Goal: Task Accomplishment & Management: Use online tool/utility

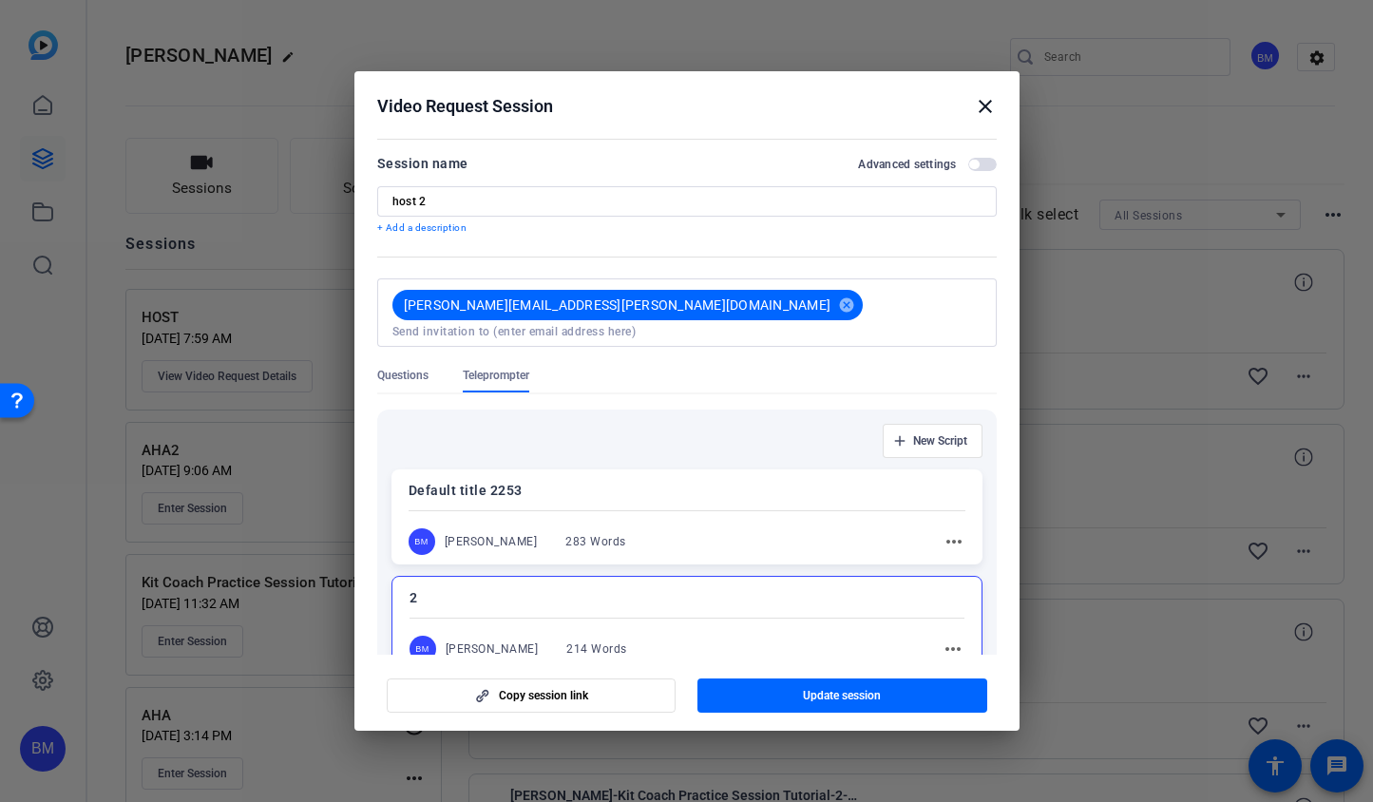
scroll to position [188, 0]
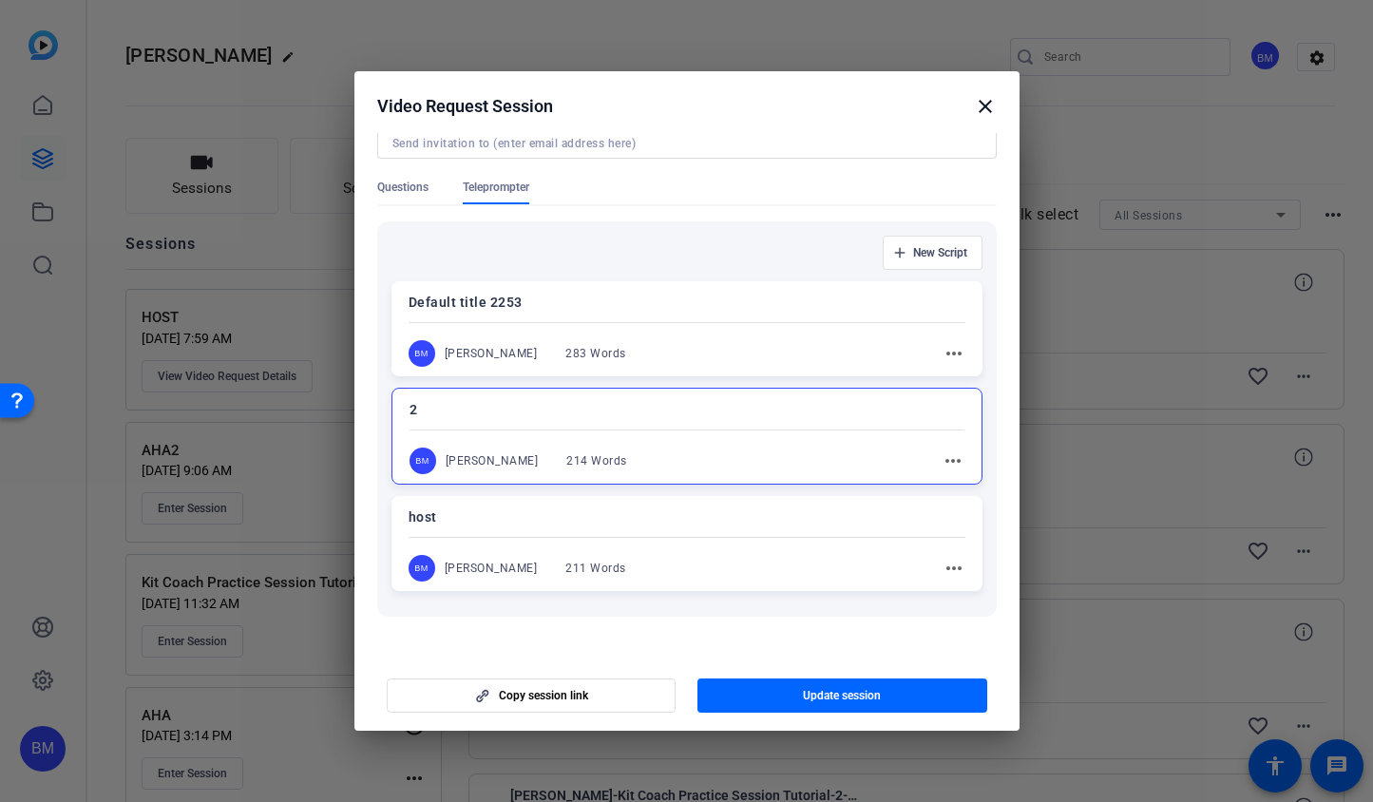
drag, startPoint x: 990, startPoint y: 99, endPoint x: 947, endPoint y: 75, distance: 49.8
click at [990, 100] on mat-icon "close" at bounding box center [985, 106] width 23 height 23
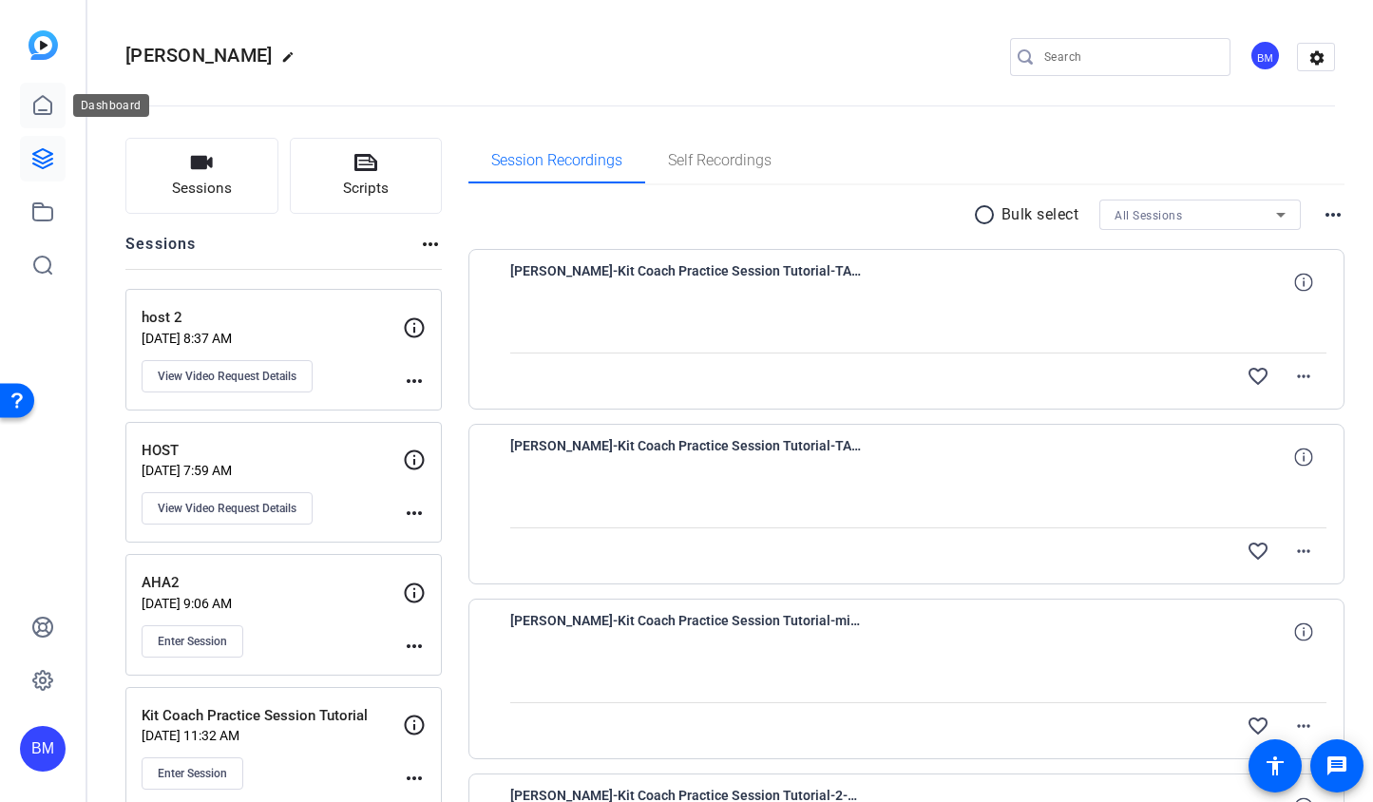
click at [48, 112] on icon at bounding box center [42, 105] width 23 height 23
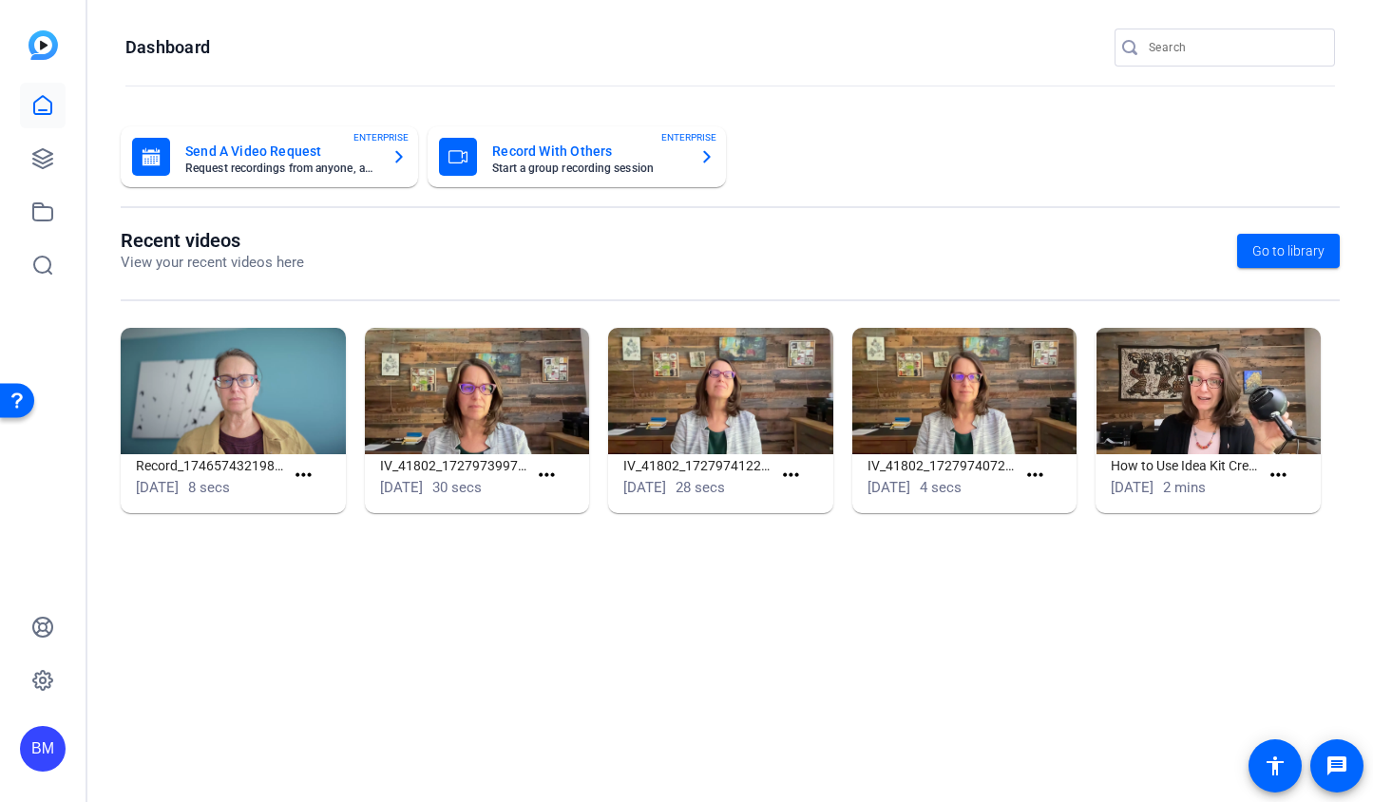
click at [1182, 46] on input "Search" at bounding box center [1234, 47] width 171 height 23
type input "ICG"
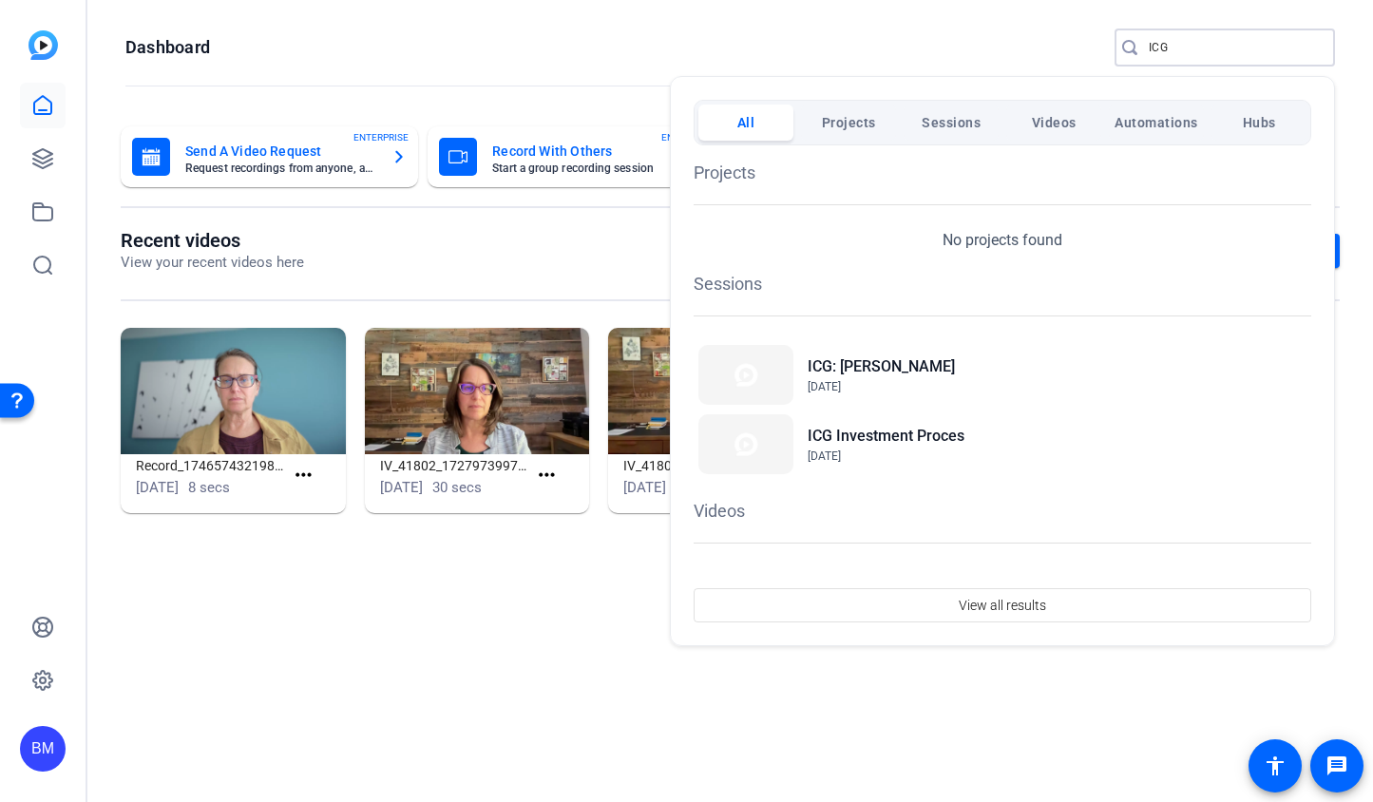
drag, startPoint x: 1148, startPoint y: 198, endPoint x: 1167, endPoint y: 198, distance: 19.0
click at [1154, 198] on div "Projects No projects found" at bounding box center [1003, 206] width 618 height 92
click at [861, 441] on h2 "ICG Investment Proces" at bounding box center [886, 436] width 157 height 23
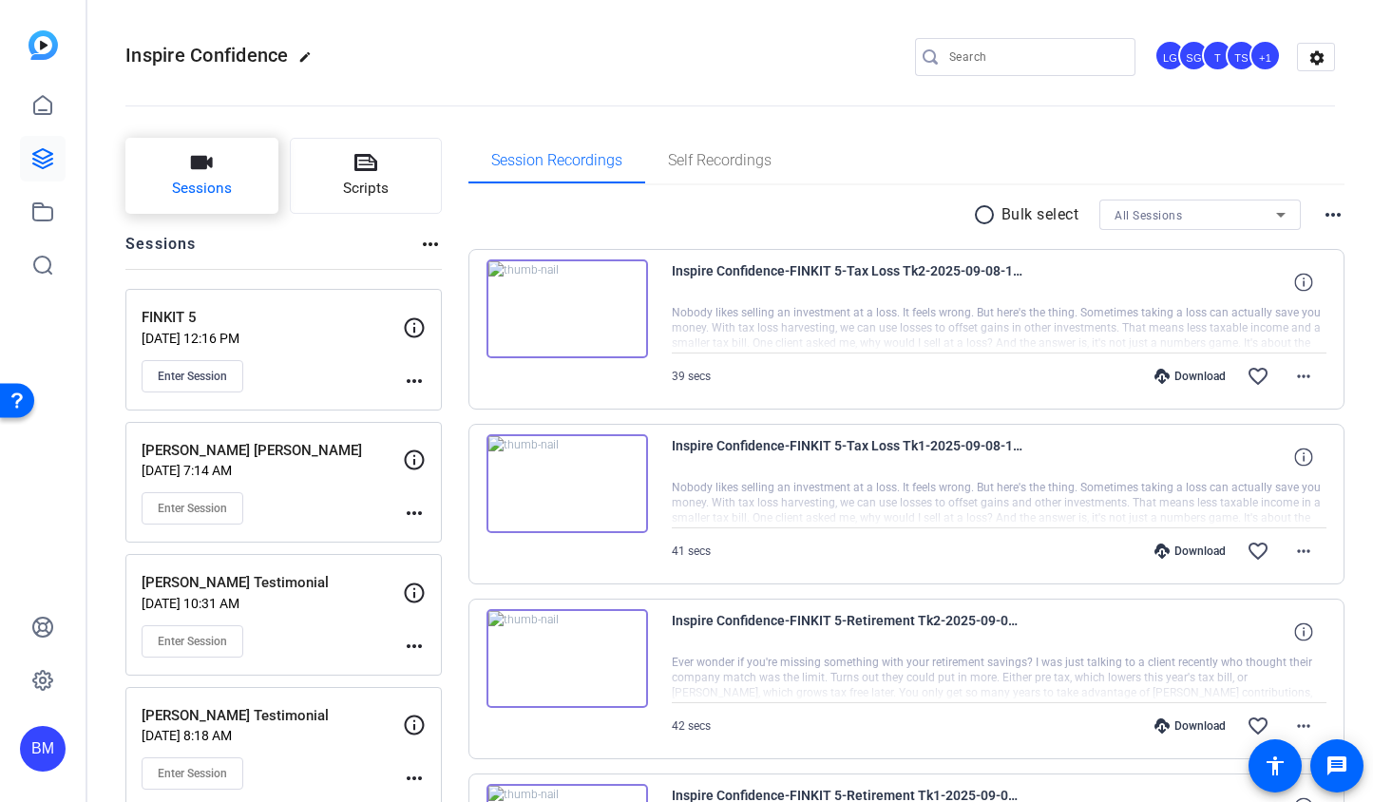
click at [202, 165] on icon "button" at bounding box center [202, 162] width 22 height 13
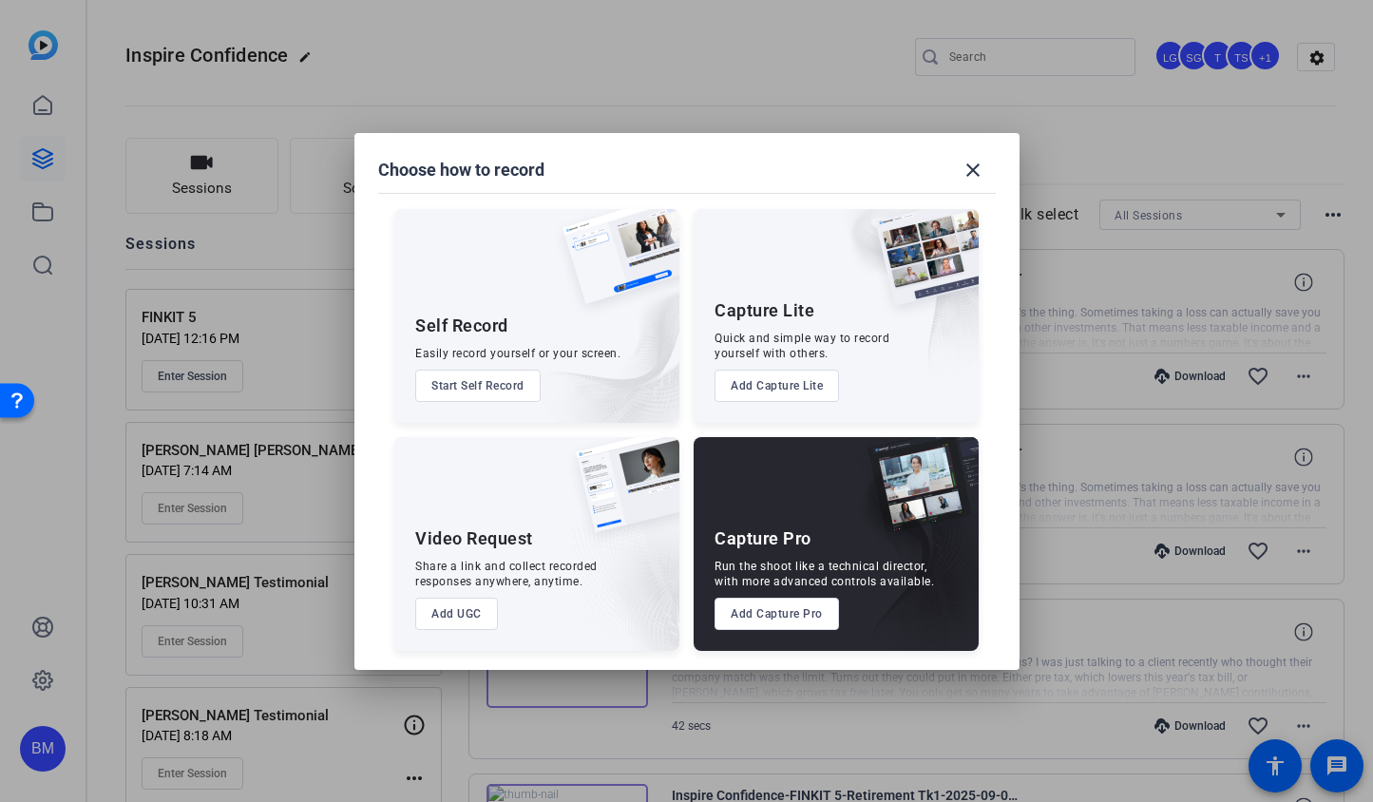
click at [797, 619] on button "Add Capture Pro" at bounding box center [777, 614] width 125 height 32
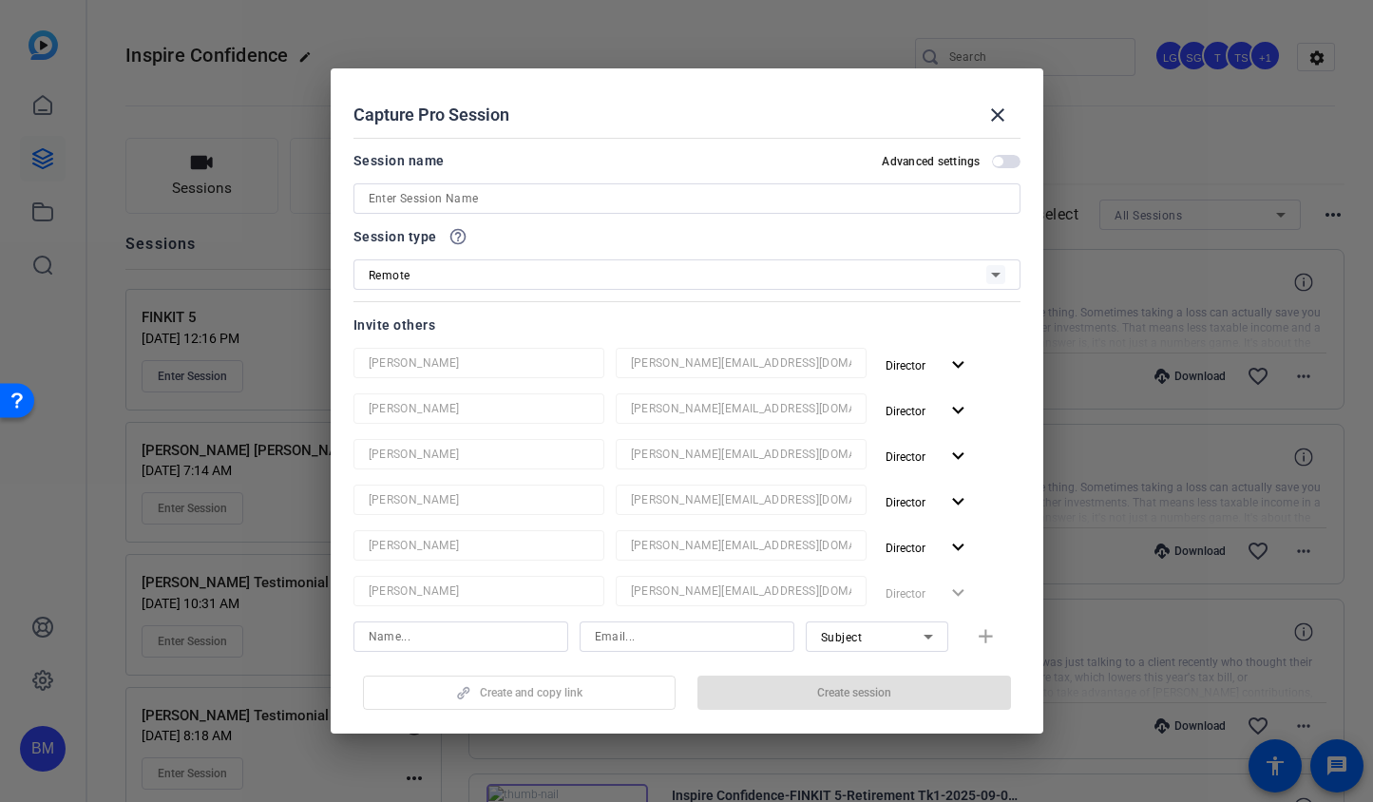
click at [756, 203] on input at bounding box center [687, 198] width 637 height 23
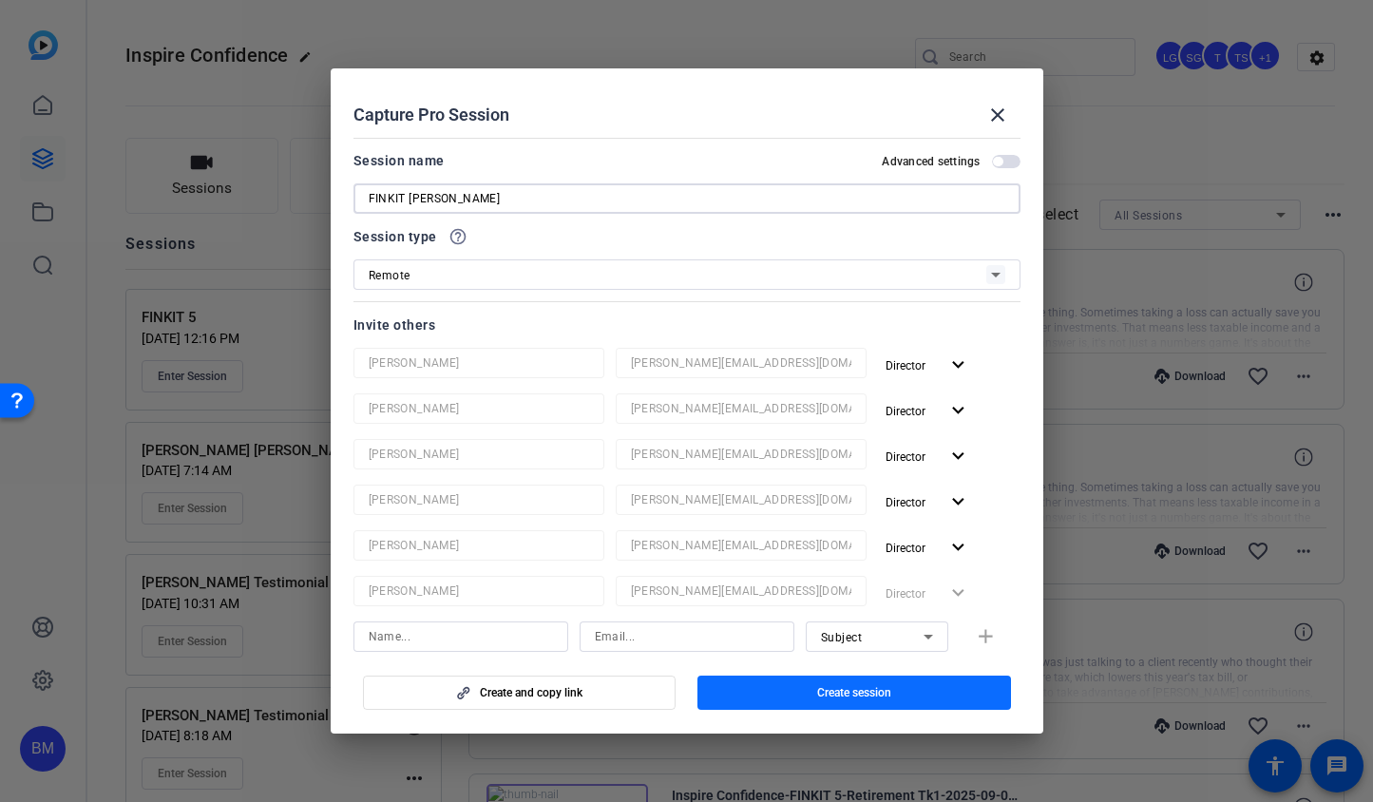
type input "FINKIT [PERSON_NAME]"
click at [795, 684] on span "button" at bounding box center [855, 693] width 314 height 46
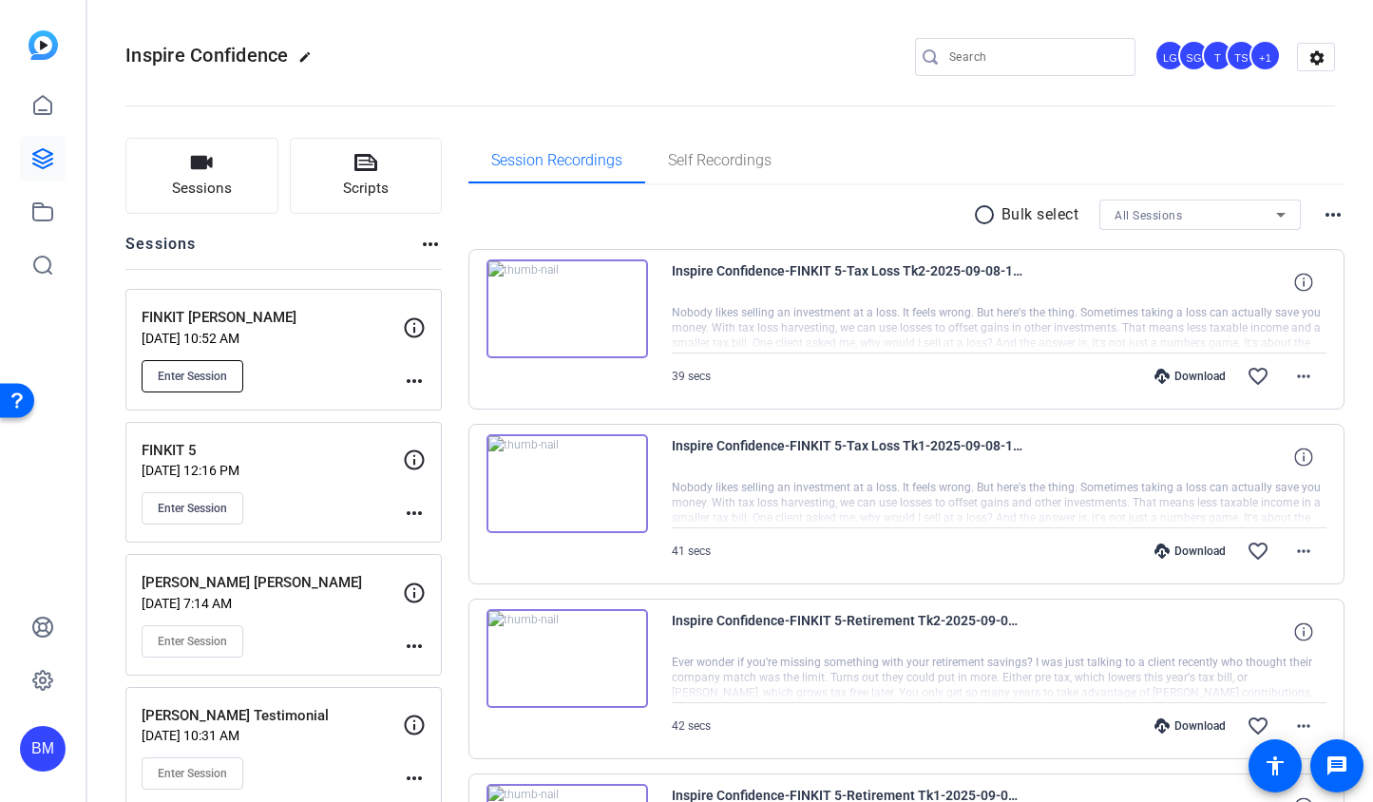
click at [194, 382] on span "Enter Session" at bounding box center [192, 376] width 69 height 15
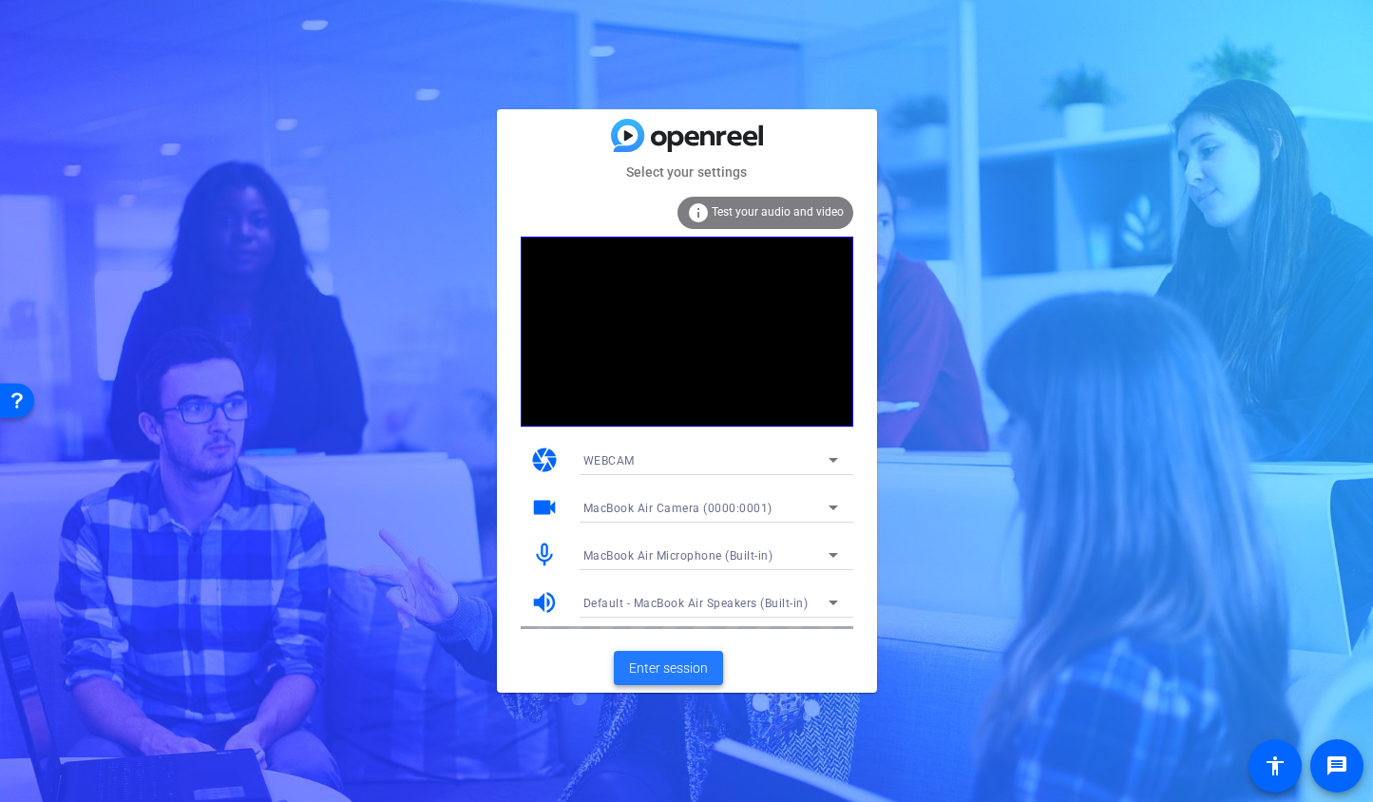
click at [654, 667] on span "Enter session" at bounding box center [668, 669] width 79 height 20
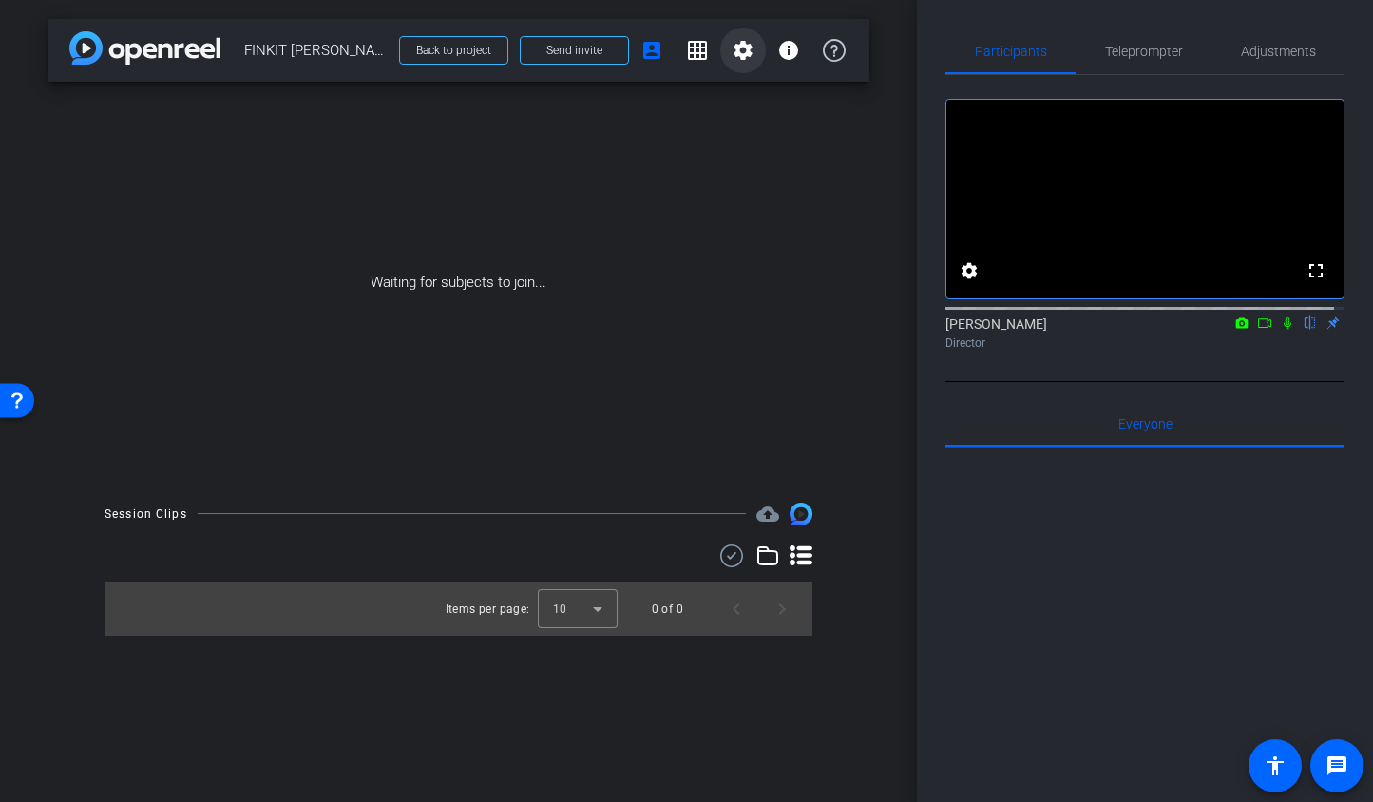
click at [737, 46] on mat-icon "settings" at bounding box center [743, 50] width 23 height 23
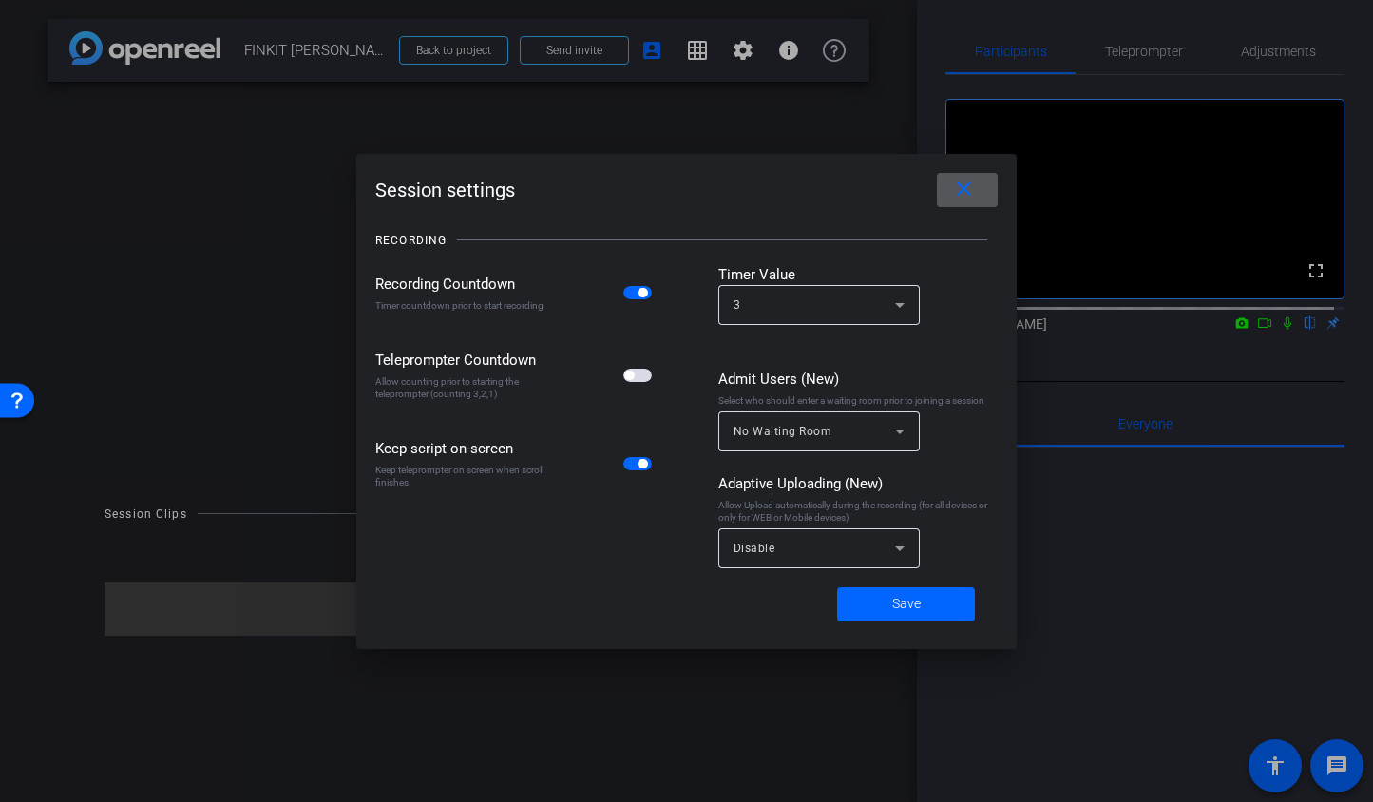
click at [644, 376] on span "button" at bounding box center [637, 375] width 29 height 13
click at [888, 605] on span at bounding box center [906, 605] width 138 height 46
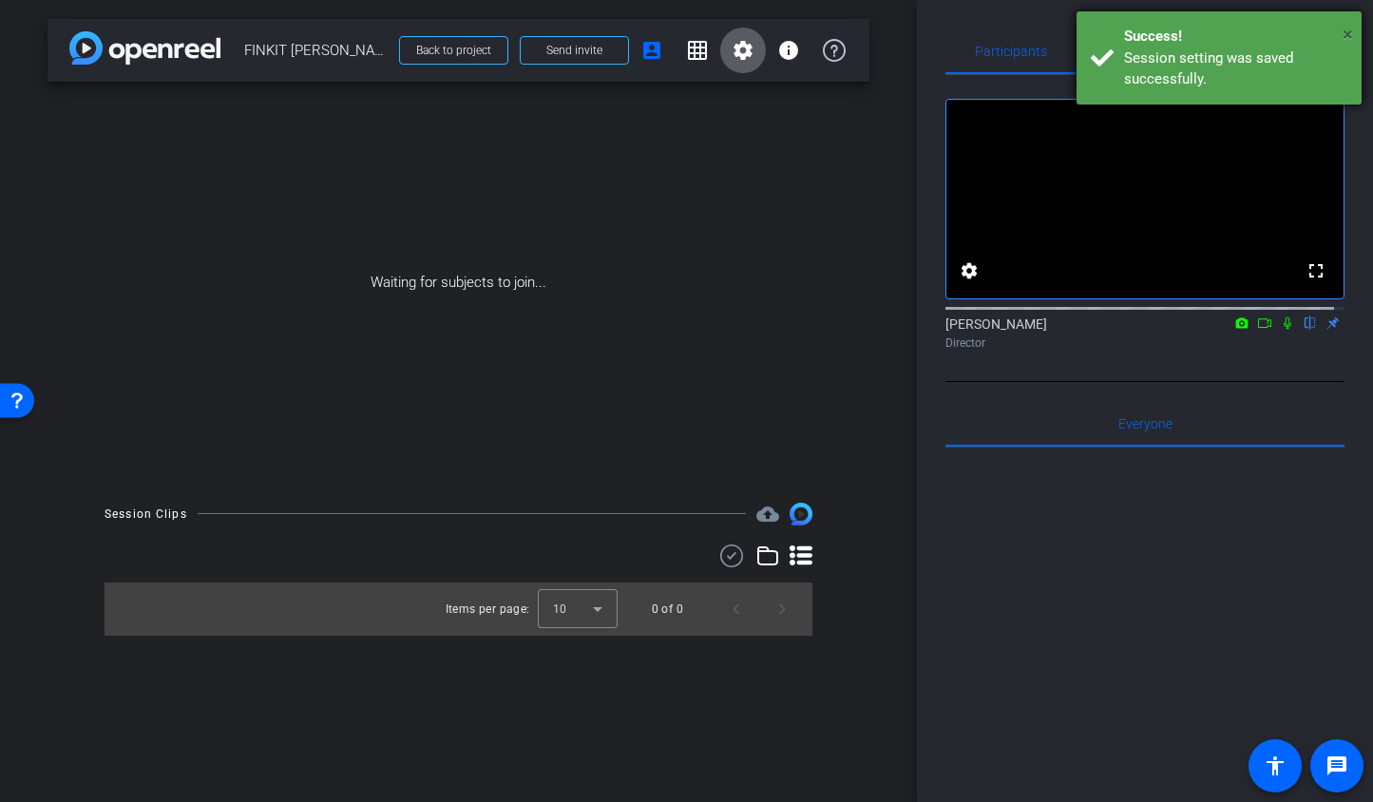
click at [1345, 32] on span "×" at bounding box center [1348, 34] width 10 height 23
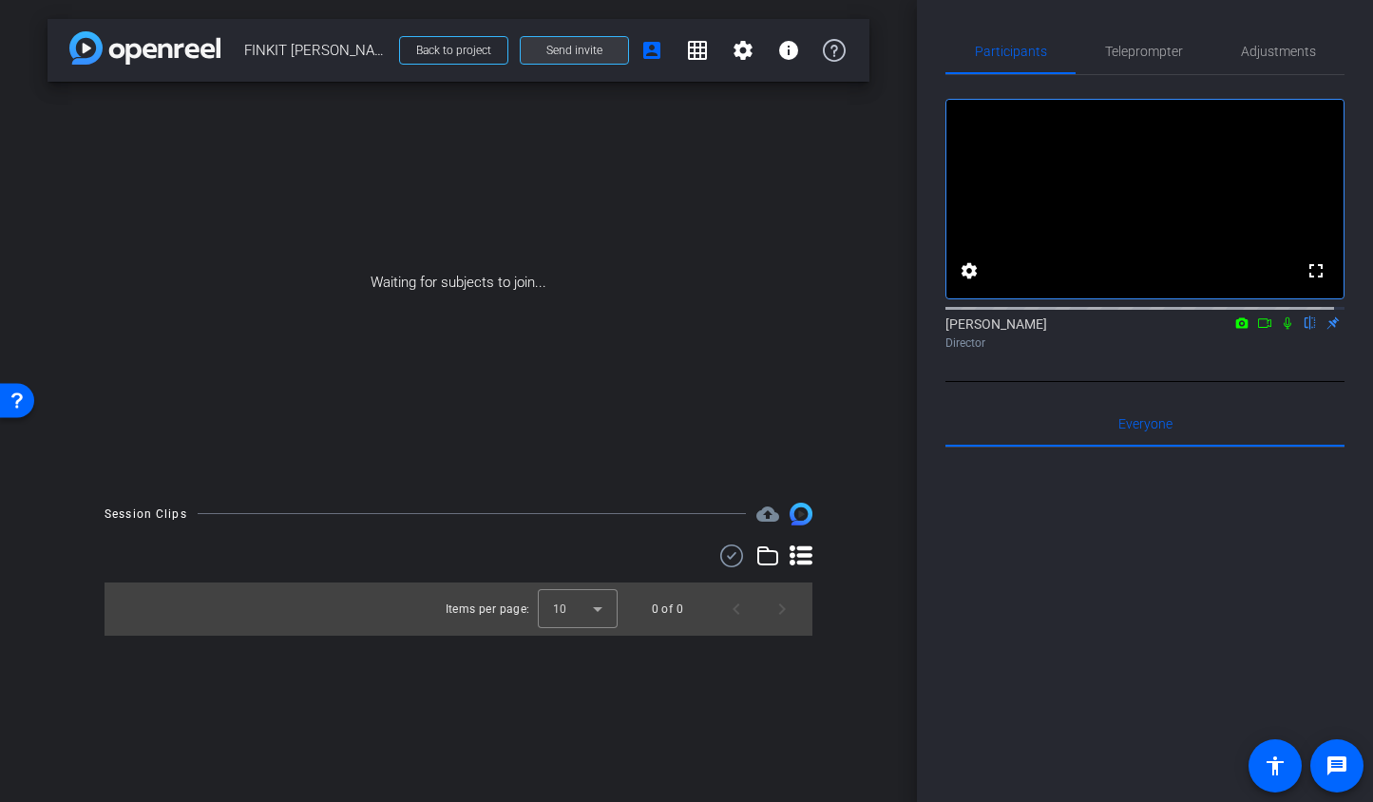
click at [548, 53] on span "Send invite" at bounding box center [574, 50] width 56 height 15
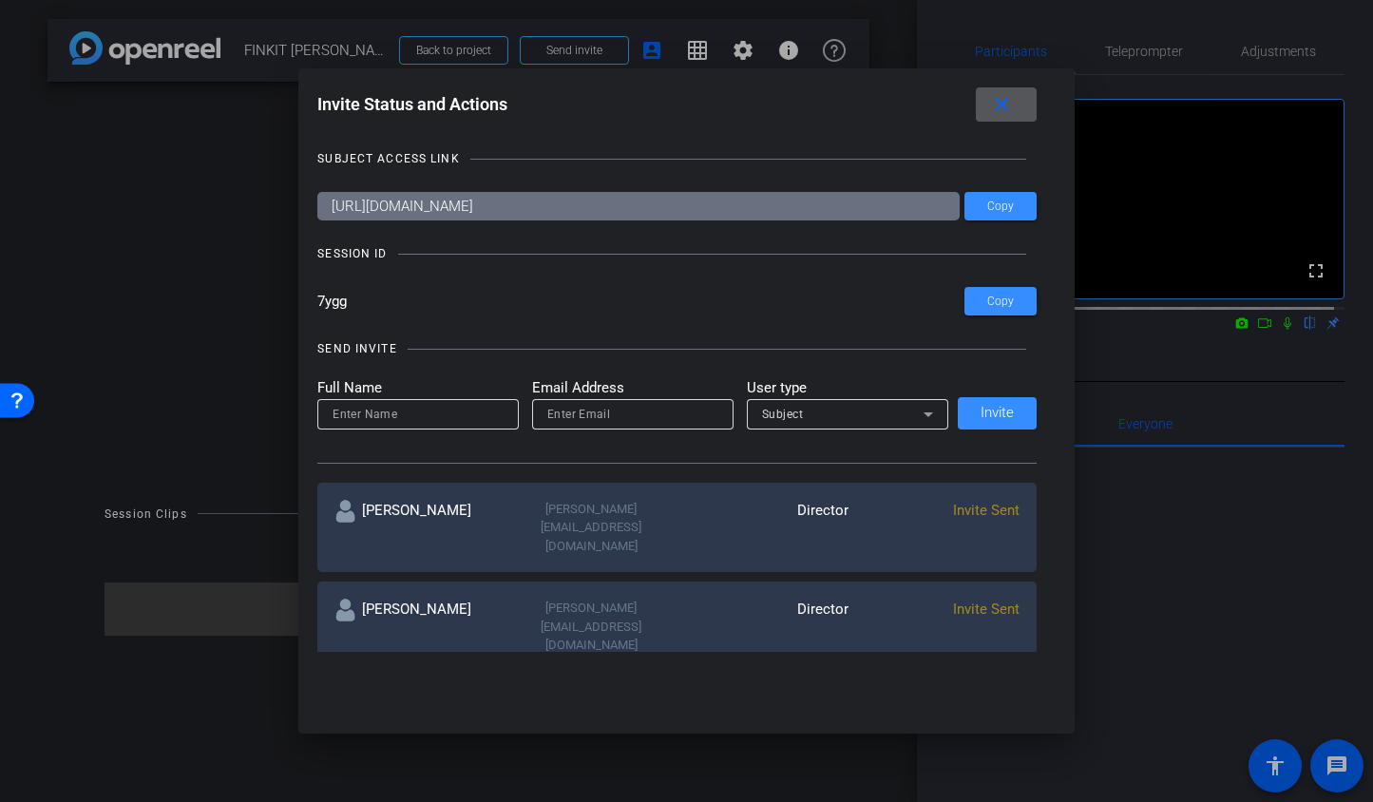
click at [1014, 108] on mat-icon "close" at bounding box center [1002, 105] width 24 height 24
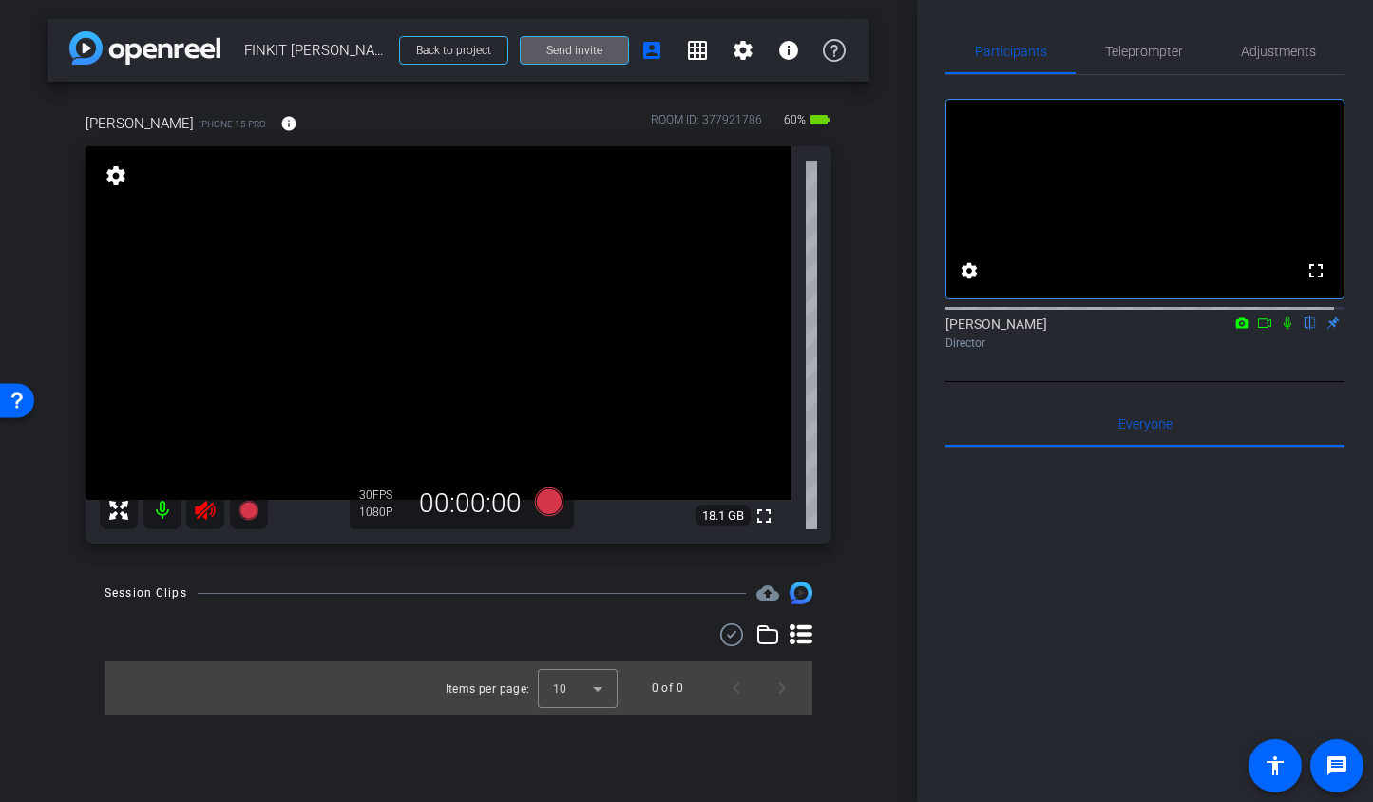
click at [207, 512] on icon at bounding box center [205, 510] width 23 height 23
click at [1242, 48] on span "Adjustments" at bounding box center [1278, 51] width 75 height 13
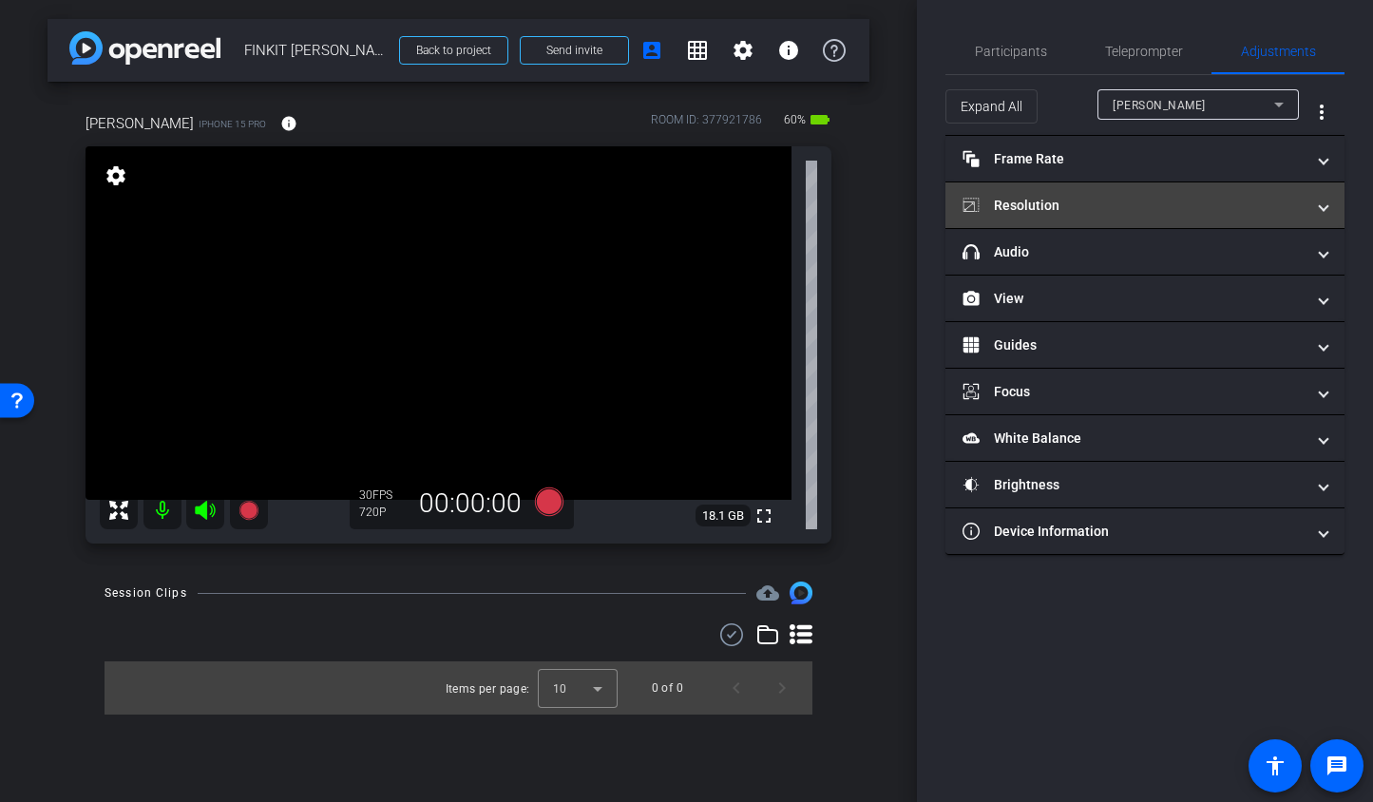
click at [1159, 211] on mat-panel-title "Resolution" at bounding box center [1134, 206] width 342 height 20
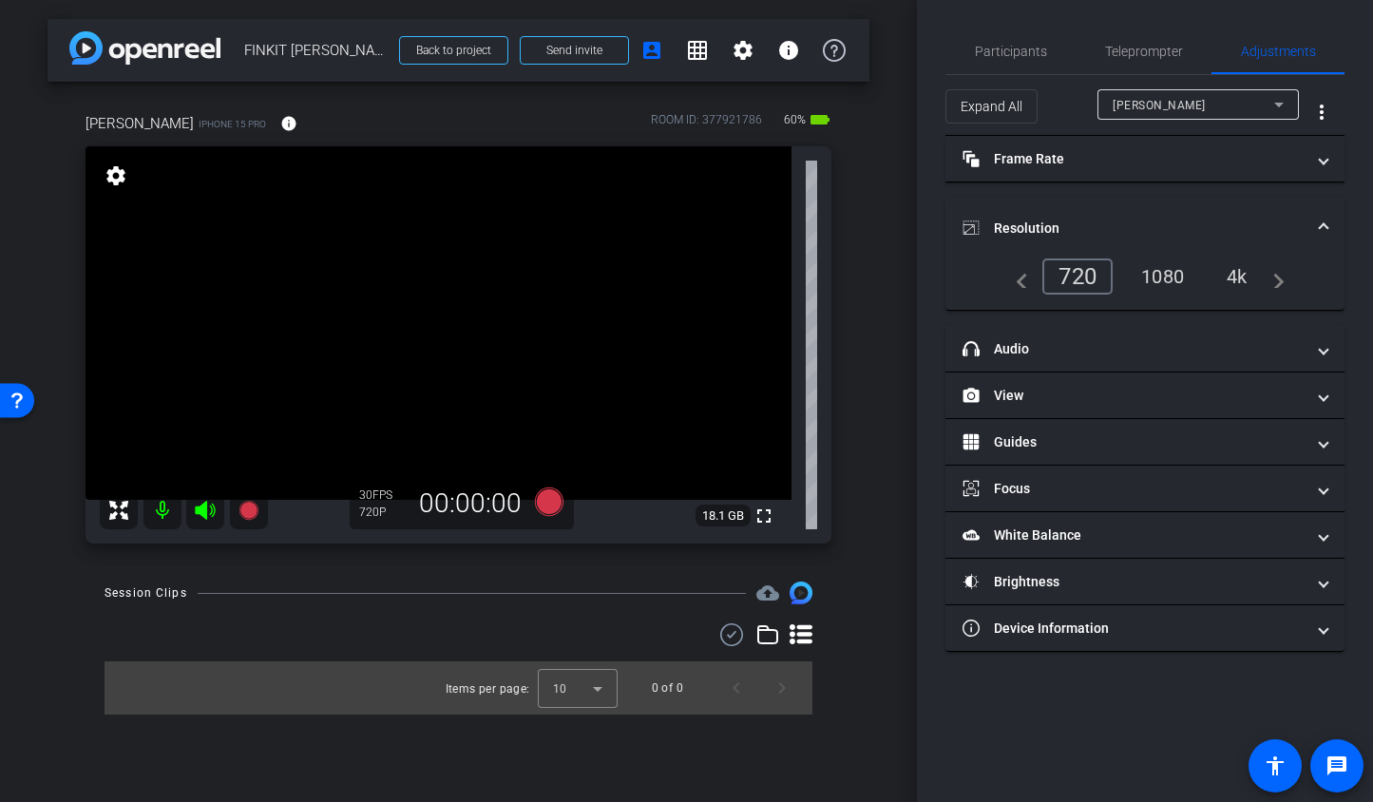
click at [1152, 277] on div "1080" at bounding box center [1162, 276] width 71 height 32
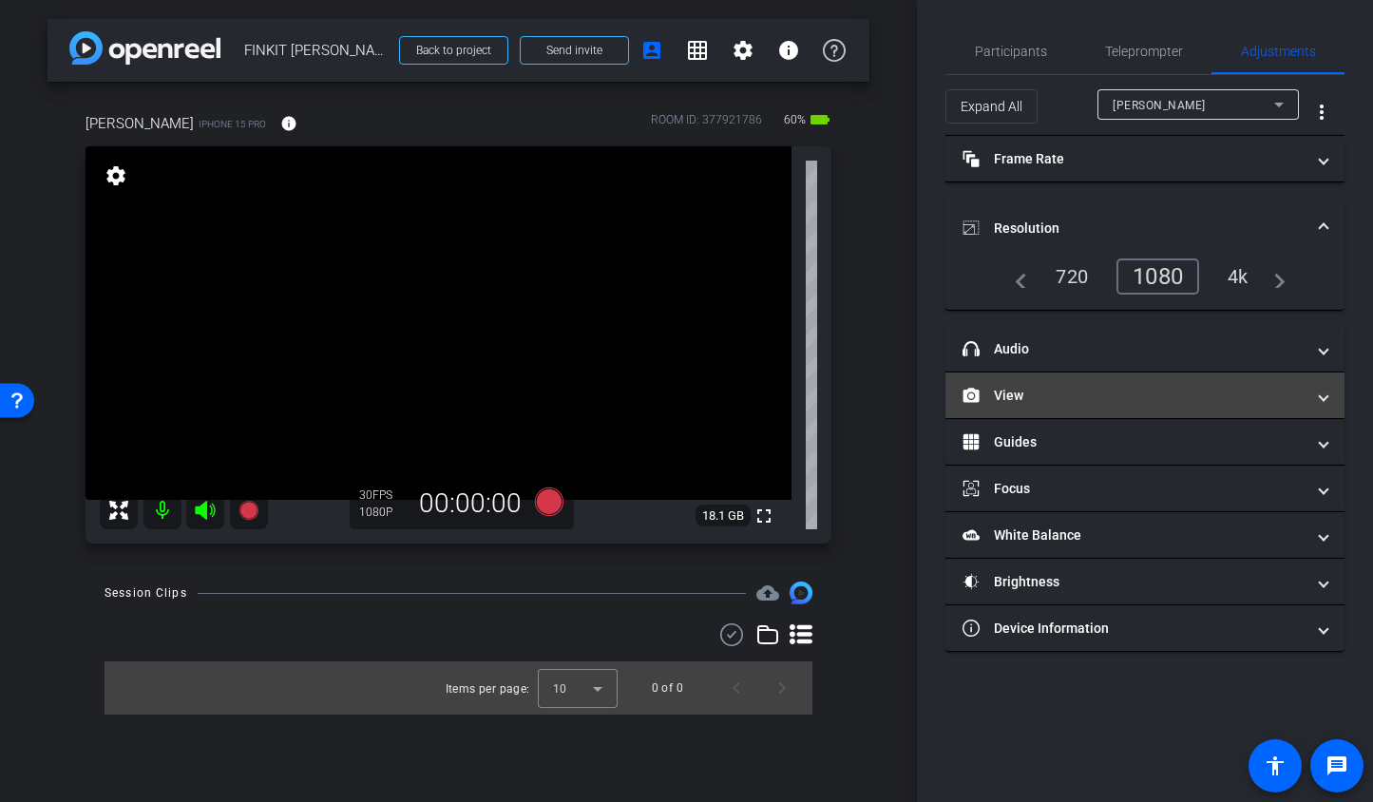
click at [1126, 405] on mat-panel-title "View" at bounding box center [1134, 396] width 342 height 20
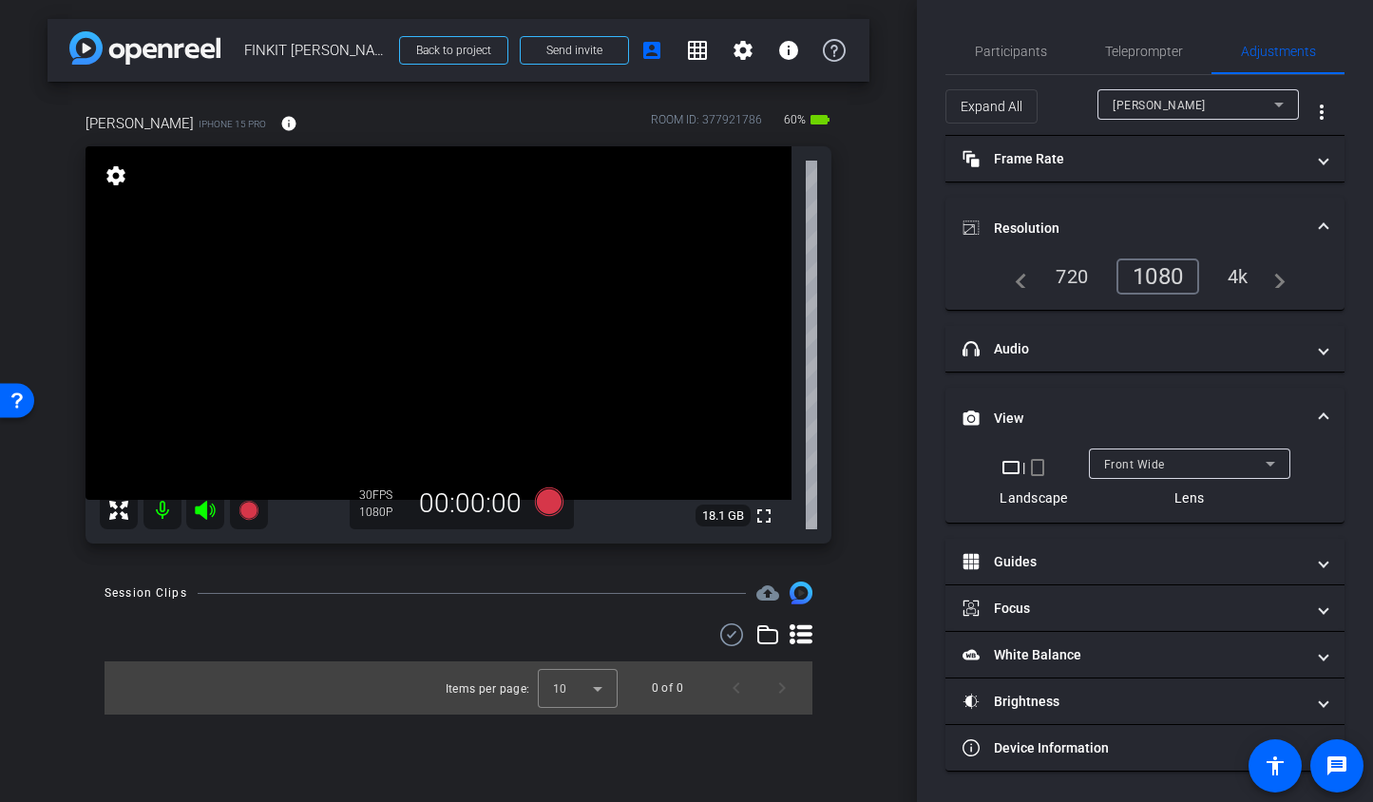
click at [1042, 474] on mat-icon "crop_portrait" at bounding box center [1037, 467] width 23 height 23
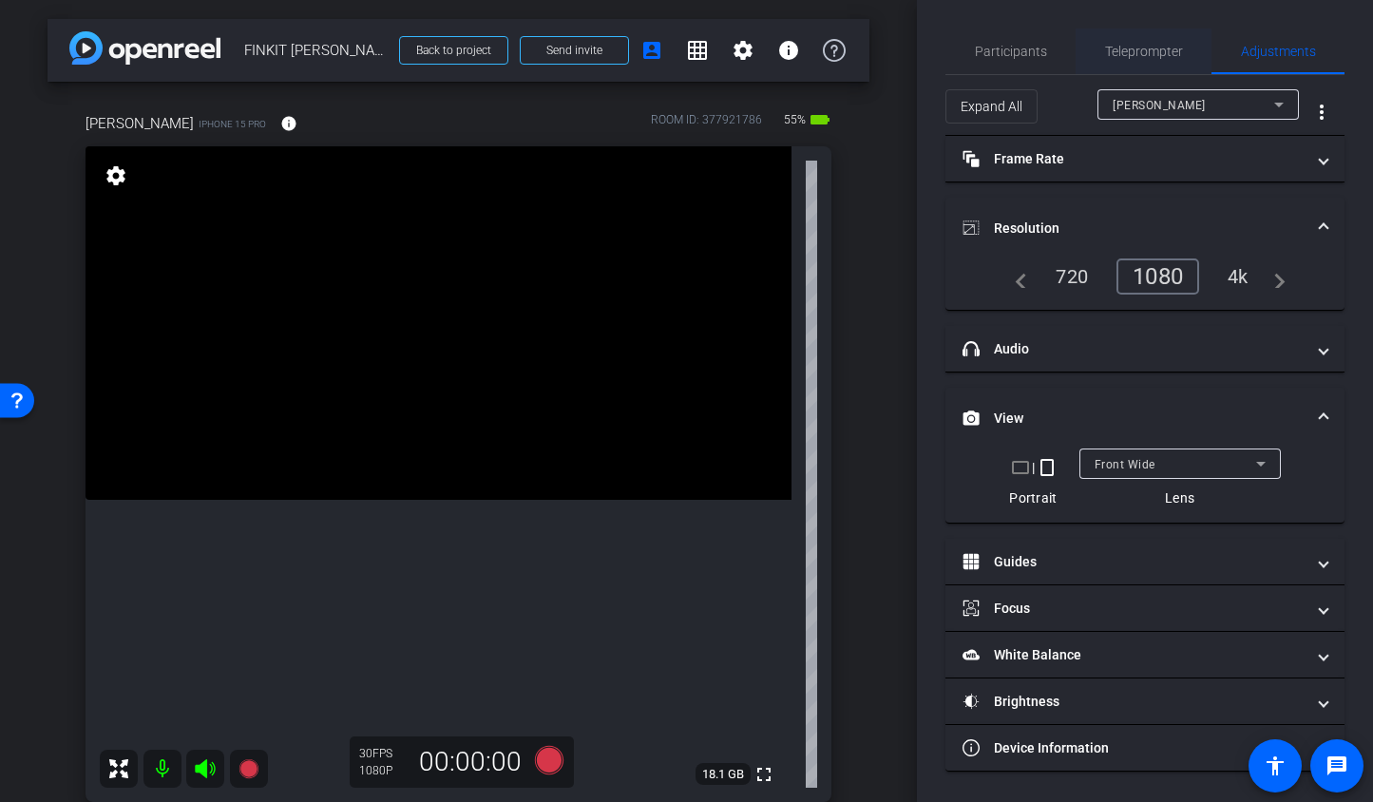
click at [1153, 53] on span "Teleprompter" at bounding box center [1144, 51] width 78 height 13
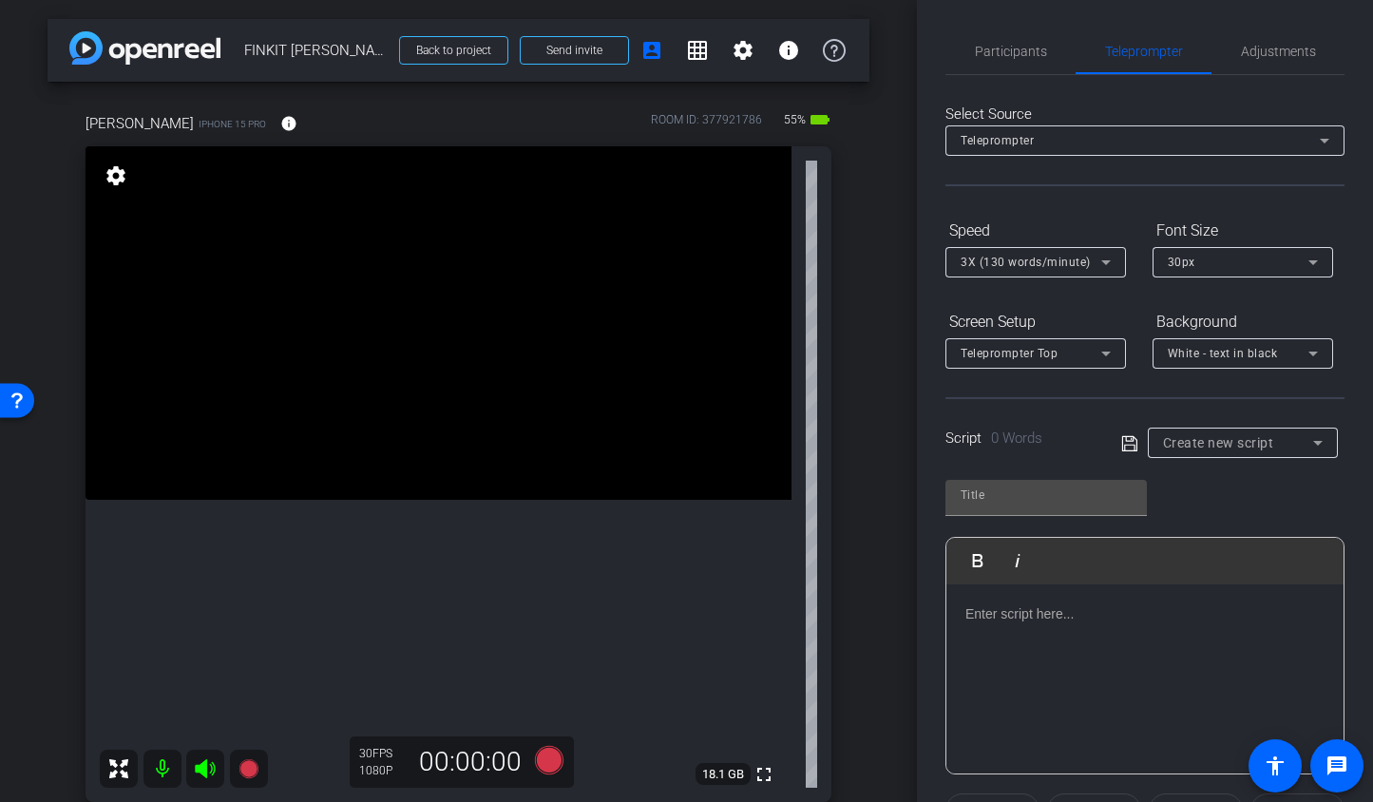
click at [1096, 604] on p at bounding box center [1145, 614] width 359 height 21
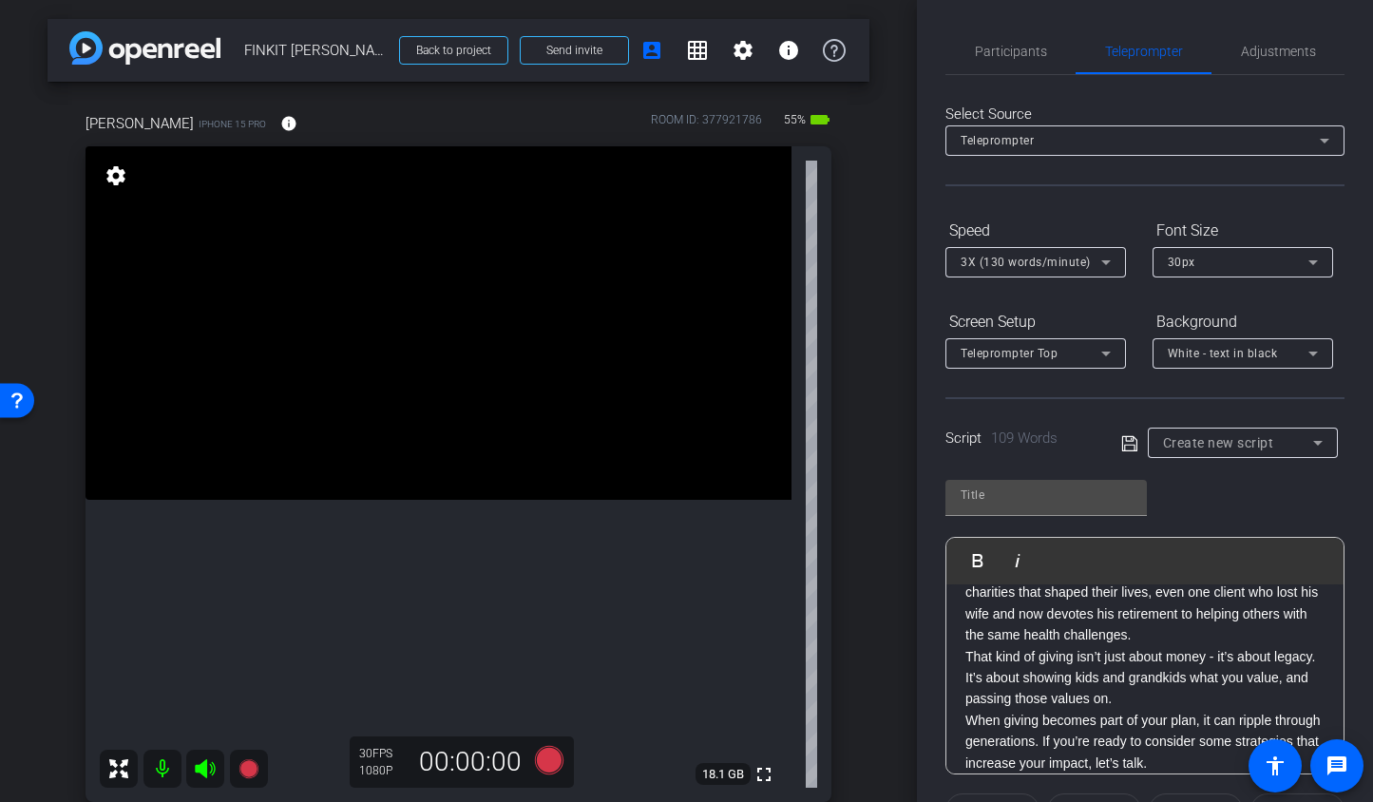
click at [1193, 455] on div "Create new script" at bounding box center [1243, 443] width 160 height 30
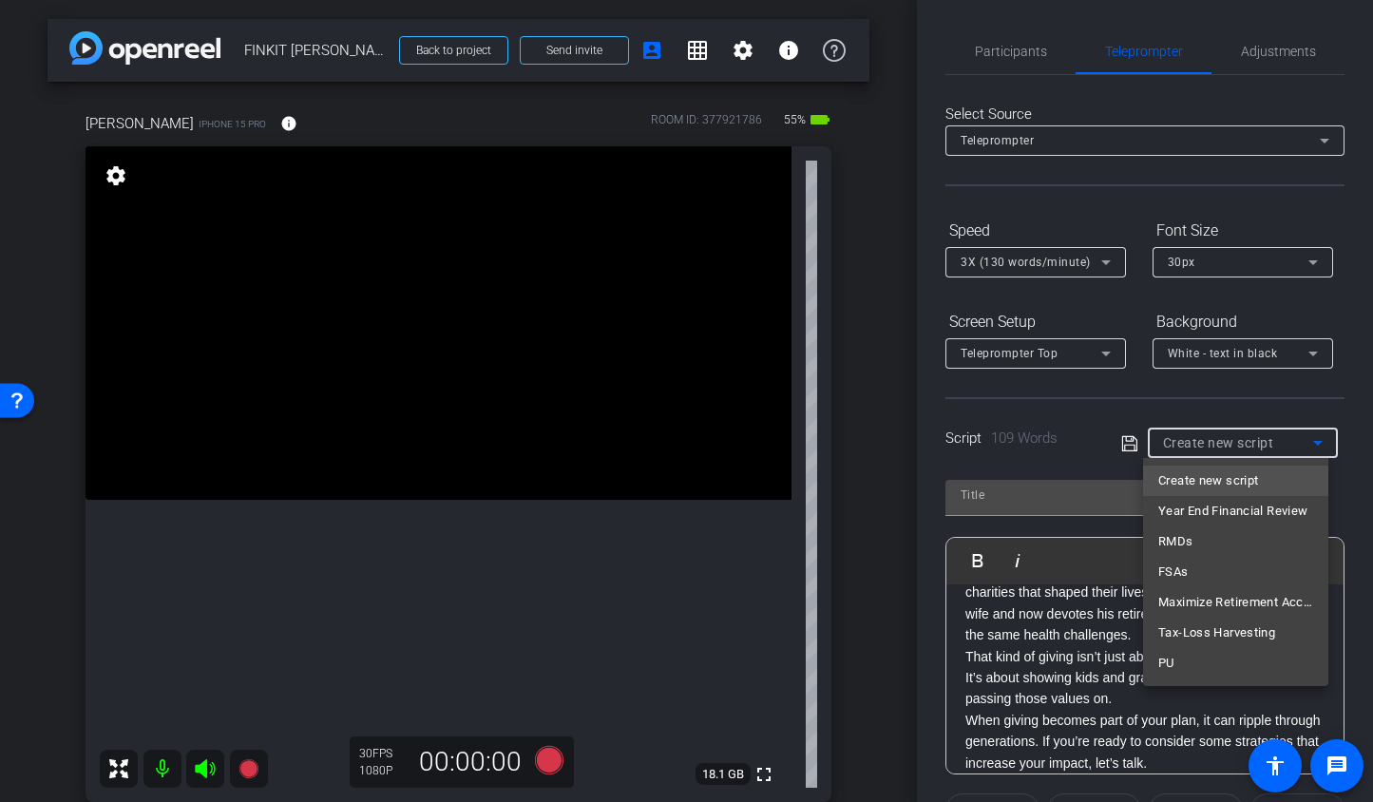
click at [1194, 443] on div at bounding box center [686, 401] width 1373 height 802
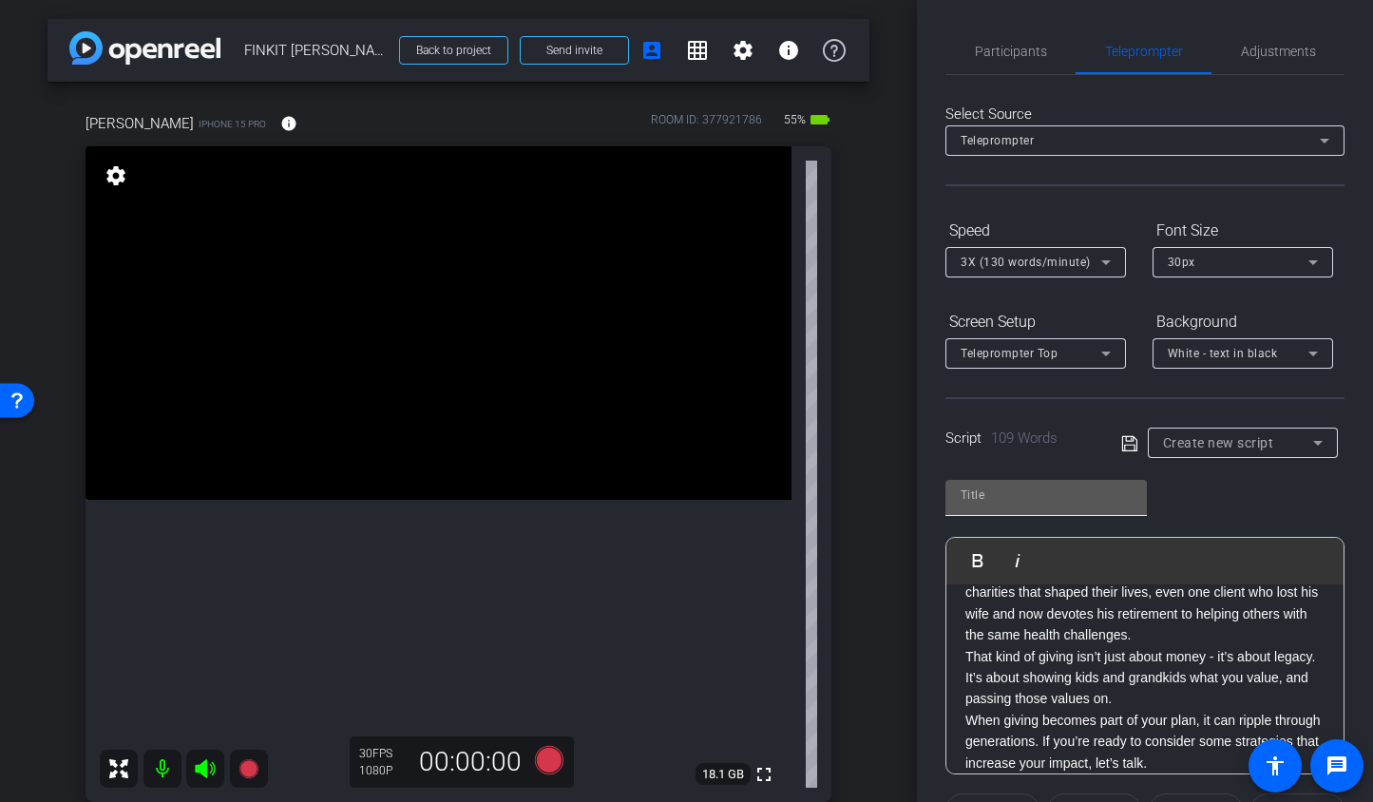
click at [1109, 498] on input "text" at bounding box center [1046, 495] width 171 height 23
type input "The Legacy of Giving"
click at [1123, 444] on icon at bounding box center [1129, 443] width 17 height 23
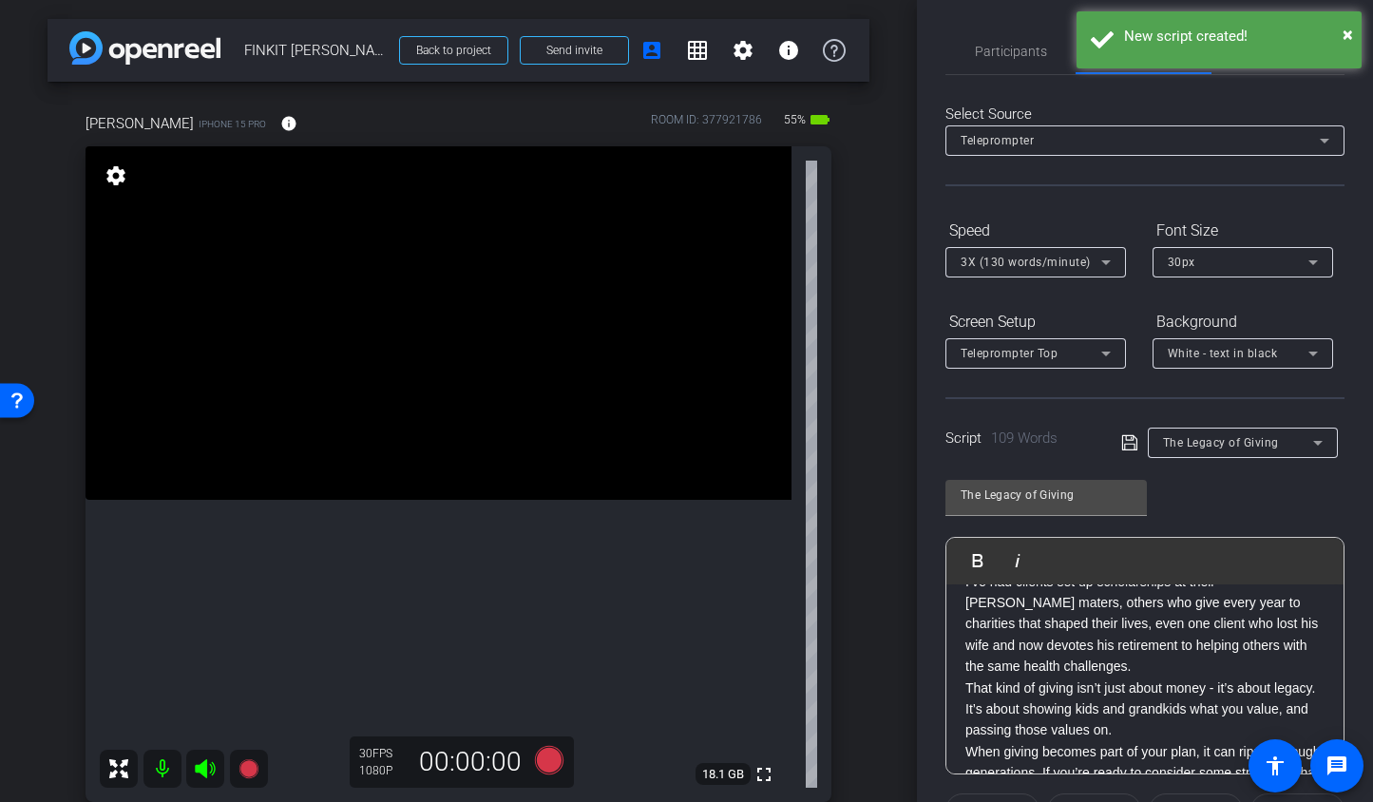
scroll to position [0, 0]
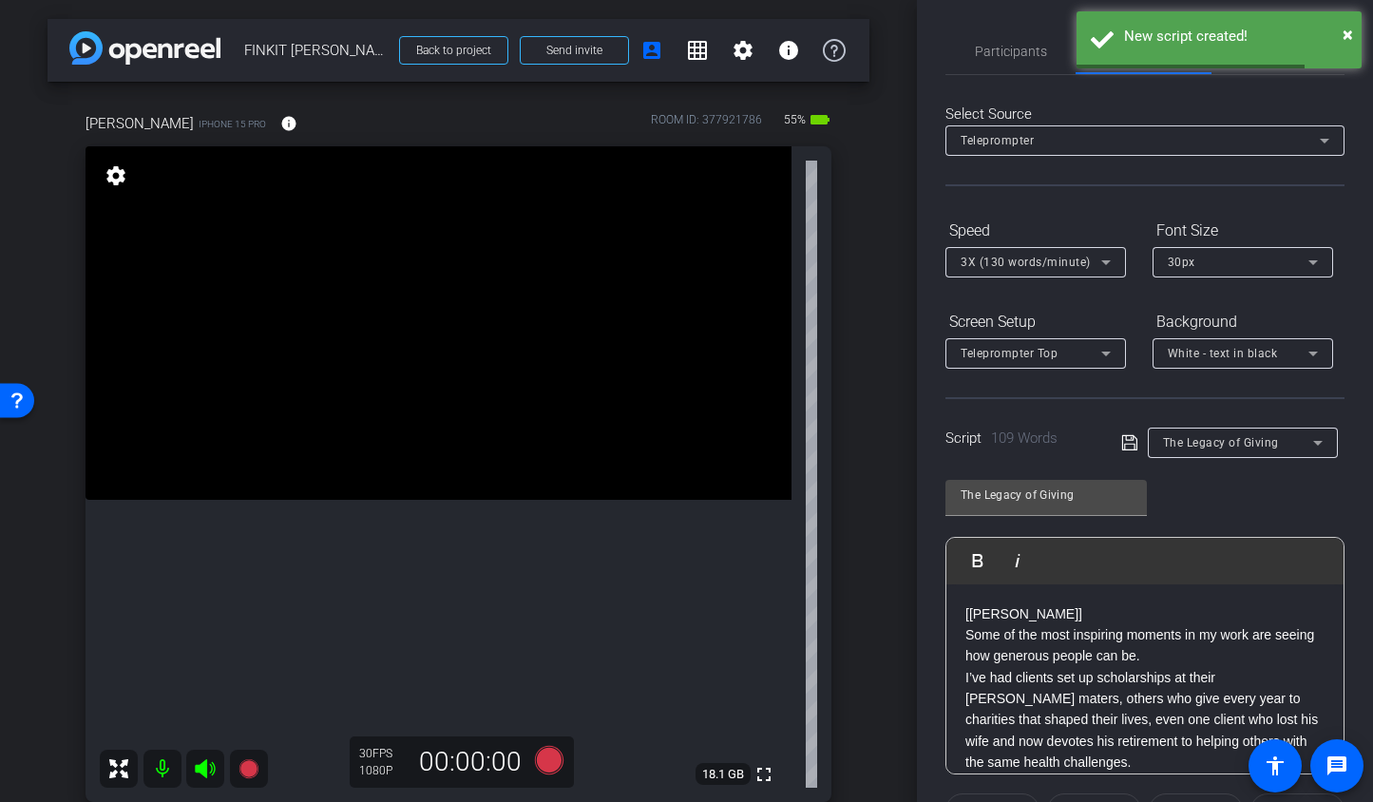
click at [965, 613] on div "[Andrea] Some of the most inspiring moments in my work are seeing how generous …" at bounding box center [1145, 751] width 397 height 335
drag, startPoint x: 1031, startPoint y: 612, endPoint x: 941, endPoint y: 613, distance: 90.3
click at [941, 612] on div "Participants Teleprompter Adjustments settings Betsy Mugavero flip Director Eve…" at bounding box center [1145, 401] width 456 height 802
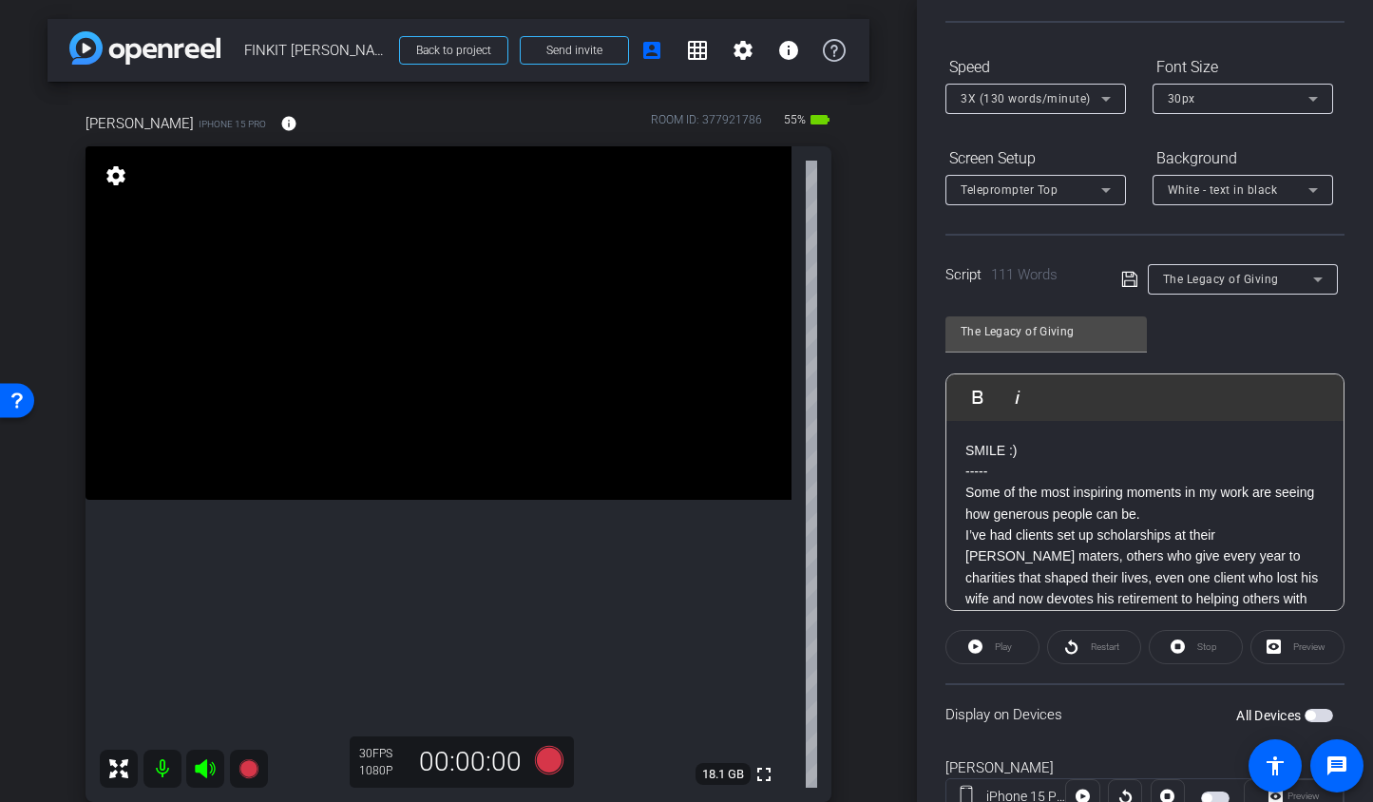
scroll to position [237, 0]
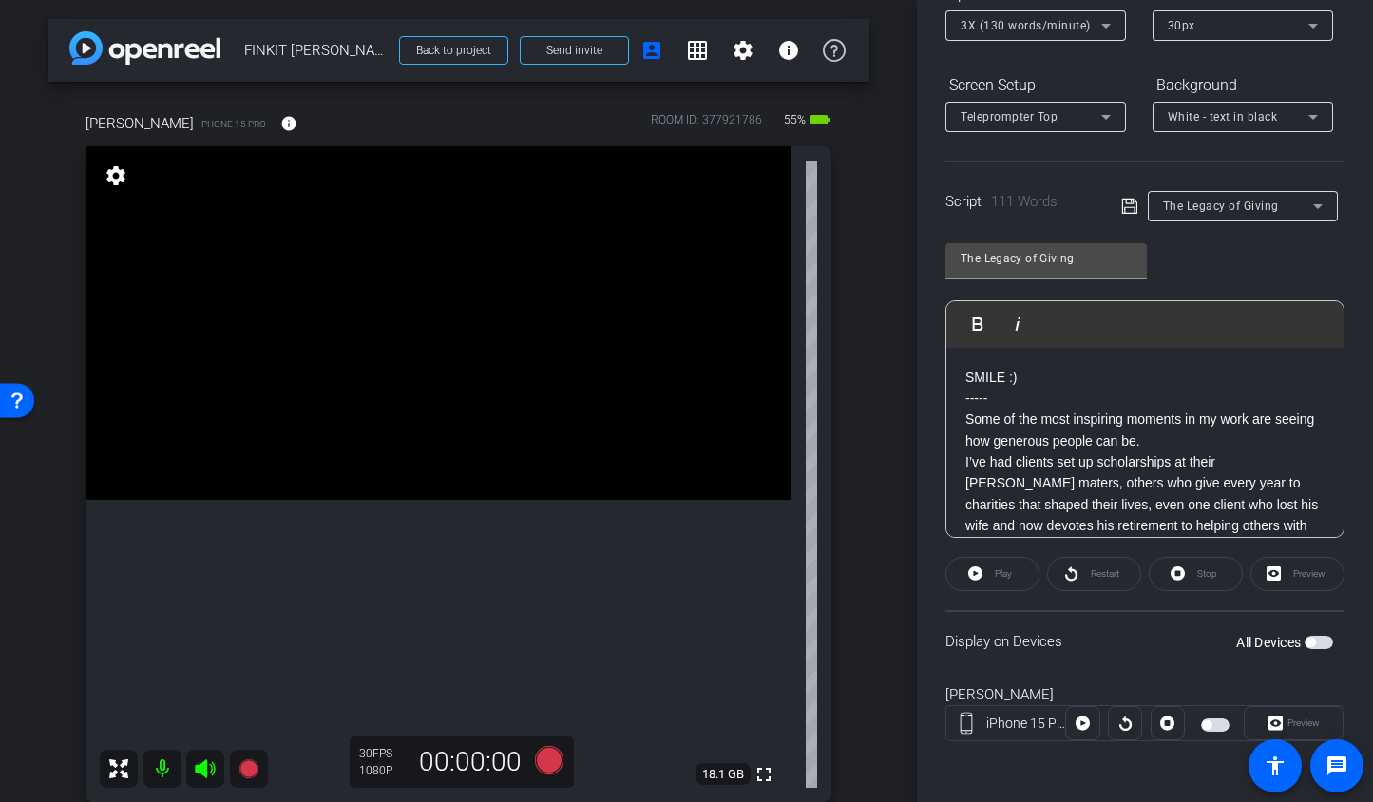
click at [1317, 646] on span "button" at bounding box center [1319, 642] width 29 height 13
click at [1241, 120] on span "White - text in black" at bounding box center [1223, 116] width 110 height 13
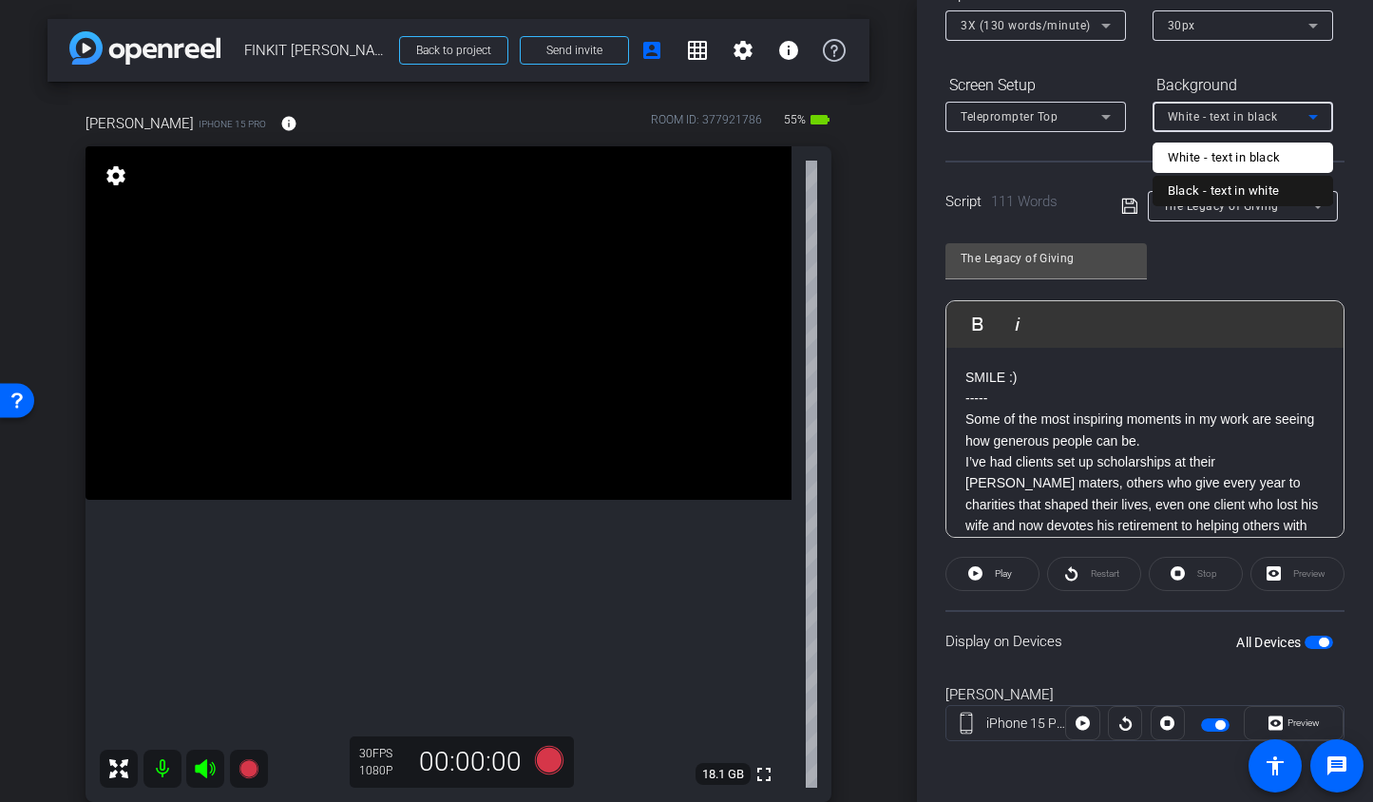
click at [1237, 188] on div "Black - text in white" at bounding box center [1224, 191] width 112 height 23
click at [1061, 116] on div "Teleprompter Top" at bounding box center [1031, 117] width 141 height 24
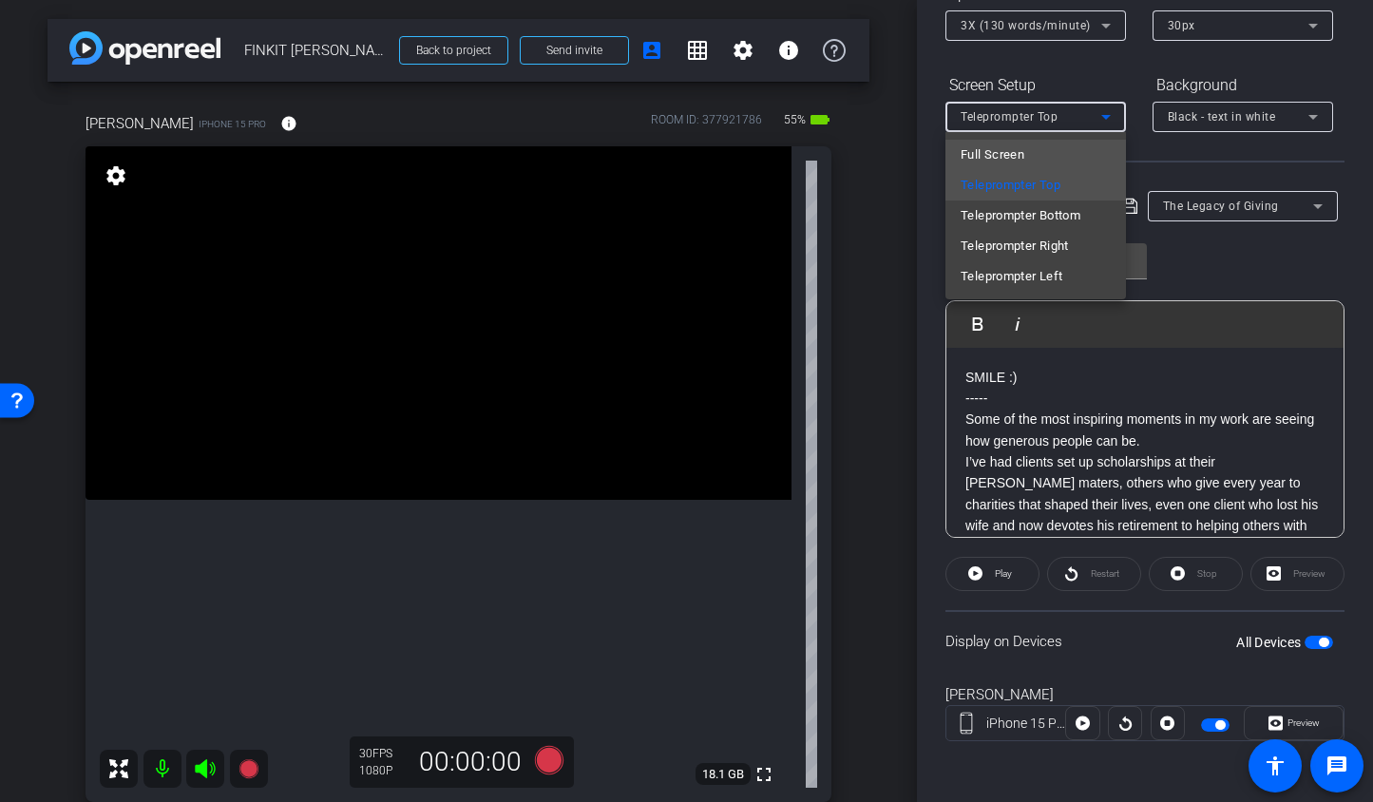
click at [1056, 146] on mat-option "Full Screen" at bounding box center [1036, 155] width 181 height 30
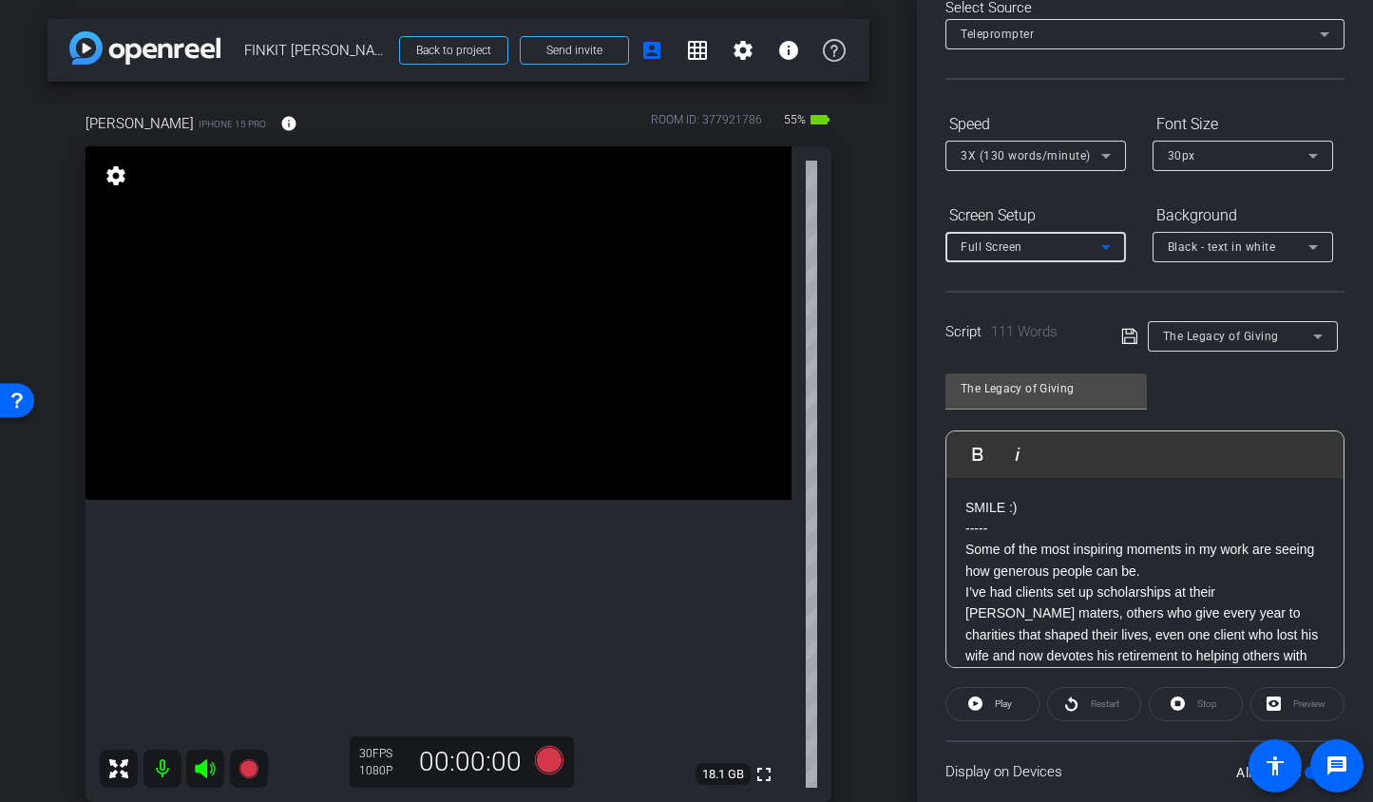
scroll to position [102, 0]
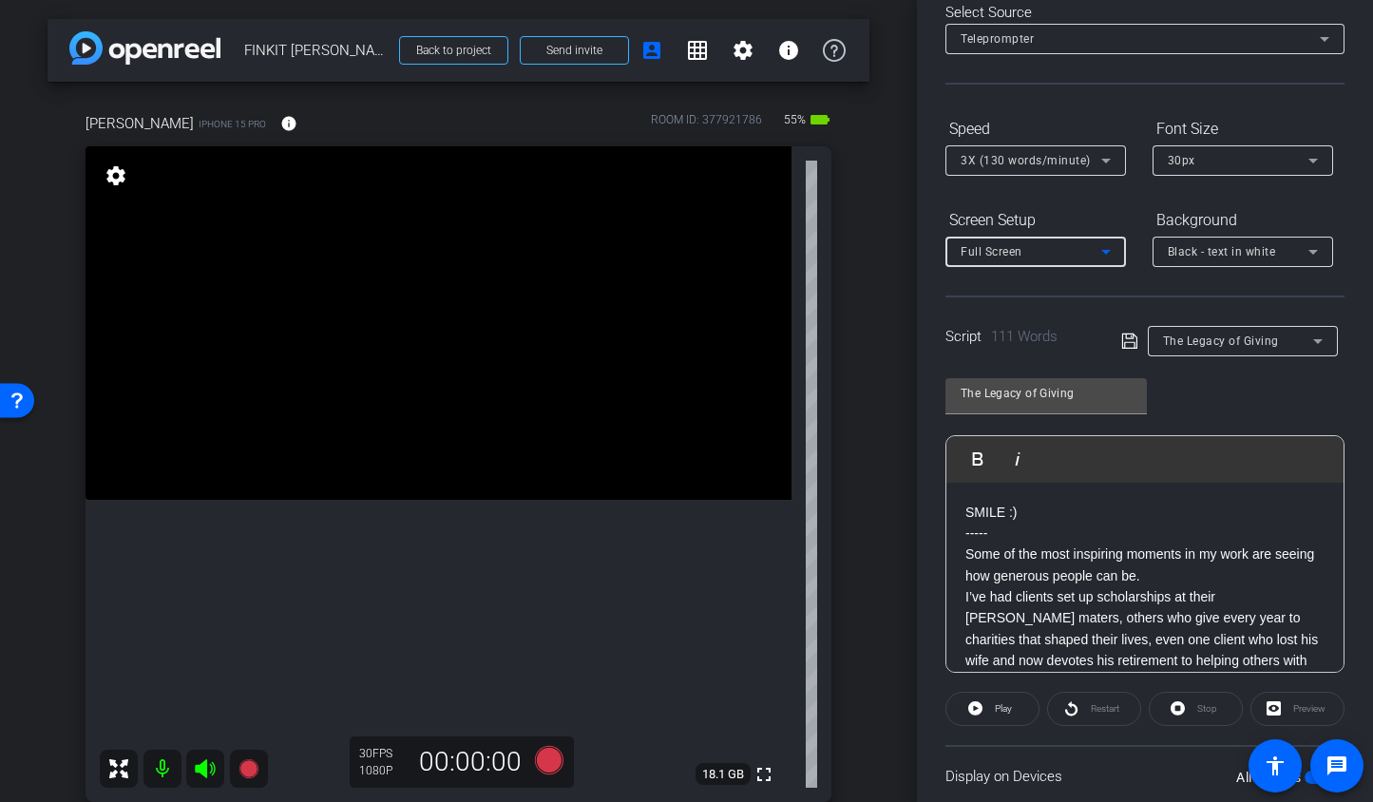
click at [1086, 163] on span "3X (130 words/minute)" at bounding box center [1026, 160] width 130 height 13
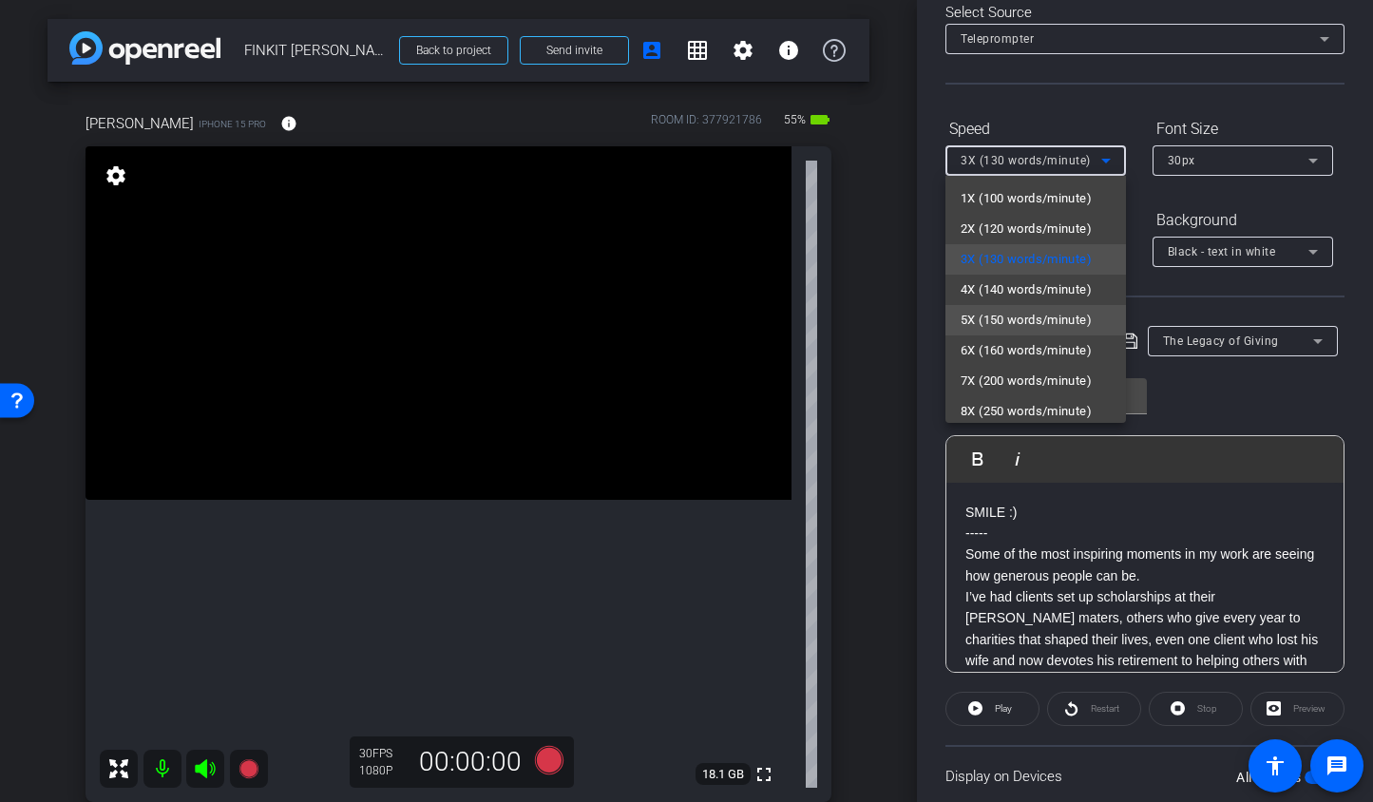
click at [1044, 313] on span "5X (150 words/minute)" at bounding box center [1026, 320] width 131 height 23
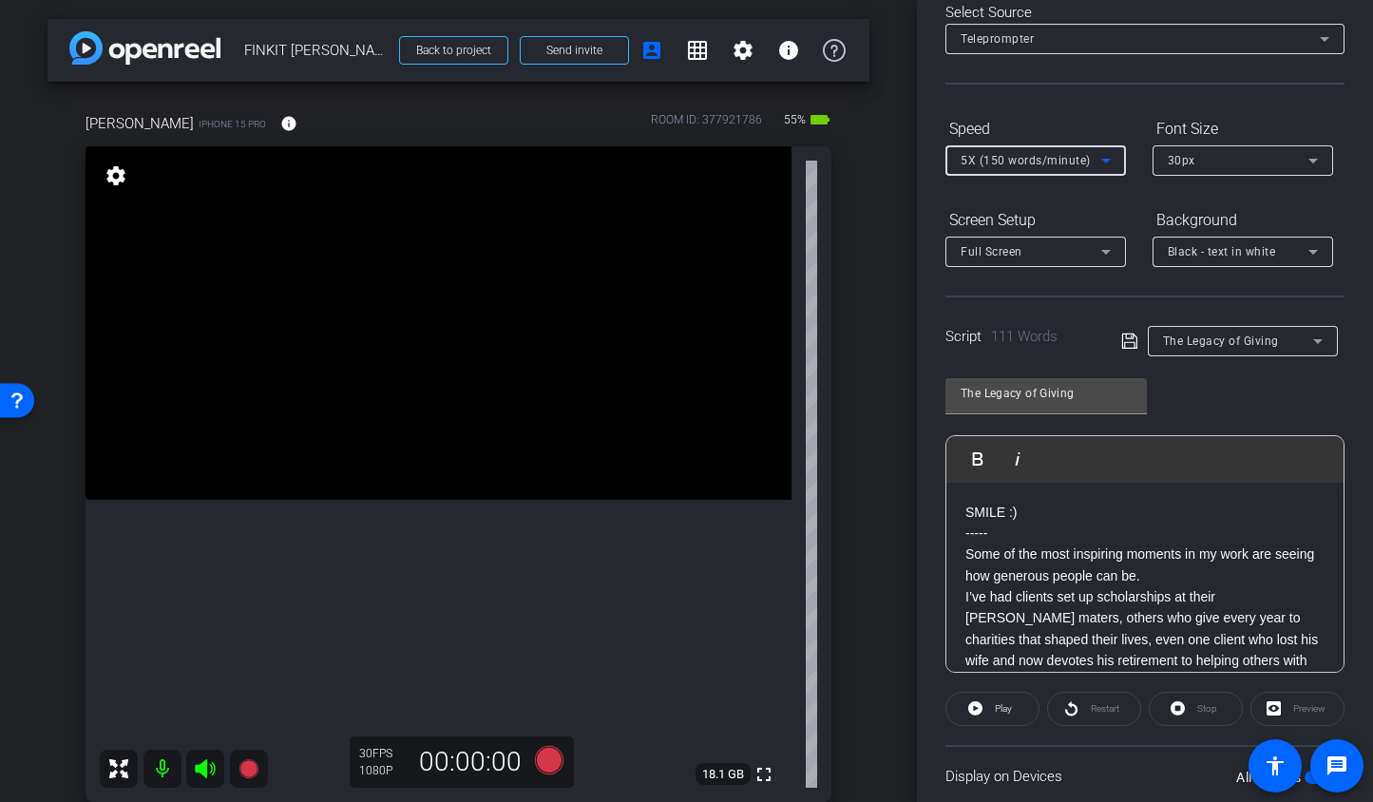
click at [1220, 164] on div "30px" at bounding box center [1238, 160] width 141 height 24
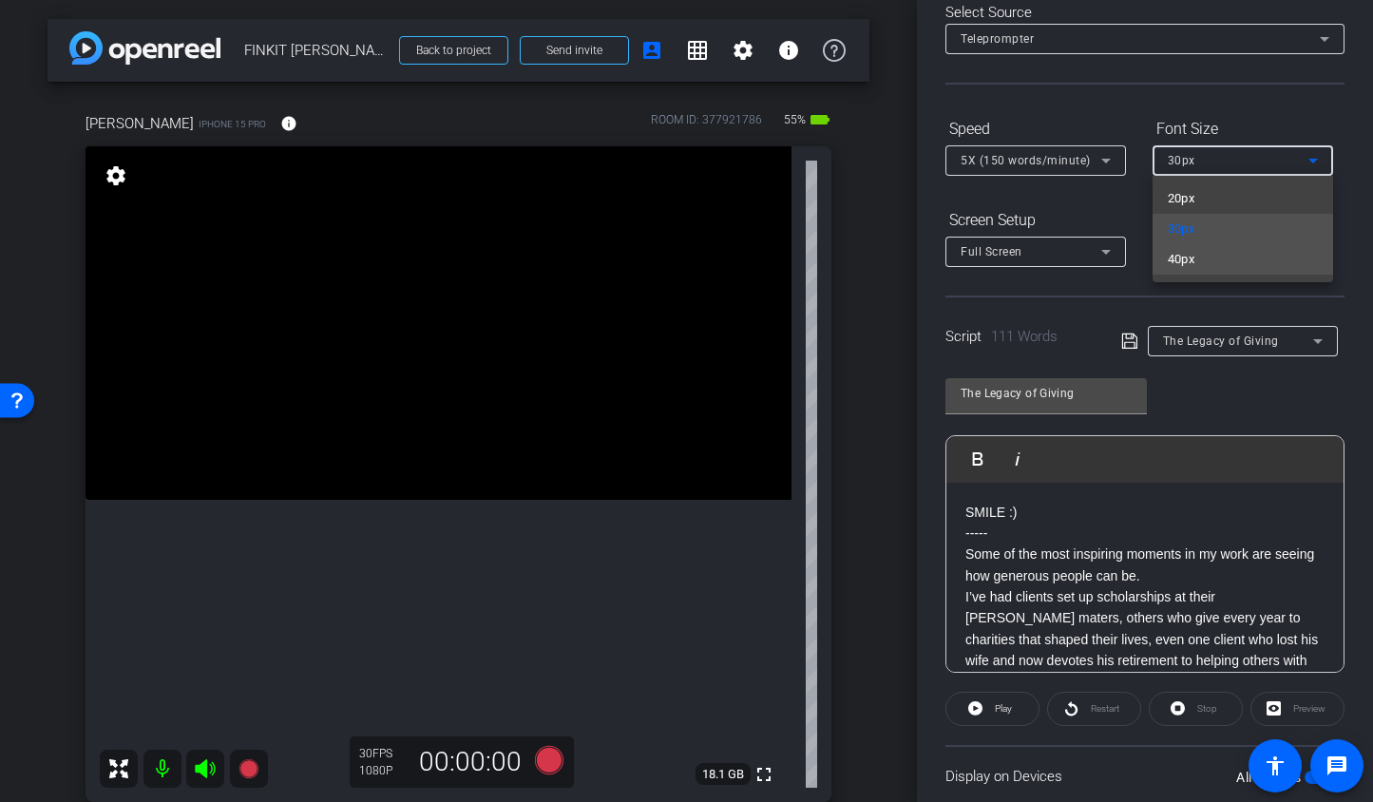
click at [1200, 256] on mat-option "40px" at bounding box center [1243, 259] width 181 height 30
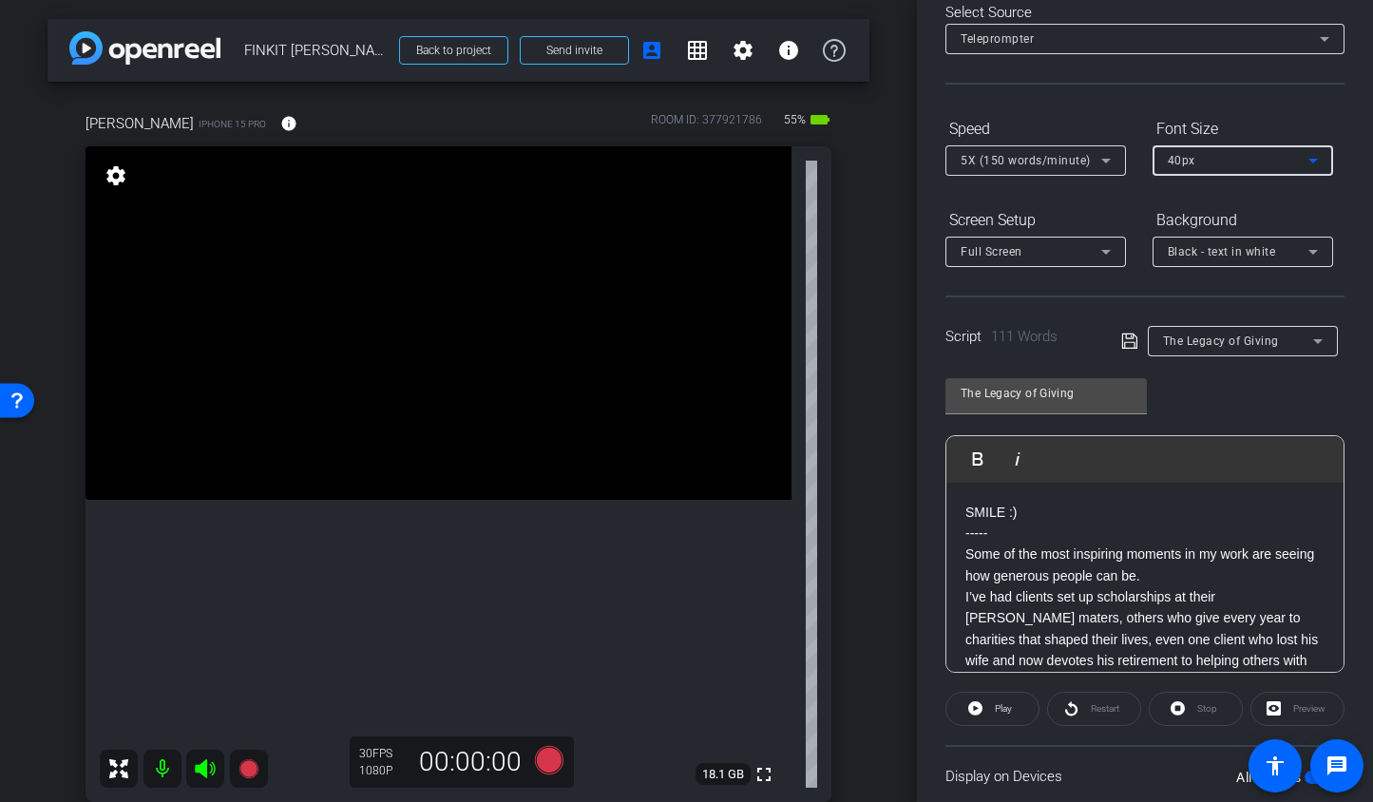
scroll to position [237, 0]
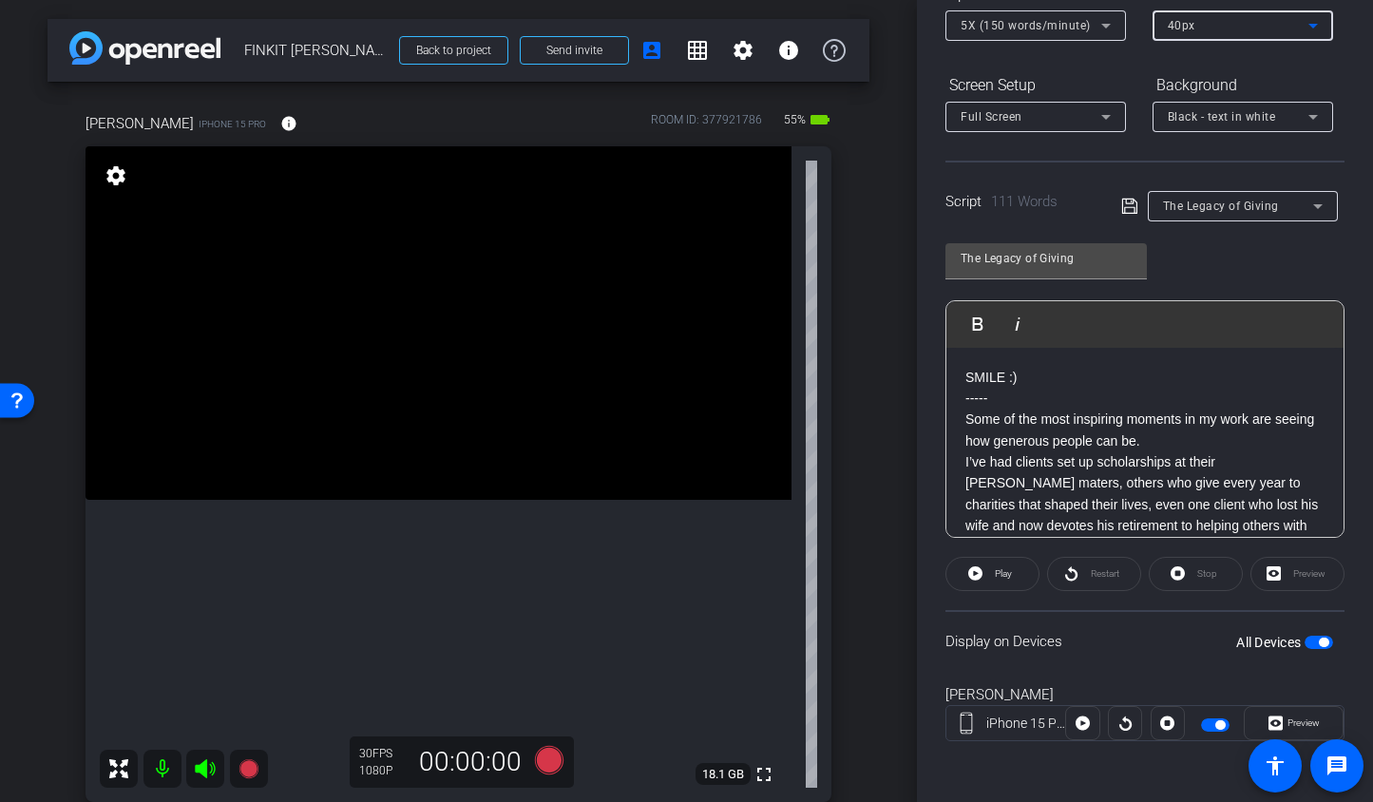
click at [1305, 641] on span "button" at bounding box center [1319, 642] width 29 height 13
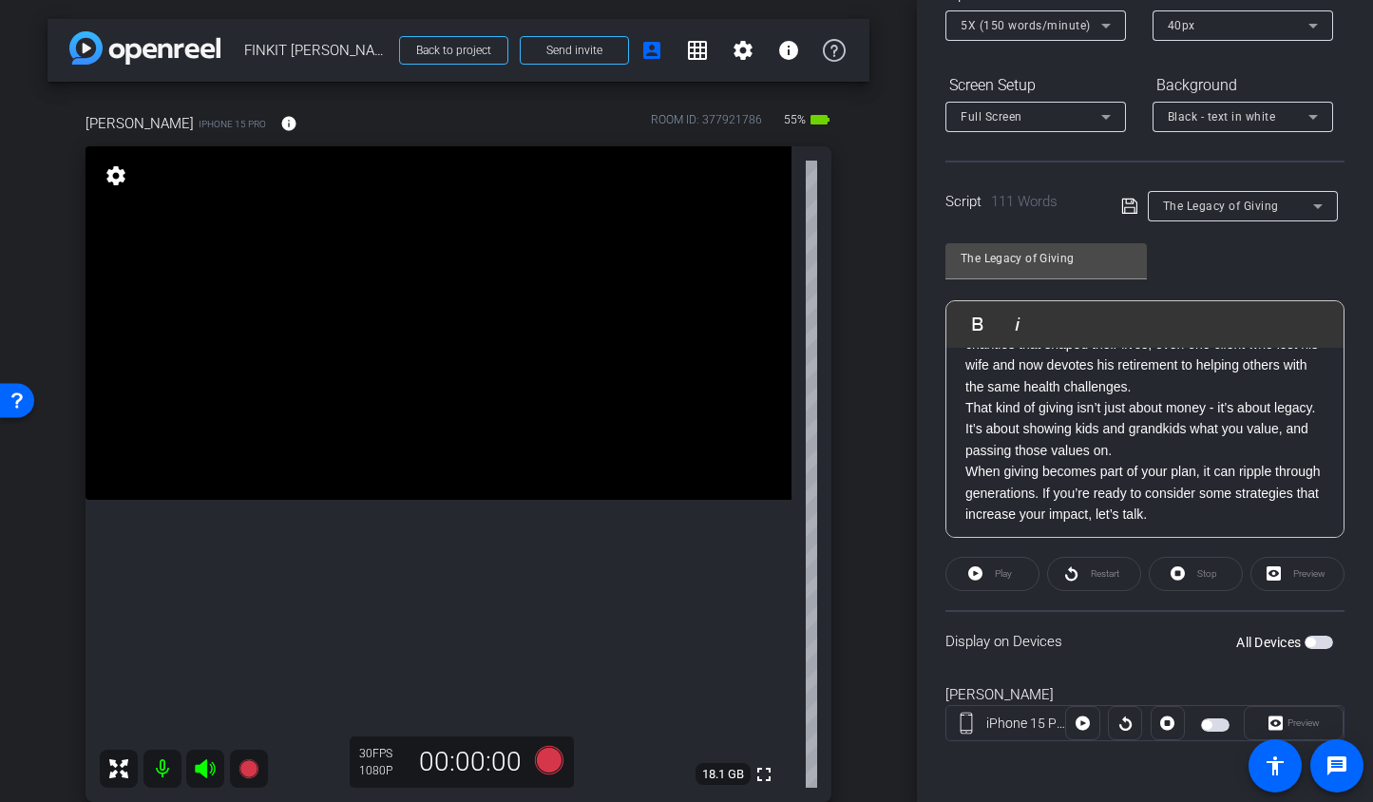
scroll to position [167, 0]
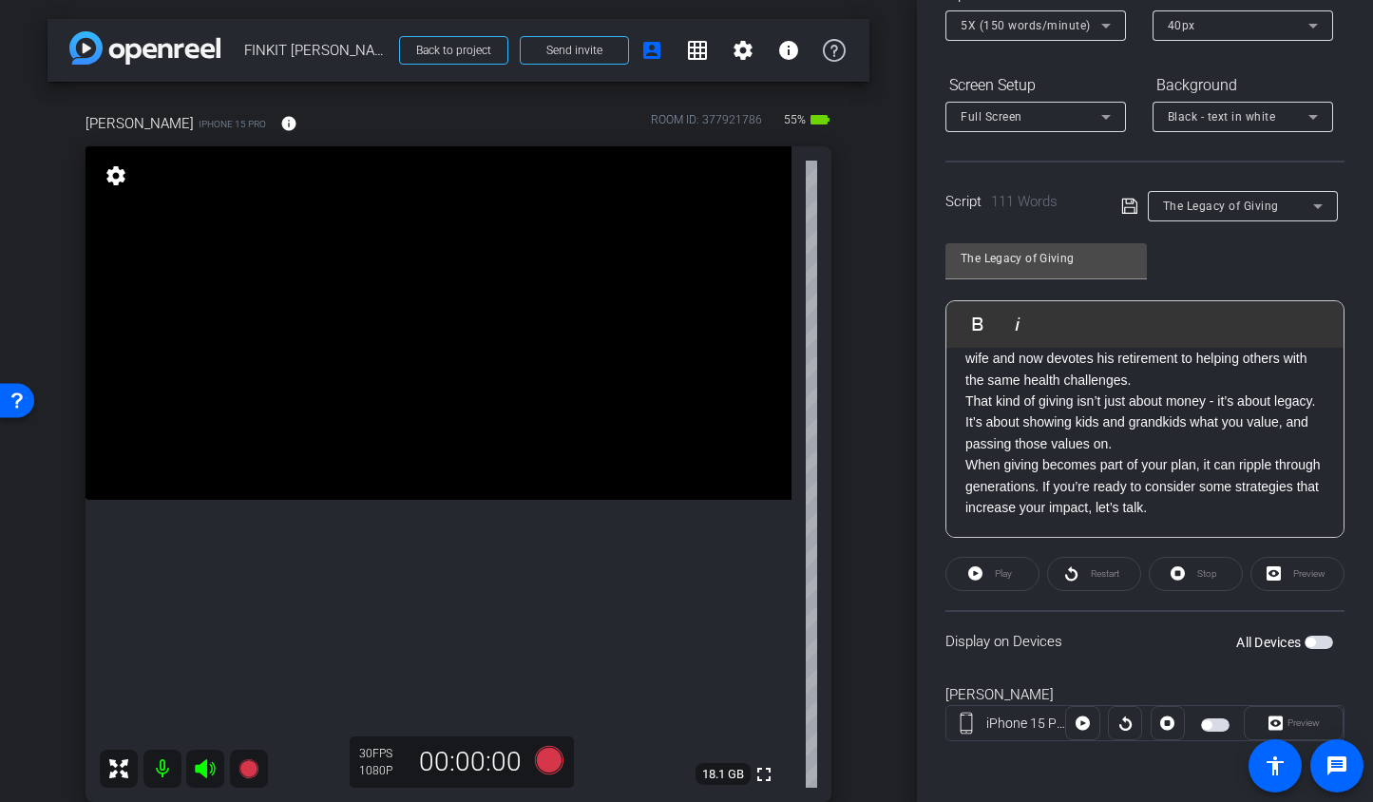
click at [1313, 643] on span "button" at bounding box center [1319, 642] width 29 height 13
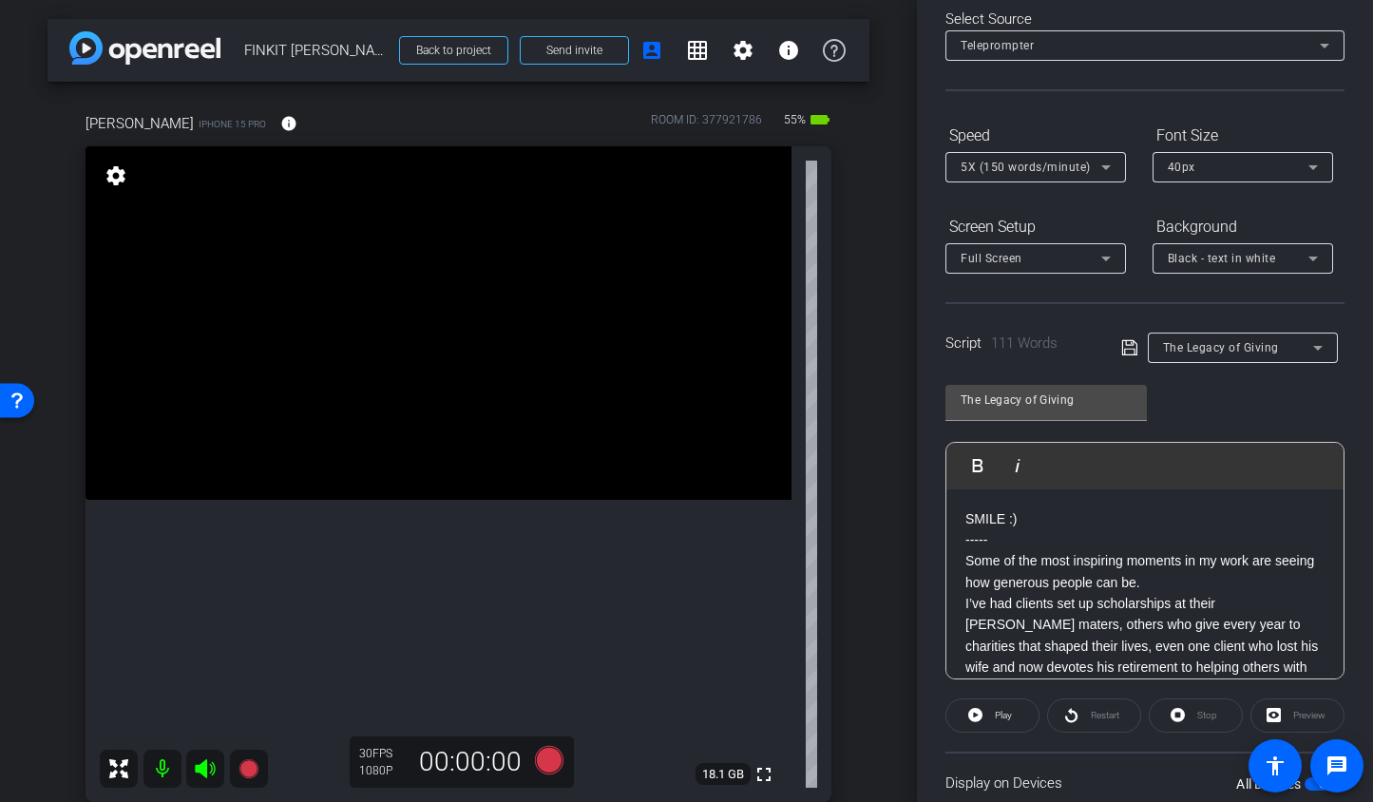
scroll to position [0, 0]
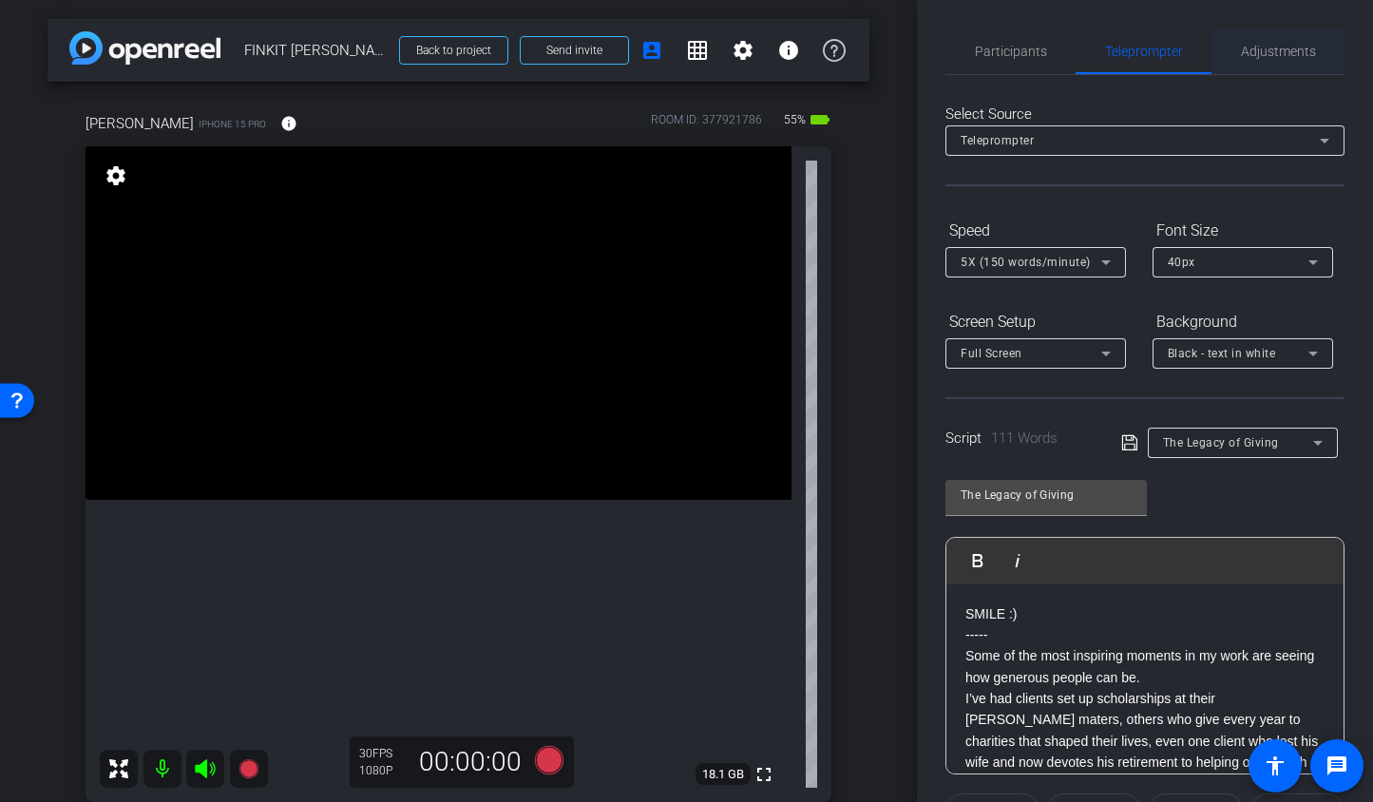
click at [1243, 59] on span "Adjustments" at bounding box center [1278, 52] width 75 height 46
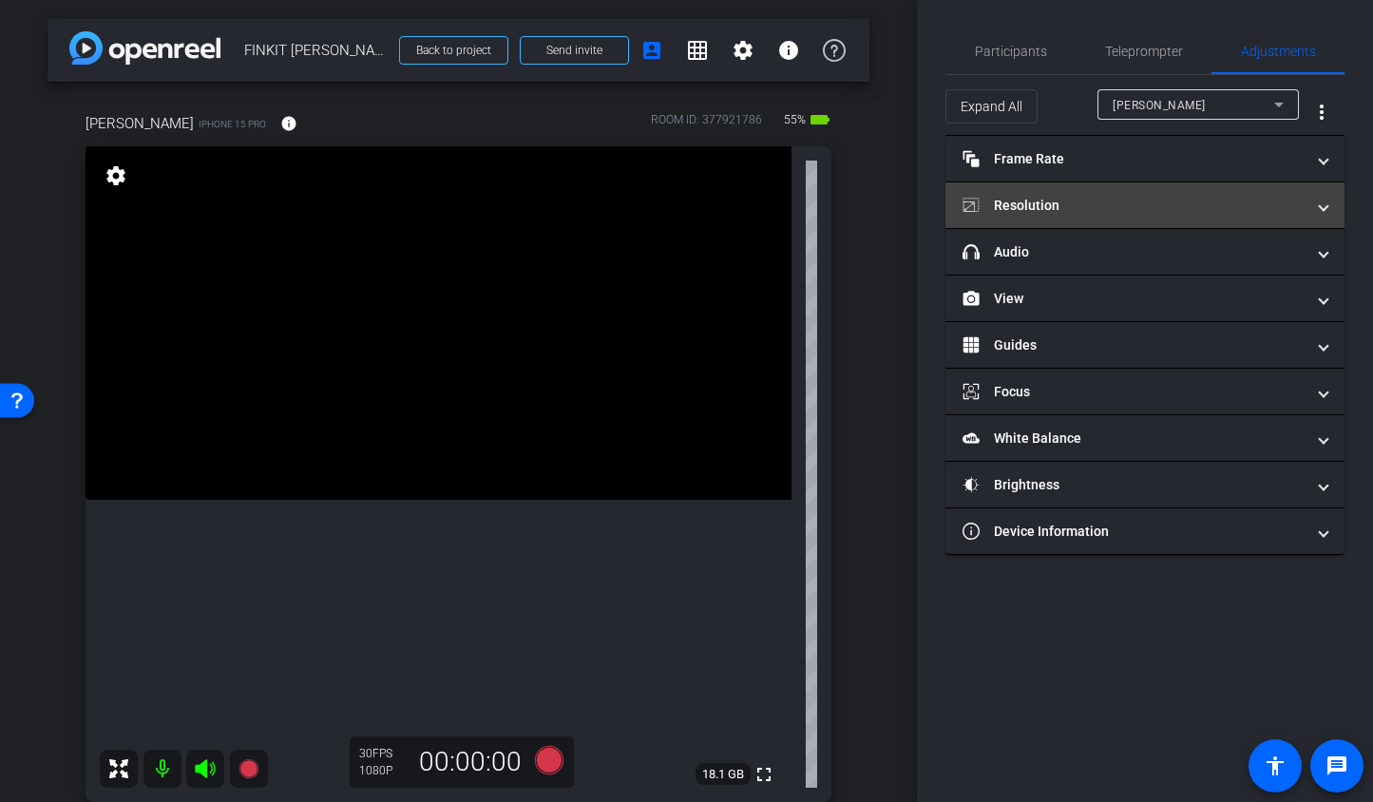
click at [1120, 219] on mat-expansion-panel-header "Resolution" at bounding box center [1145, 205] width 399 height 46
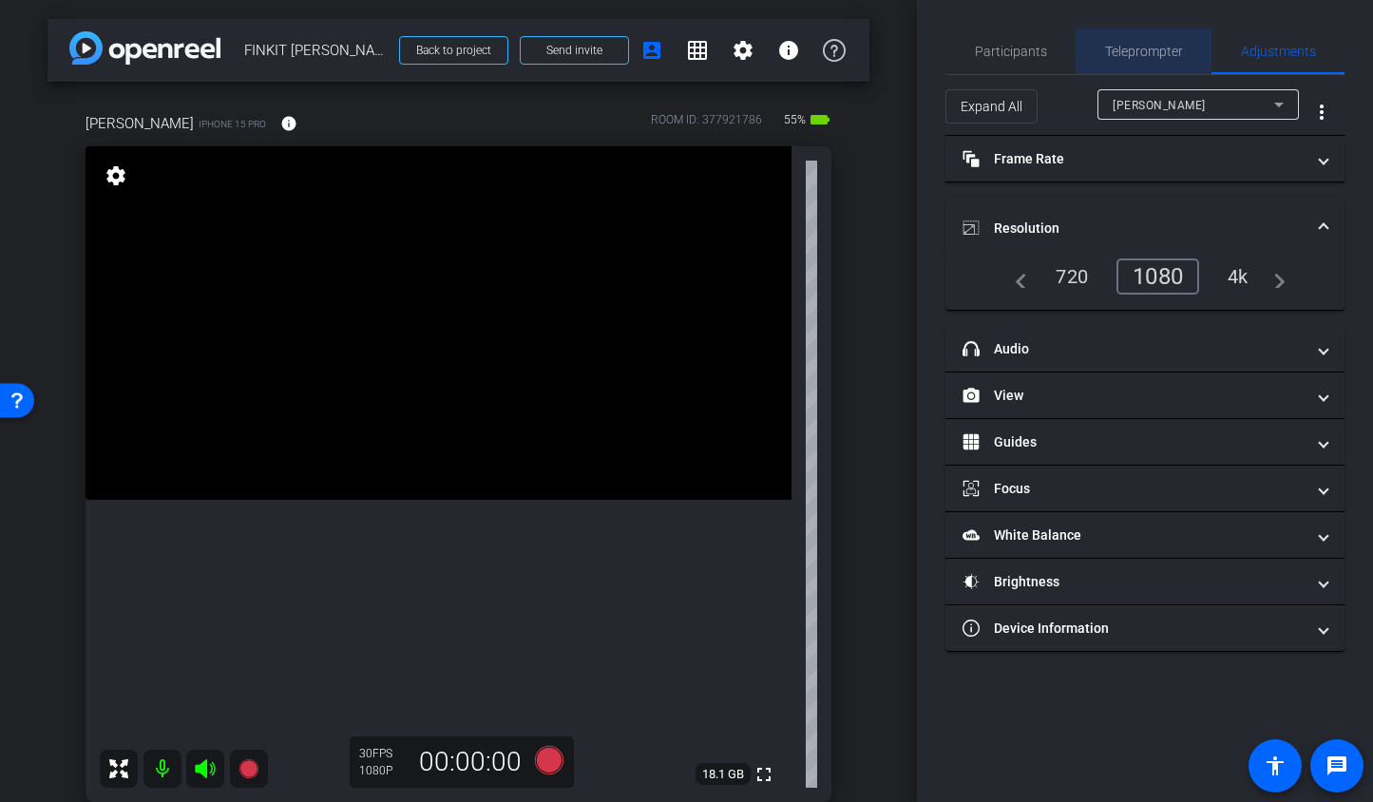
click at [1160, 54] on span "Teleprompter" at bounding box center [1144, 51] width 78 height 13
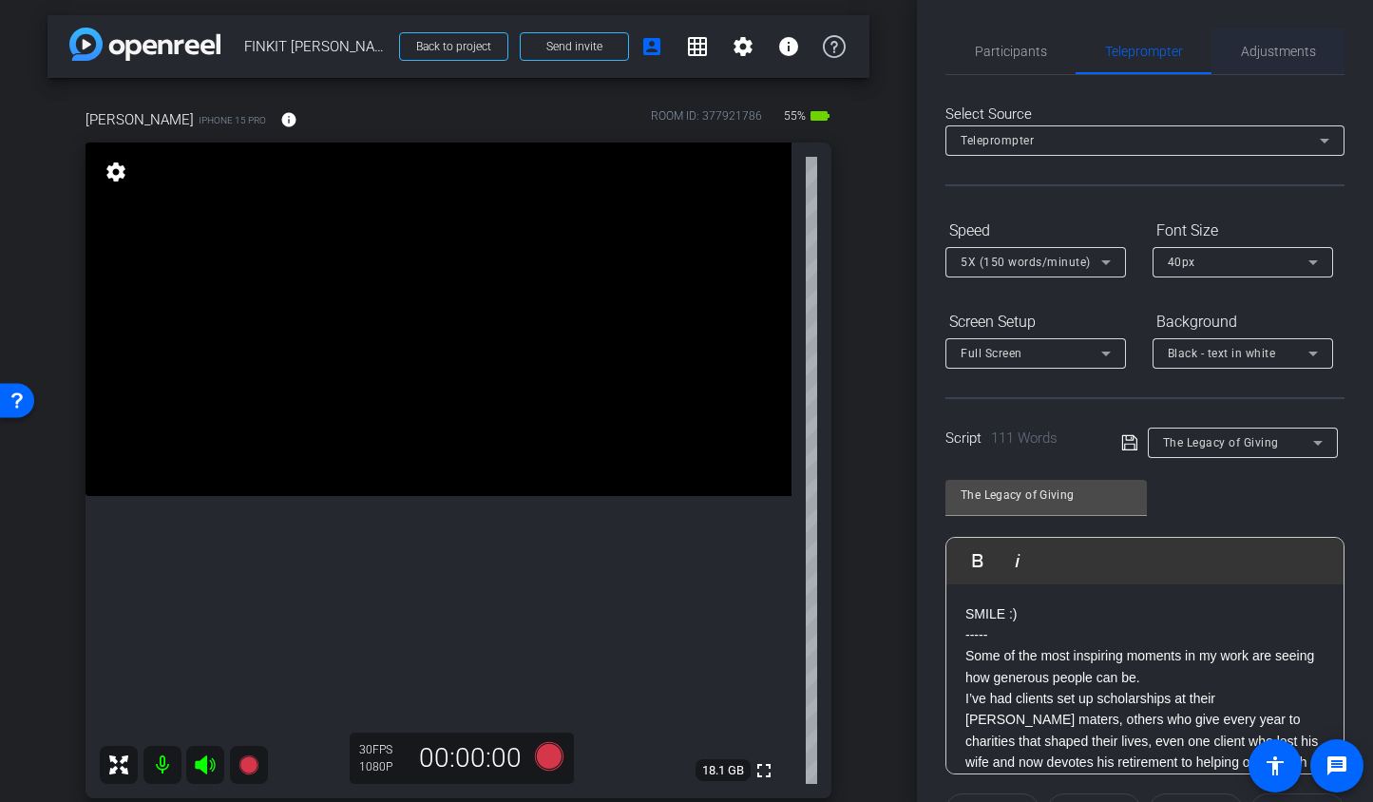
click at [1256, 59] on span "Adjustments" at bounding box center [1278, 52] width 75 height 46
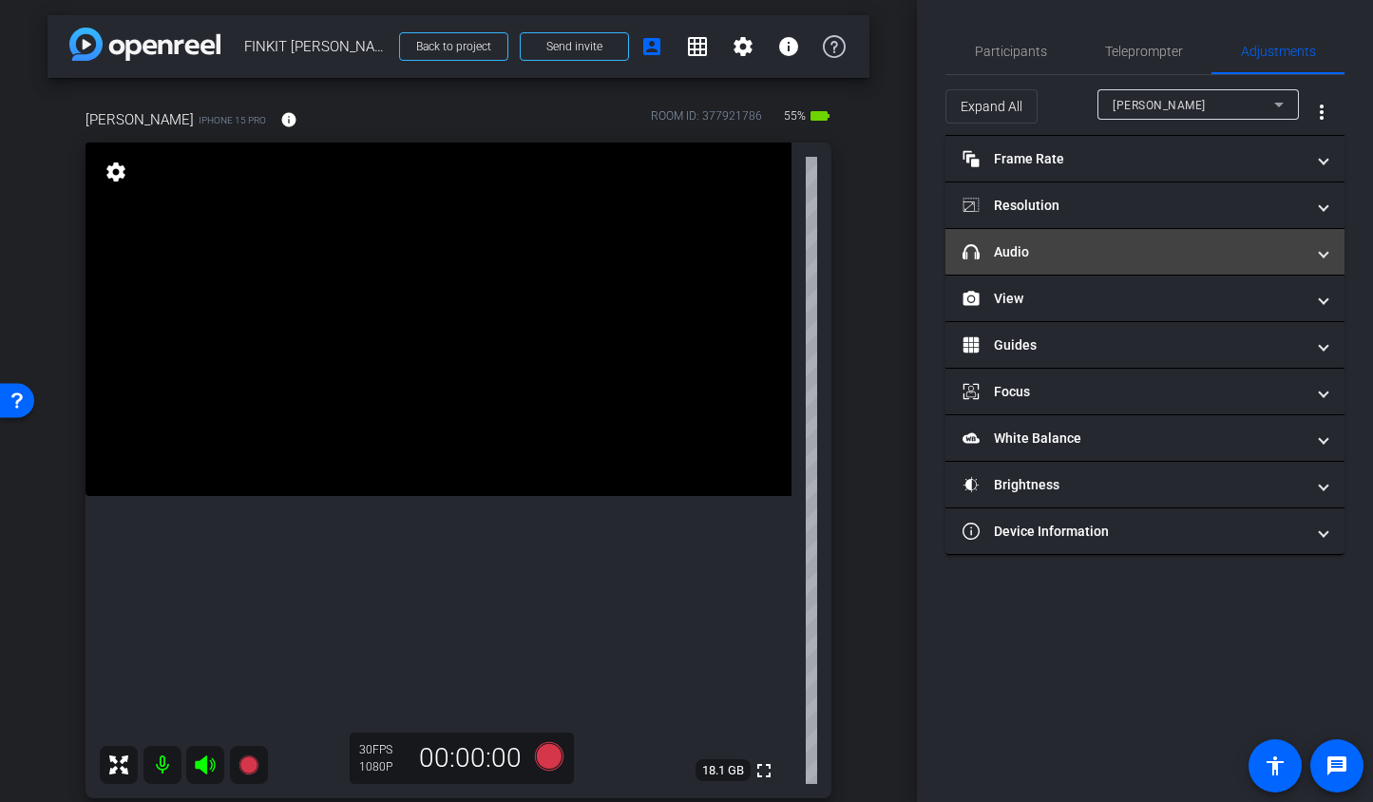
click at [1091, 259] on mat-panel-title "headphone icon Audio" at bounding box center [1134, 252] width 342 height 20
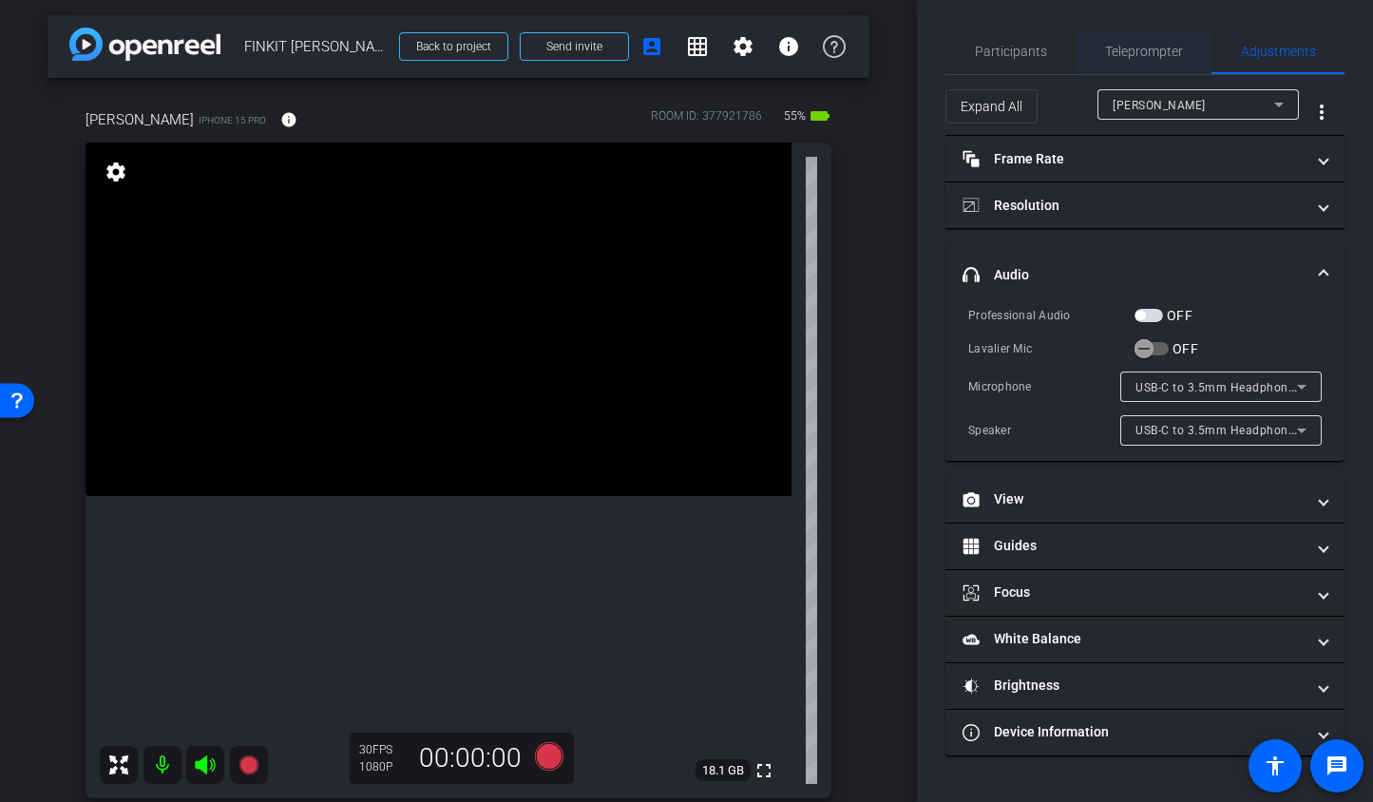
click at [1166, 56] on span "Teleprompter" at bounding box center [1144, 51] width 78 height 13
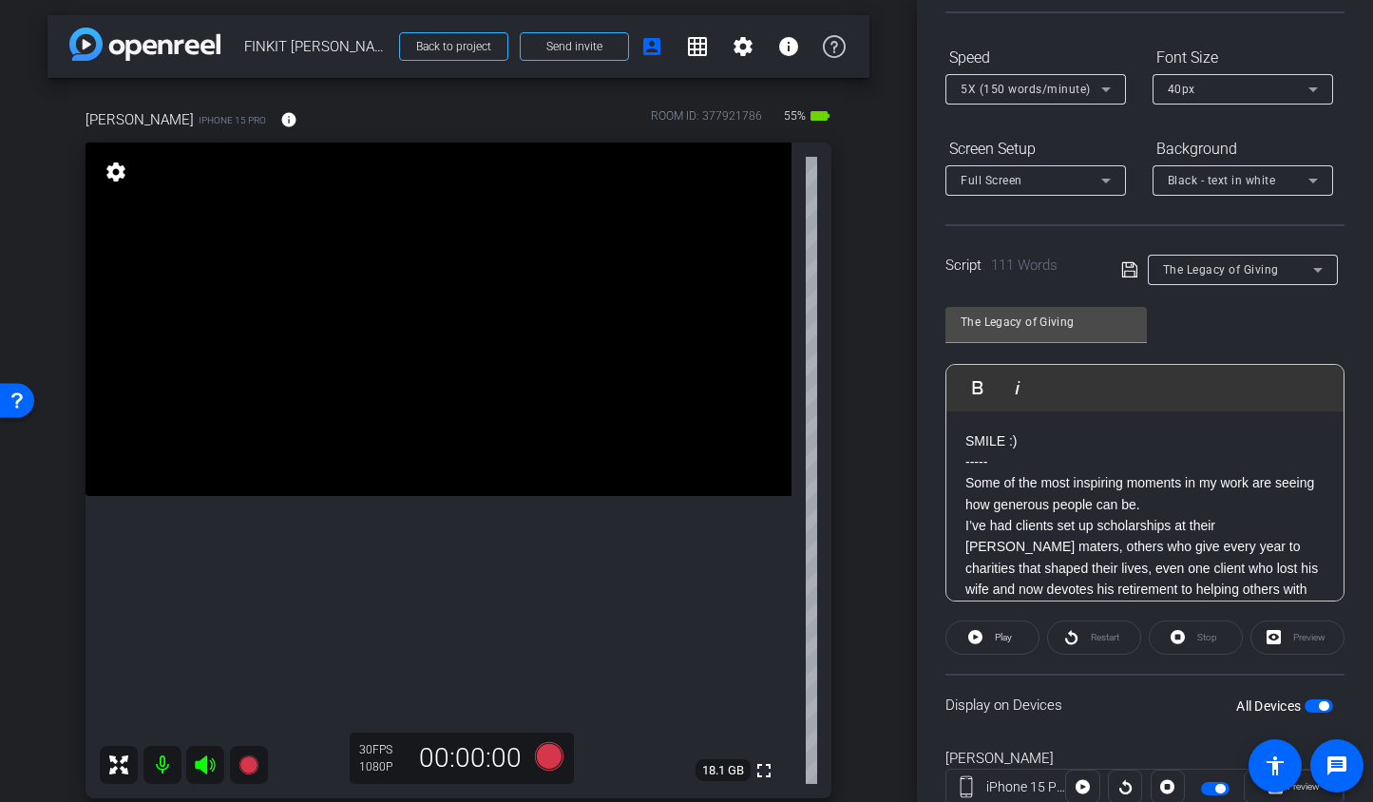
scroll to position [237, 0]
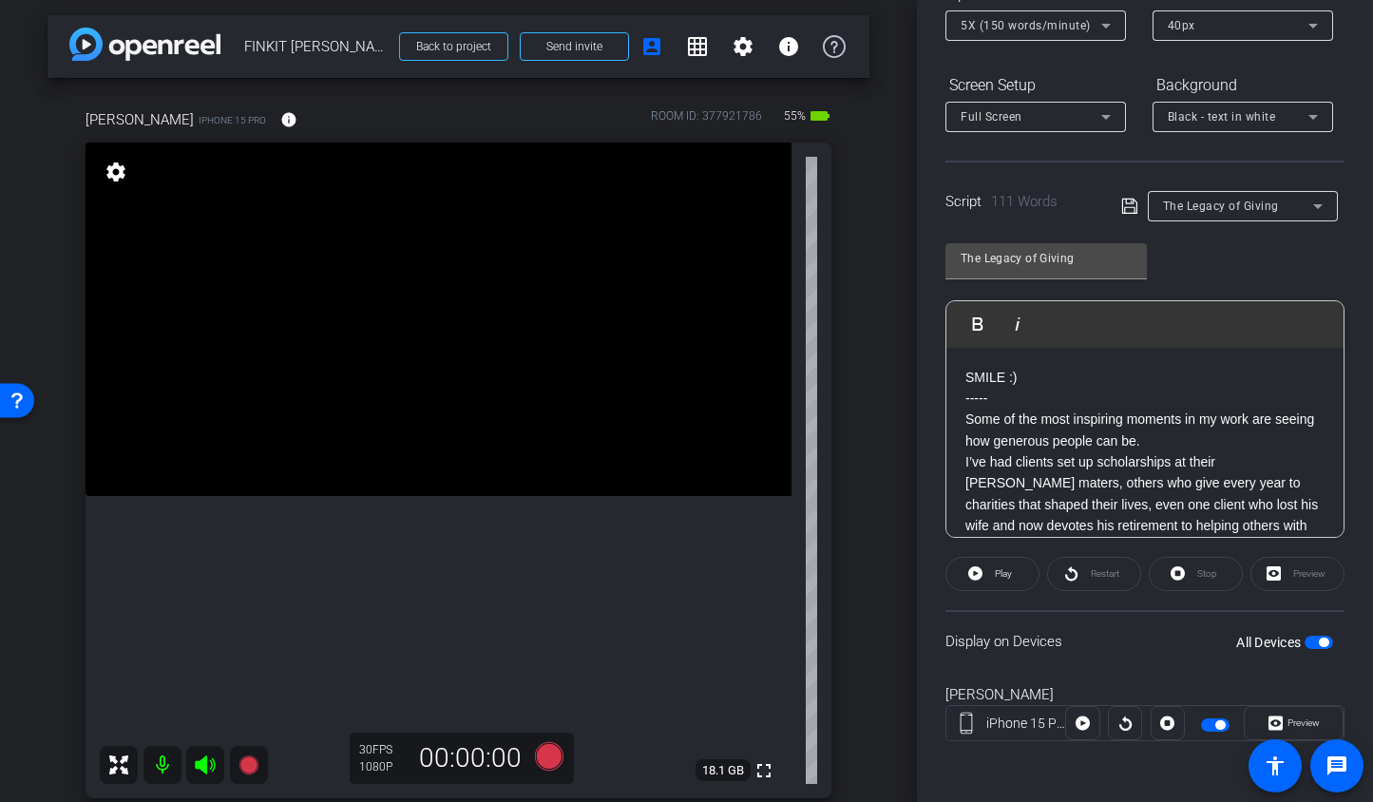
click at [1305, 647] on span "button" at bounding box center [1319, 642] width 29 height 13
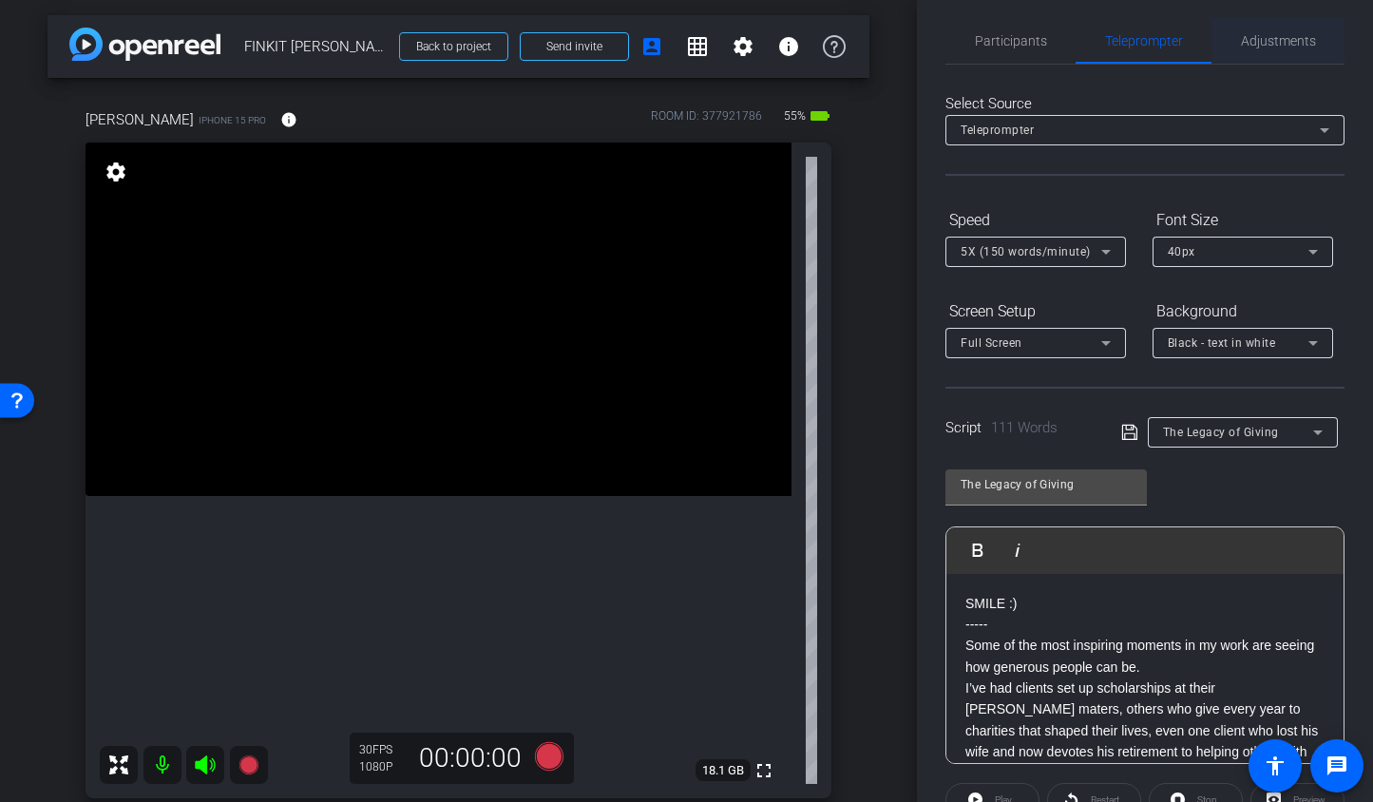
scroll to position [0, 0]
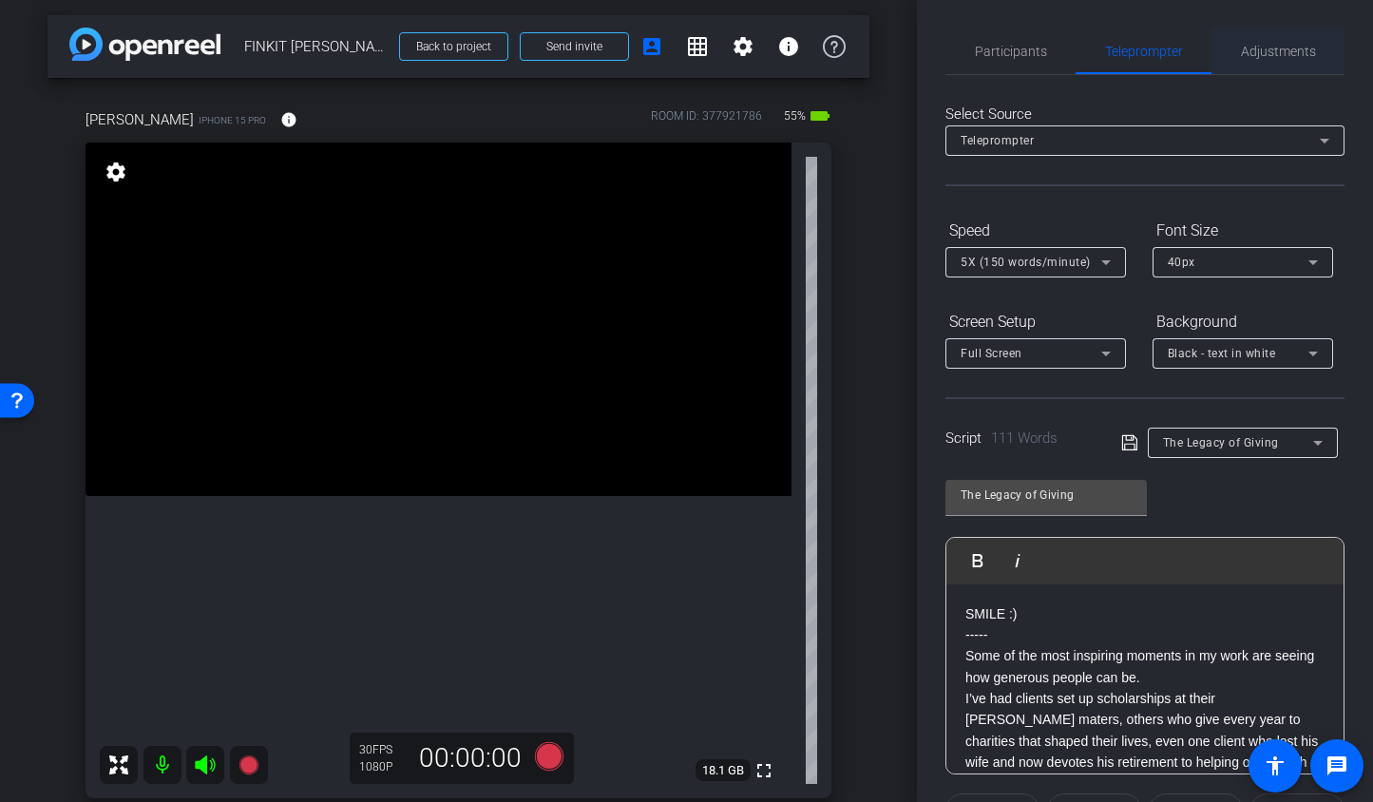
click at [1269, 71] on span "Adjustments" at bounding box center [1278, 52] width 75 height 46
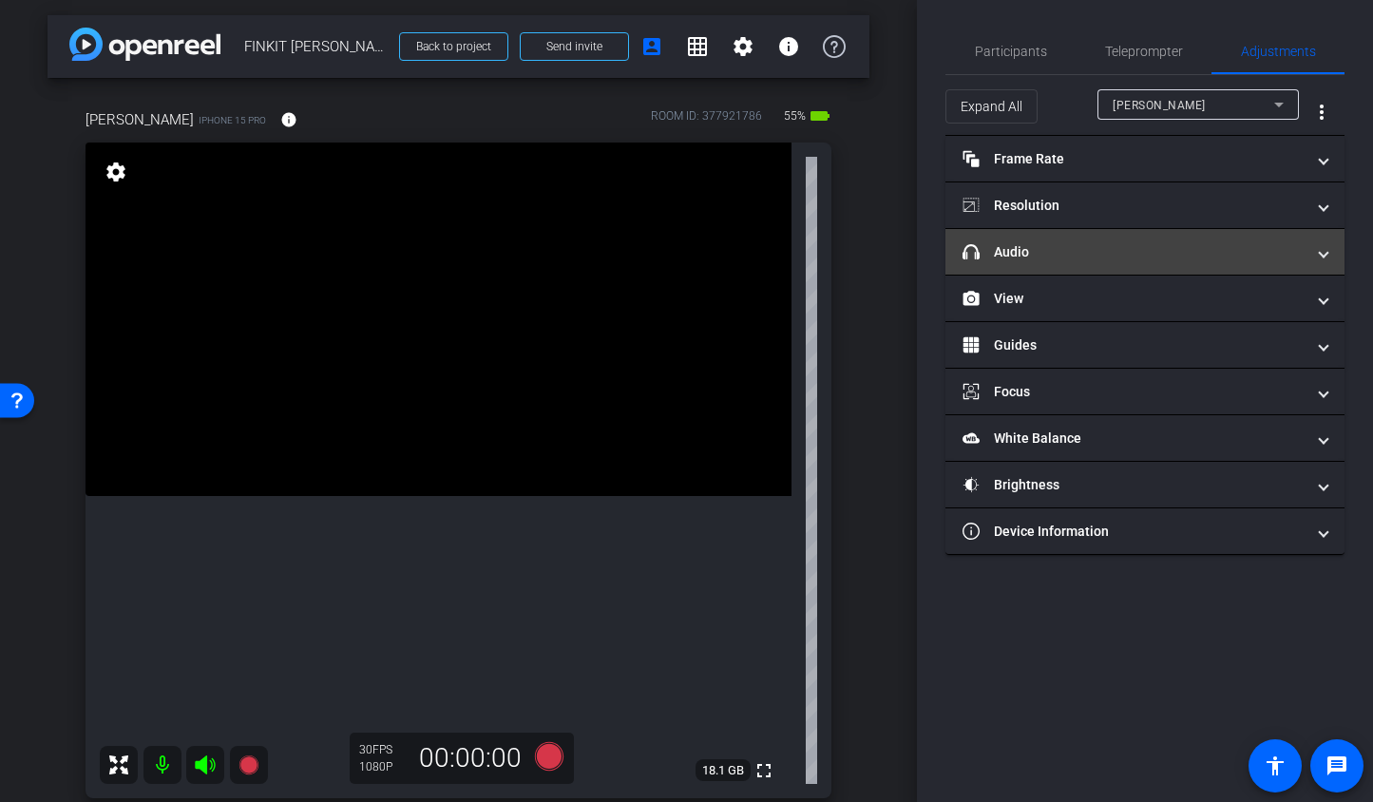
click at [1078, 254] on mat-panel-title "headphone icon Audio" at bounding box center [1134, 252] width 342 height 20
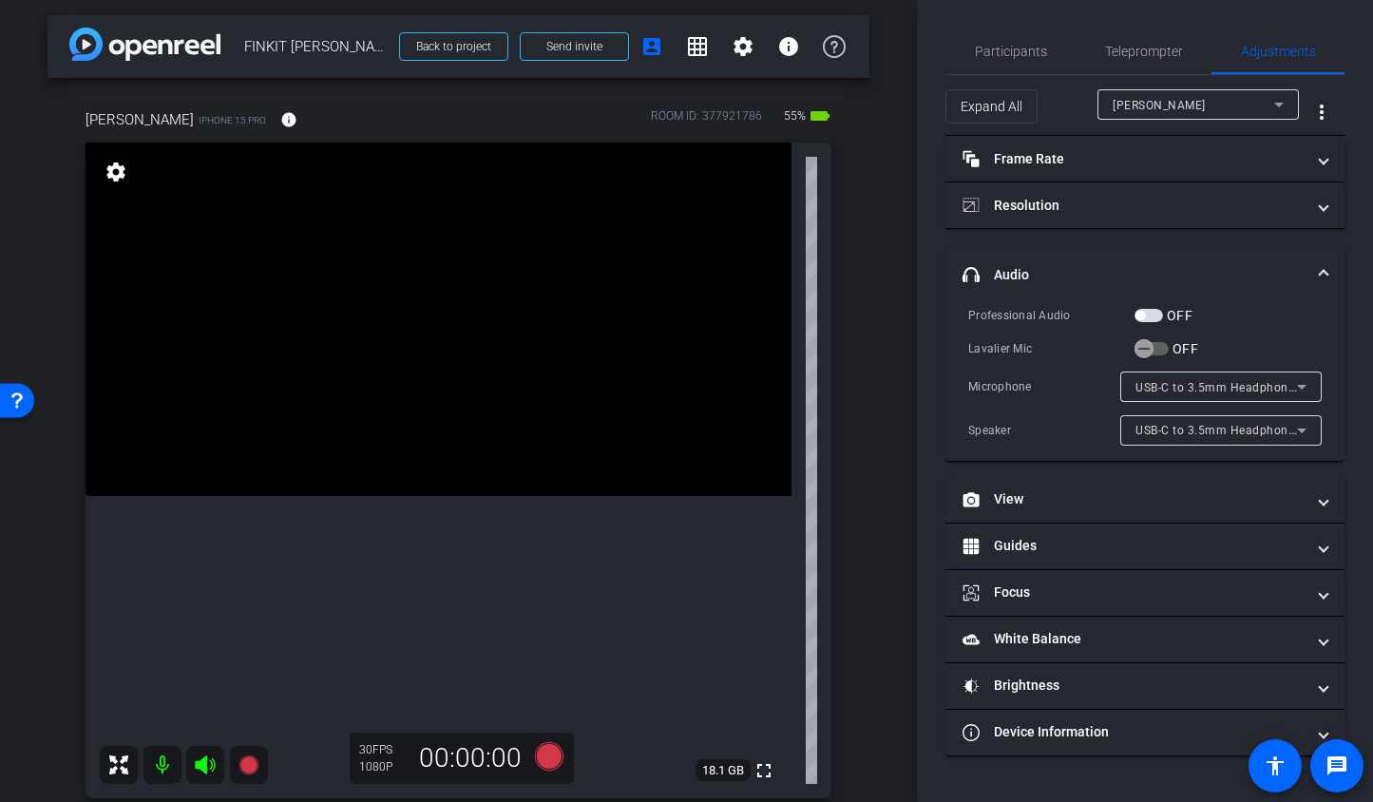
click at [1160, 315] on span "button" at bounding box center [1149, 315] width 29 height 13
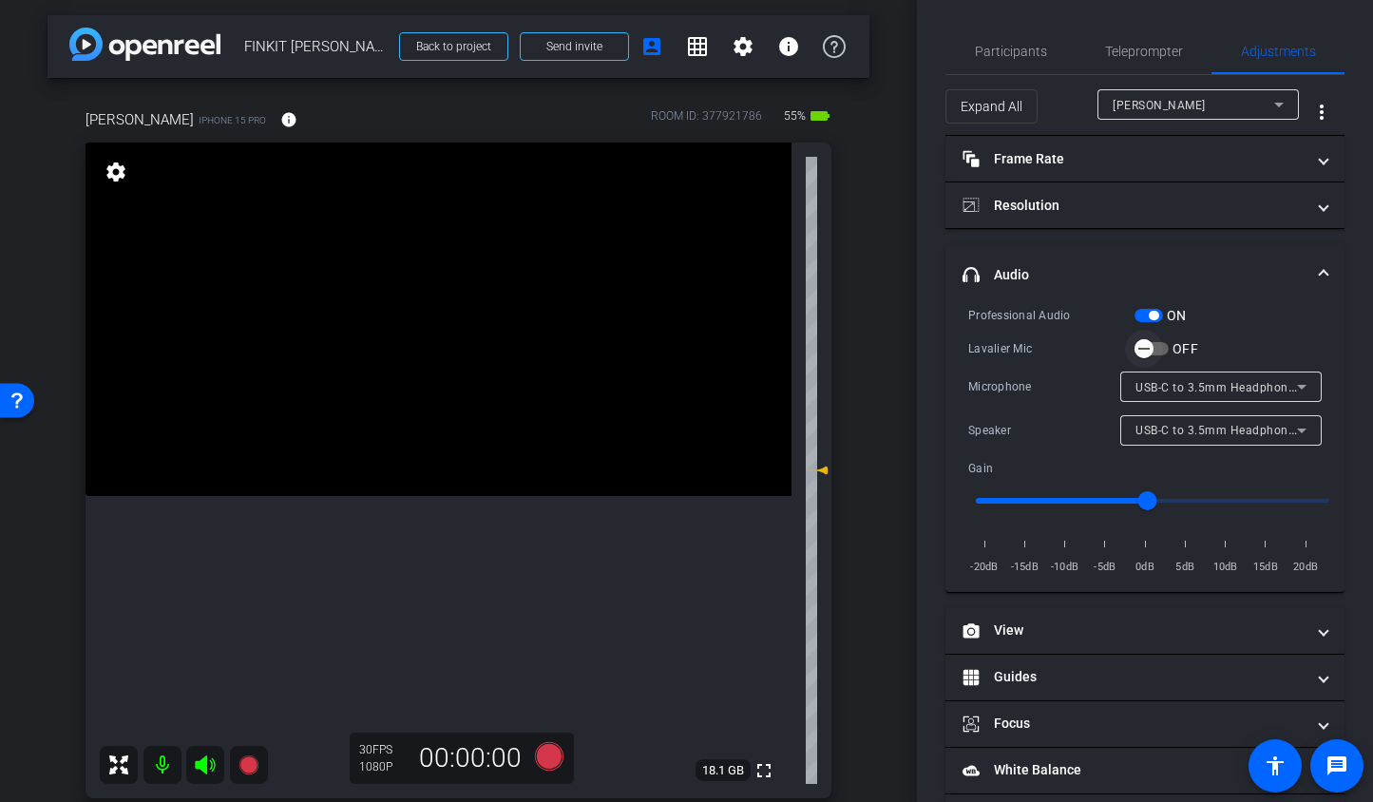
click at [1164, 346] on span "button" at bounding box center [1152, 348] width 34 height 13
click at [1160, 348] on span "button" at bounding box center [1144, 349] width 38 height 38
click at [1120, 46] on span "Teleprompter" at bounding box center [1144, 51] width 78 height 13
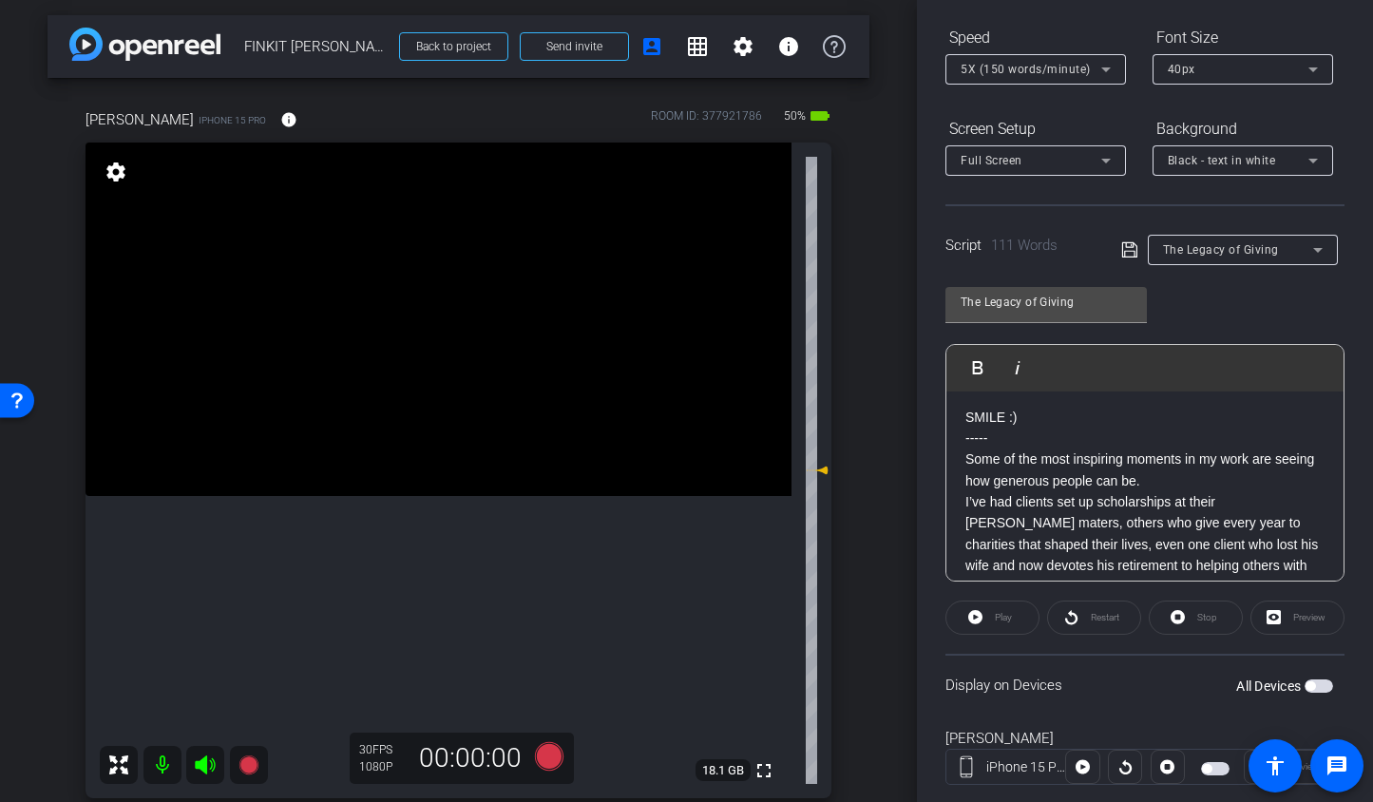
scroll to position [237, 0]
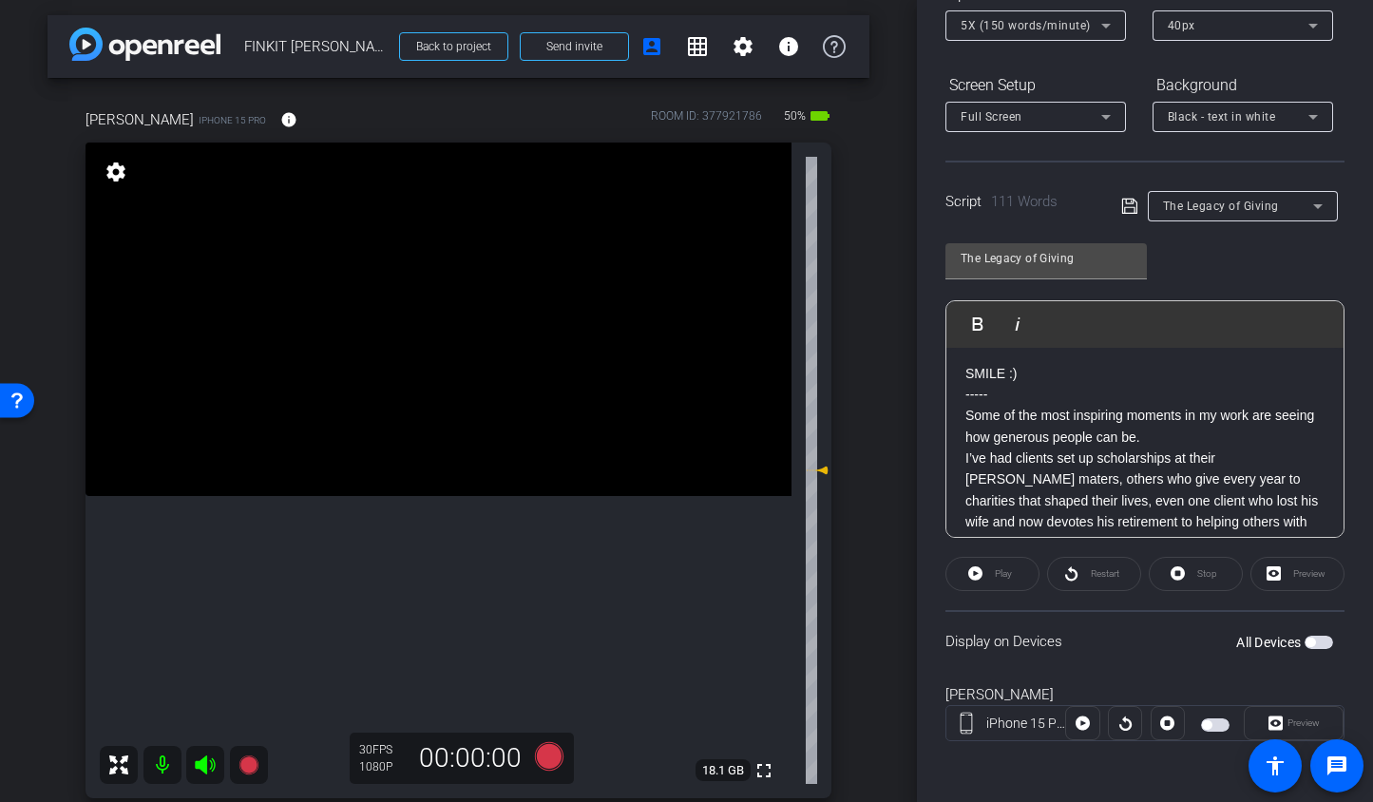
click at [1312, 644] on span "button" at bounding box center [1319, 642] width 29 height 13
click at [538, 754] on icon at bounding box center [548, 756] width 29 height 29
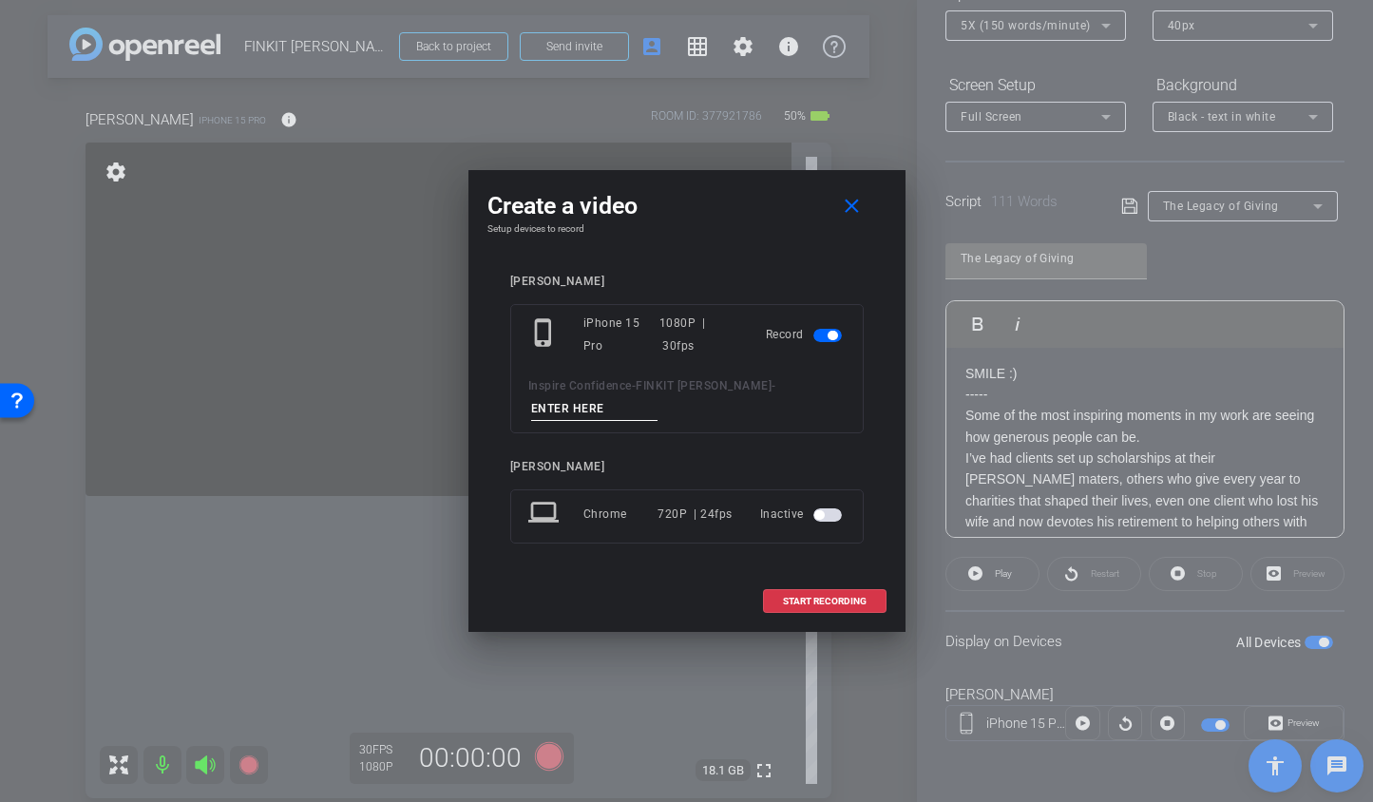
click at [605, 412] on input at bounding box center [594, 409] width 127 height 24
type input "Legacy TA1"
click at [801, 593] on span at bounding box center [825, 602] width 122 height 46
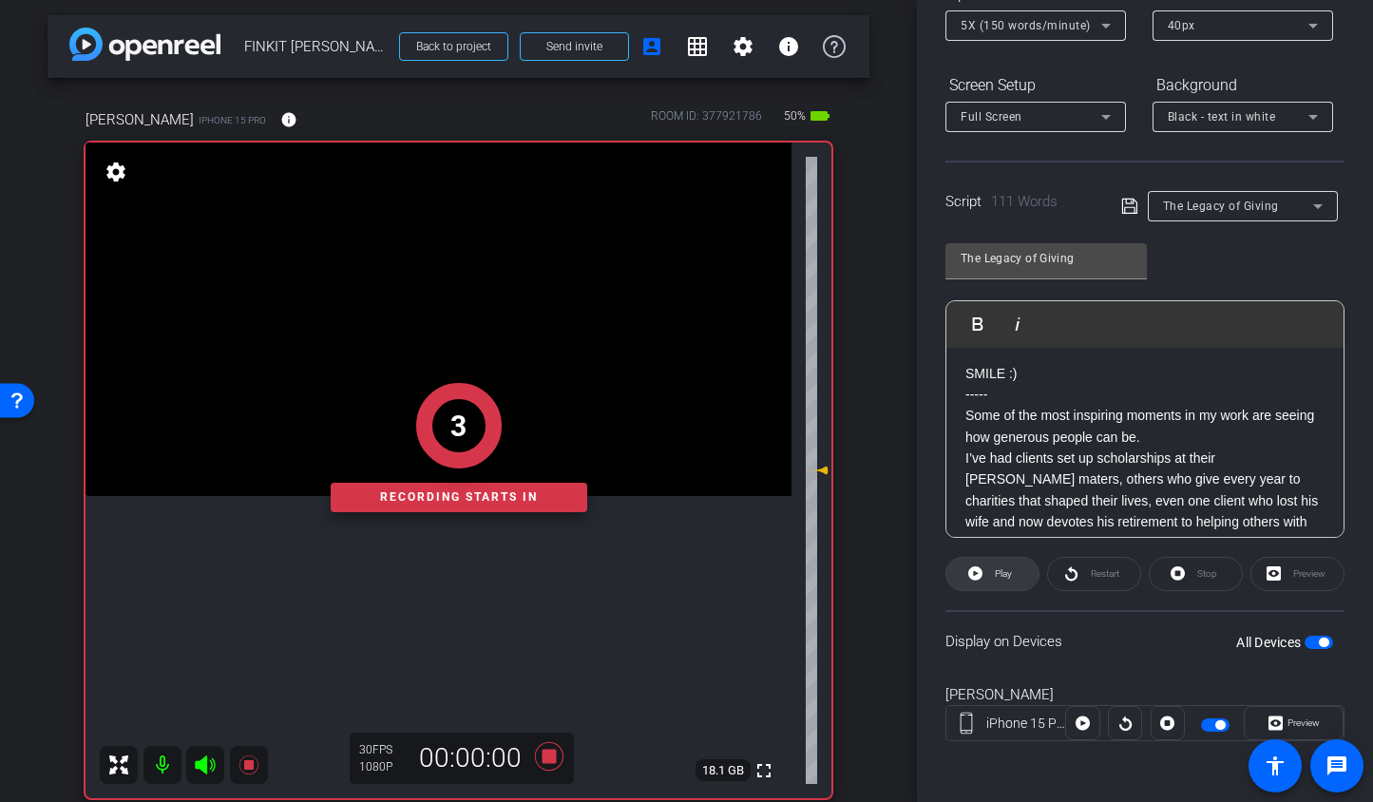
click at [972, 568] on icon at bounding box center [975, 573] width 14 height 14
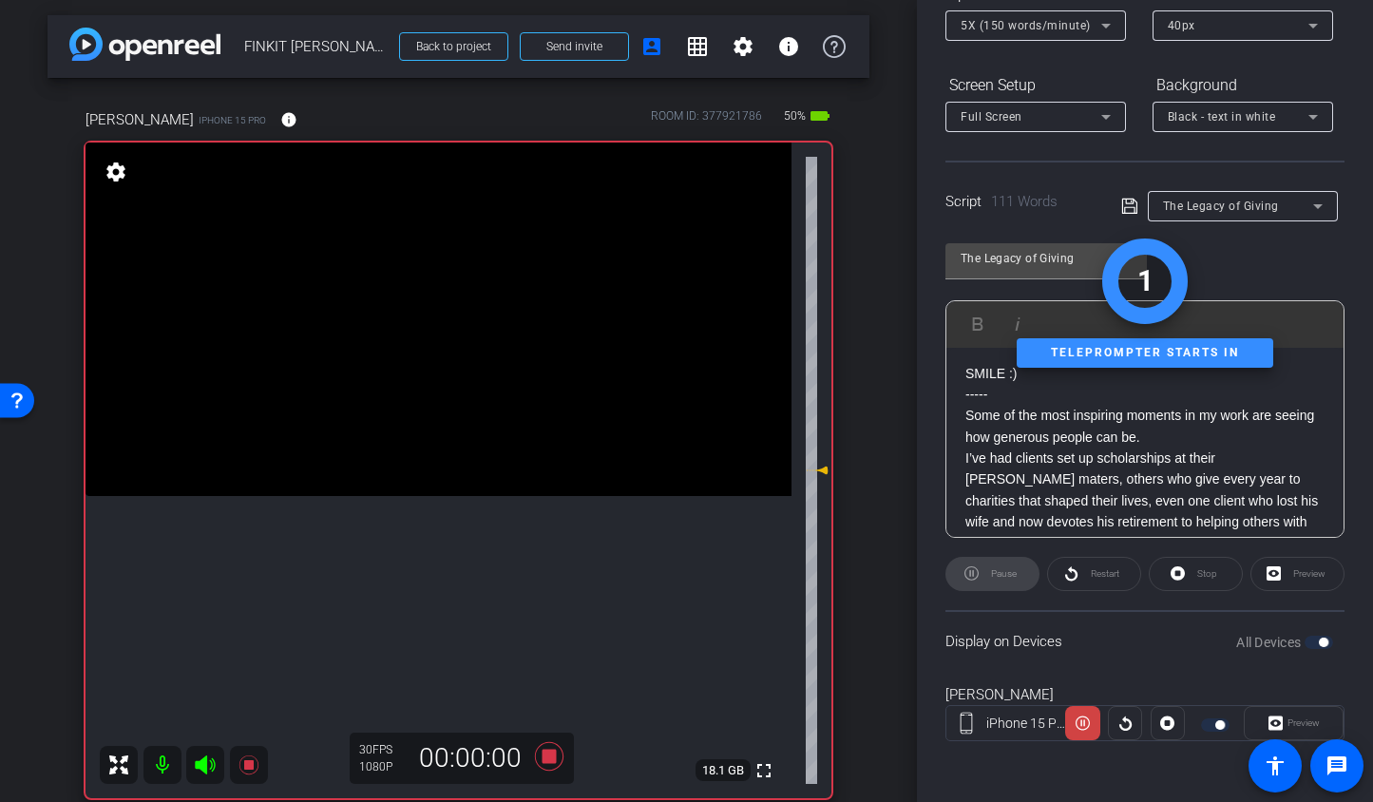
click at [206, 767] on icon at bounding box center [205, 765] width 20 height 19
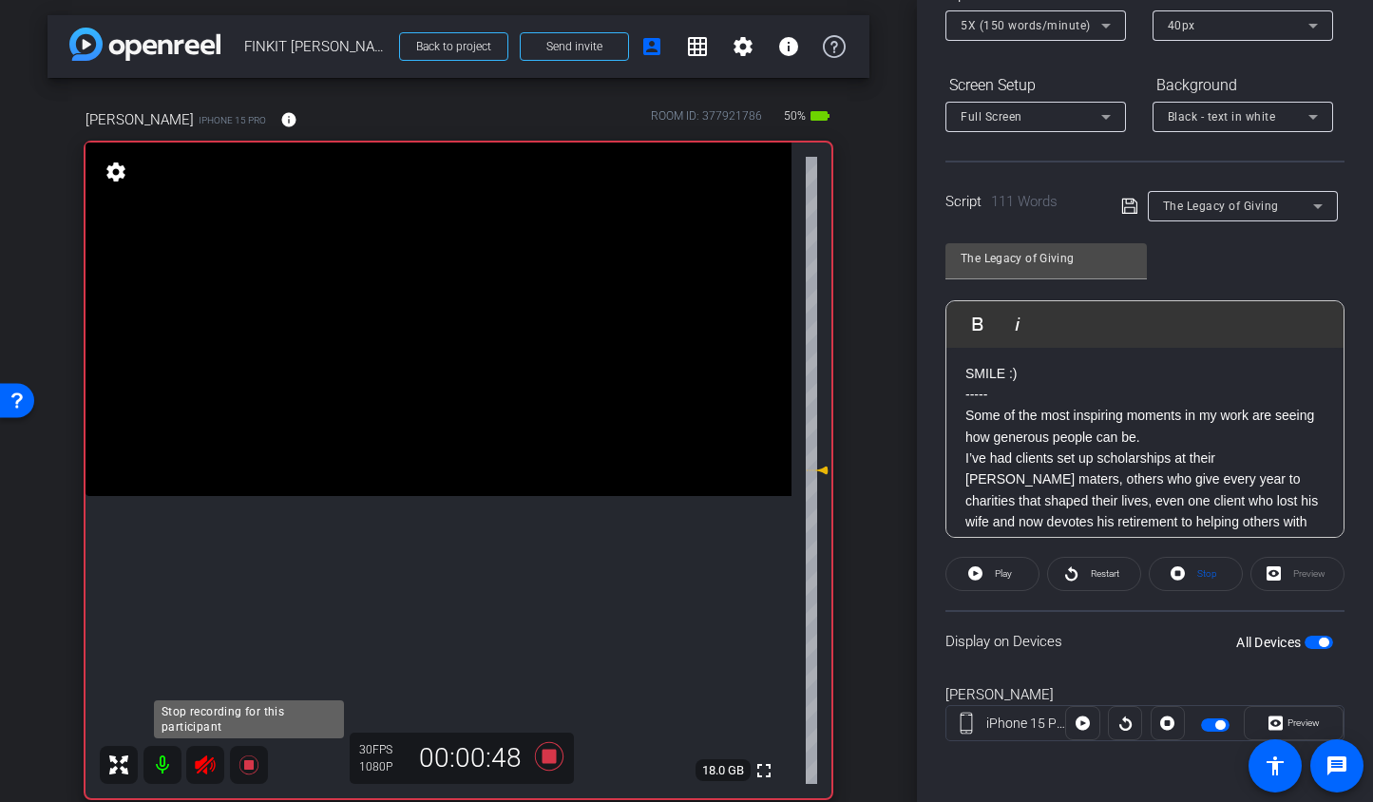
click at [246, 769] on icon at bounding box center [248, 765] width 19 height 19
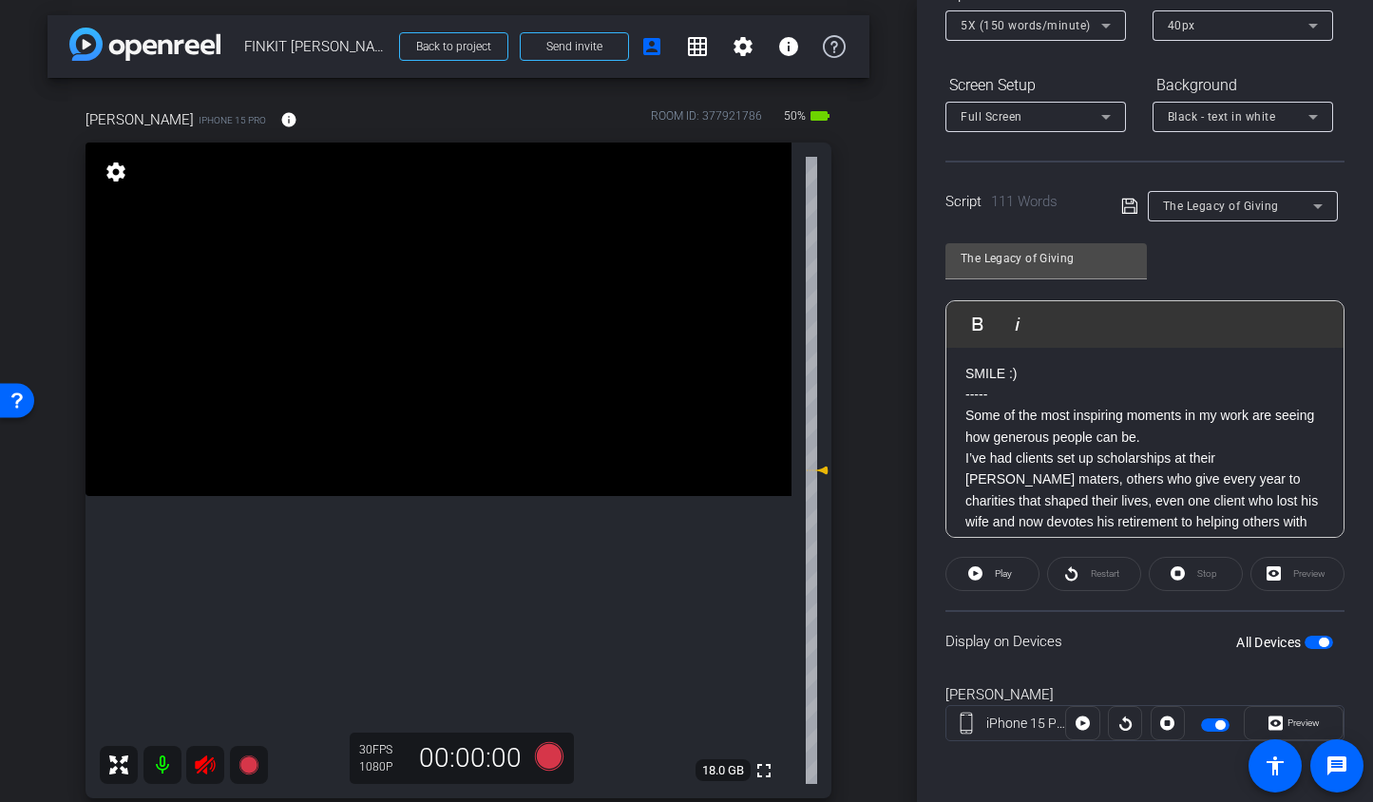
click at [198, 768] on icon at bounding box center [205, 765] width 20 height 19
click at [251, 759] on icon at bounding box center [248, 765] width 19 height 19
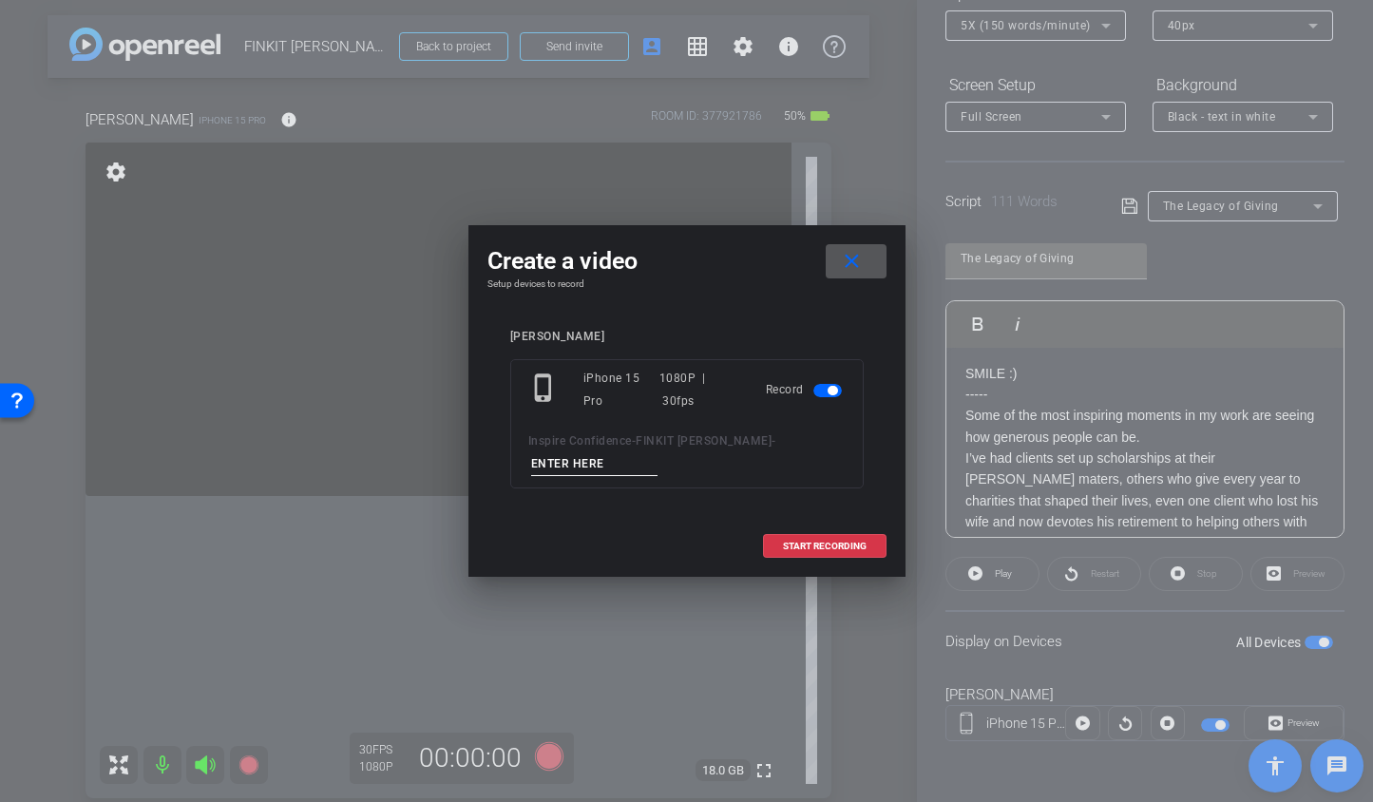
click at [565, 457] on input at bounding box center [594, 464] width 127 height 24
type input "Legacy TA2"
click at [866, 552] on span at bounding box center [825, 547] width 122 height 46
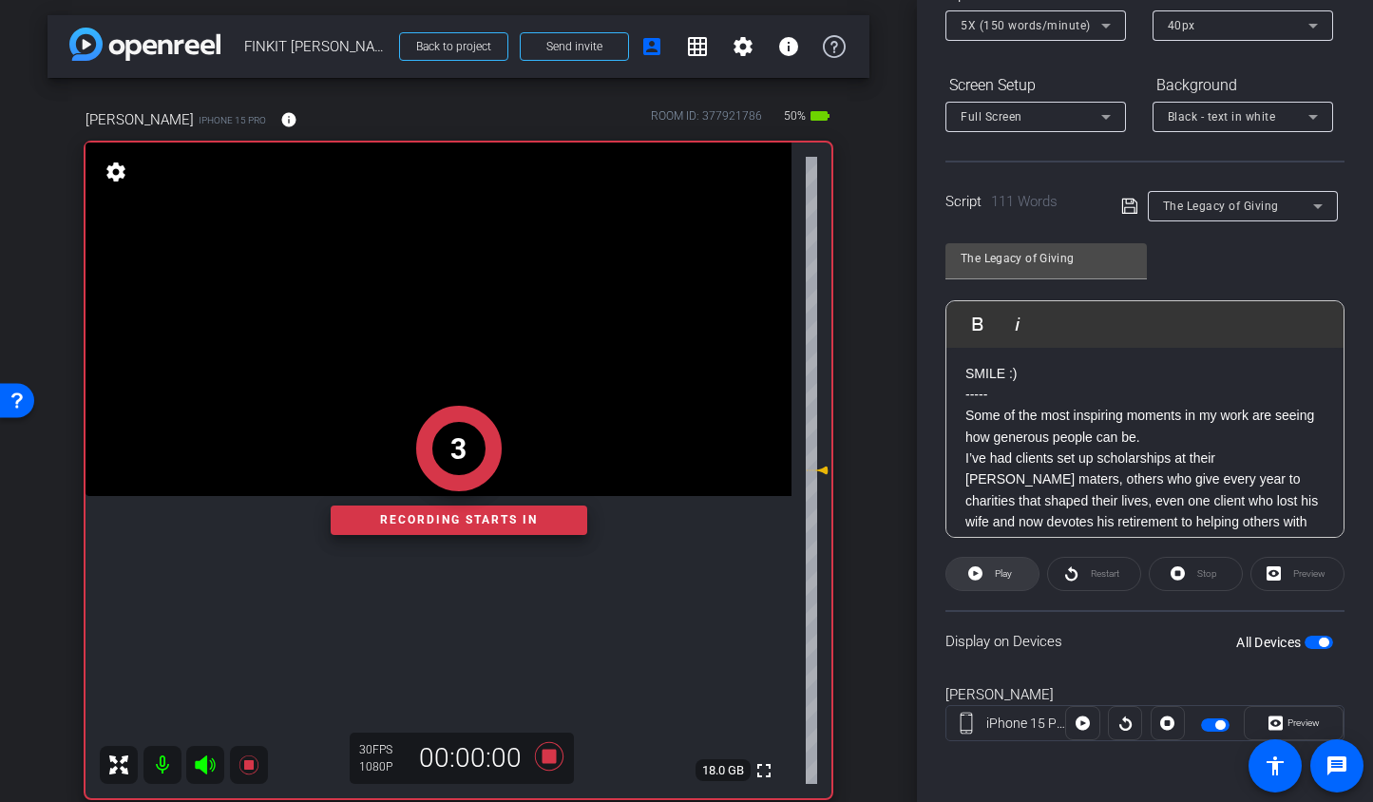
click at [969, 573] on icon at bounding box center [975, 573] width 14 height 14
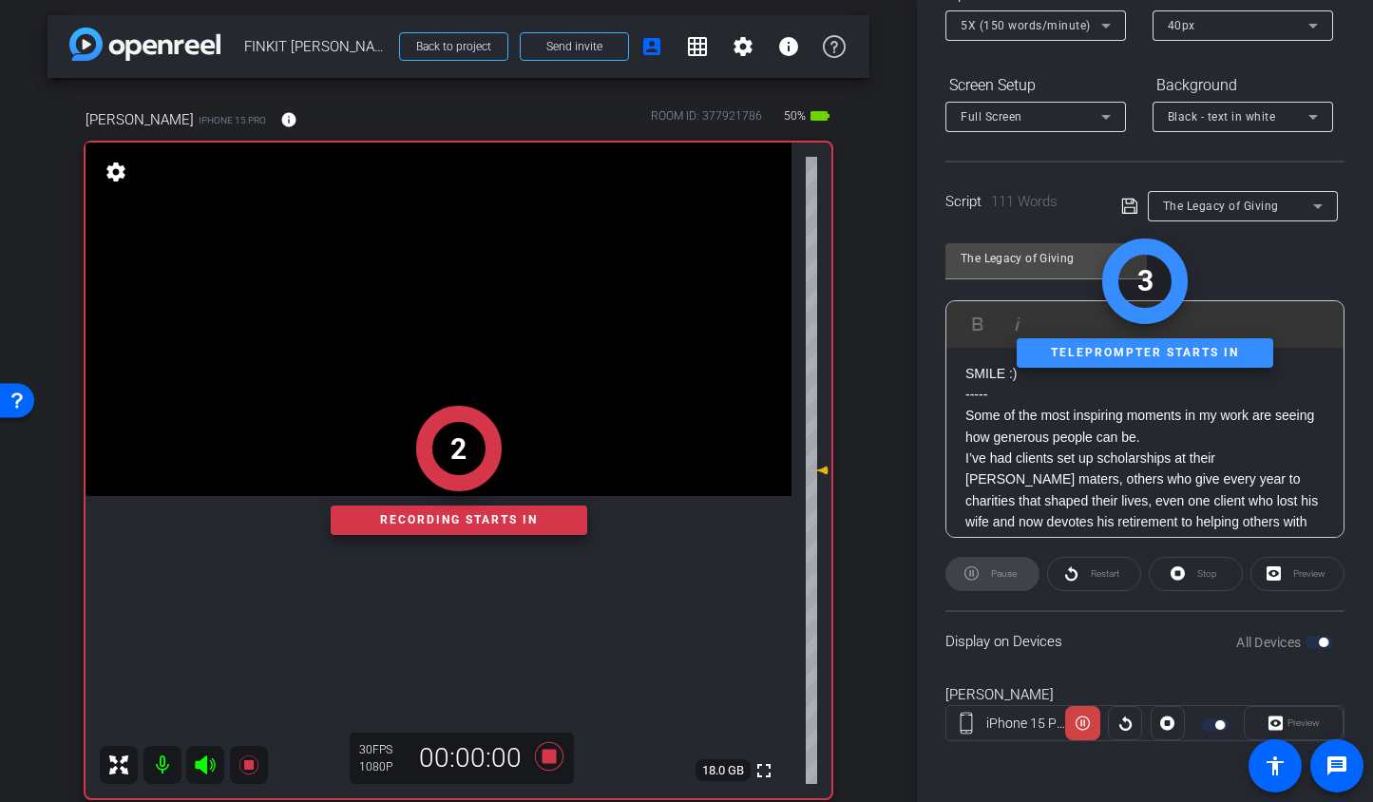
click at [201, 769] on icon at bounding box center [205, 765] width 20 height 19
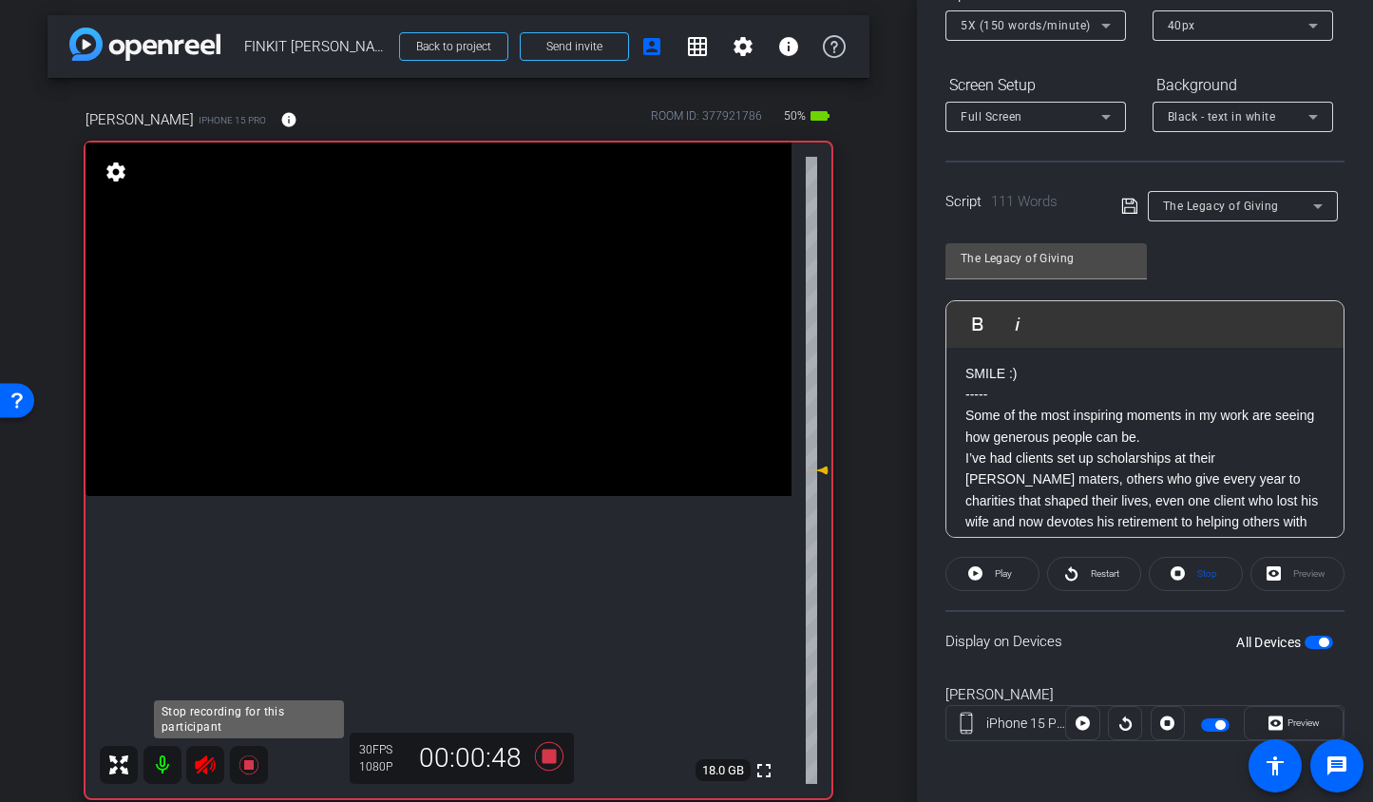
click at [252, 755] on icon at bounding box center [249, 765] width 23 height 23
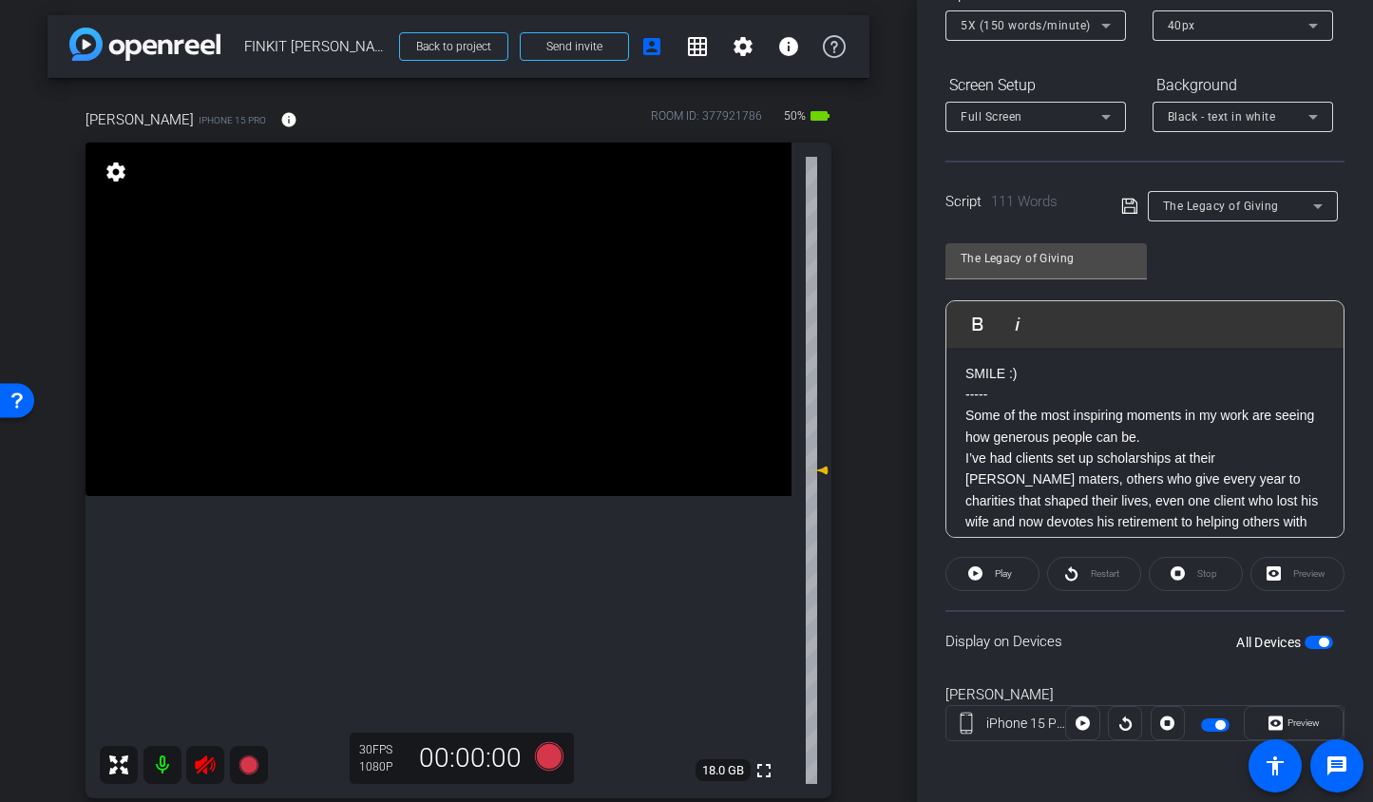
click at [201, 768] on icon at bounding box center [205, 765] width 20 height 19
click at [980, 583] on icon at bounding box center [975, 574] width 14 height 24
click at [1305, 645] on span "button" at bounding box center [1319, 642] width 29 height 13
click at [1314, 642] on span "button" at bounding box center [1319, 642] width 29 height 13
click at [538, 757] on icon at bounding box center [548, 756] width 29 height 29
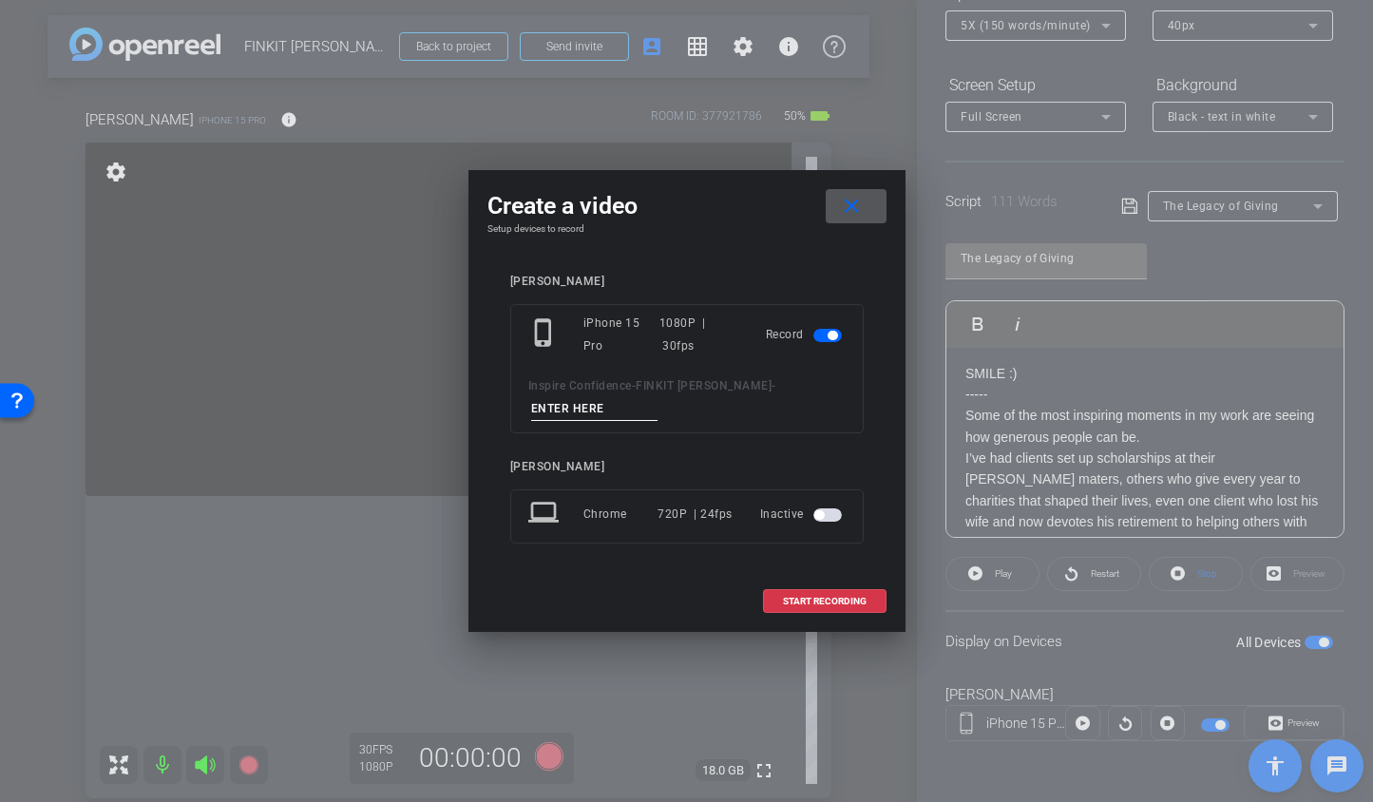
click at [599, 397] on input at bounding box center [594, 409] width 127 height 24
type input "Short 1 Legacy TA3"
click at [797, 591] on span at bounding box center [825, 602] width 122 height 46
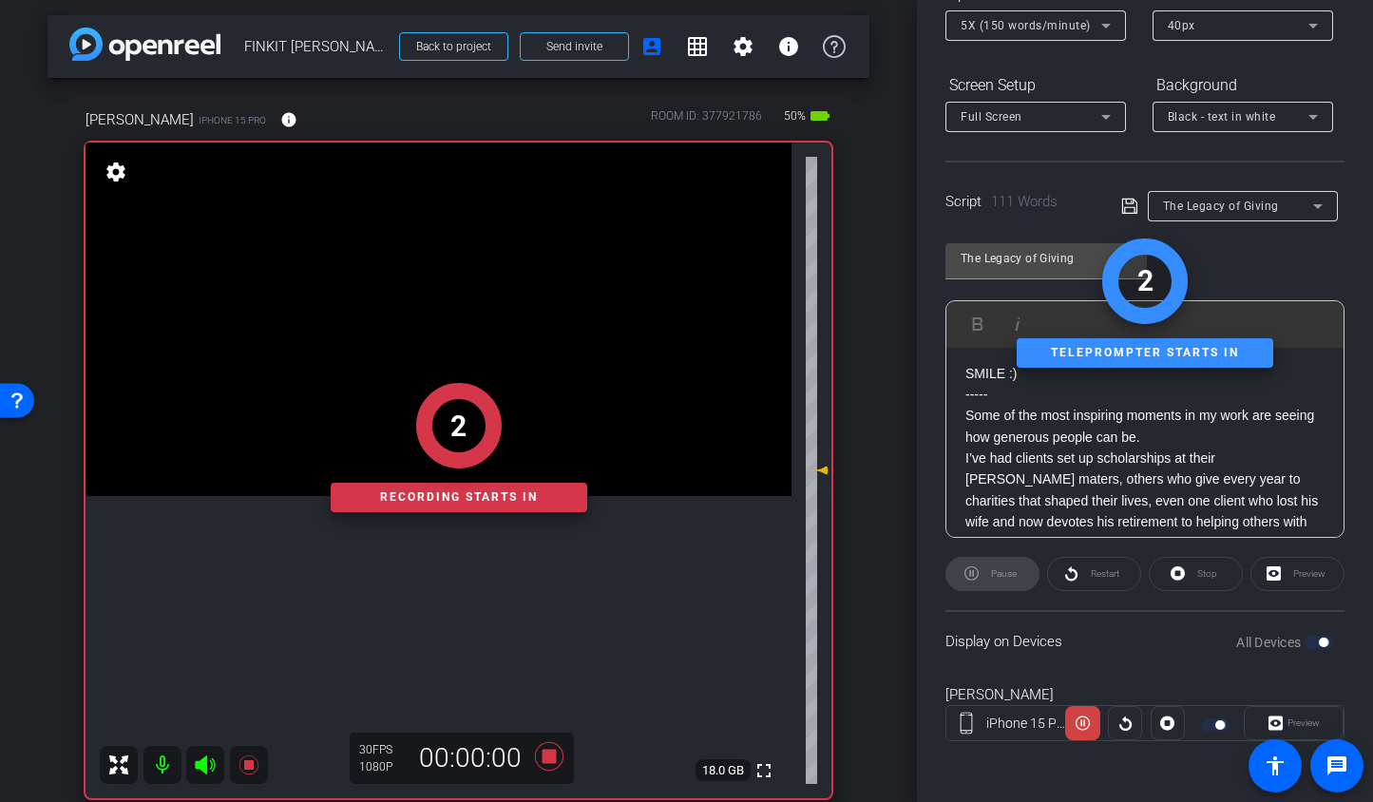
click at [206, 759] on div "2 Recording starts in" at bounding box center [459, 447] width 746 height 701
click at [201, 764] on icon at bounding box center [205, 765] width 20 height 19
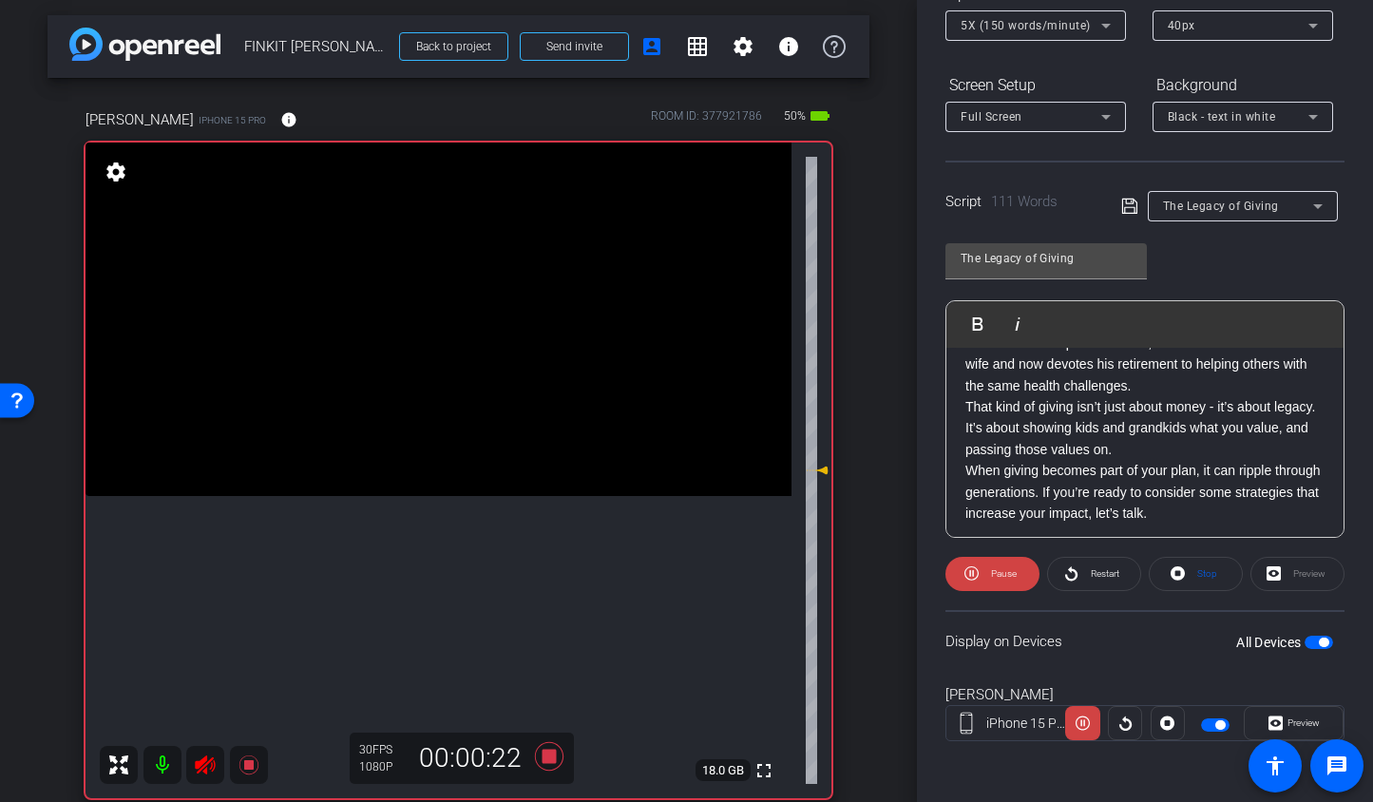
scroll to position [167, 0]
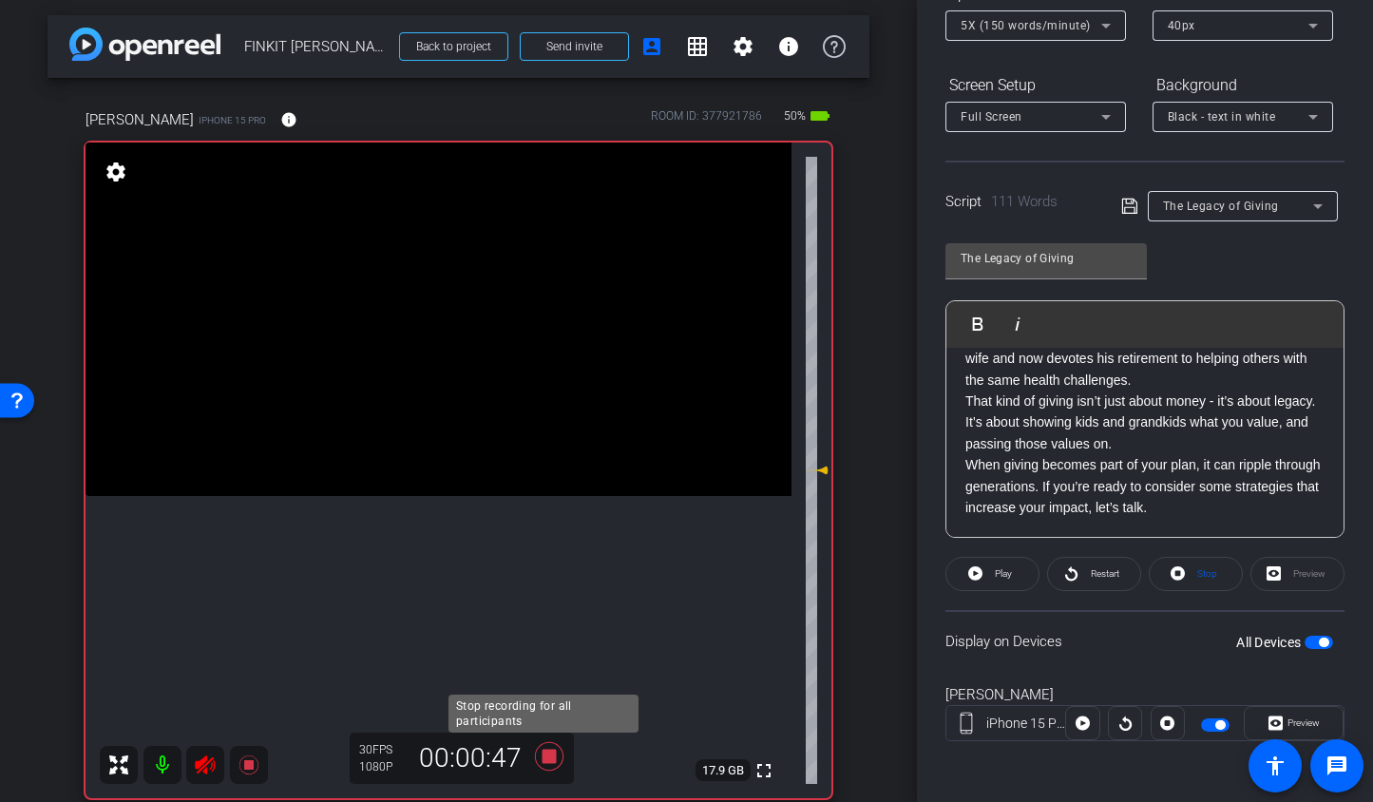
click at [545, 761] on icon at bounding box center [548, 756] width 29 height 29
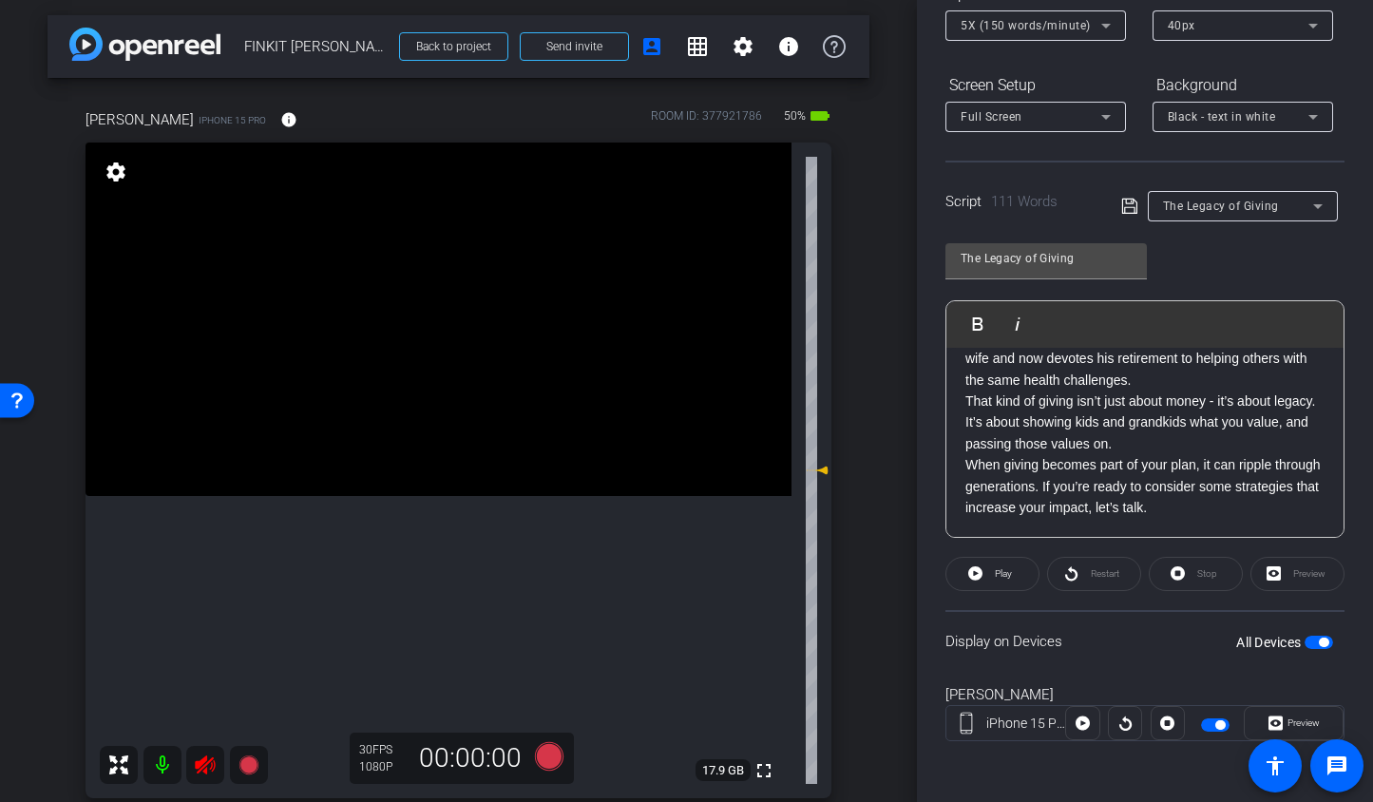
click at [211, 760] on icon at bounding box center [205, 765] width 20 height 19
click at [1129, 209] on icon at bounding box center [1129, 206] width 17 height 23
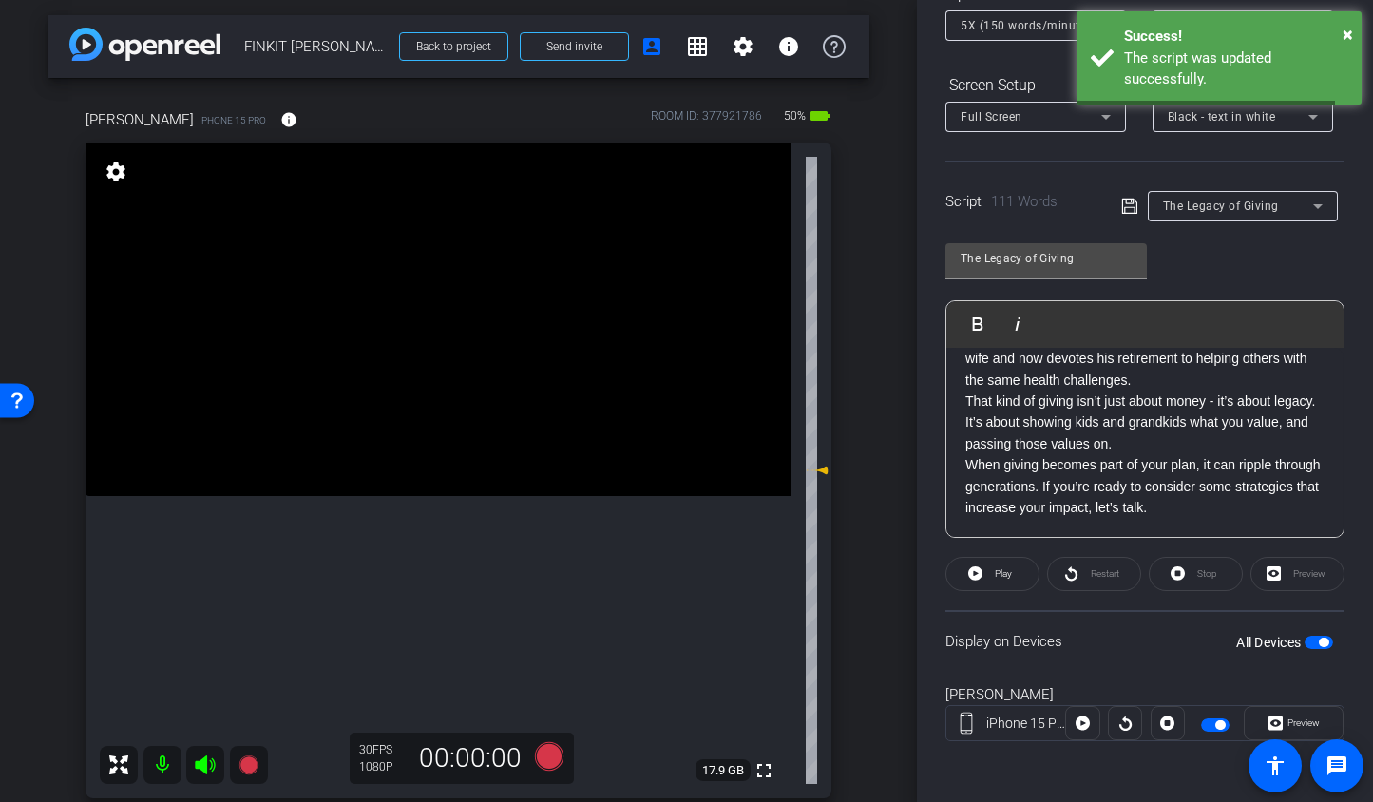
click at [1187, 211] on span "The Legacy of Giving" at bounding box center [1221, 206] width 116 height 13
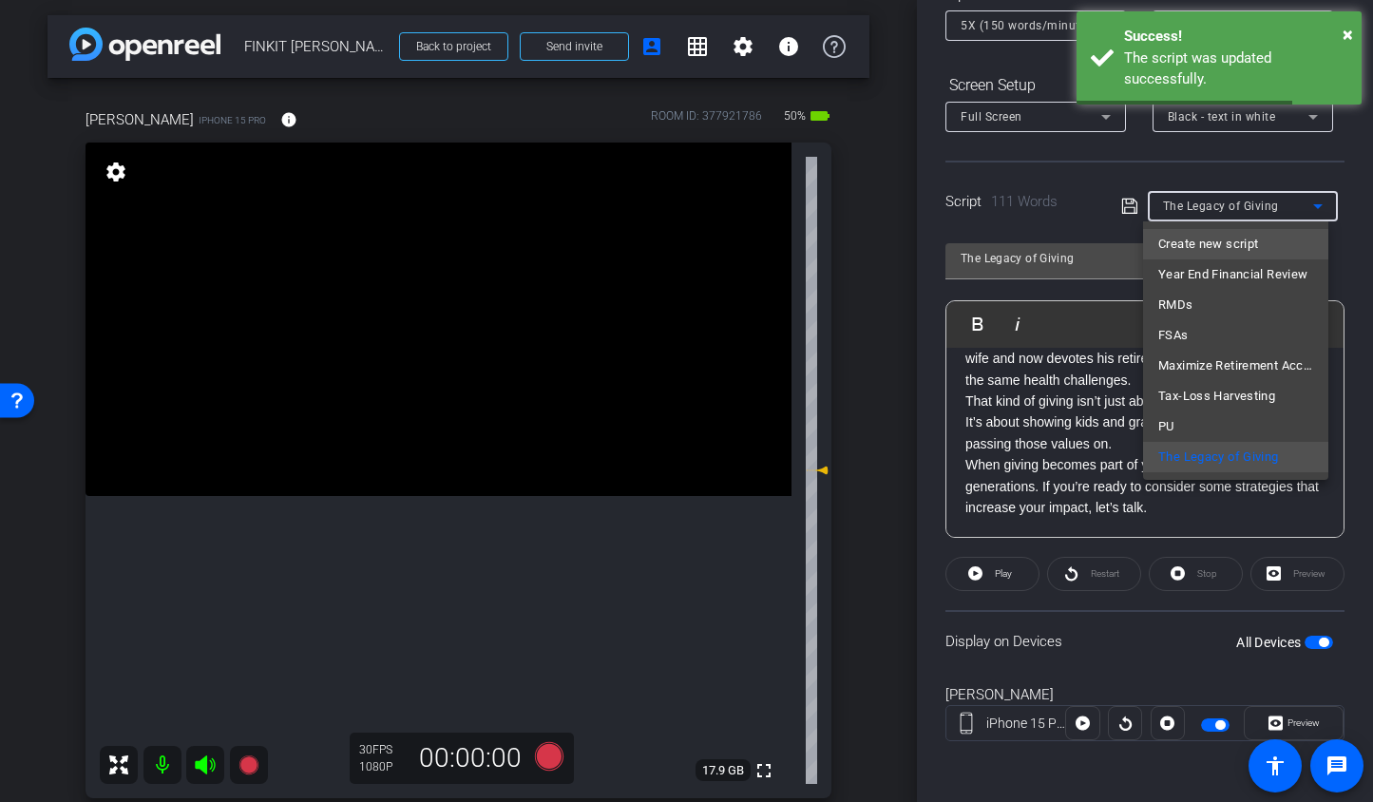
click at [1187, 243] on span "Create new script" at bounding box center [1209, 244] width 100 height 23
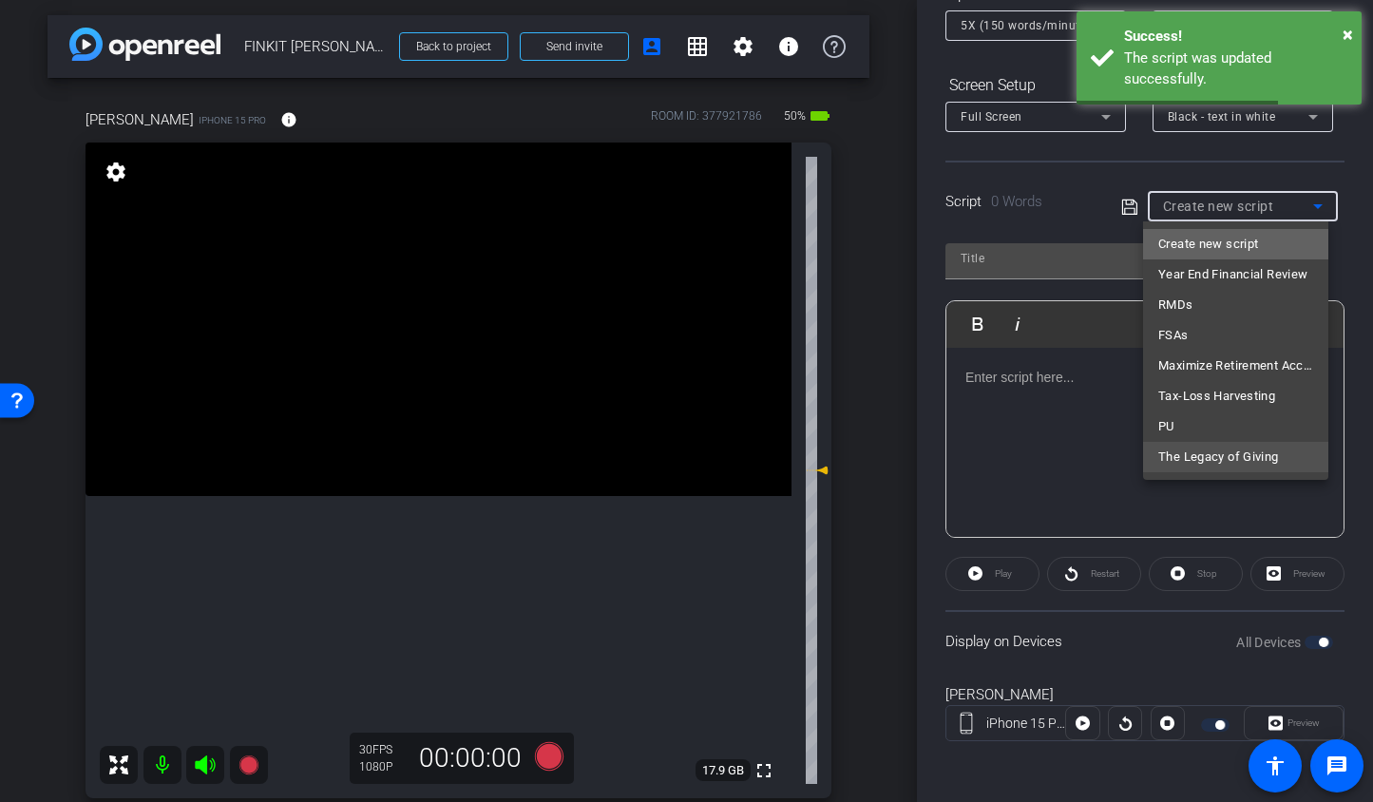
scroll to position [0, 0]
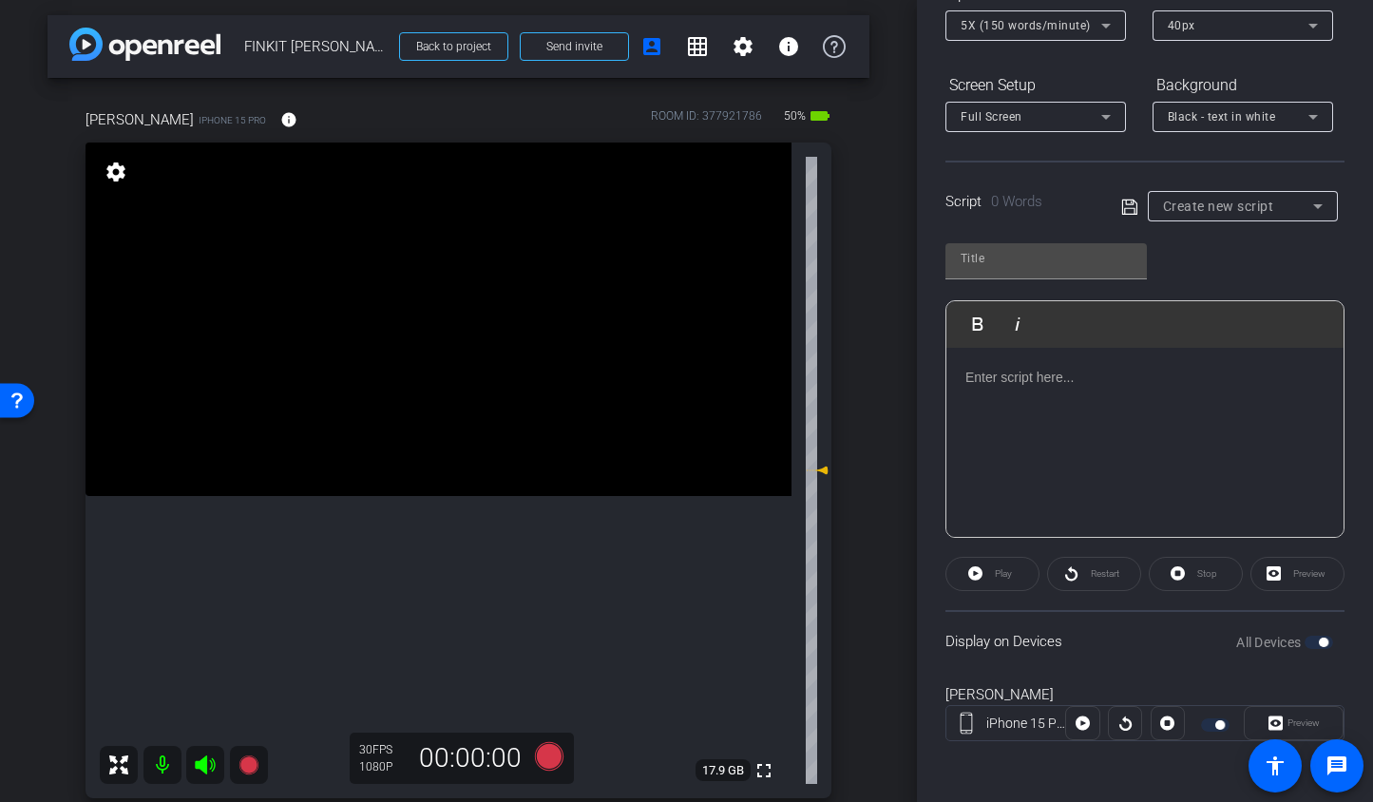
click at [1073, 377] on p at bounding box center [1145, 377] width 359 height 21
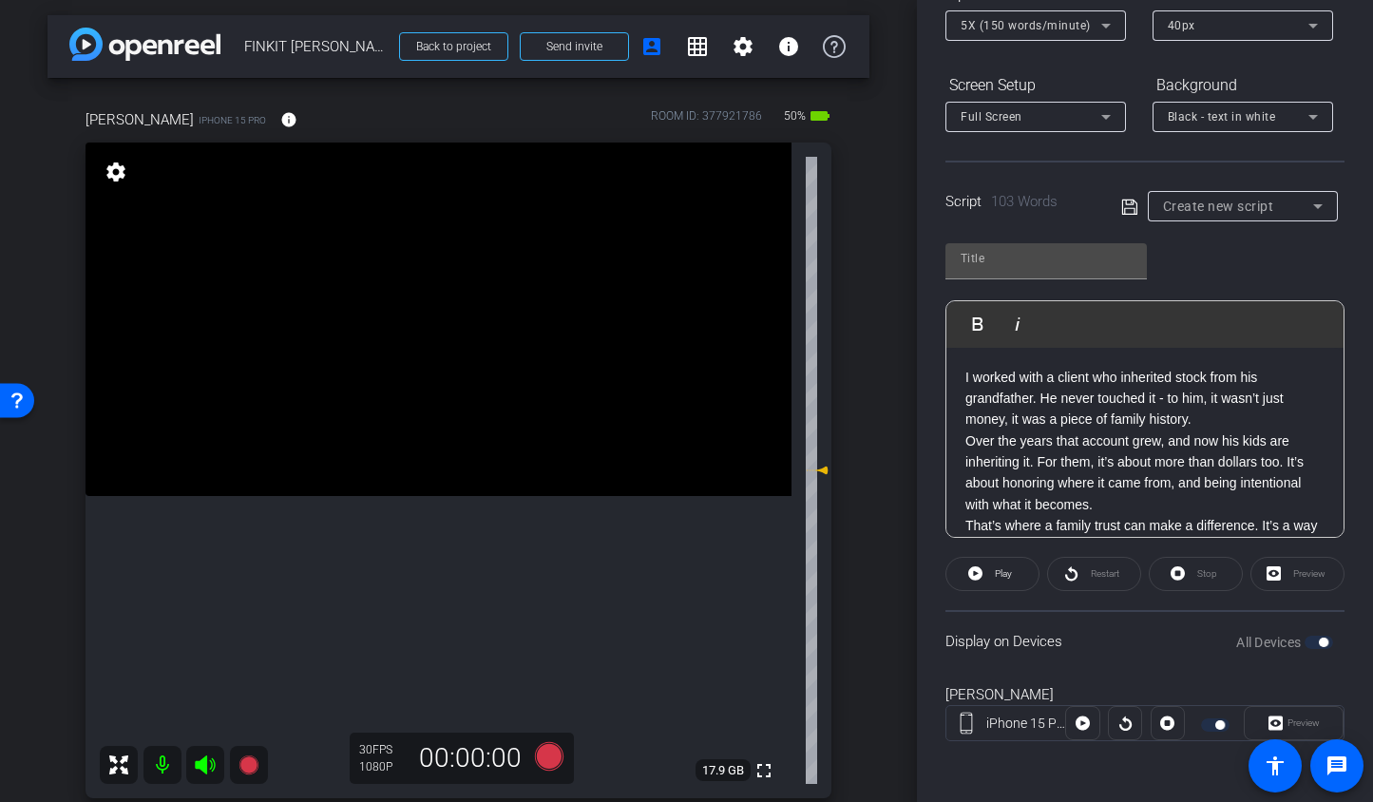
click at [962, 374] on div "I worked with a client who inherited stock from his grandfather. He never touch…" at bounding box center [1145, 484] width 397 height 272
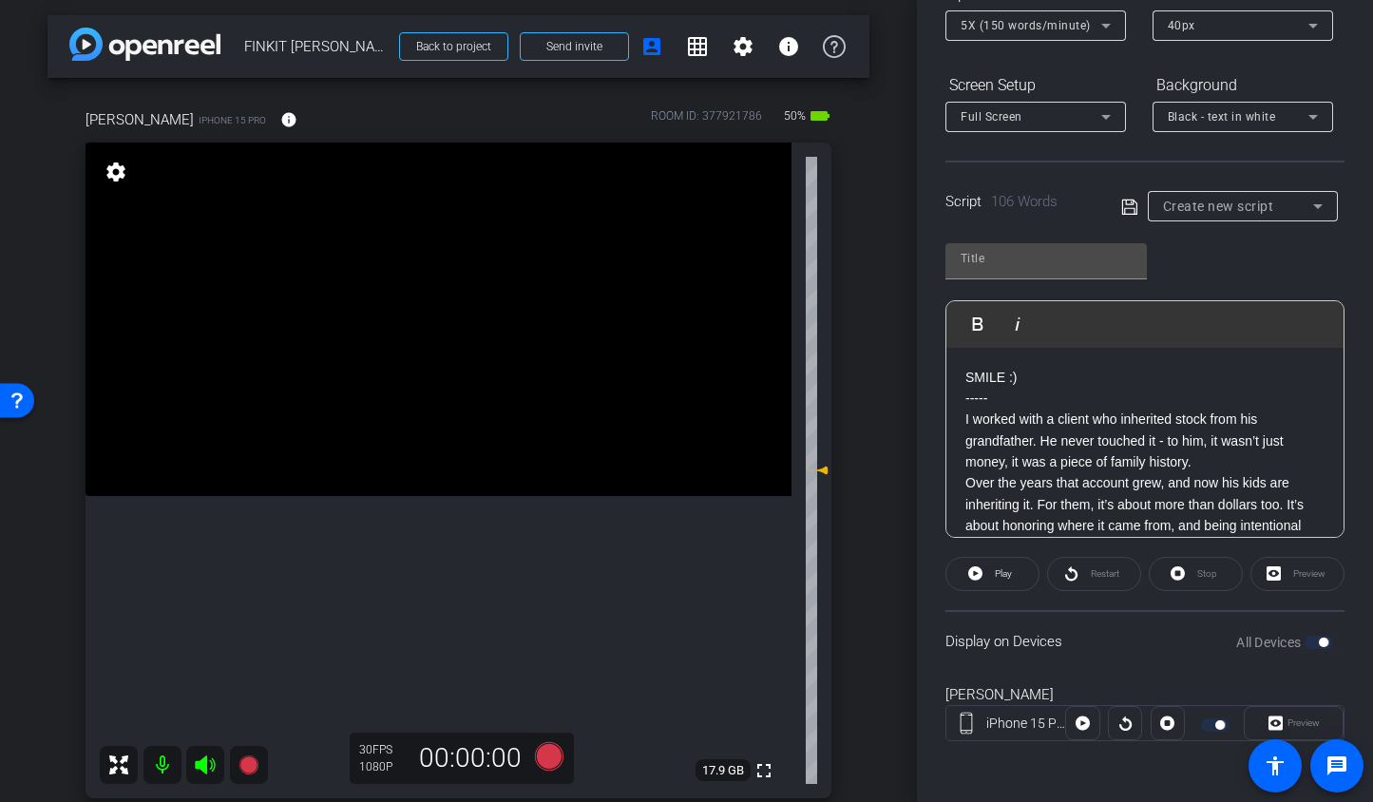
click at [1219, 440] on p "I worked with a client who inherited stock from his grandfather. He never touch…" at bounding box center [1145, 441] width 359 height 64
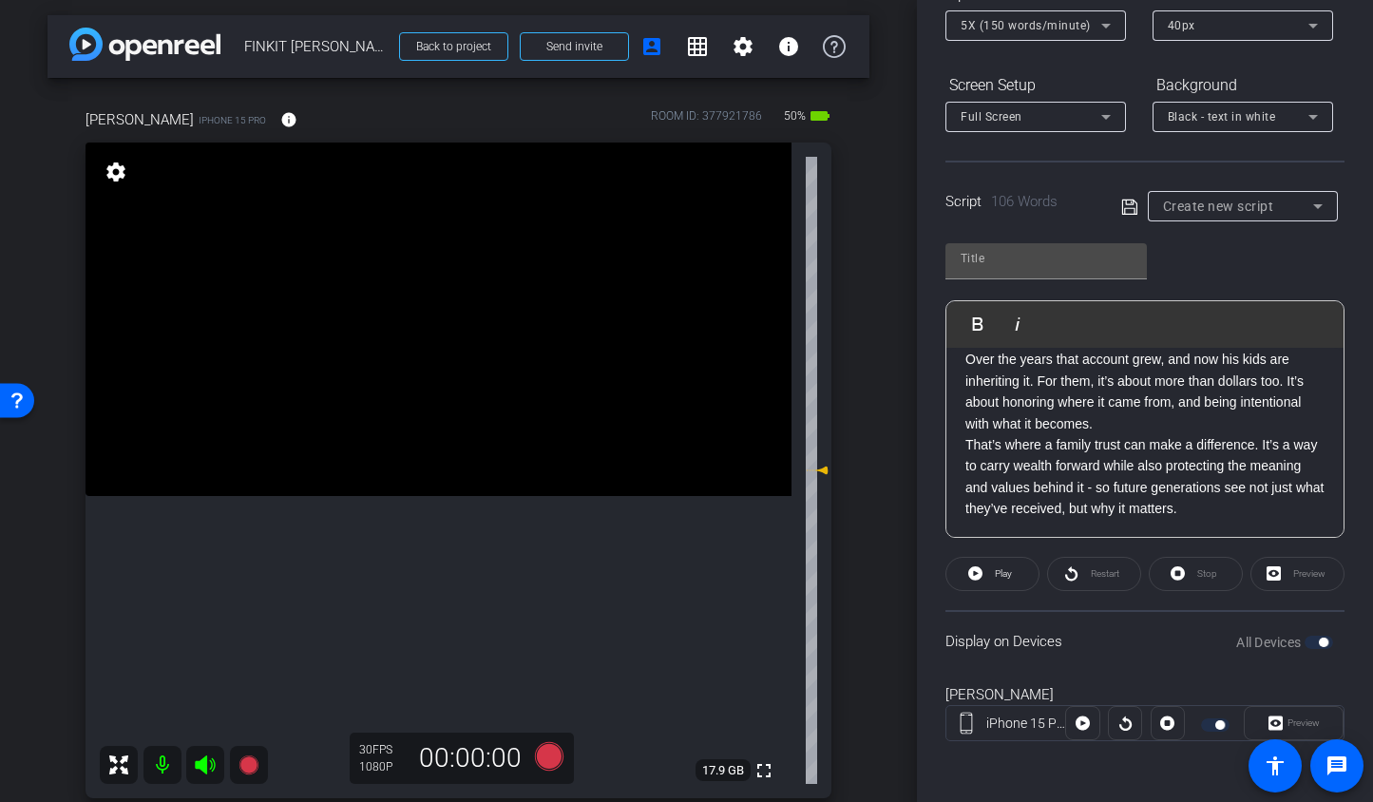
scroll to position [125, 0]
click at [1269, 509] on p "That’s where a family trust can make a difference. It’s a way to carry wealth f…" at bounding box center [1145, 476] width 359 height 86
click at [1272, 512] on p "That’s where a family trust can make a difference. It’s a way to carry wealth f…" at bounding box center [1145, 476] width 359 height 86
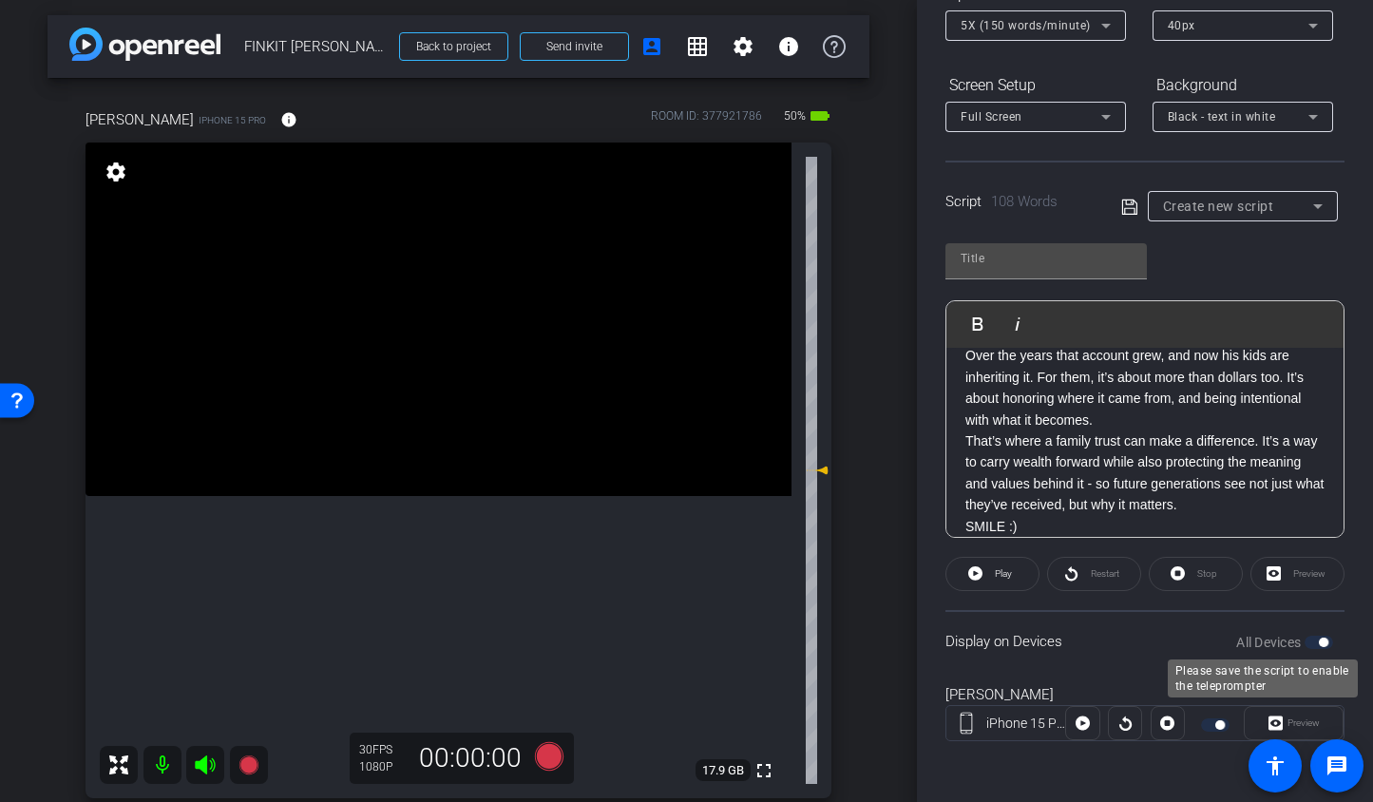
click at [1295, 648] on div "All Devices" at bounding box center [1284, 642] width 97 height 19
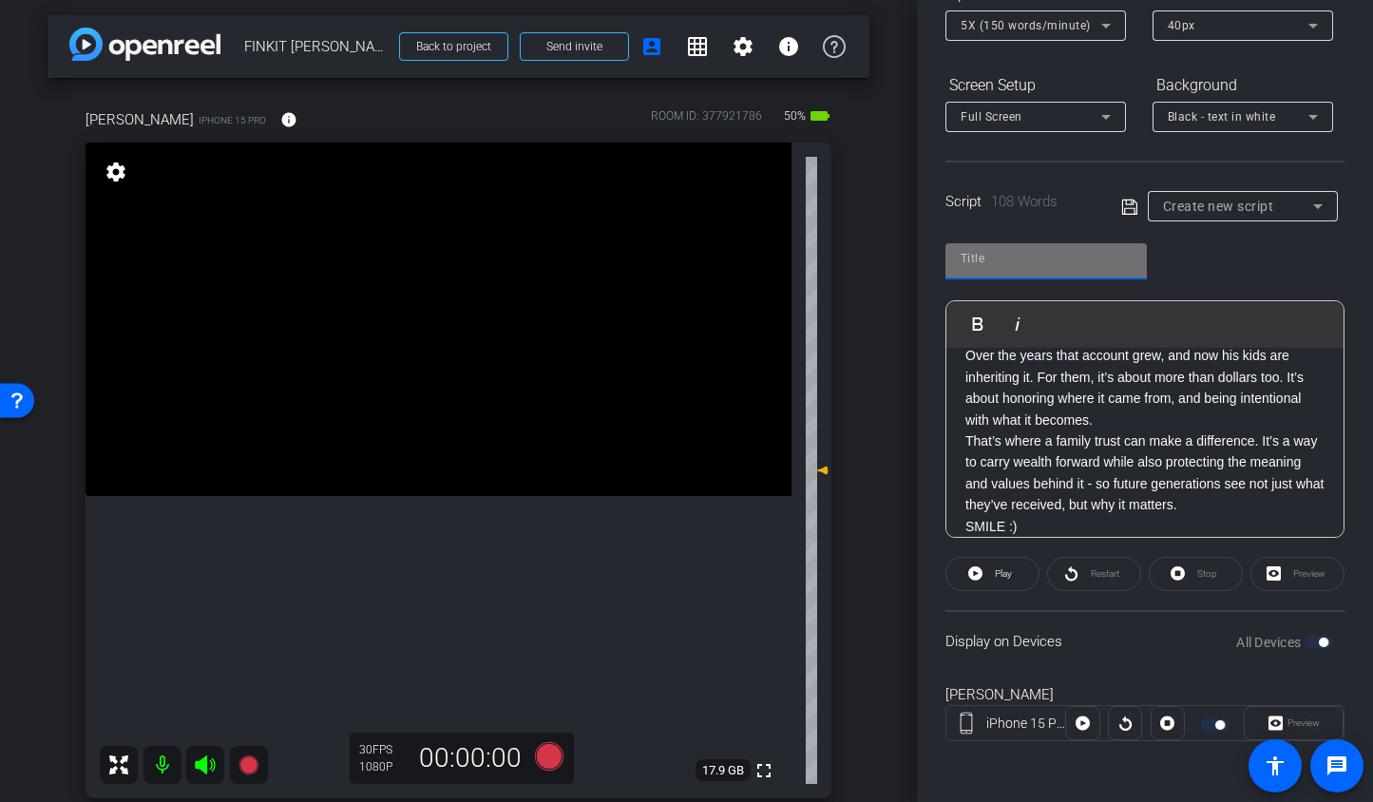
click at [1011, 258] on input "text" at bounding box center [1046, 258] width 171 height 23
type input "Family Trusts"
drag, startPoint x: 1157, startPoint y: 469, endPoint x: 1177, endPoint y: 486, distance: 25.7
click at [1157, 469] on p "That’s where a family trust can make a difference. It’s a way to carry wealth f…" at bounding box center [1145, 474] width 359 height 86
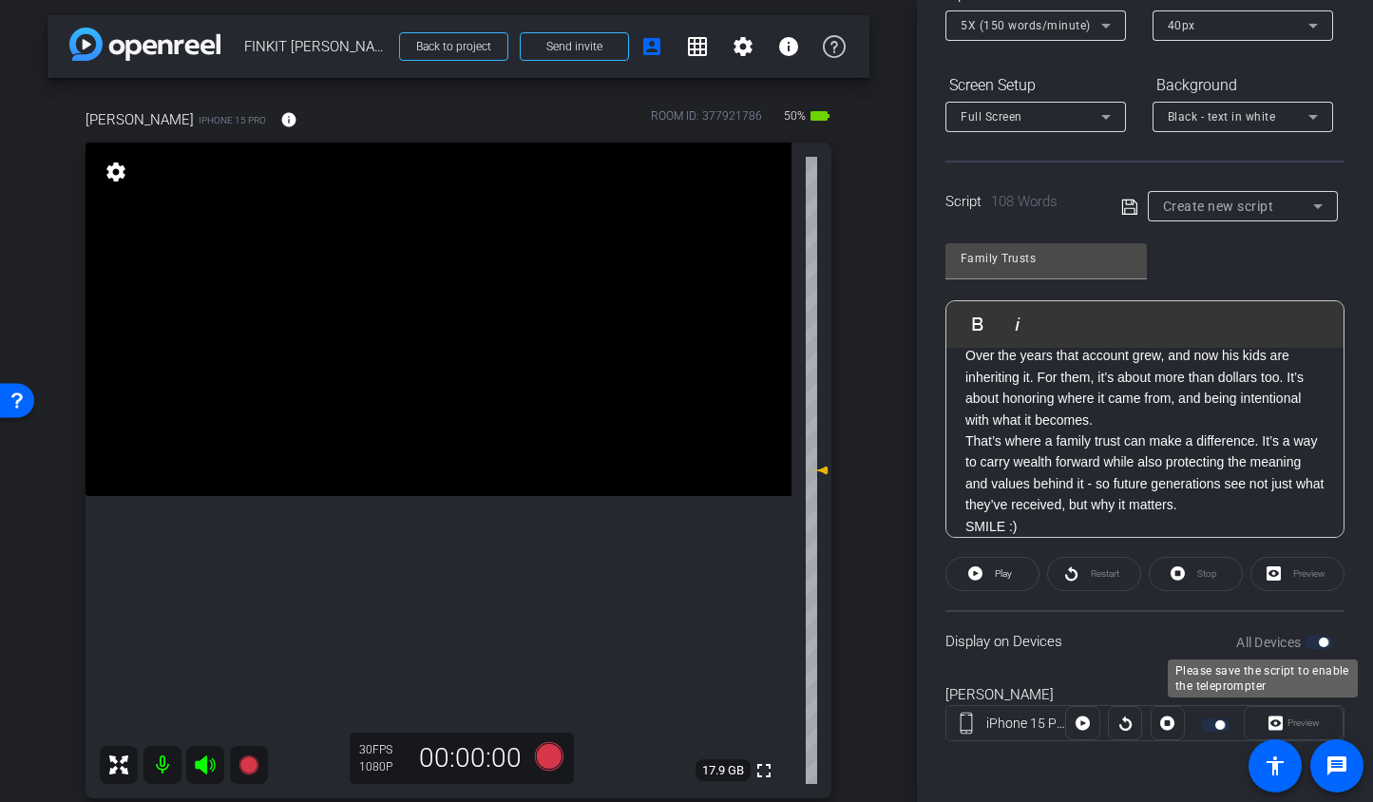
click at [1301, 642] on div "All Devices" at bounding box center [1284, 642] width 97 height 19
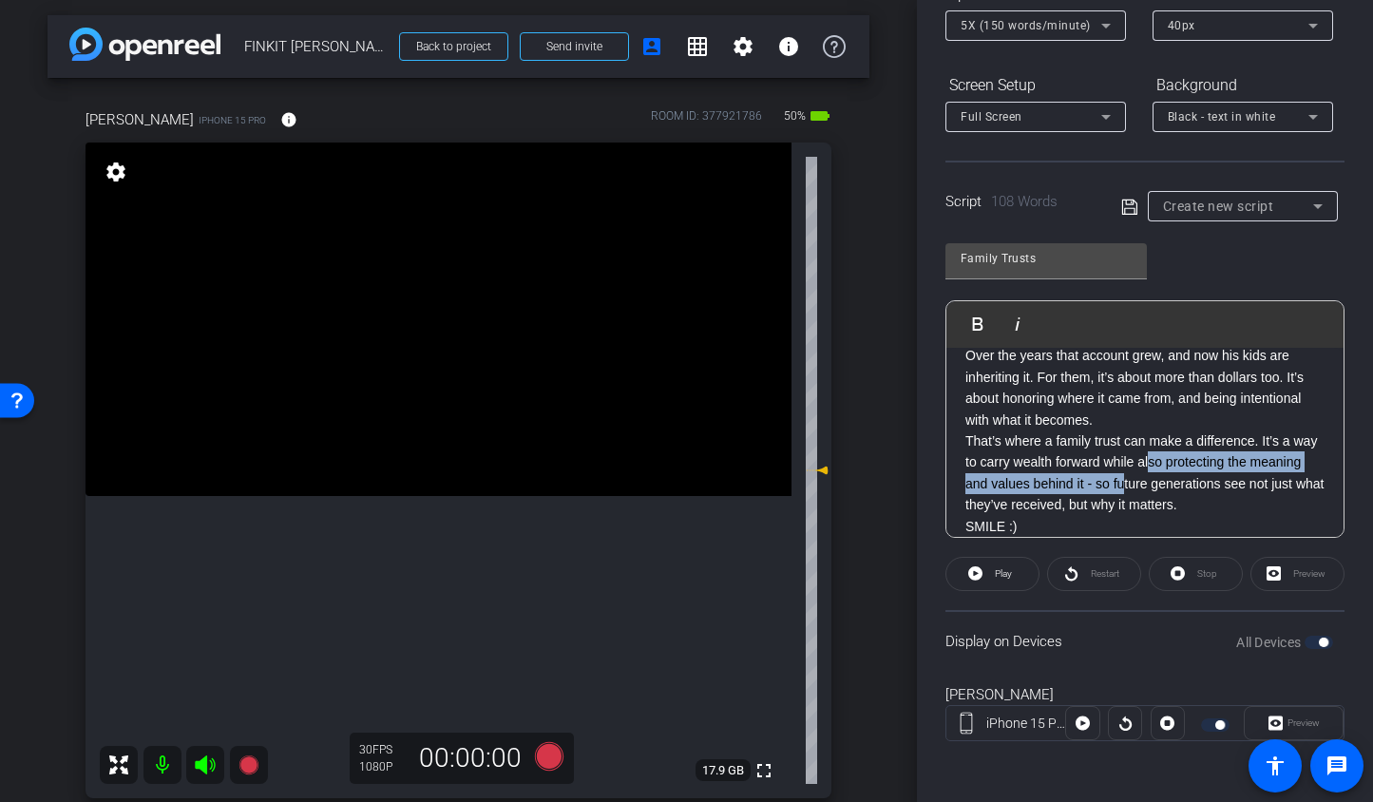
drag, startPoint x: 1179, startPoint y: 465, endPoint x: 1179, endPoint y: 451, distance: 13.3
click at [1179, 459] on p "That’s where a family trust can make a difference. It’s a way to carry wealth f…" at bounding box center [1145, 474] width 359 height 86
click at [1145, 405] on p "Over the years that account grew, and now his kids are inheriting it. For them,…" at bounding box center [1145, 388] width 359 height 86
click at [1121, 208] on icon at bounding box center [1128, 206] width 15 height 15
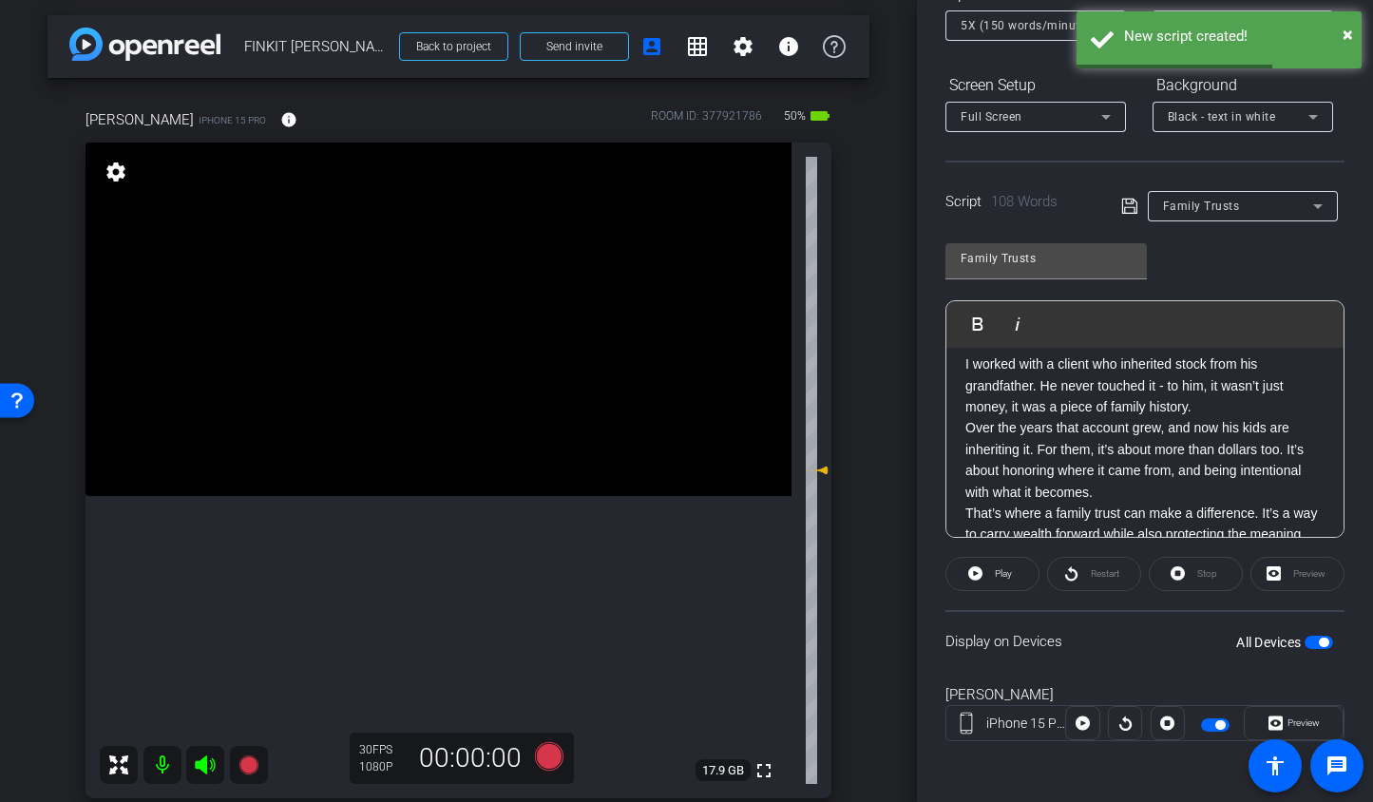
scroll to position [0, 0]
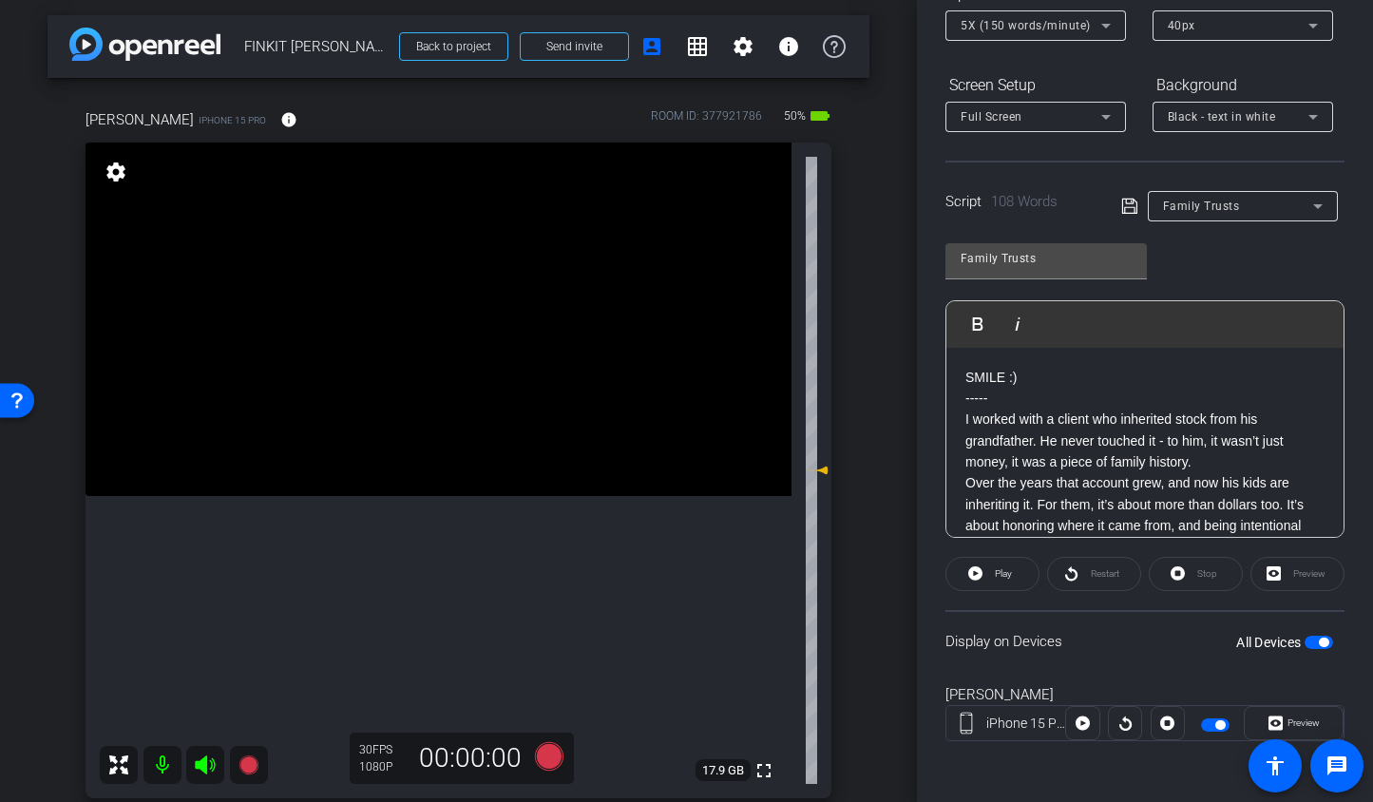
click at [1305, 644] on span "button" at bounding box center [1319, 642] width 29 height 13
click at [1311, 642] on span "button" at bounding box center [1319, 642] width 29 height 13
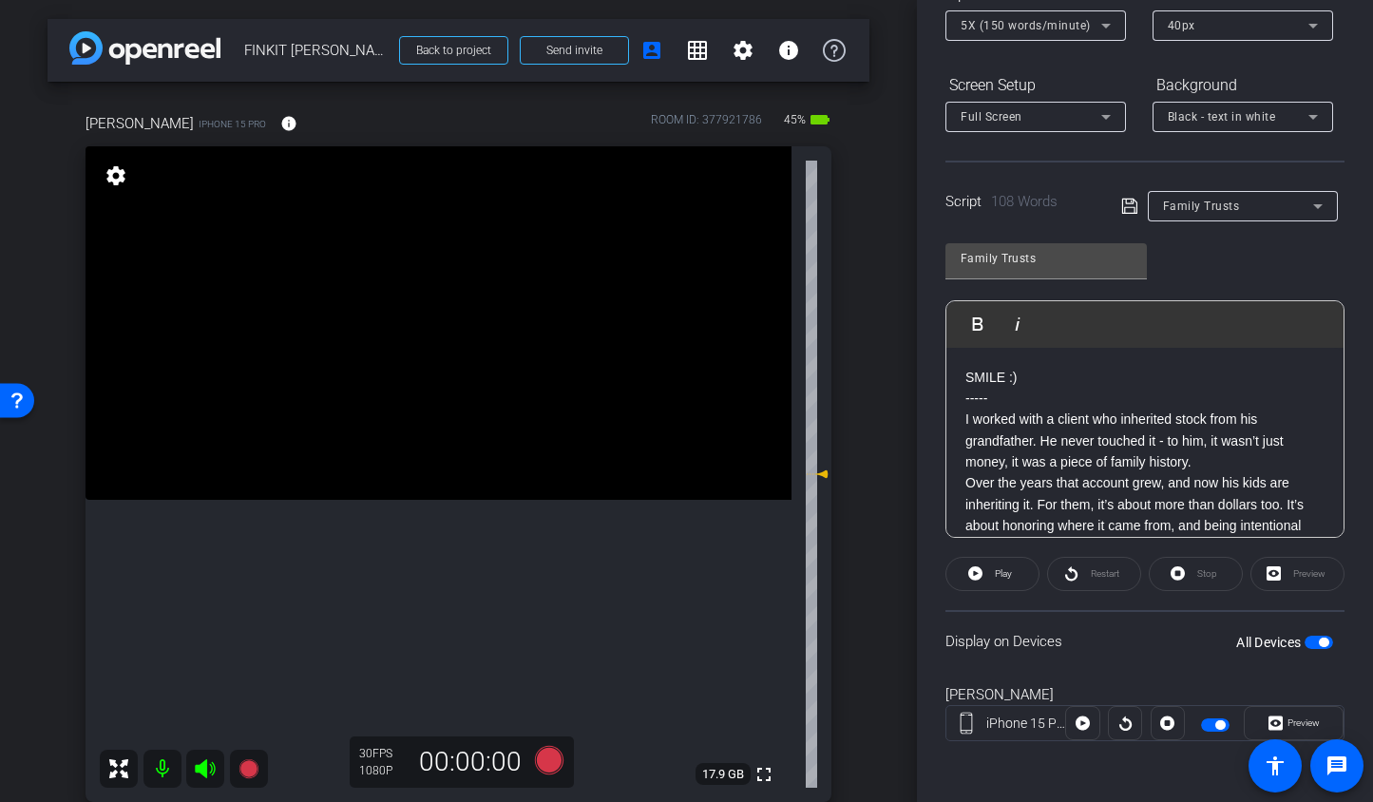
click at [1305, 642] on span "button" at bounding box center [1319, 642] width 29 height 13
click at [1309, 642] on span "button" at bounding box center [1319, 642] width 29 height 13
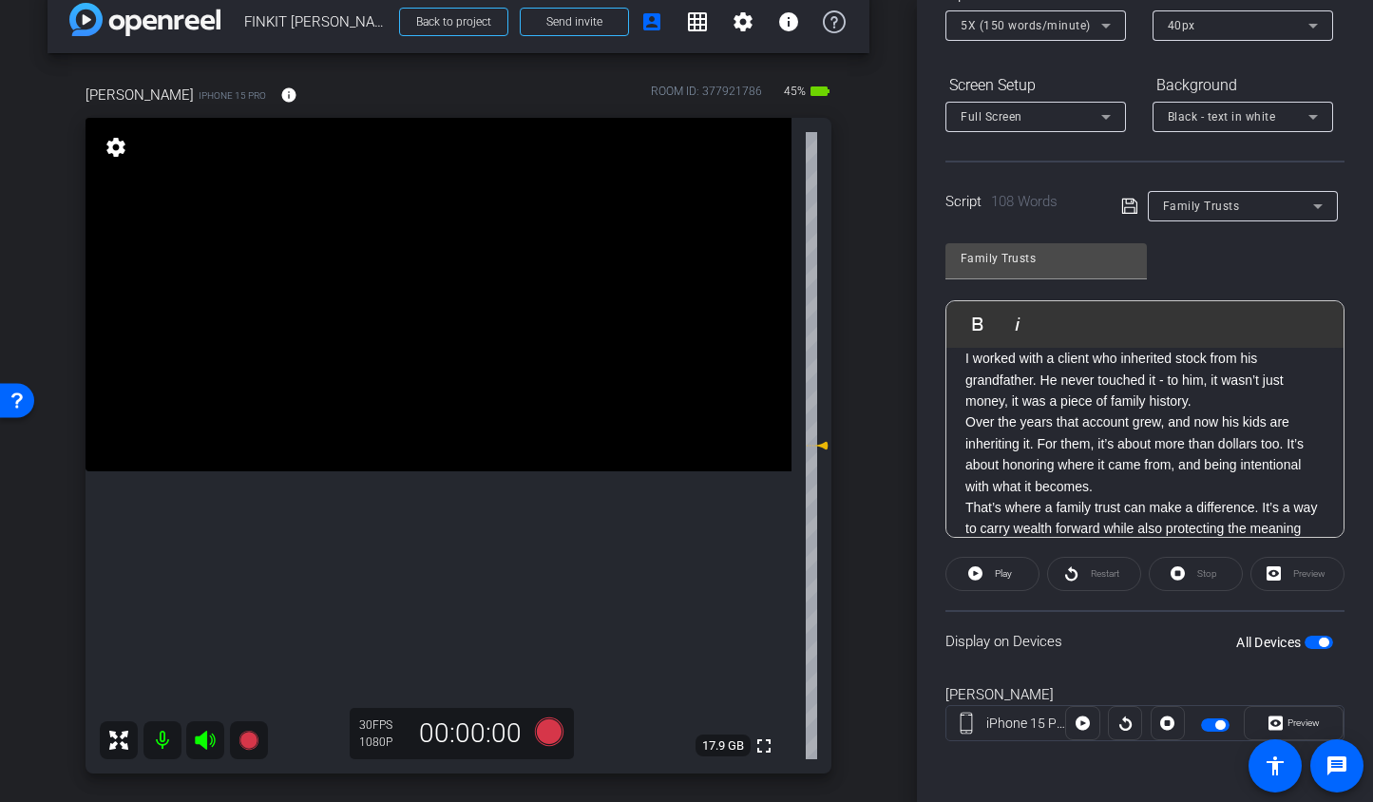
scroll to position [59, 0]
click at [248, 745] on icon at bounding box center [248, 740] width 19 height 19
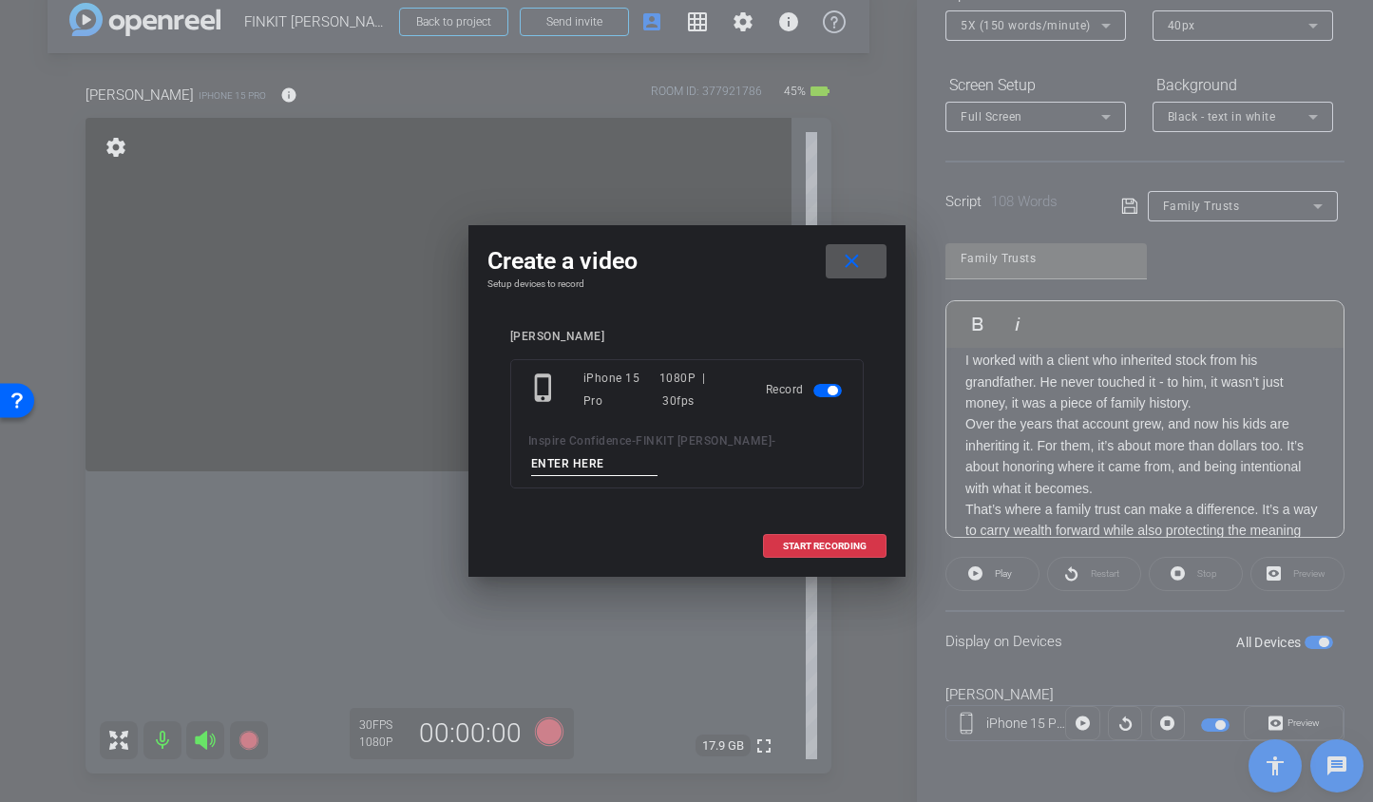
click at [591, 475] on input at bounding box center [594, 464] width 127 height 24
type input "Short 2 TA1"
click at [781, 548] on span at bounding box center [825, 547] width 122 height 46
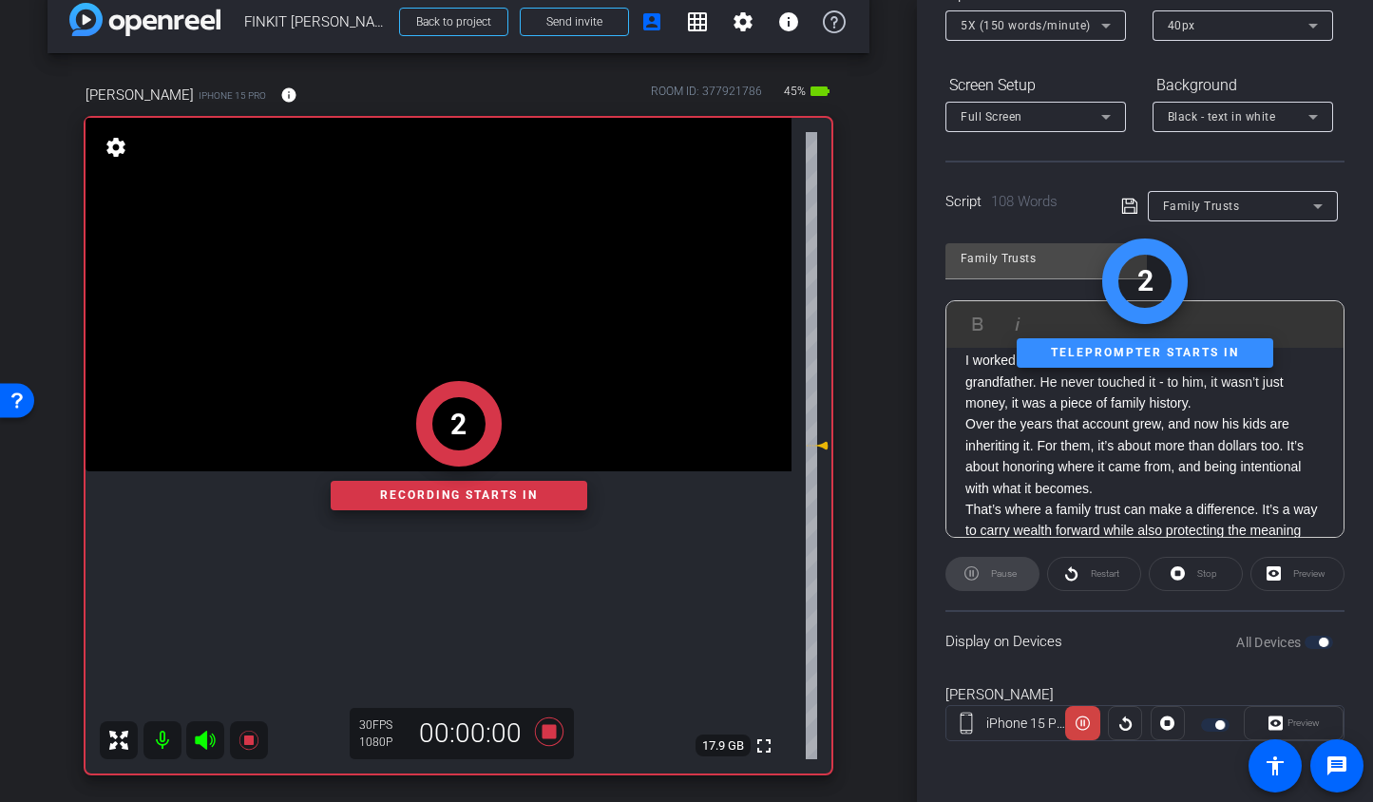
click at [205, 741] on icon at bounding box center [205, 740] width 20 height 19
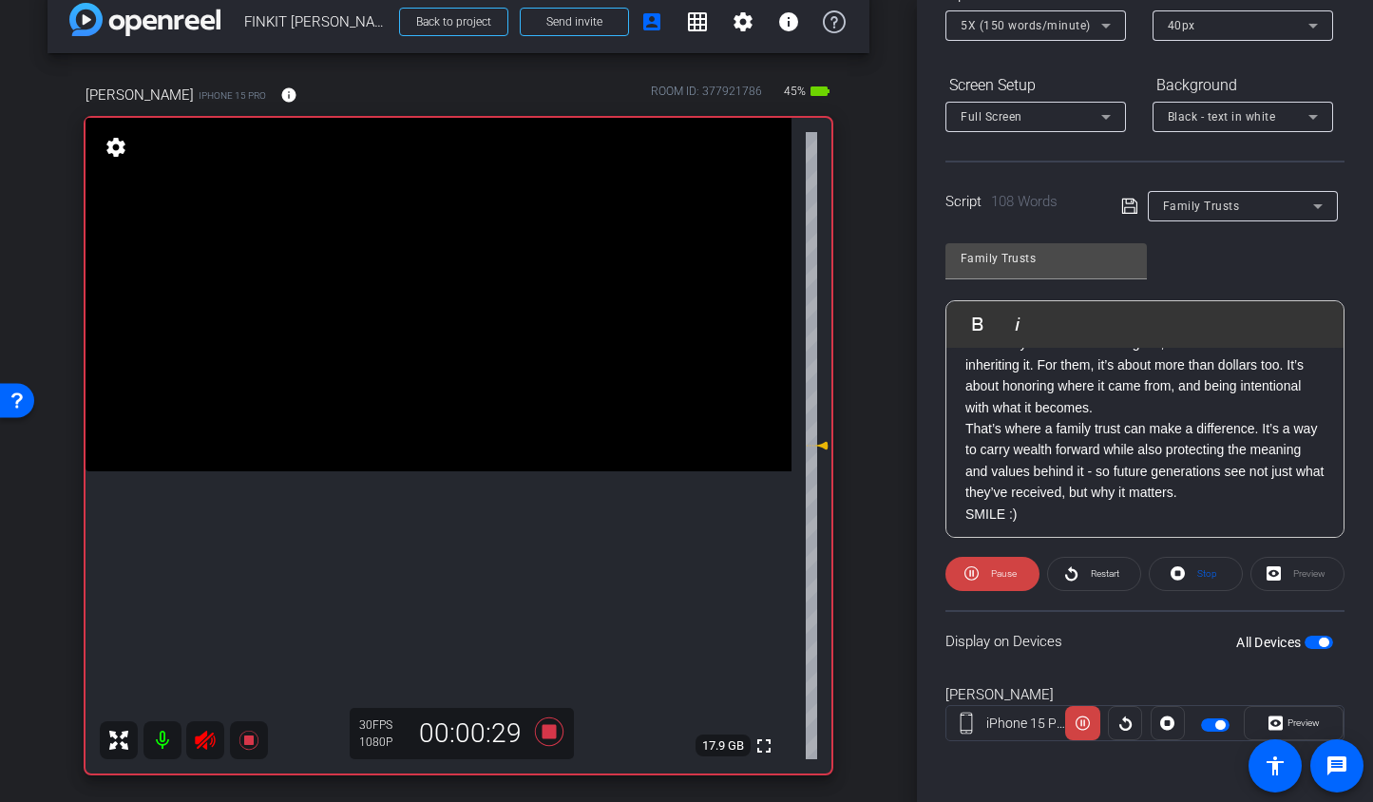
scroll to position [145, 0]
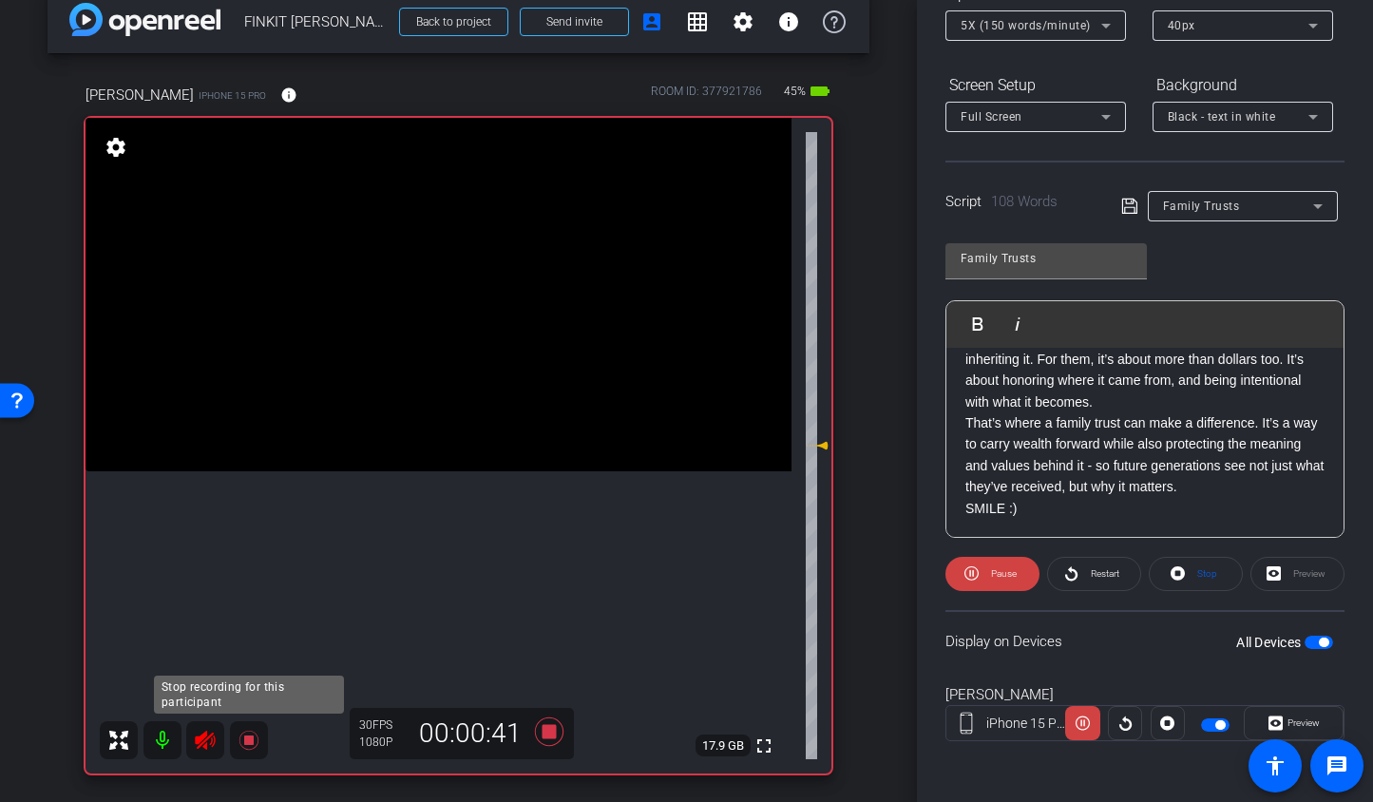
click at [246, 735] on icon at bounding box center [248, 740] width 19 height 19
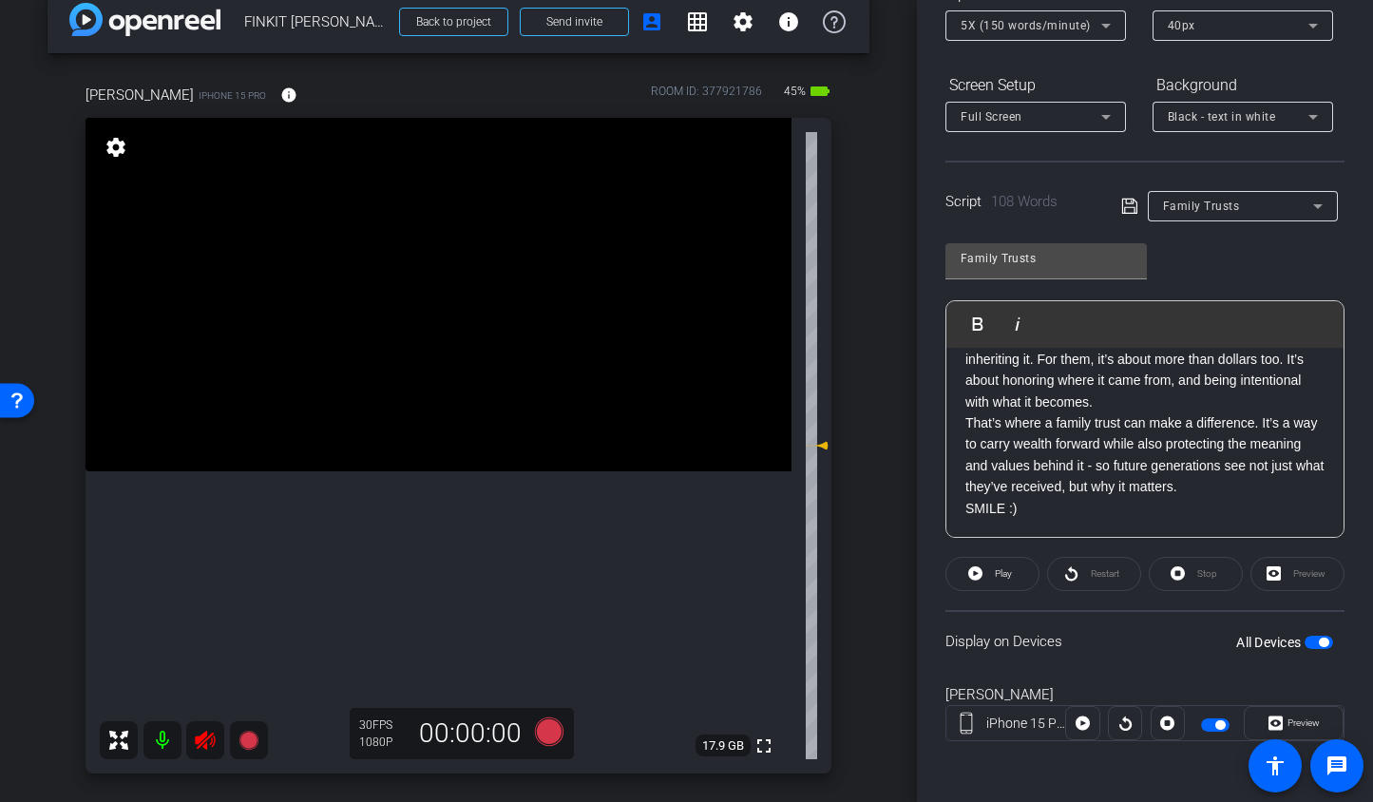
click at [199, 738] on icon at bounding box center [205, 740] width 20 height 19
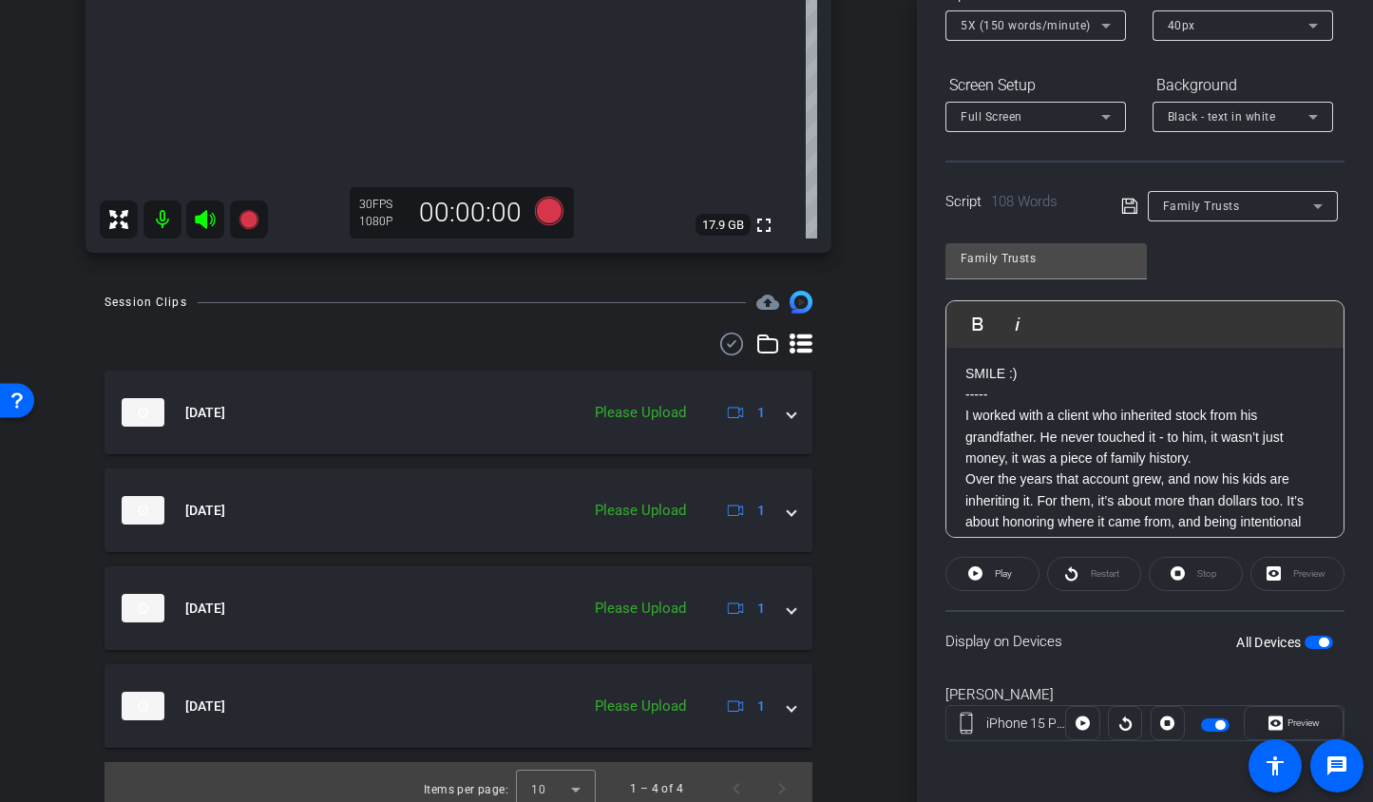
scroll to position [563, 0]
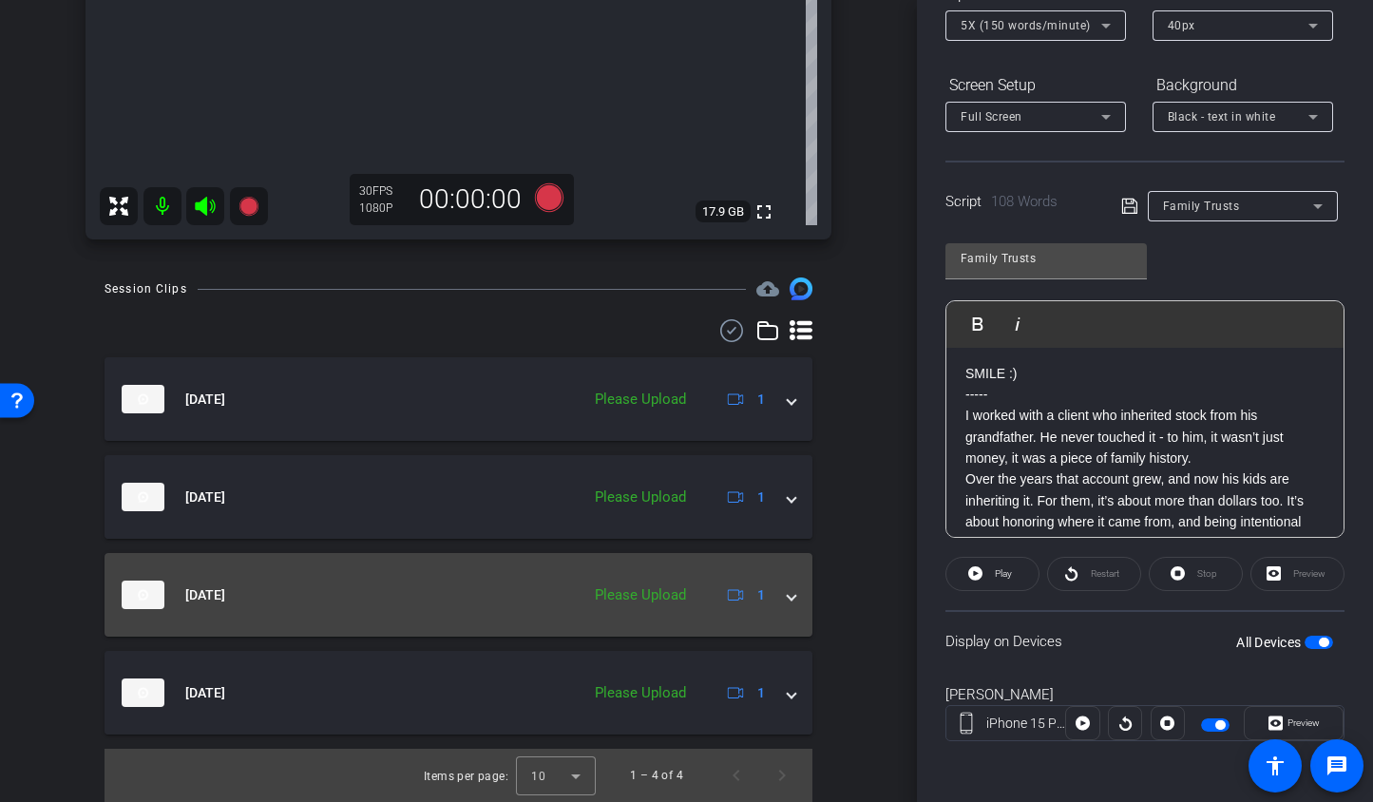
click at [775, 595] on div "Oct 13, 2025 Please Upload 1" at bounding box center [455, 595] width 666 height 29
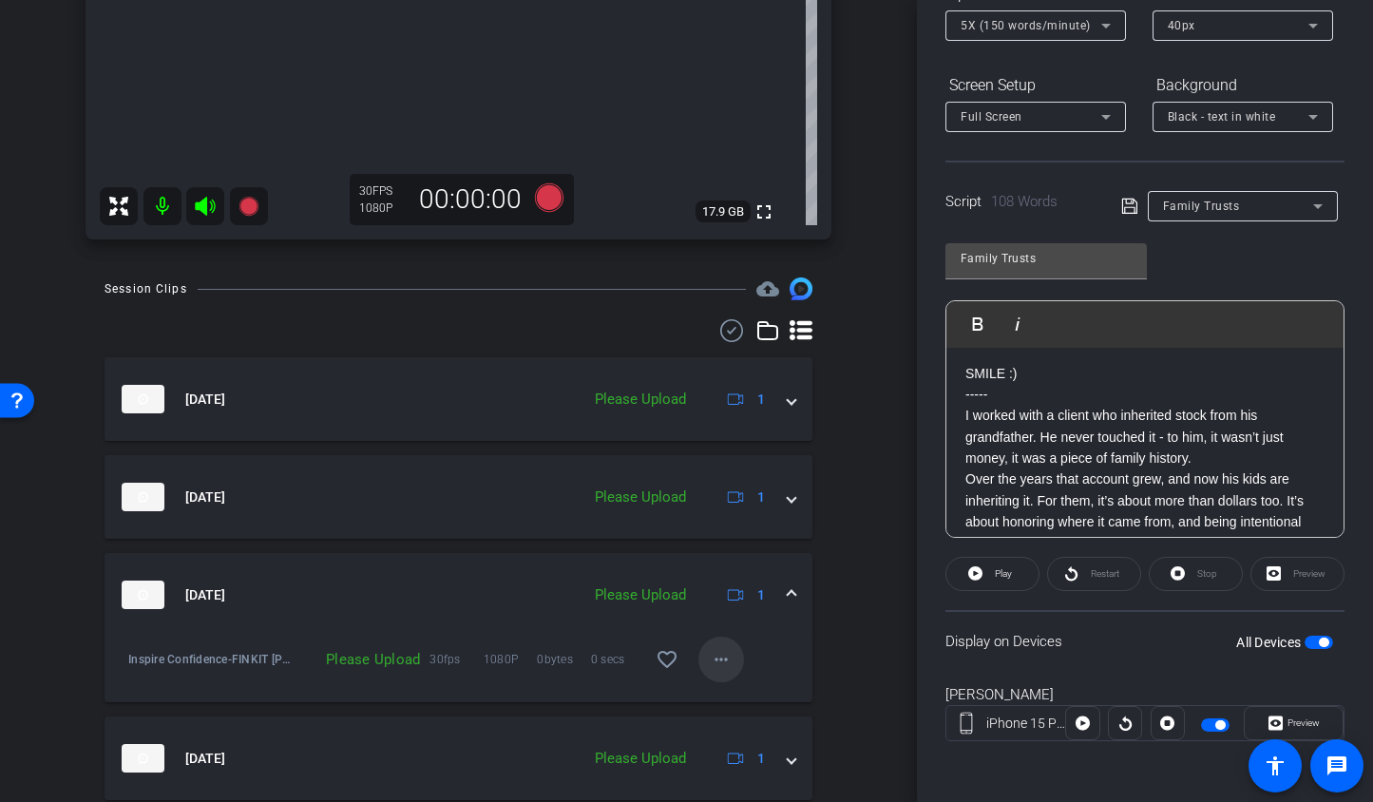
click at [710, 652] on mat-icon "more_horiz" at bounding box center [721, 659] width 23 height 23
click at [742, 695] on span "Upload" at bounding box center [742, 699] width 76 height 23
click at [1018, 568] on span at bounding box center [993, 574] width 92 height 46
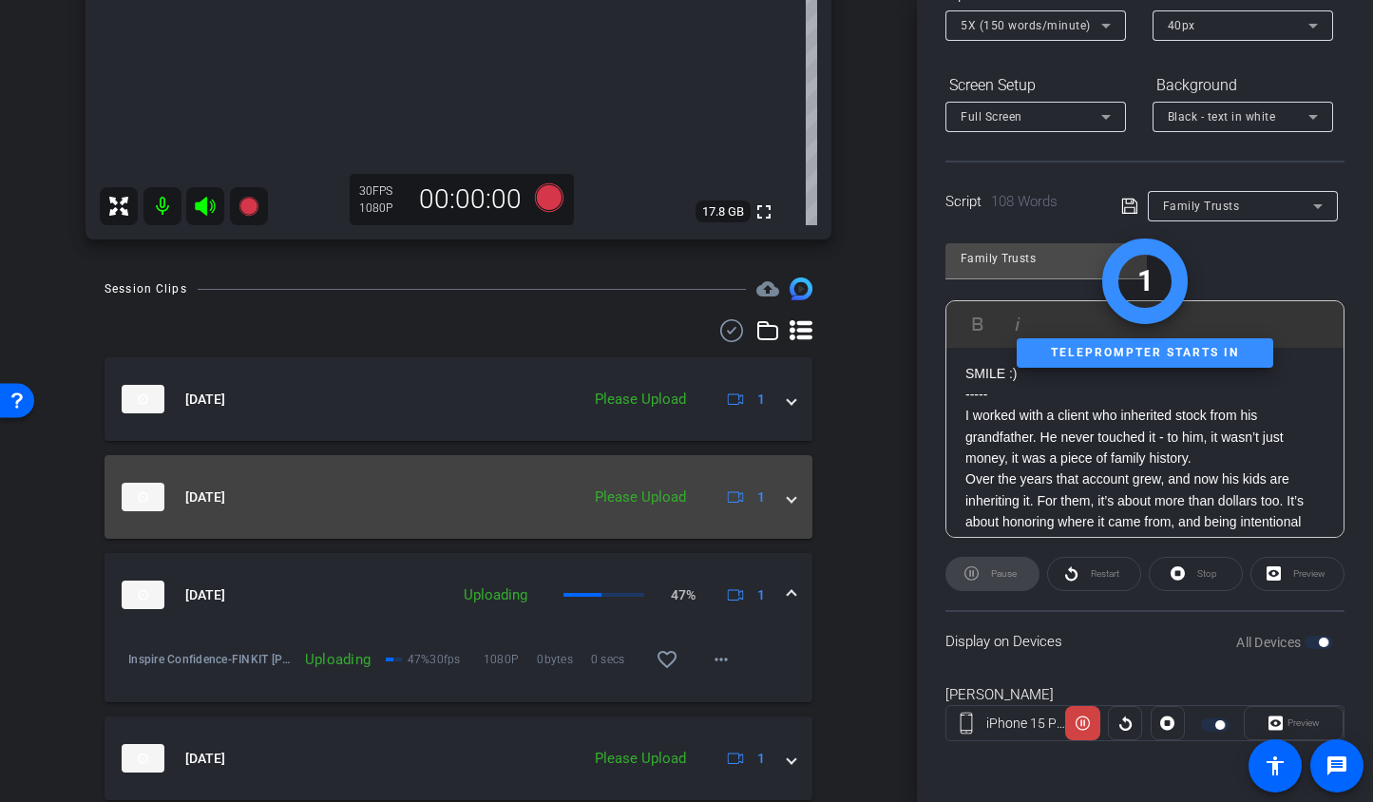
click at [788, 501] on span at bounding box center [792, 498] width 8 height 20
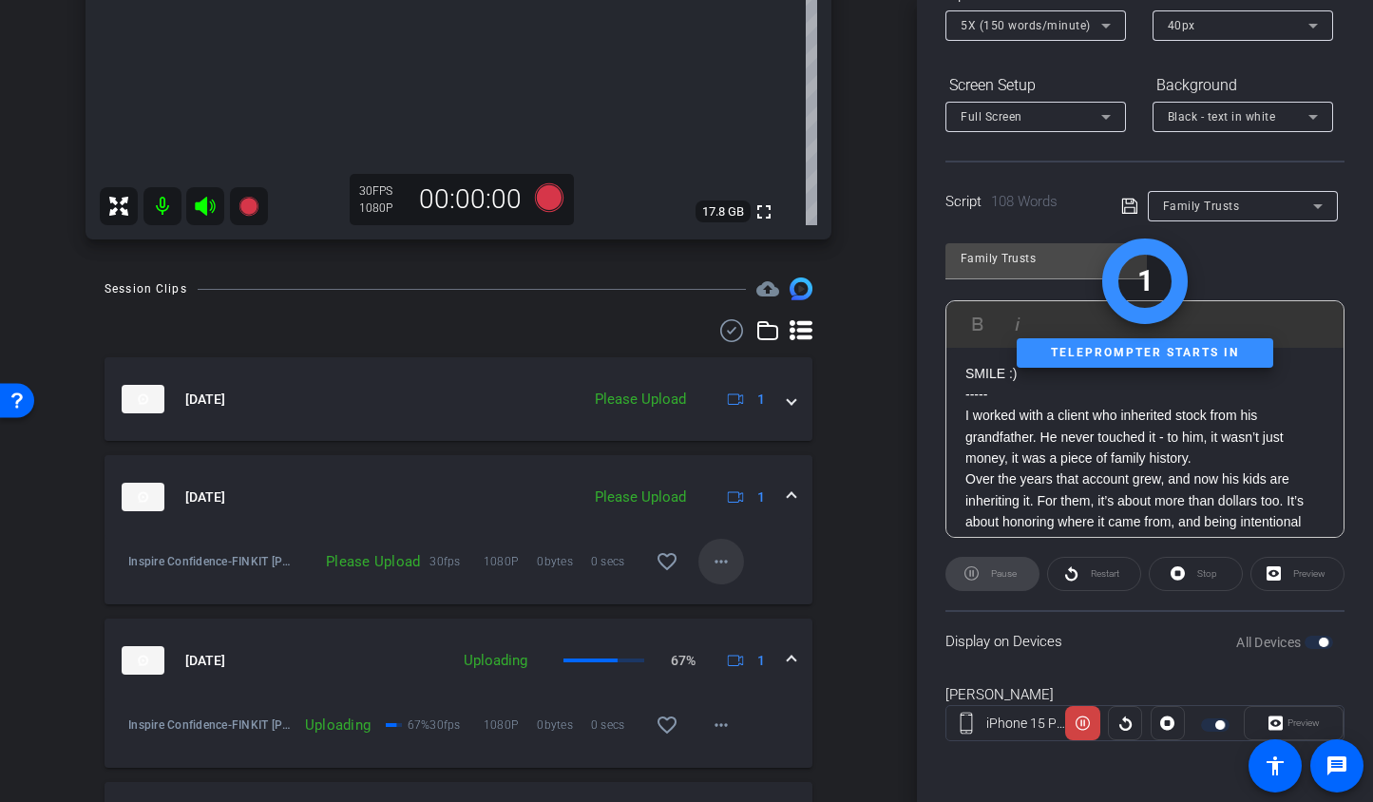
click at [711, 568] on mat-icon "more_horiz" at bounding box center [721, 561] width 23 height 23
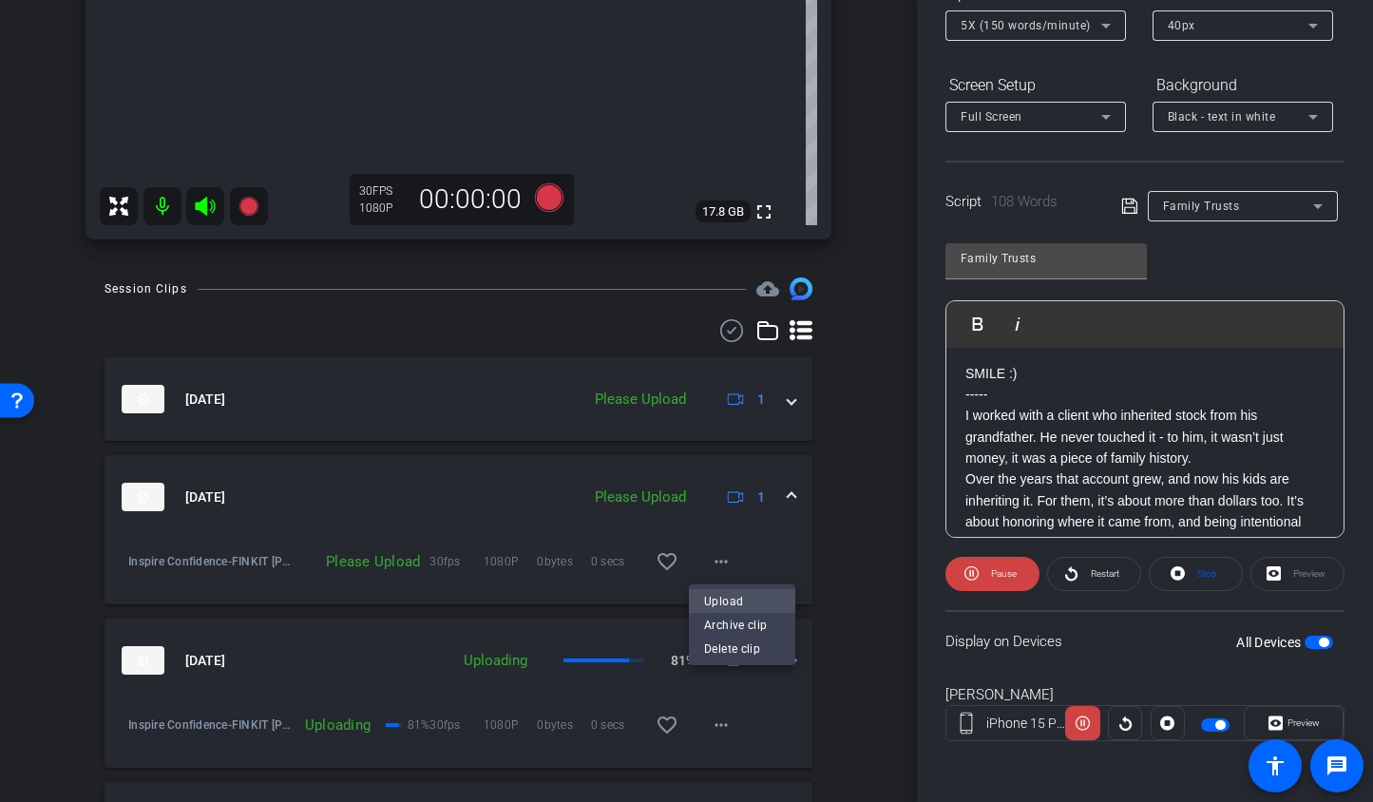
click at [723, 598] on span "Upload" at bounding box center [742, 601] width 76 height 23
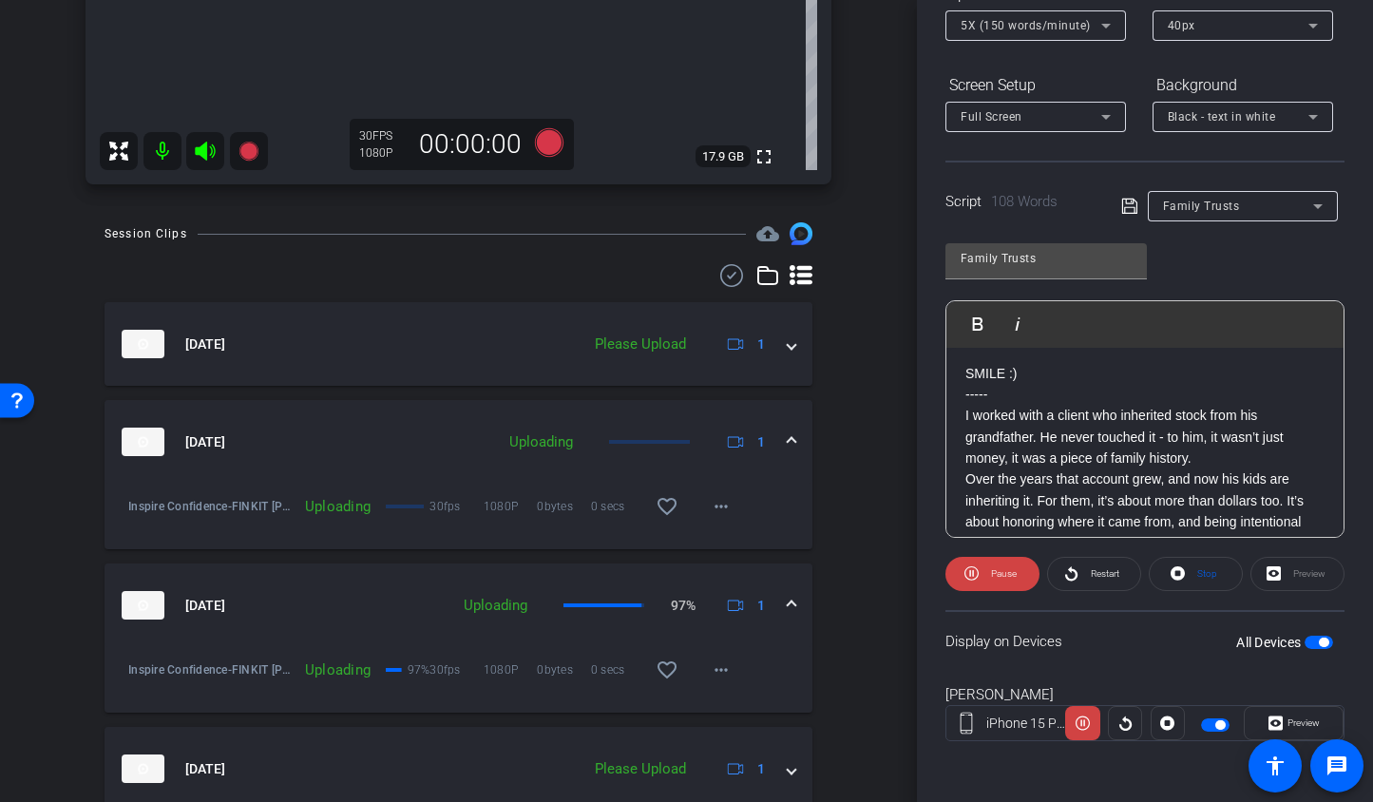
scroll to position [694, 0]
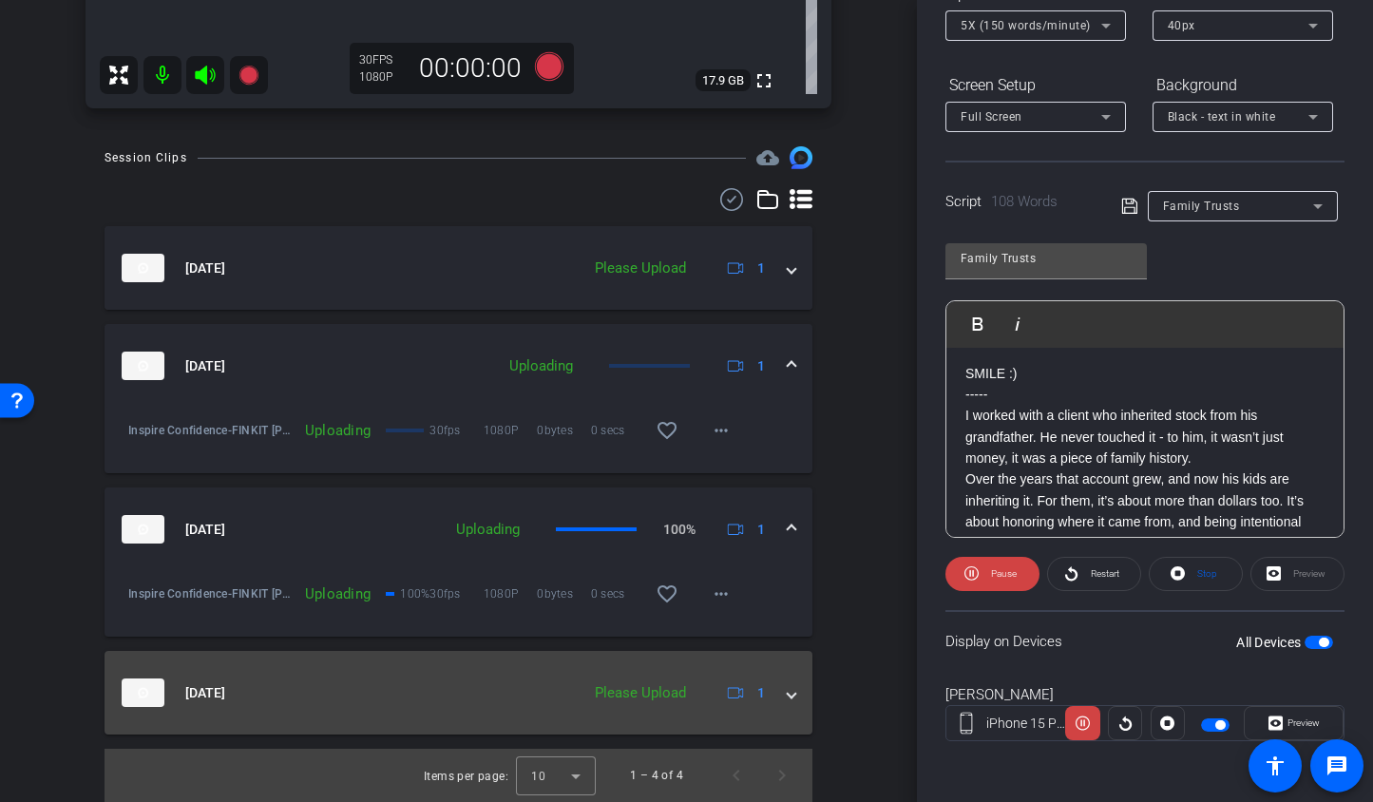
click at [788, 696] on span at bounding box center [792, 693] width 8 height 20
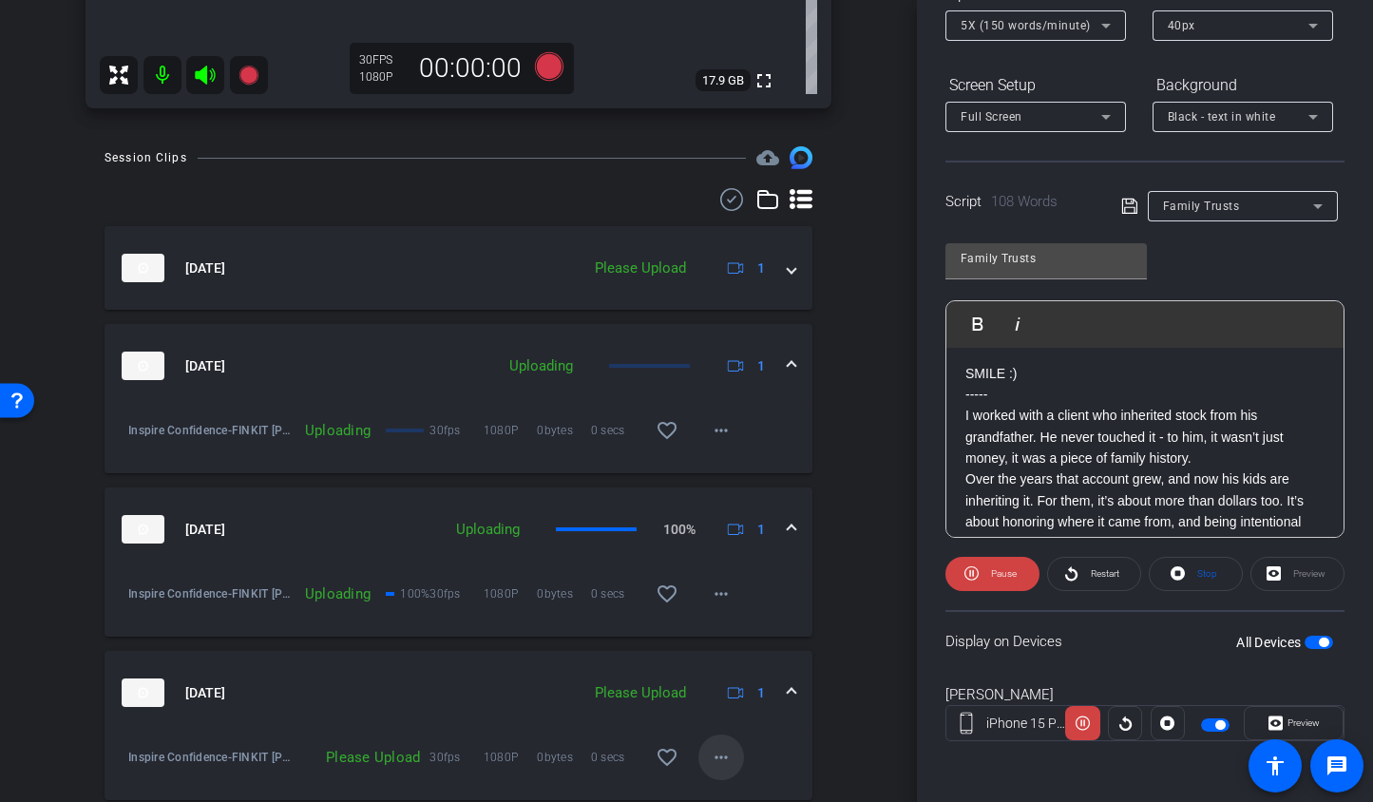
click at [714, 765] on mat-icon "more_horiz" at bounding box center [721, 757] width 23 height 23
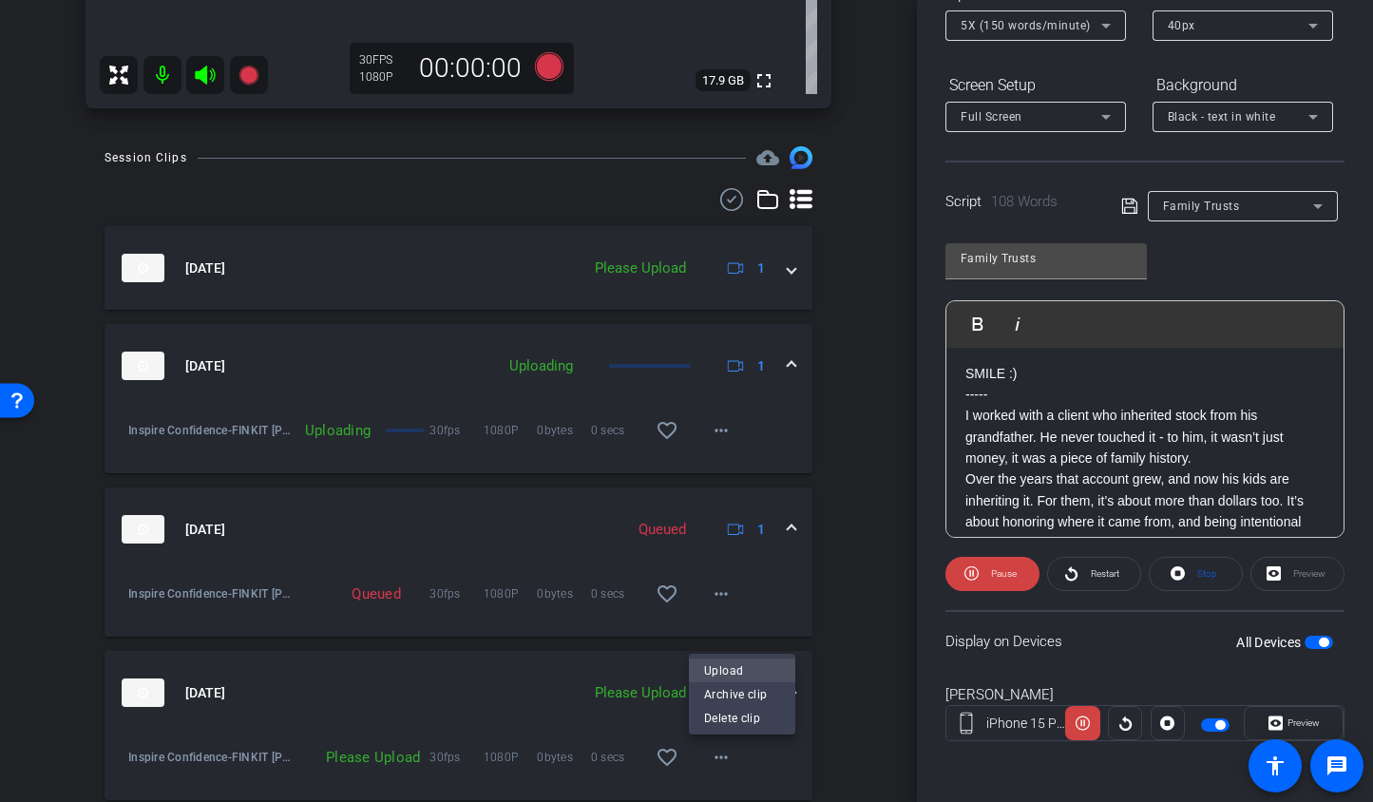
click at [705, 668] on span "Upload" at bounding box center [742, 671] width 76 height 23
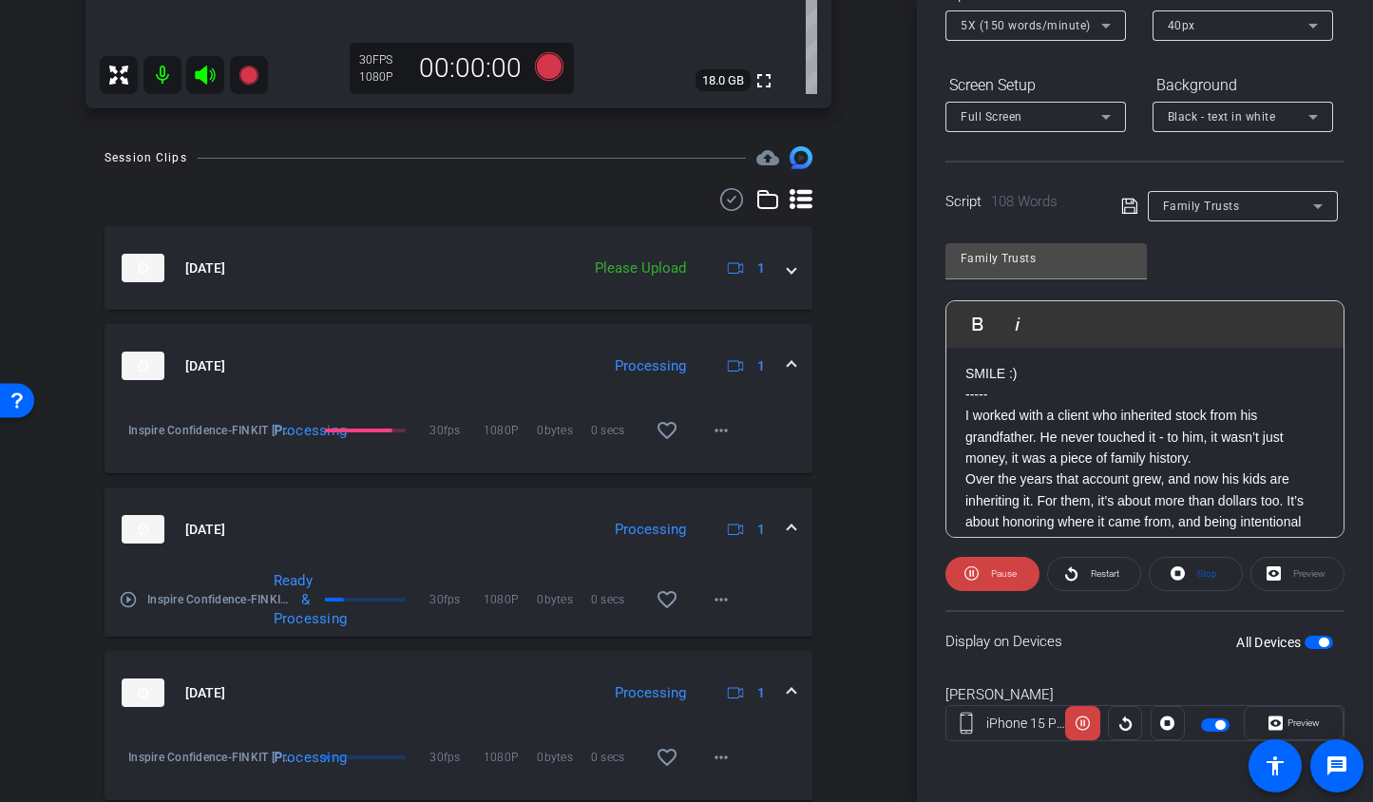
scroll to position [703, 0]
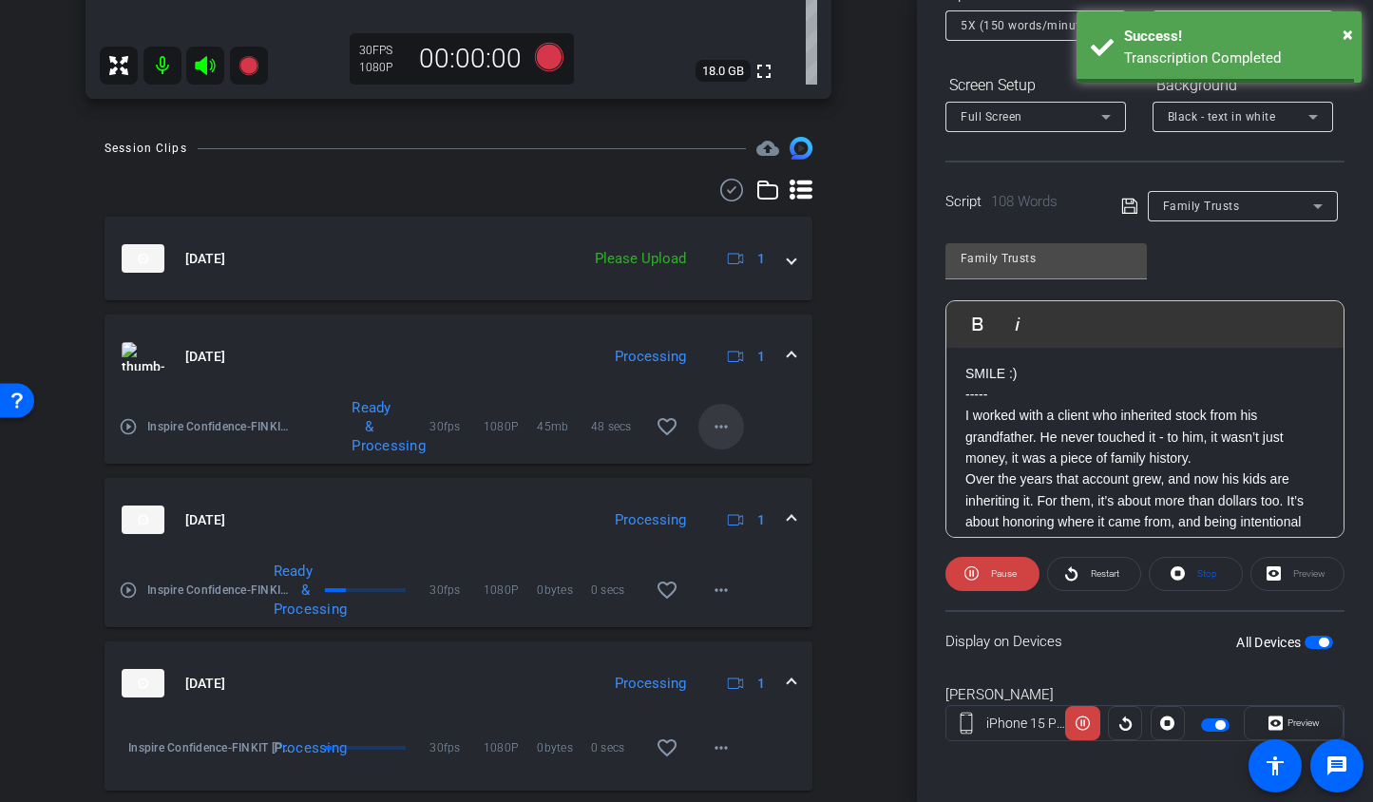
click at [715, 438] on span at bounding box center [722, 427] width 46 height 46
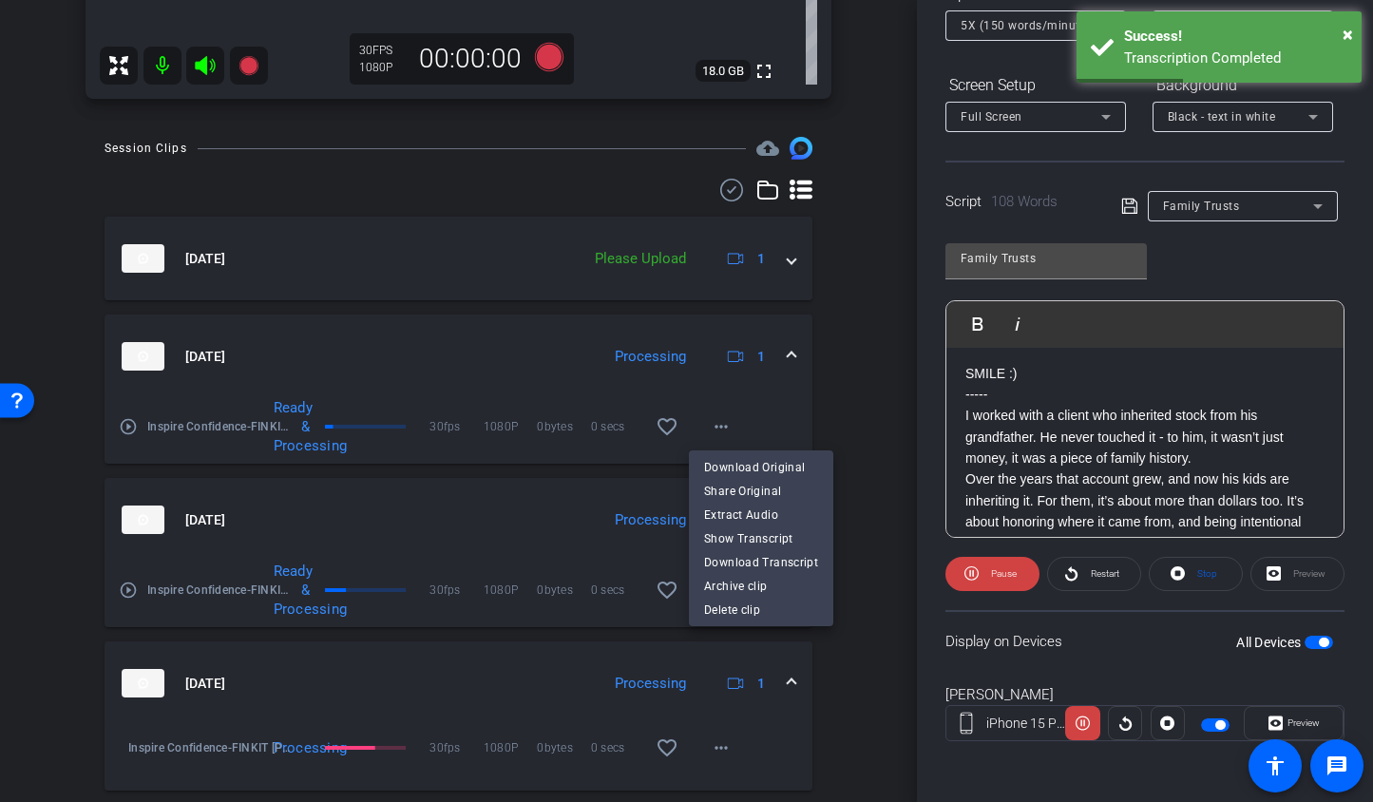
click at [839, 420] on div at bounding box center [686, 401] width 1373 height 802
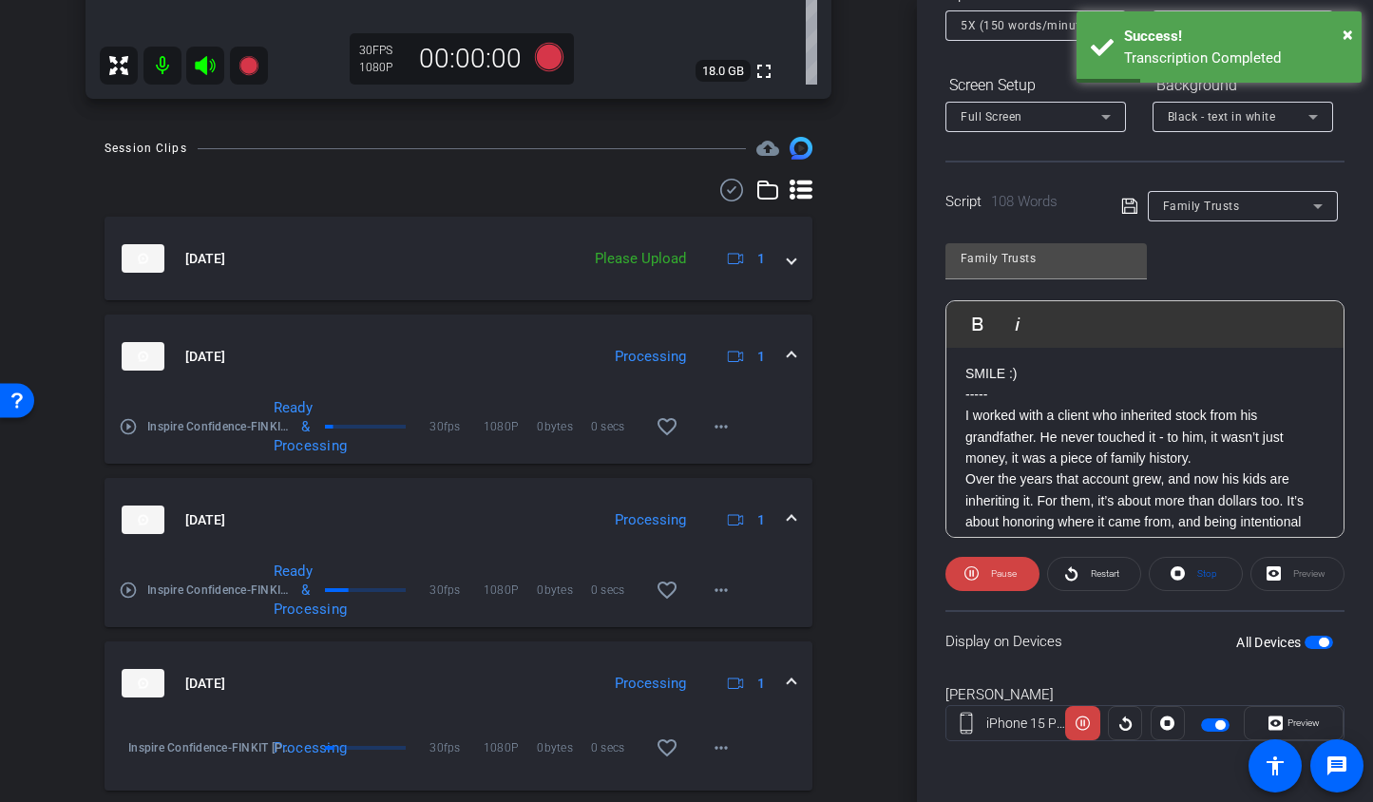
scroll to position [102, 0]
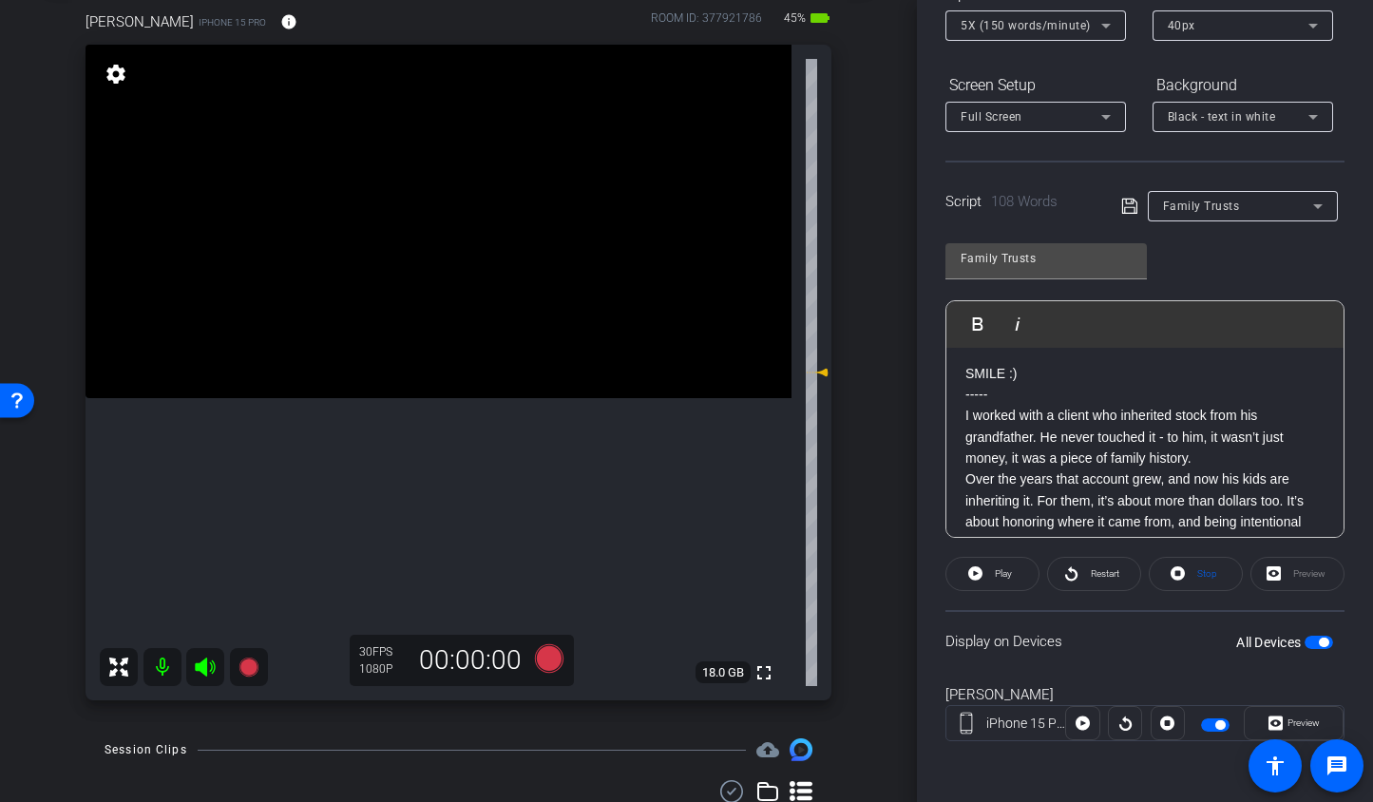
click at [1025, 30] on span "5X (150 words/minute)" at bounding box center [1026, 25] width 130 height 13
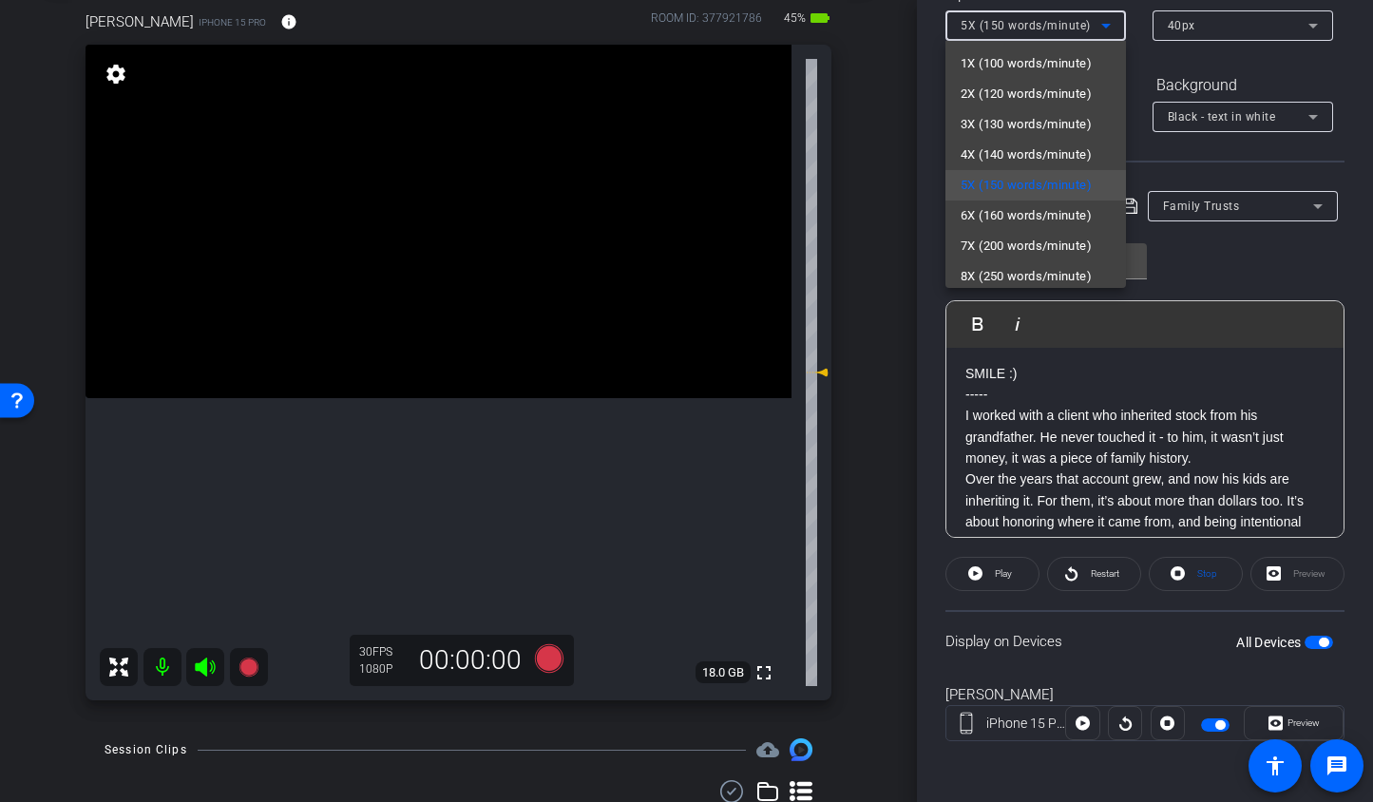
click at [1042, 196] on span "5X (150 words/minute)" at bounding box center [1026, 185] width 131 height 23
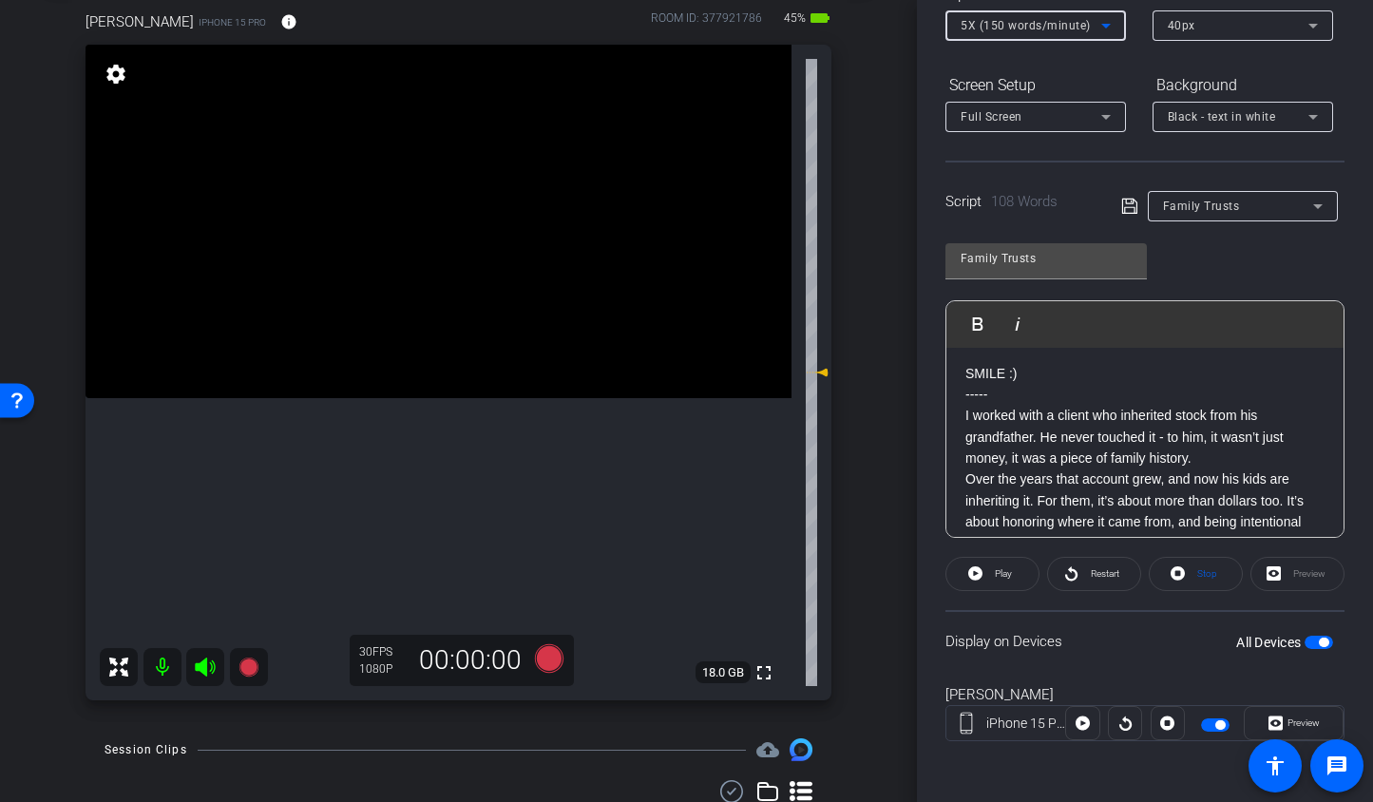
click at [1028, 33] on div "5X (150 words/minute)" at bounding box center [1031, 25] width 141 height 24
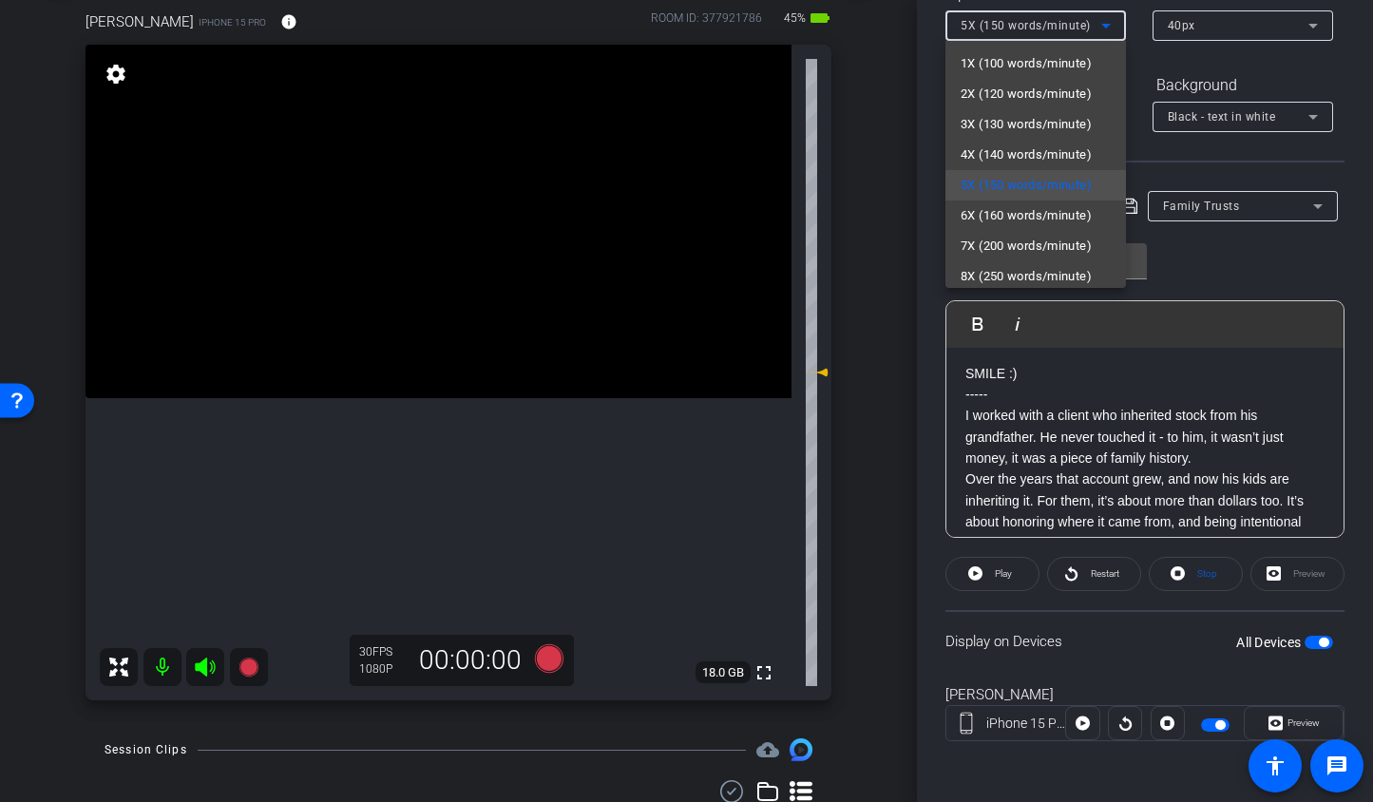
click at [1035, 220] on span "6X (160 words/minute)" at bounding box center [1026, 215] width 131 height 23
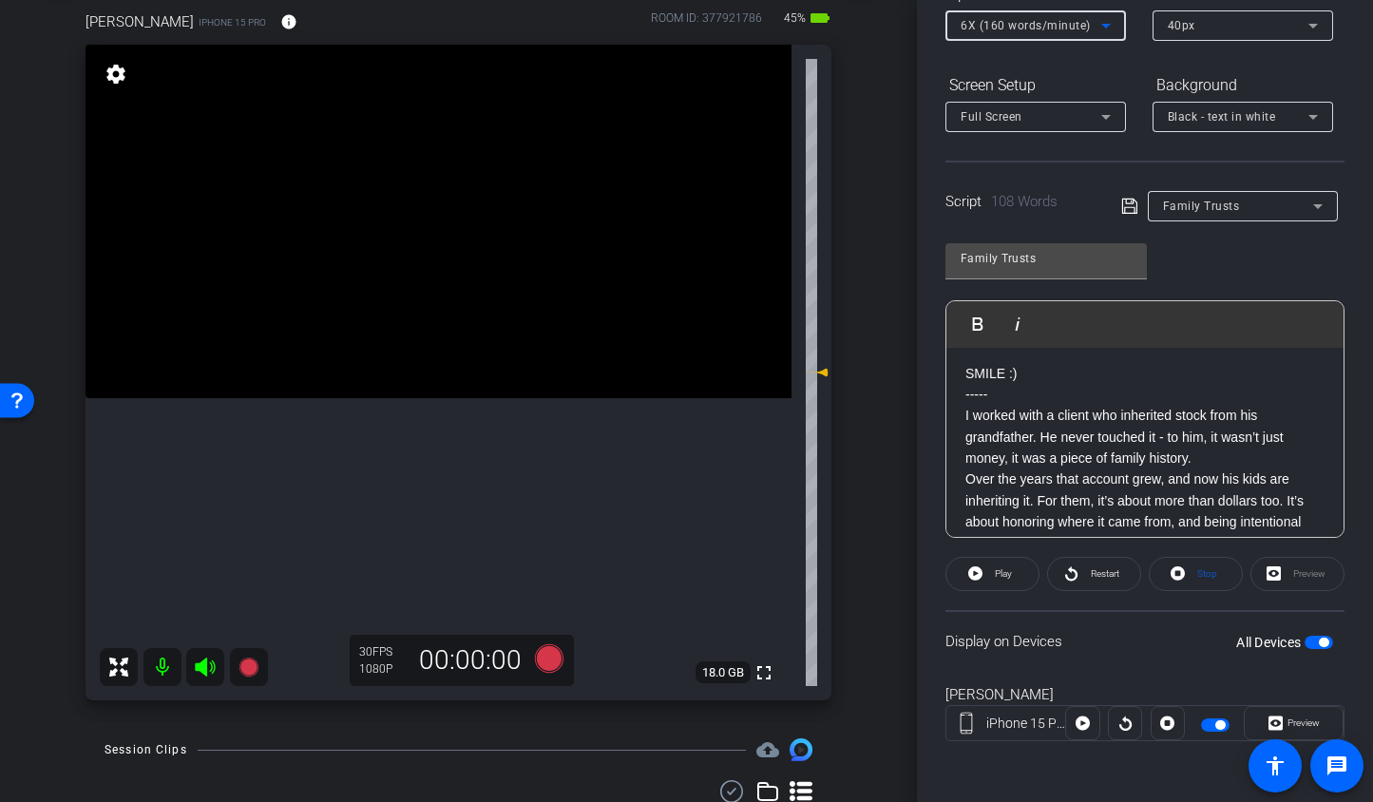
click at [1305, 644] on span "button" at bounding box center [1319, 642] width 29 height 13
click at [1313, 643] on span "button" at bounding box center [1319, 642] width 29 height 13
click at [544, 658] on icon at bounding box center [548, 658] width 29 height 29
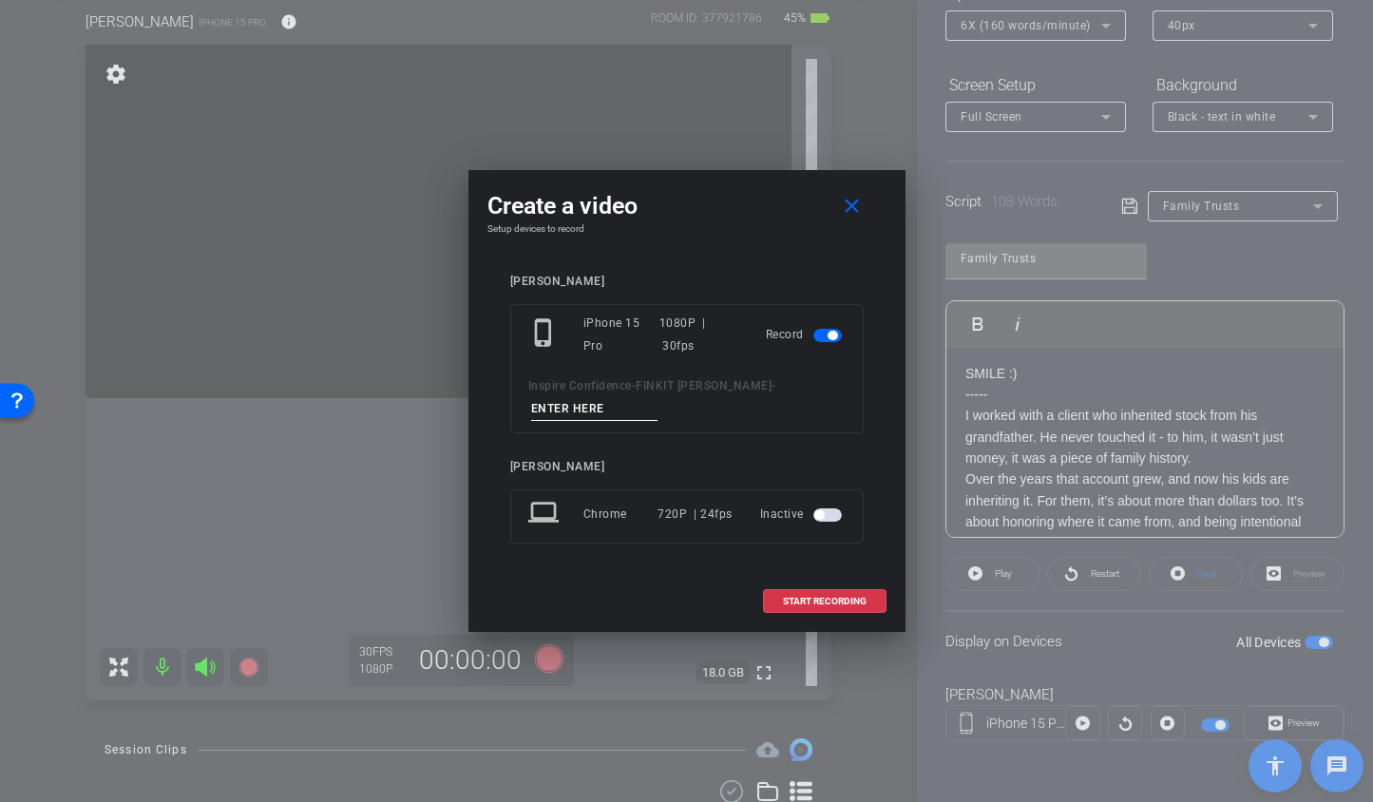
click at [605, 406] on input at bounding box center [594, 409] width 127 height 24
type input "Short 2 TA2"
click at [788, 597] on span "START RECORDING" at bounding box center [825, 602] width 84 height 10
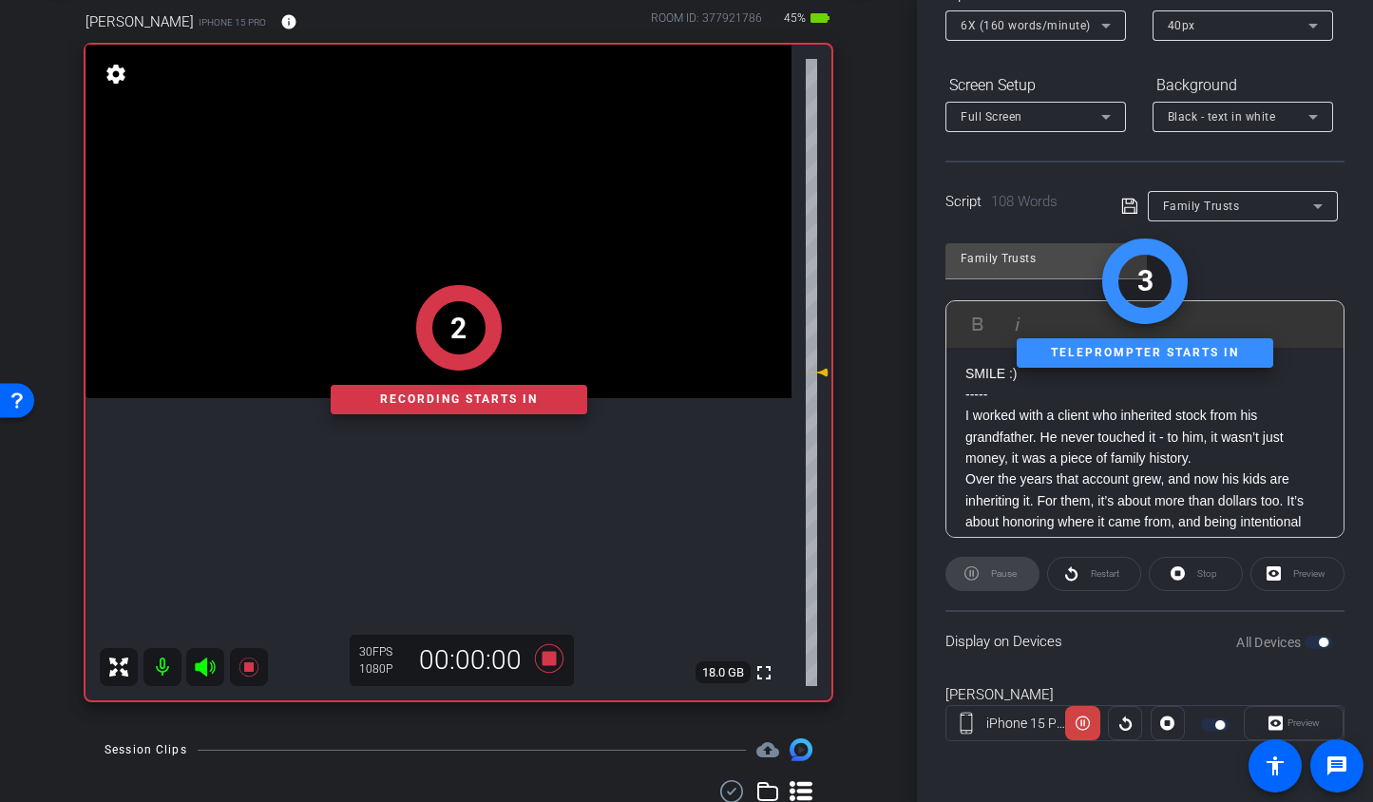
click at [975, 574] on div "Pause" at bounding box center [993, 574] width 94 height 34
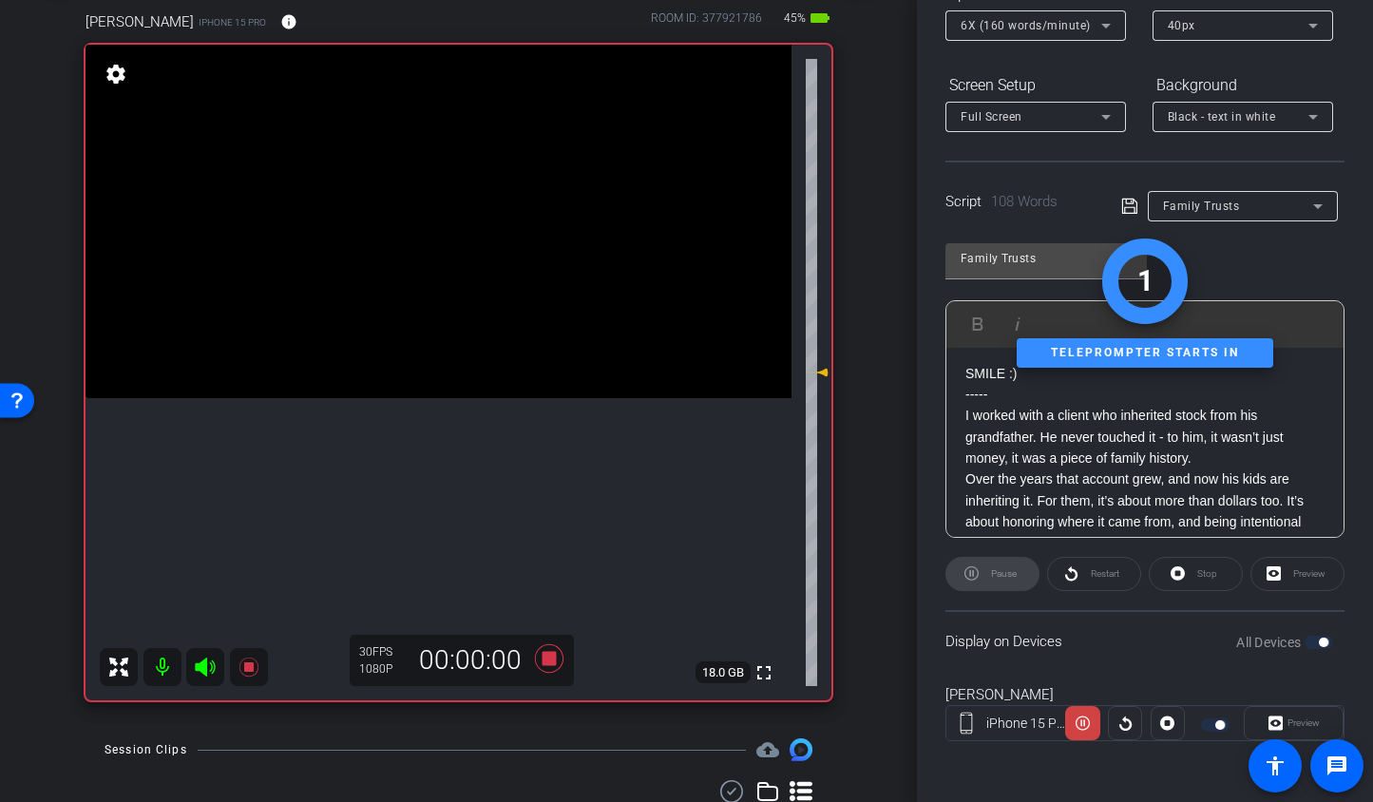
click at [204, 666] on icon at bounding box center [205, 667] width 20 height 19
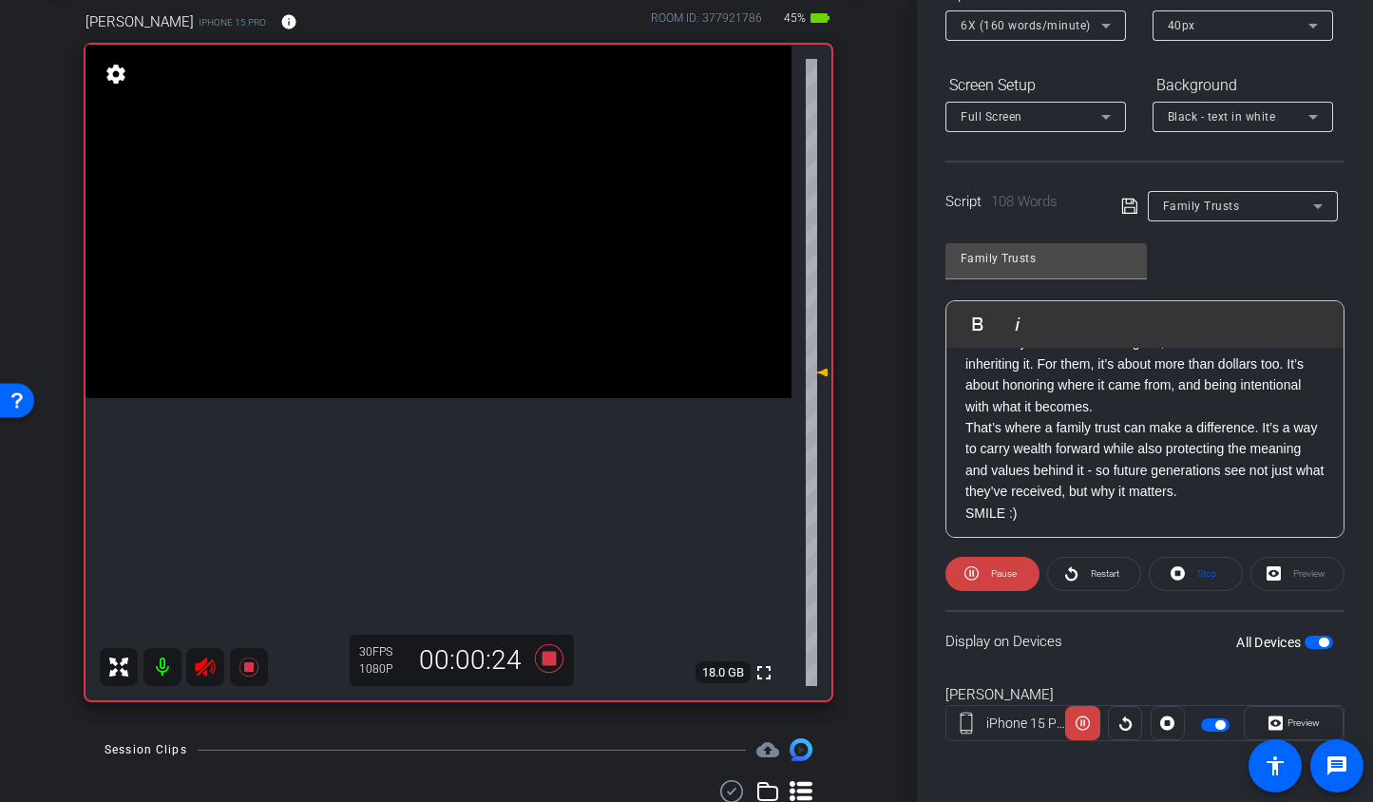
scroll to position [145, 0]
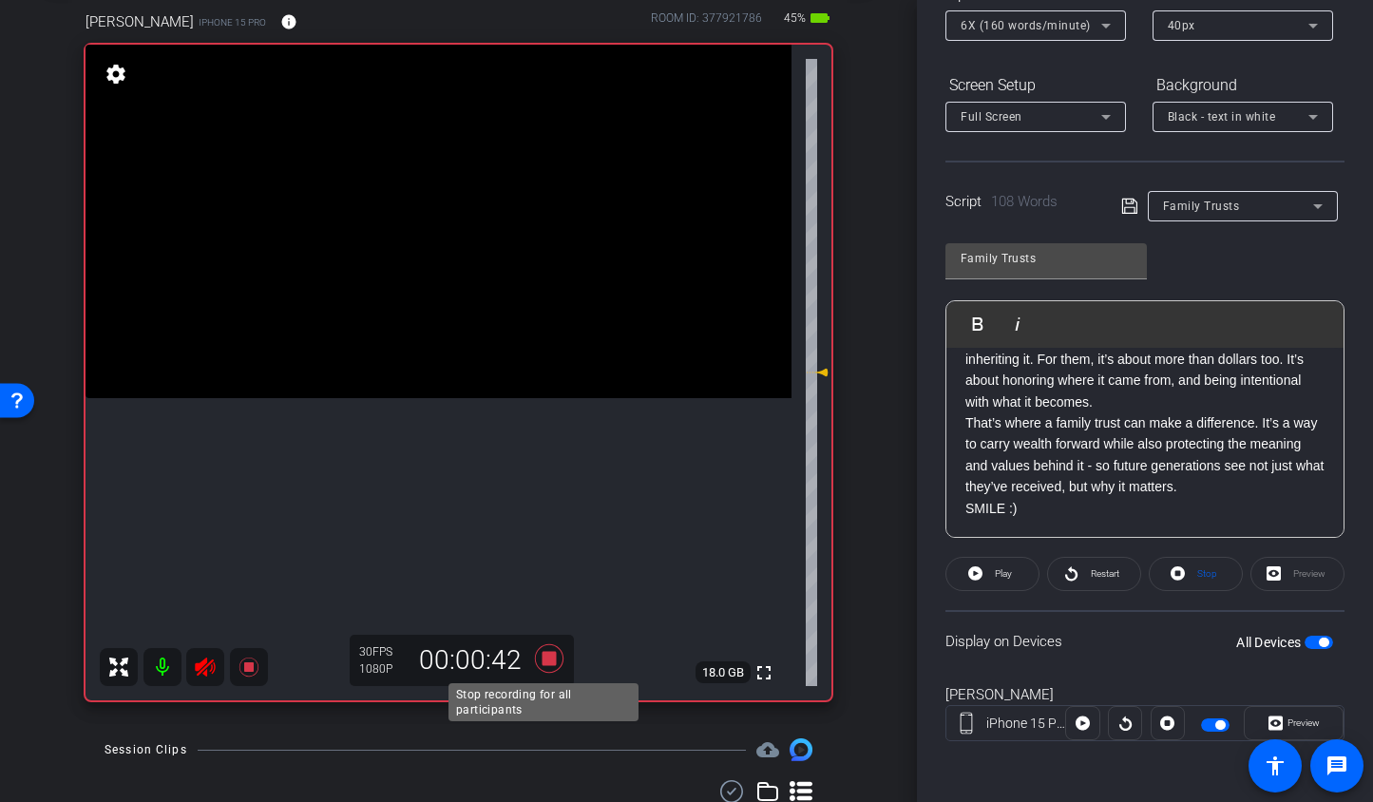
click at [541, 661] on icon at bounding box center [548, 658] width 29 height 29
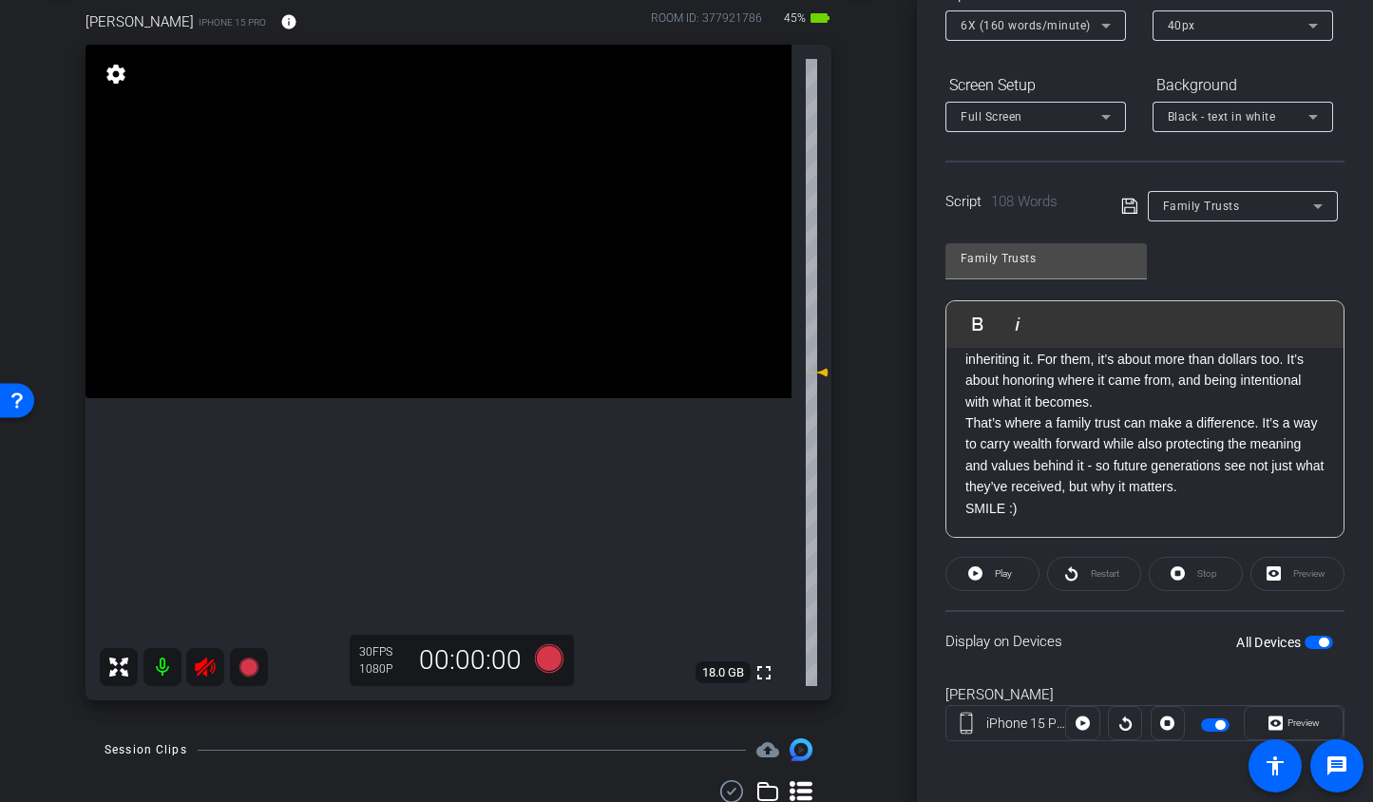
click at [225, 656] on div at bounding box center [184, 667] width 168 height 38
click at [209, 664] on icon at bounding box center [205, 667] width 20 height 19
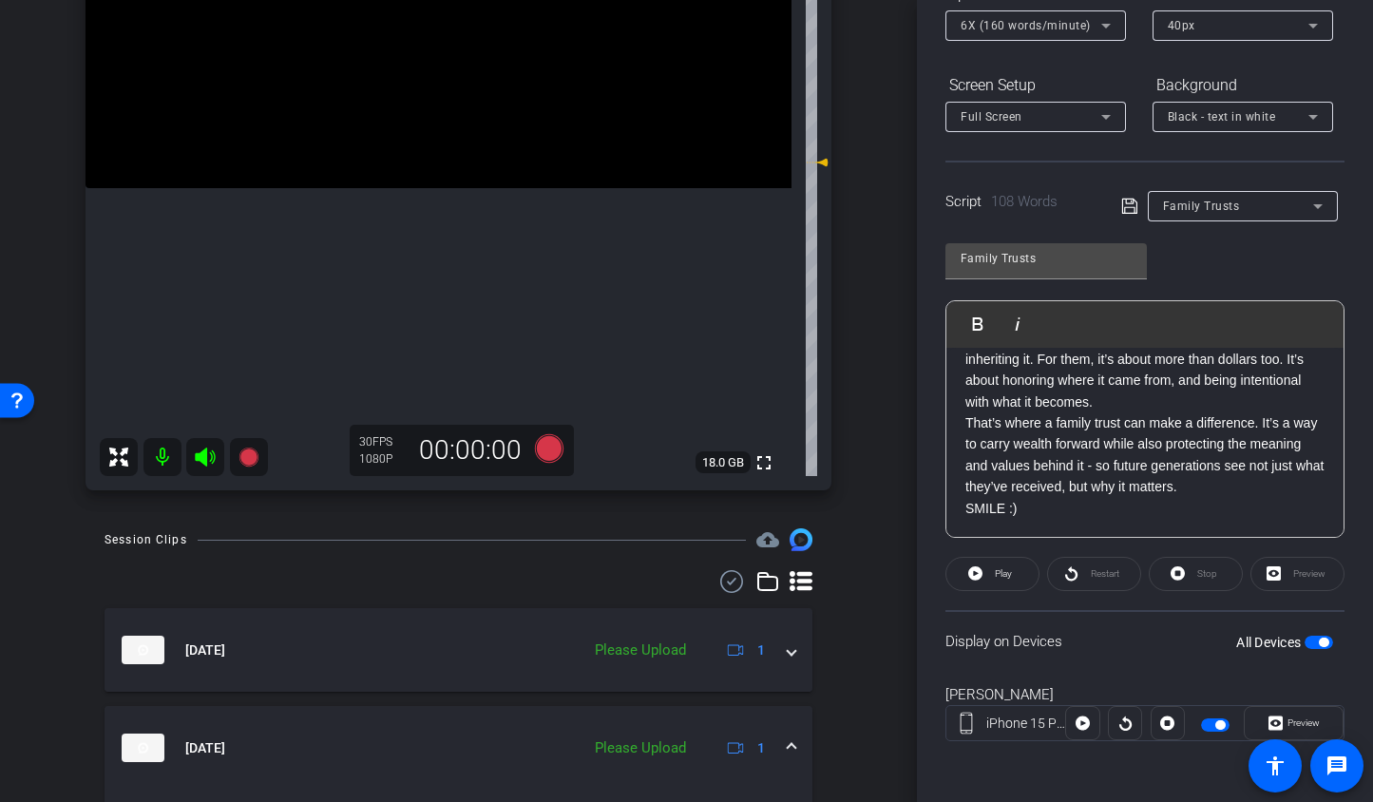
scroll to position [330, 0]
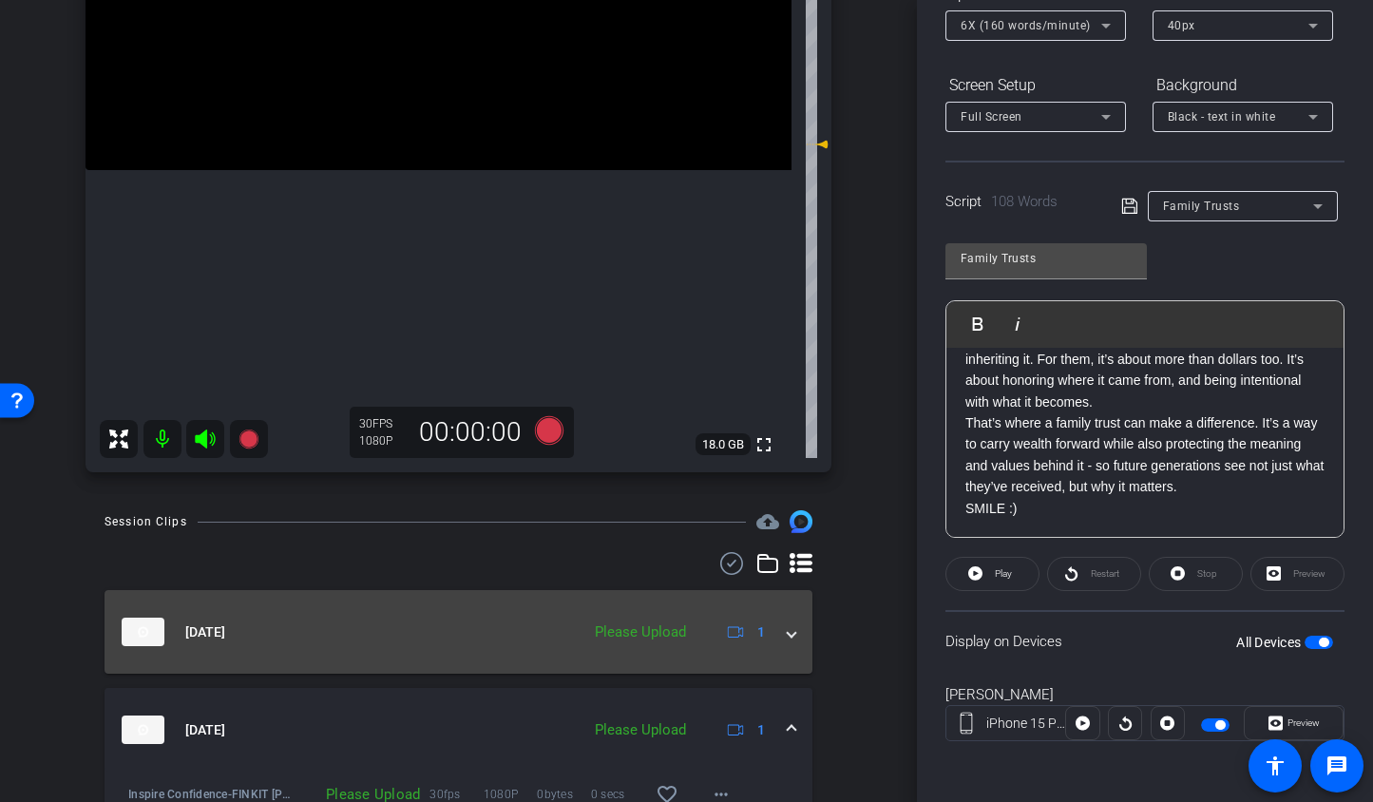
click at [788, 640] on span at bounding box center [792, 633] width 8 height 20
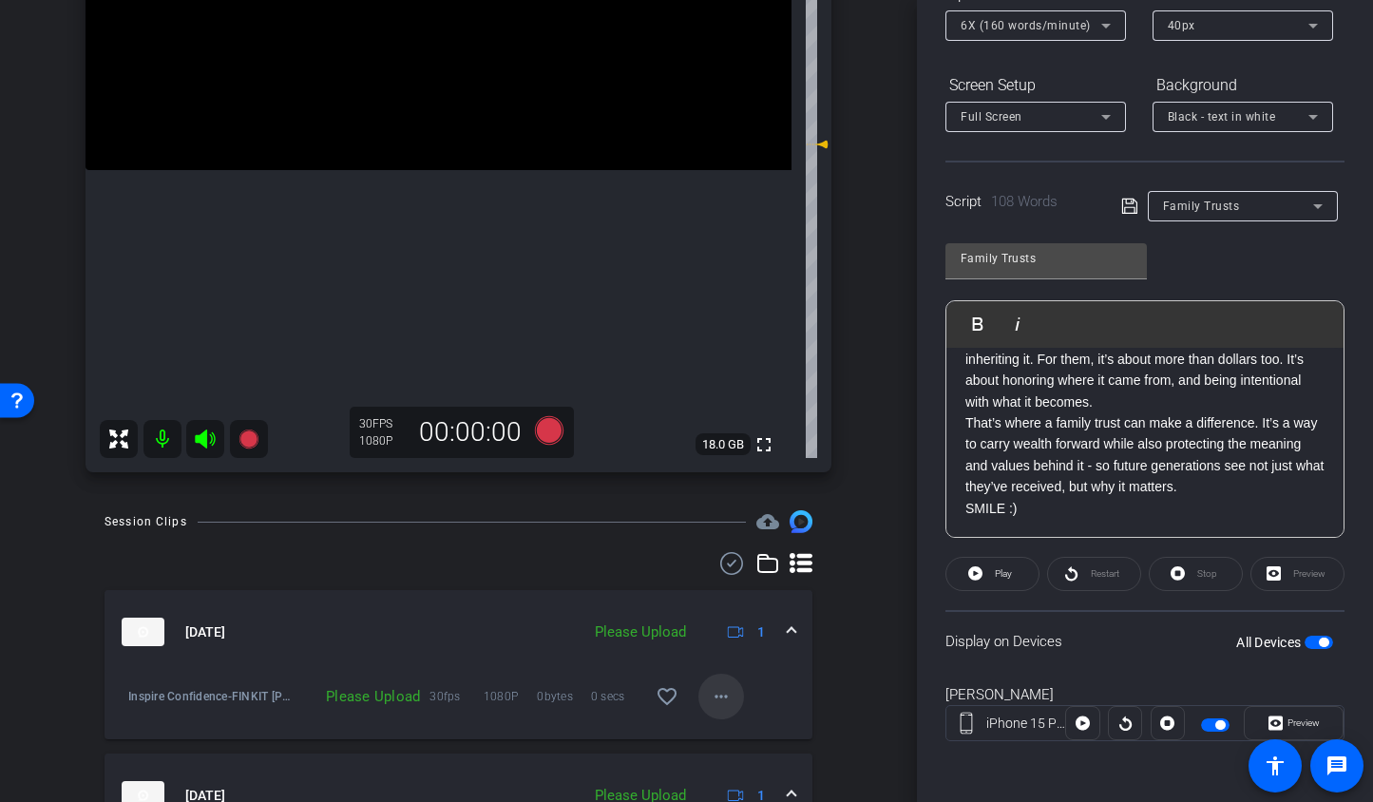
click at [710, 713] on span at bounding box center [722, 697] width 46 height 46
click at [716, 738] on span "Upload" at bounding box center [742, 736] width 76 height 23
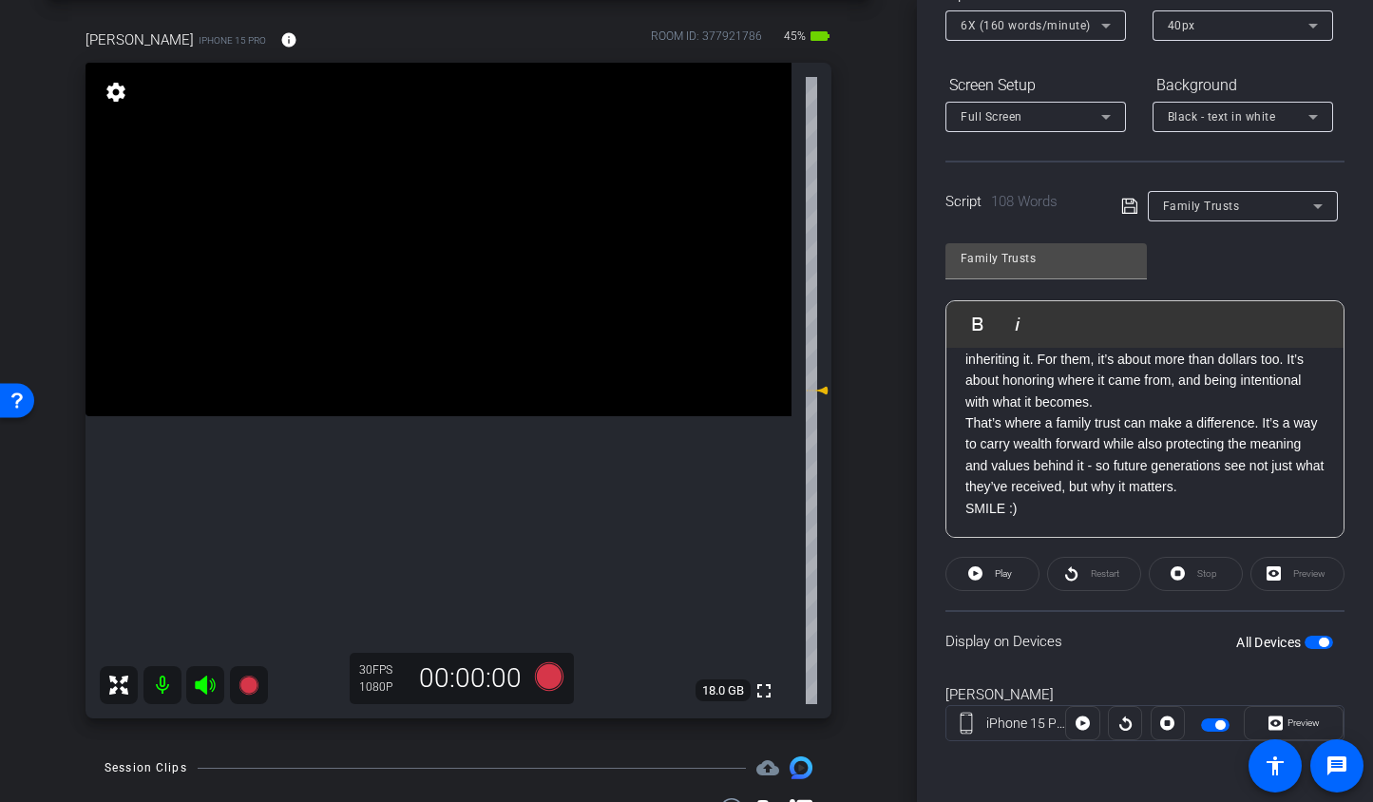
scroll to position [58, 0]
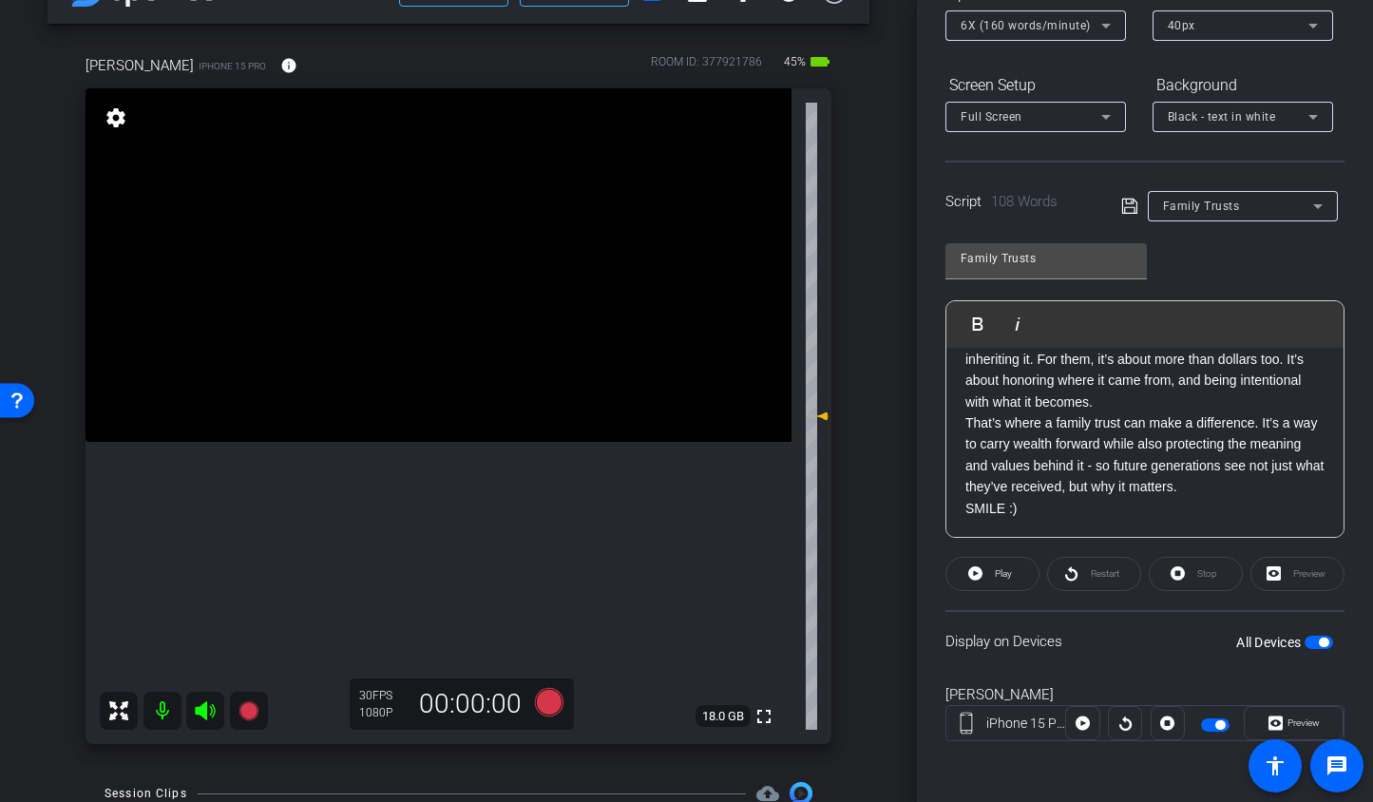
click at [1306, 644] on span "button" at bounding box center [1319, 642] width 29 height 13
click at [1194, 212] on span "Family Trusts" at bounding box center [1201, 206] width 77 height 13
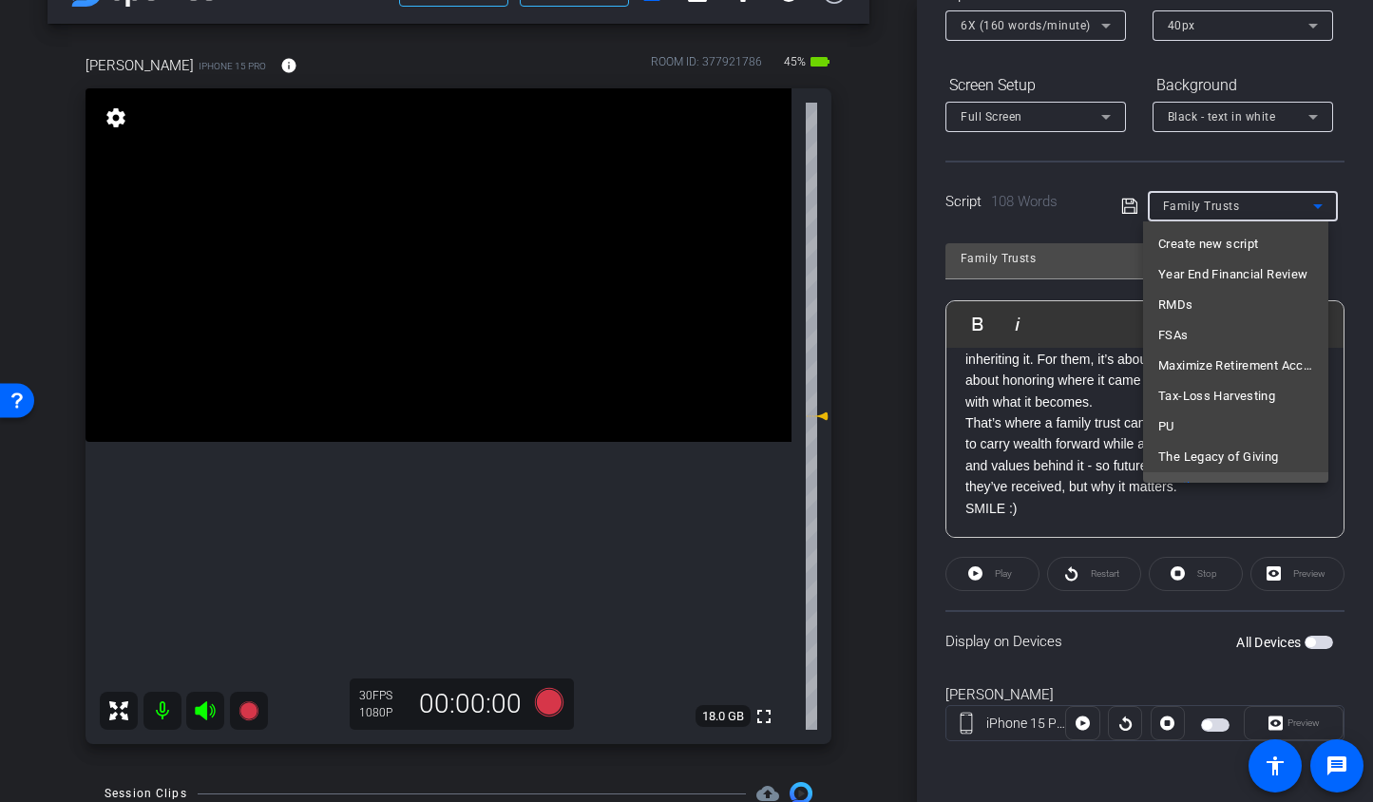
scroll to position [20, 0]
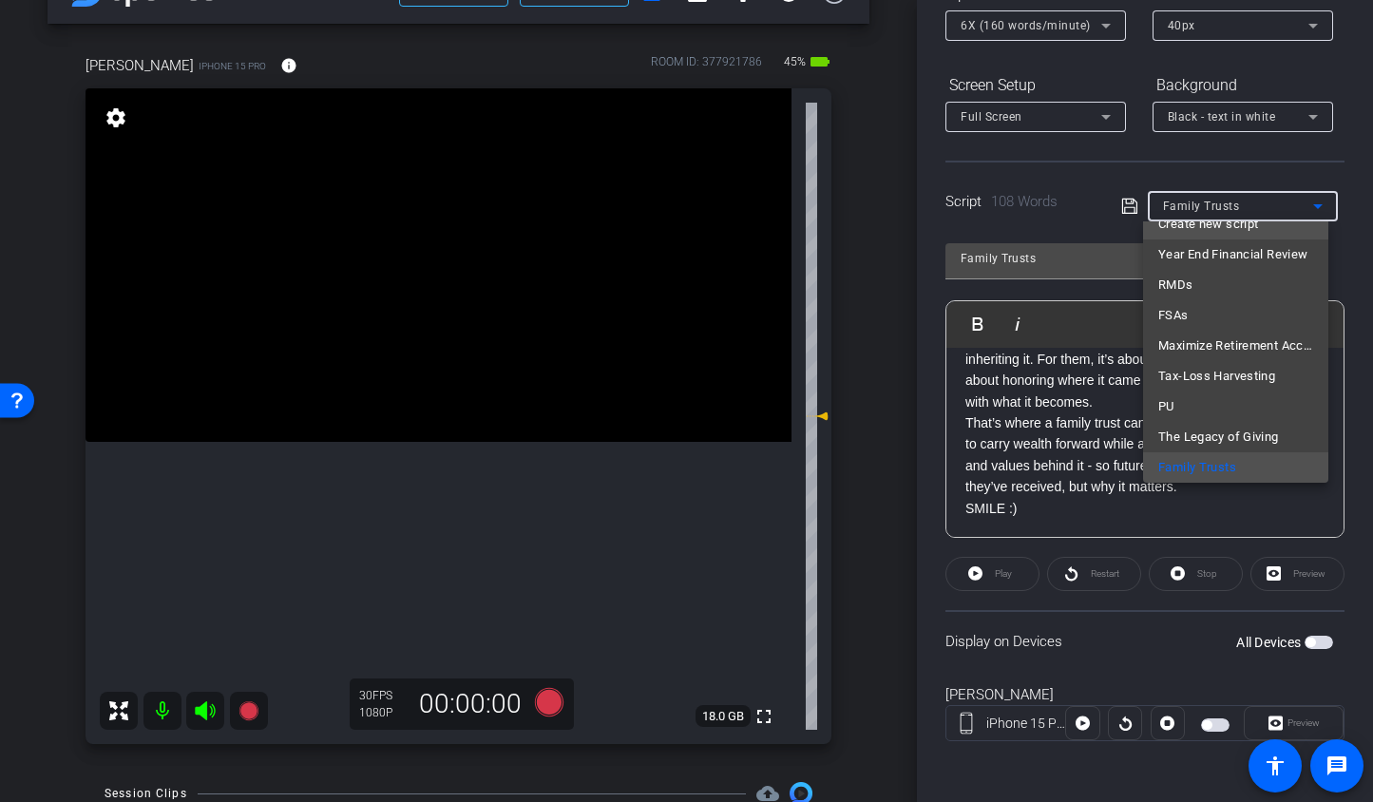
click at [1175, 226] on span "Create new script" at bounding box center [1209, 224] width 100 height 23
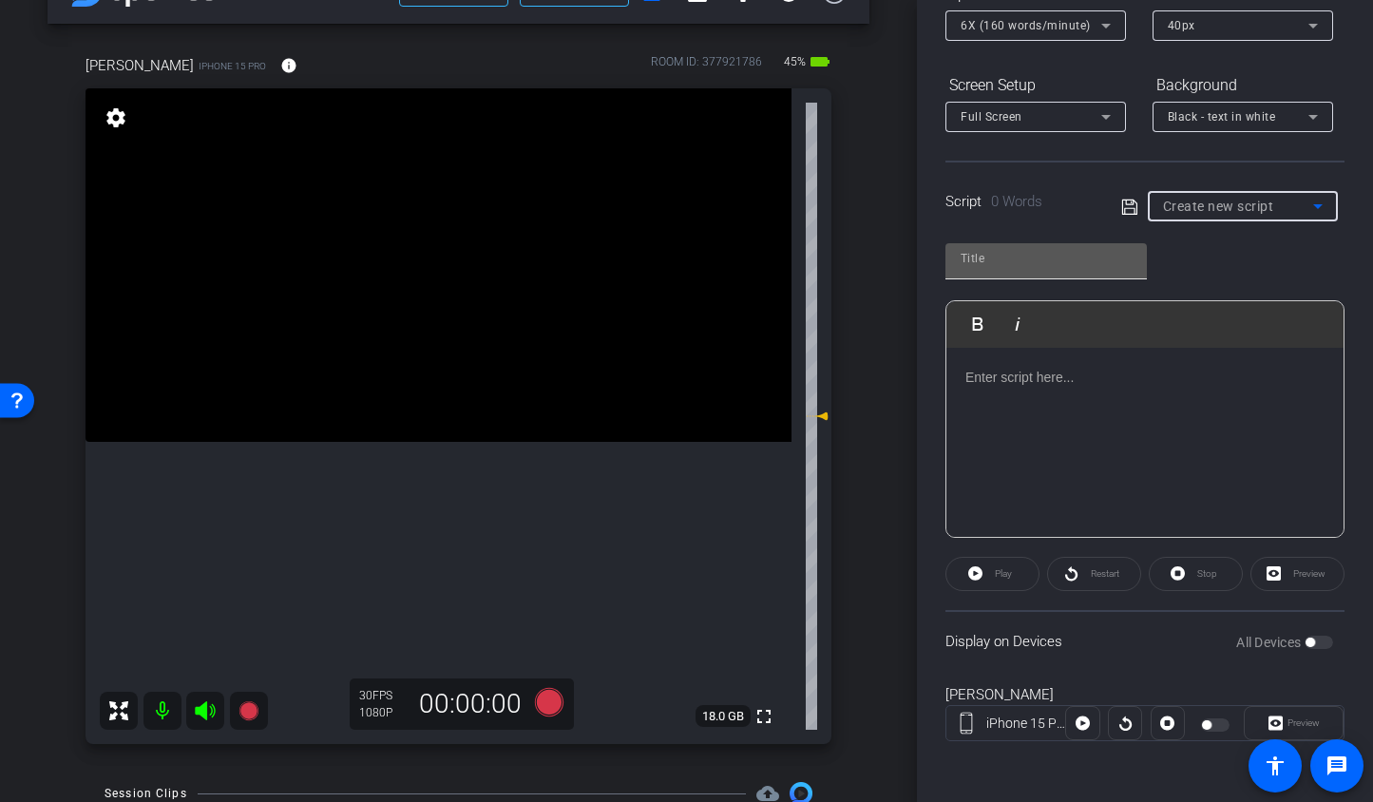
click at [1088, 250] on input "text" at bounding box center [1046, 258] width 171 height 23
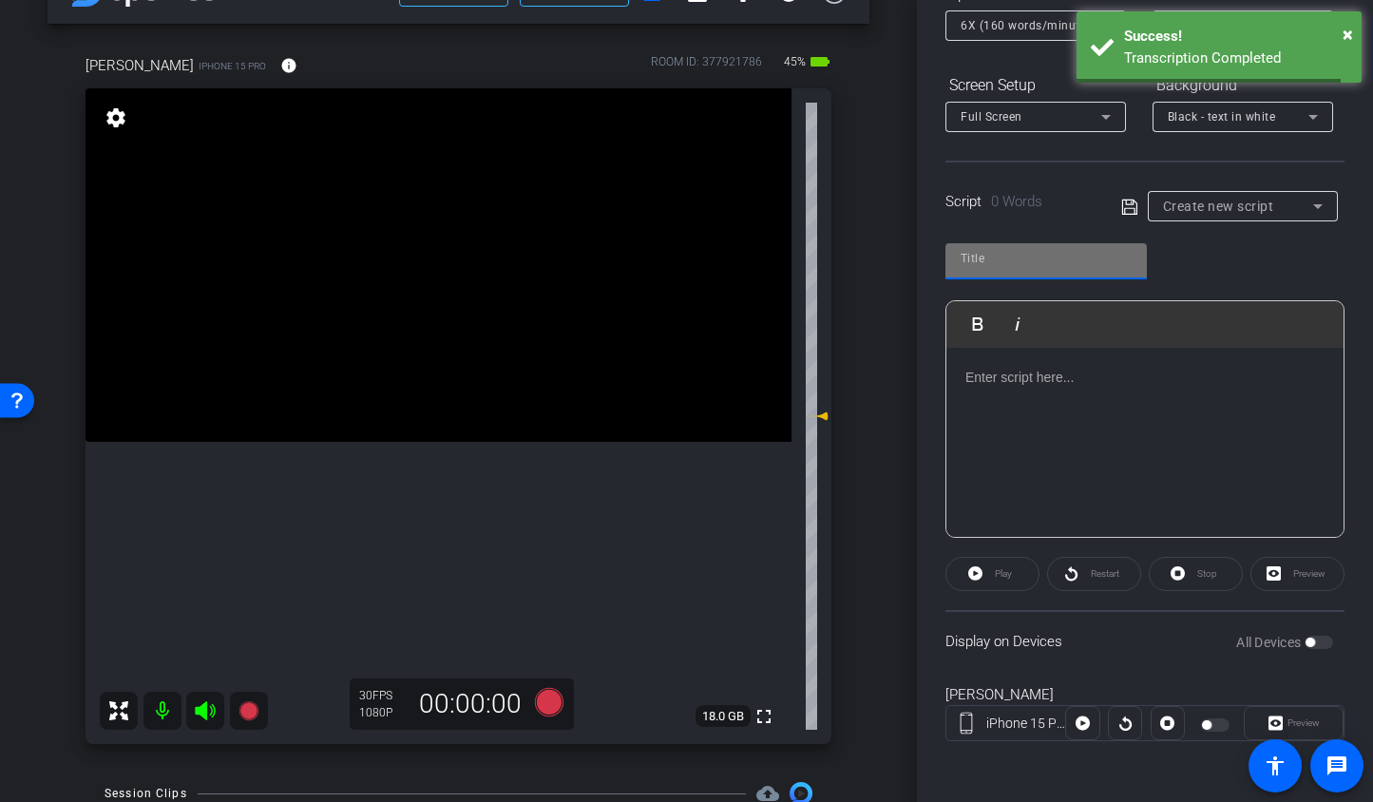
click at [979, 258] on input "text" at bounding box center [1046, 258] width 171 height 23
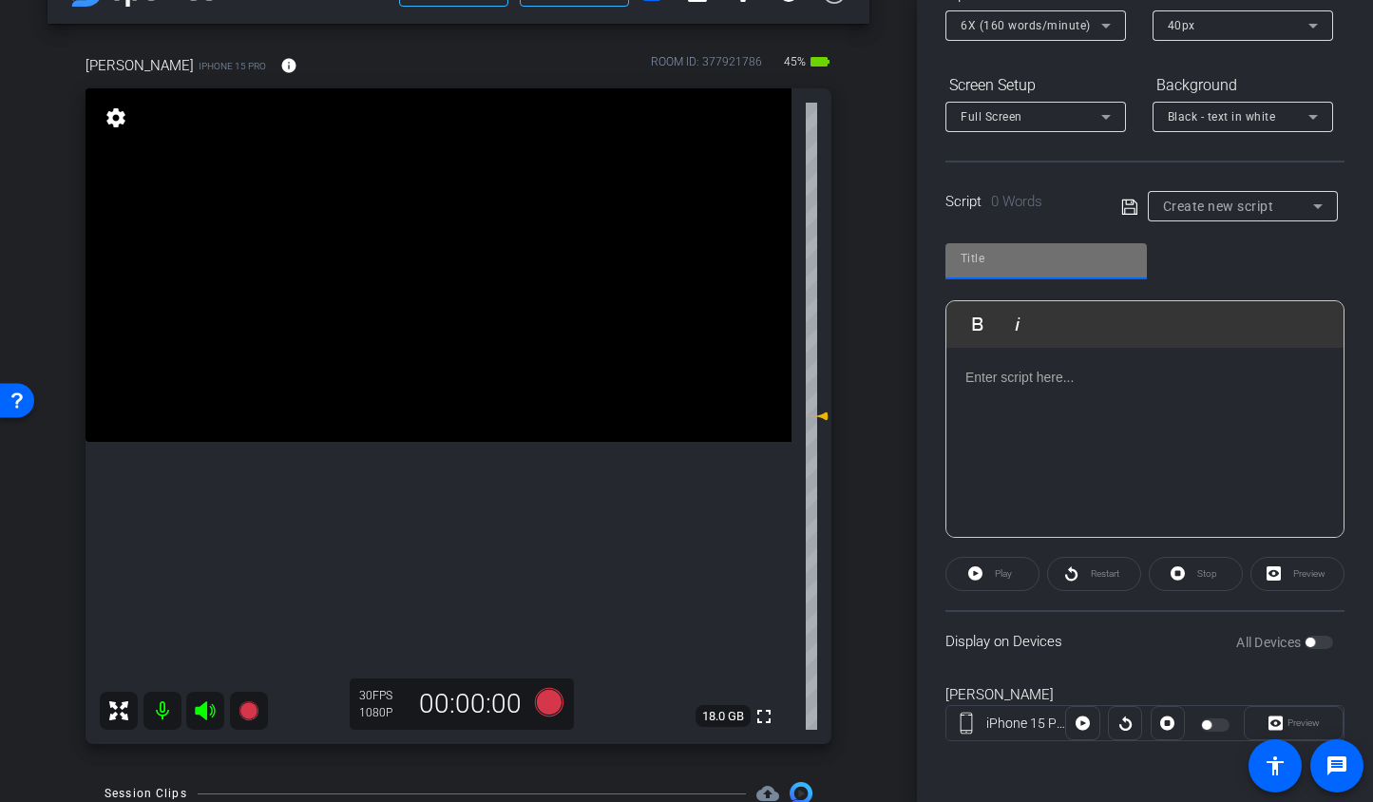
click at [1072, 379] on p at bounding box center [1145, 377] width 359 height 21
click at [1015, 380] on p at bounding box center [1145, 377] width 359 height 21
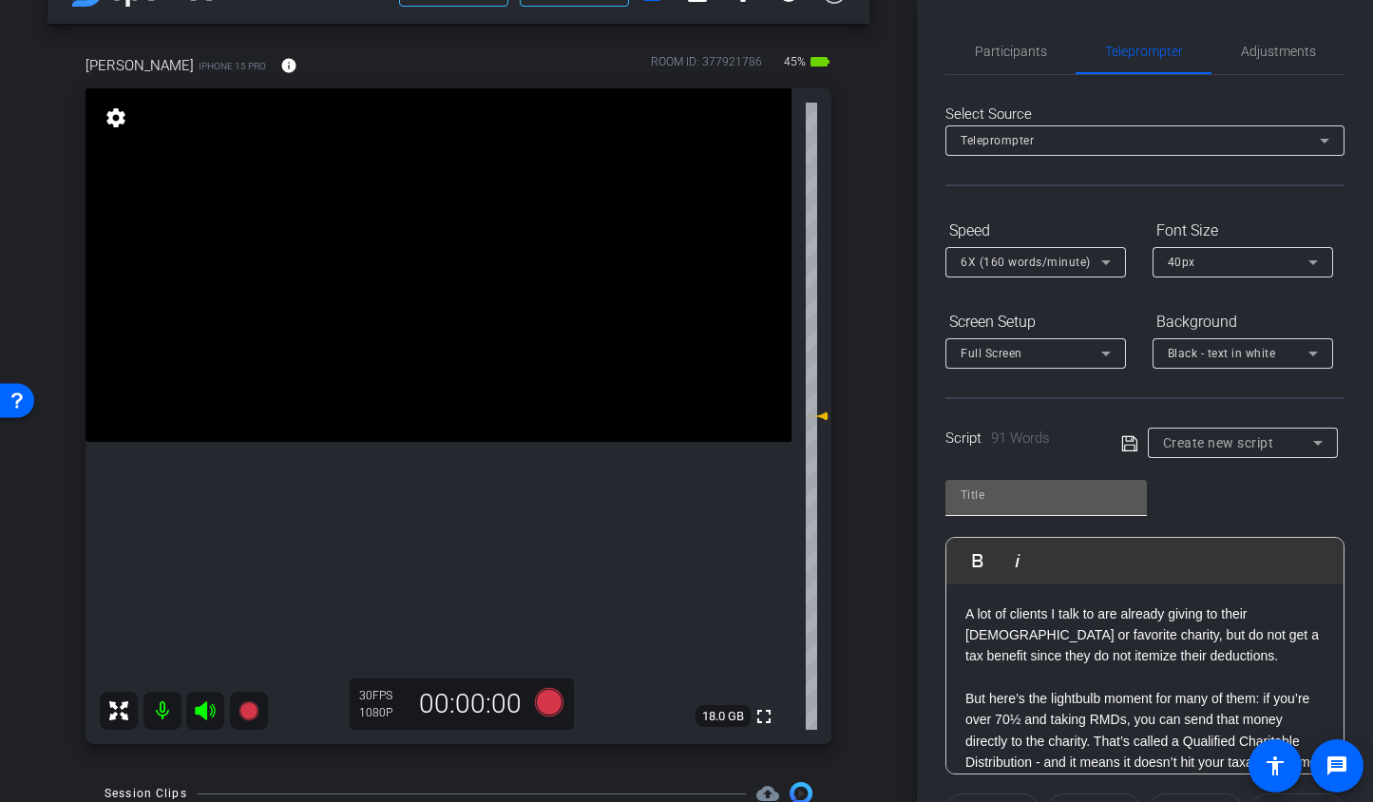
click at [1031, 494] on input "text" at bounding box center [1046, 495] width 171 height 23
type input "QCDs"
click at [1187, 606] on p "A lot of clients I talk to are already giving to their church or favorite chari…" at bounding box center [1145, 636] width 359 height 64
click at [1129, 450] on icon at bounding box center [1128, 442] width 15 height 15
click at [1064, 600] on div "A lot of clients I talk to are already giving to their church or favorite chari…" at bounding box center [1145, 720] width 397 height 272
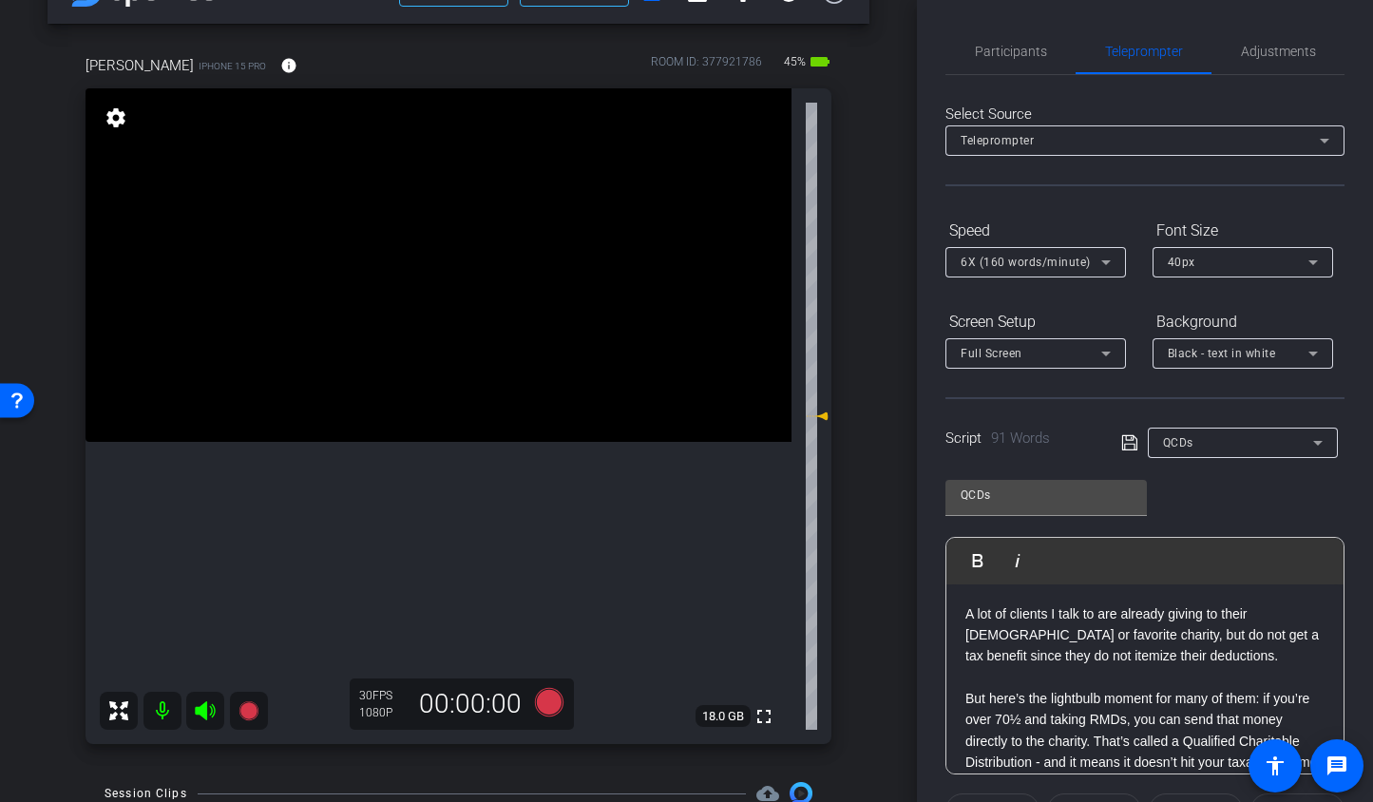
click at [966, 617] on p "A lot of clients I talk to are already giving to their church or favorite chari…" at bounding box center [1145, 636] width 359 height 64
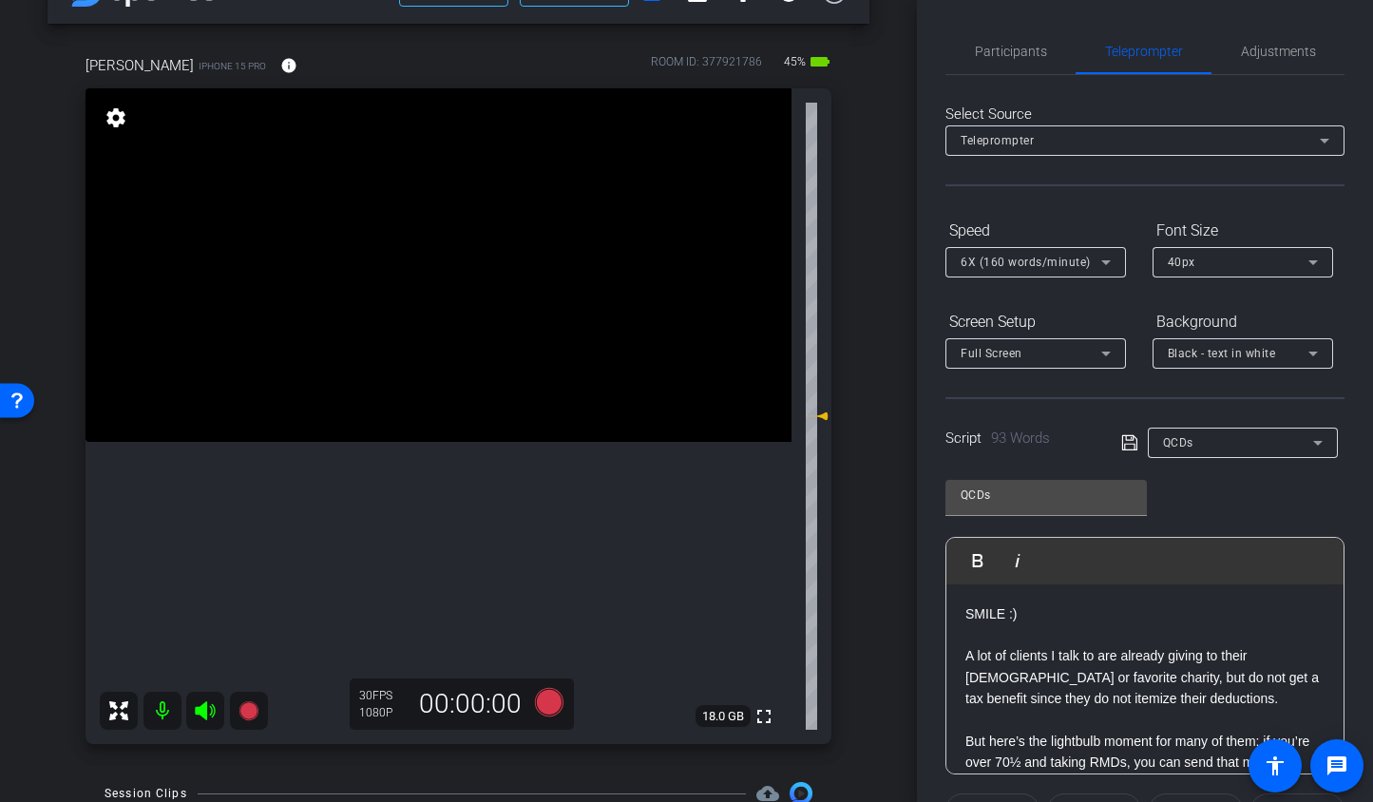
scroll to position [145, 0]
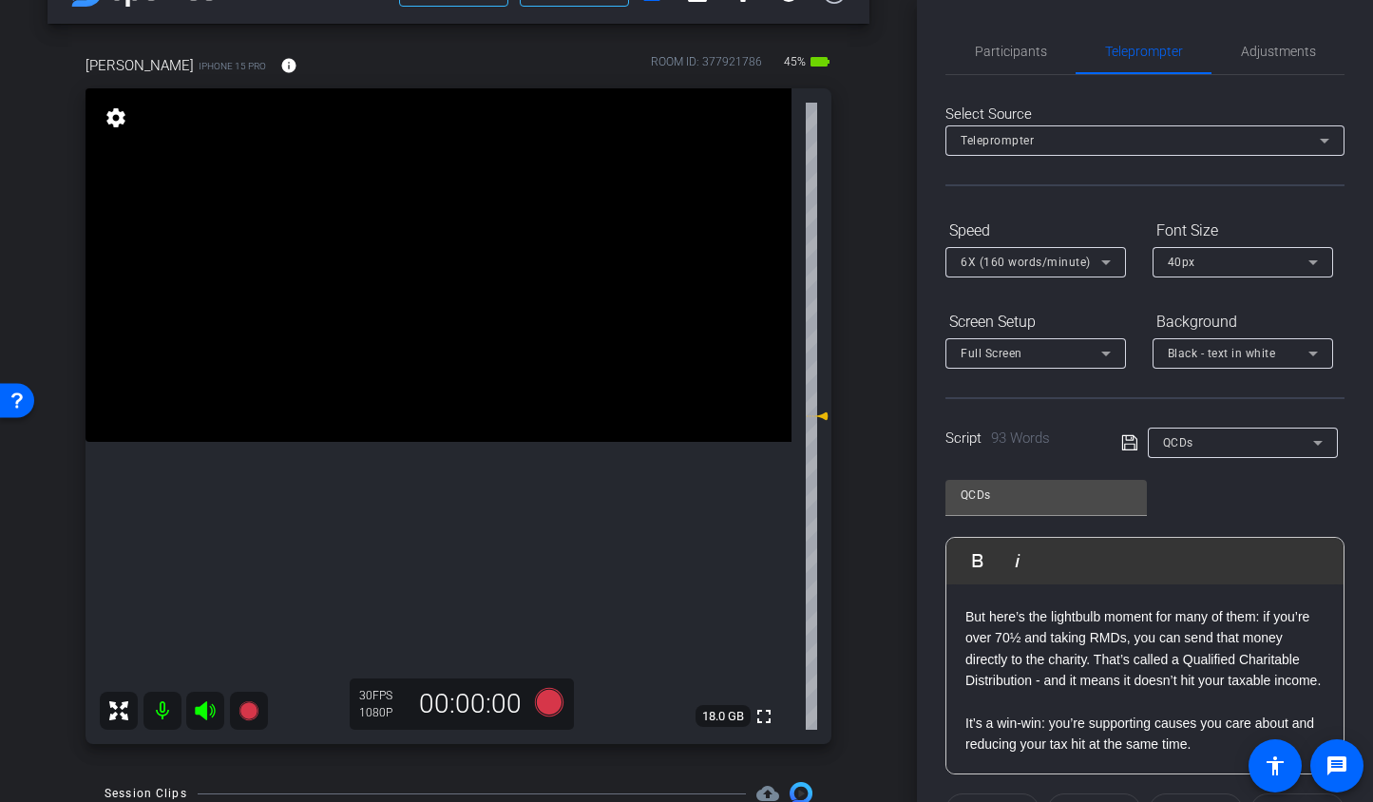
click at [1221, 741] on p "It’s a win-win: you’re supporting causes you care about and reducing your tax h…" at bounding box center [1145, 734] width 359 height 43
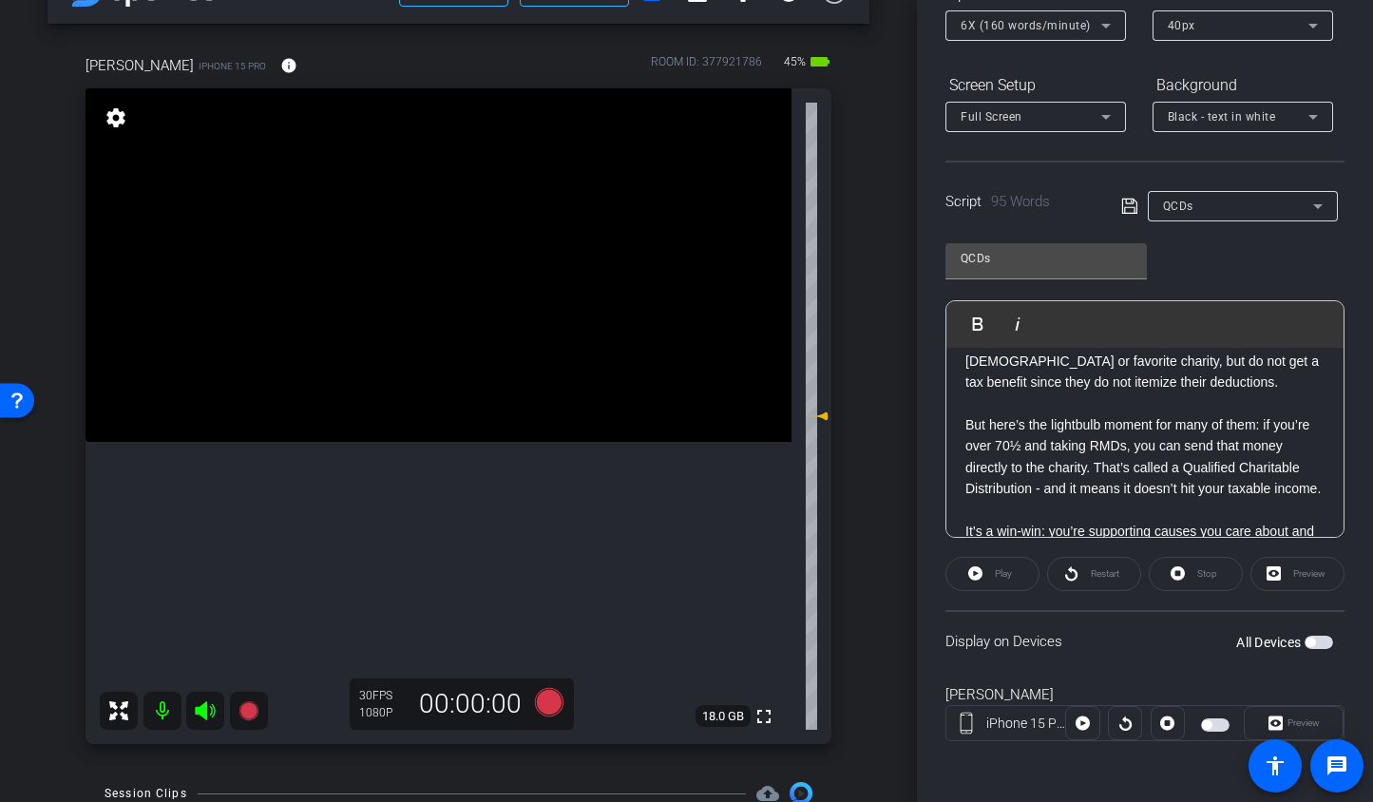
scroll to position [0, 0]
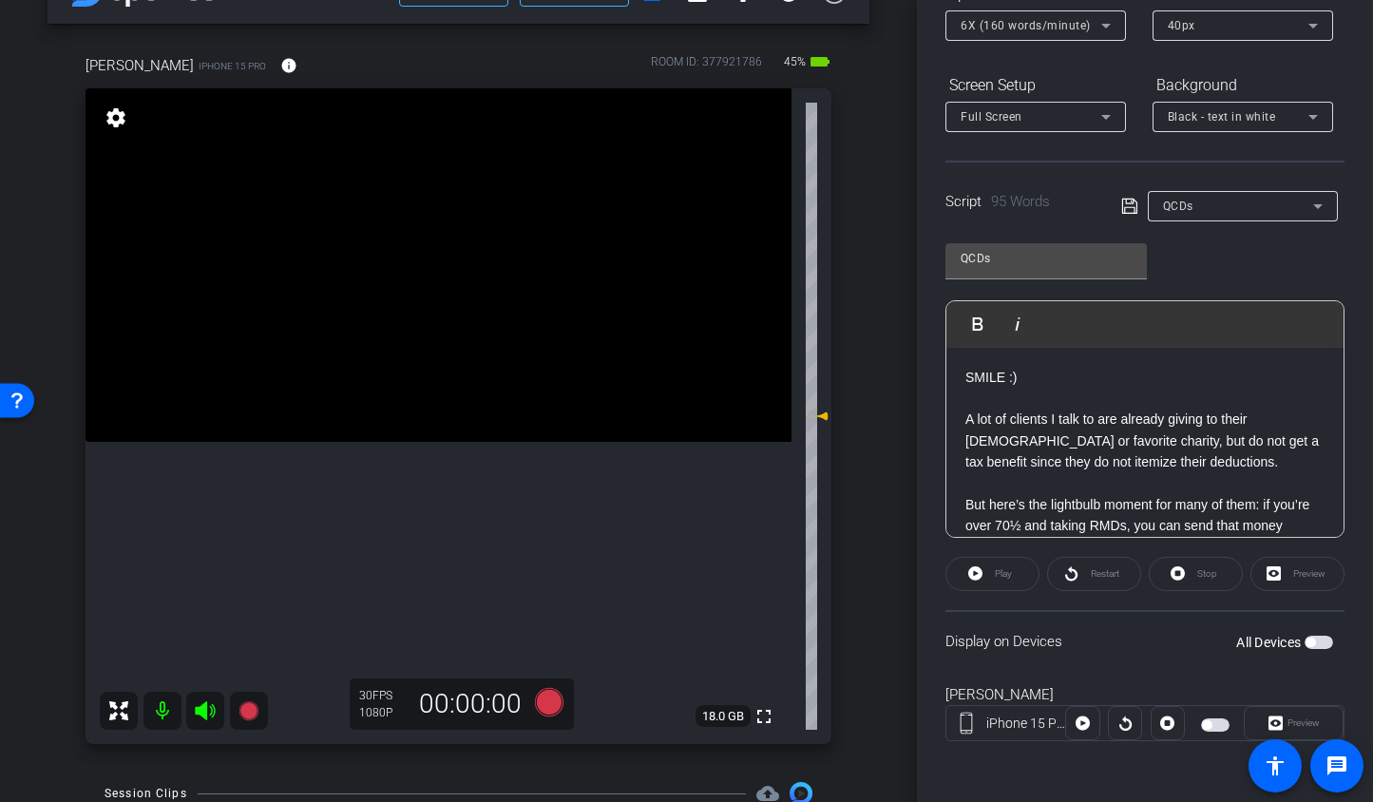
click at [1071, 429] on p "A lot of clients I talk to are already giving to their church or favorite chari…" at bounding box center [1145, 441] width 359 height 64
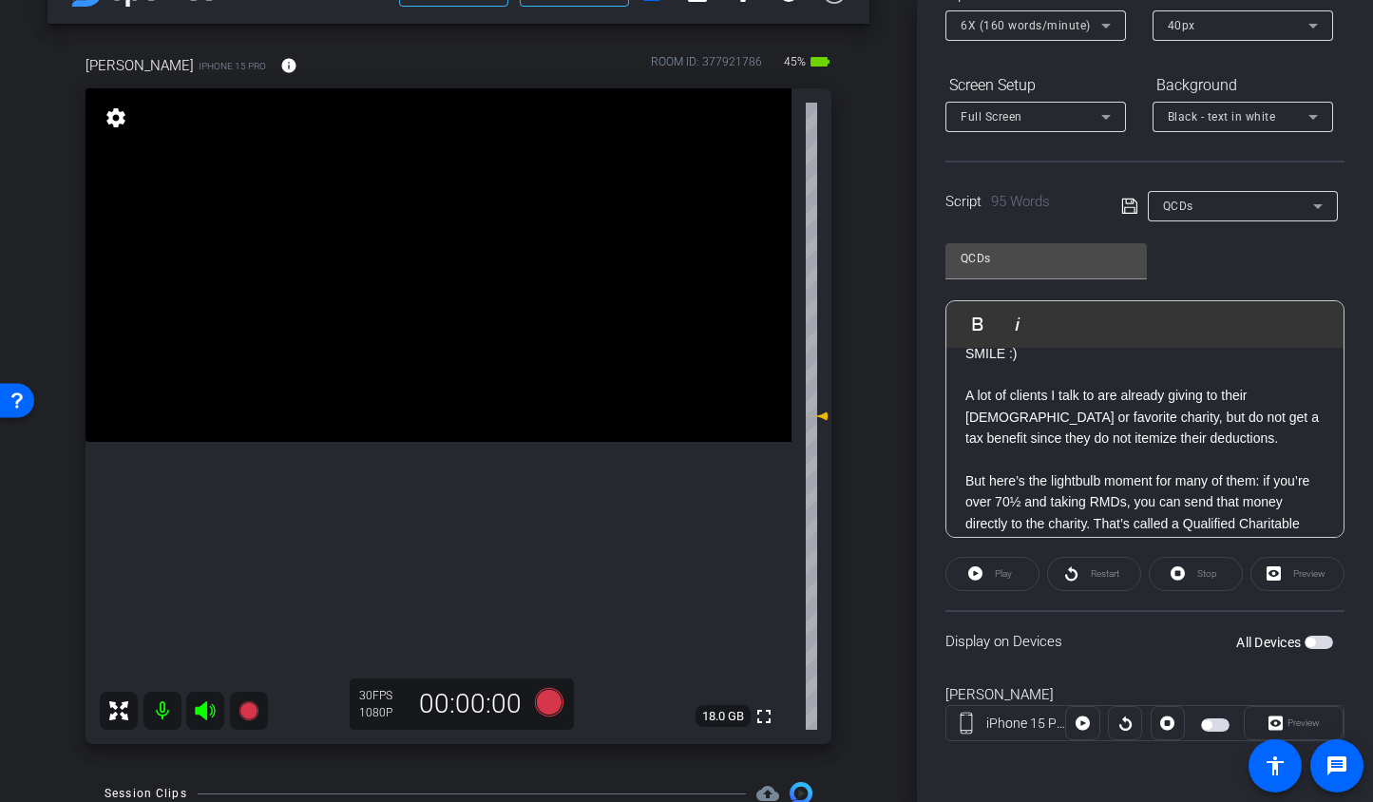
scroll to position [28, 0]
click at [1313, 642] on span "button" at bounding box center [1319, 642] width 29 height 13
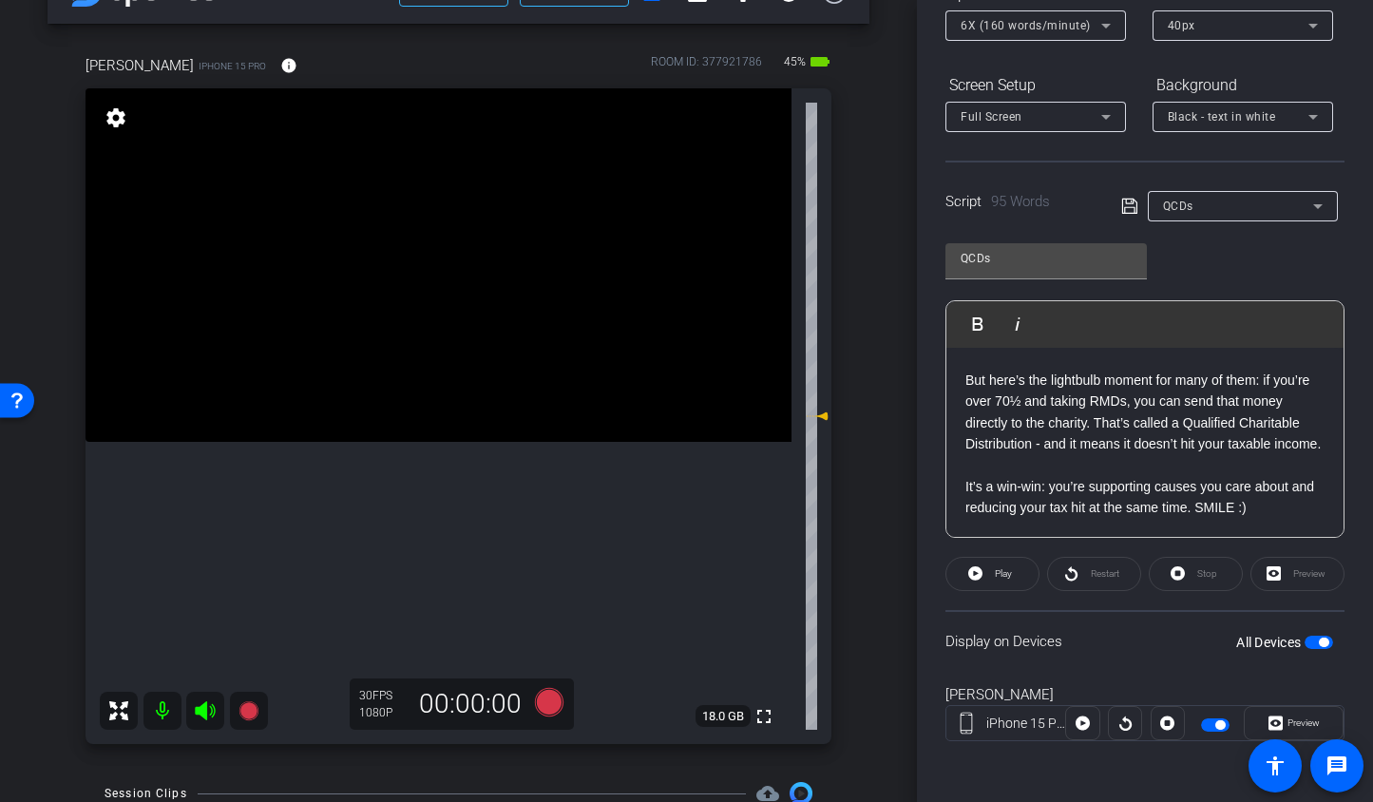
scroll to position [0, 0]
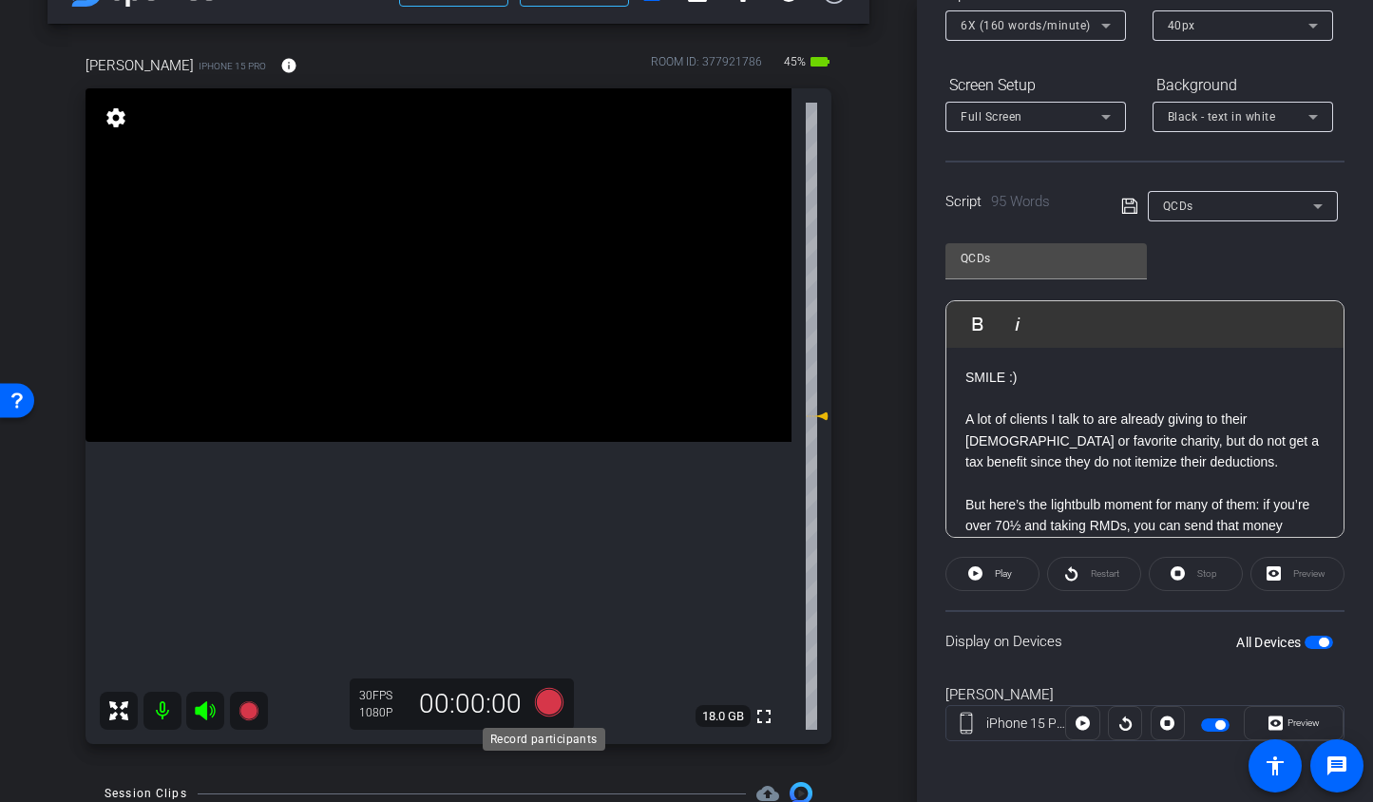
click at [541, 701] on icon at bounding box center [548, 702] width 29 height 29
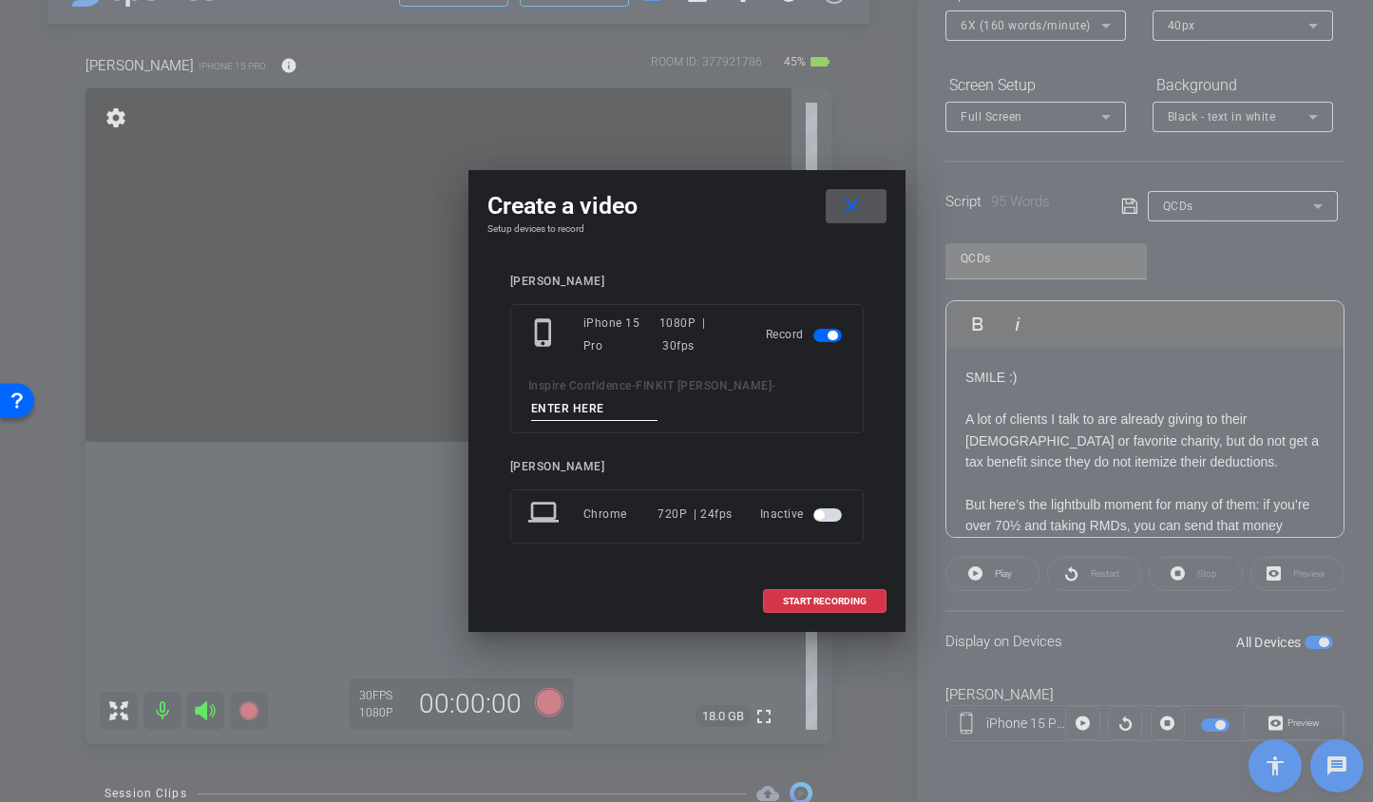
click at [869, 205] on span at bounding box center [856, 206] width 61 height 46
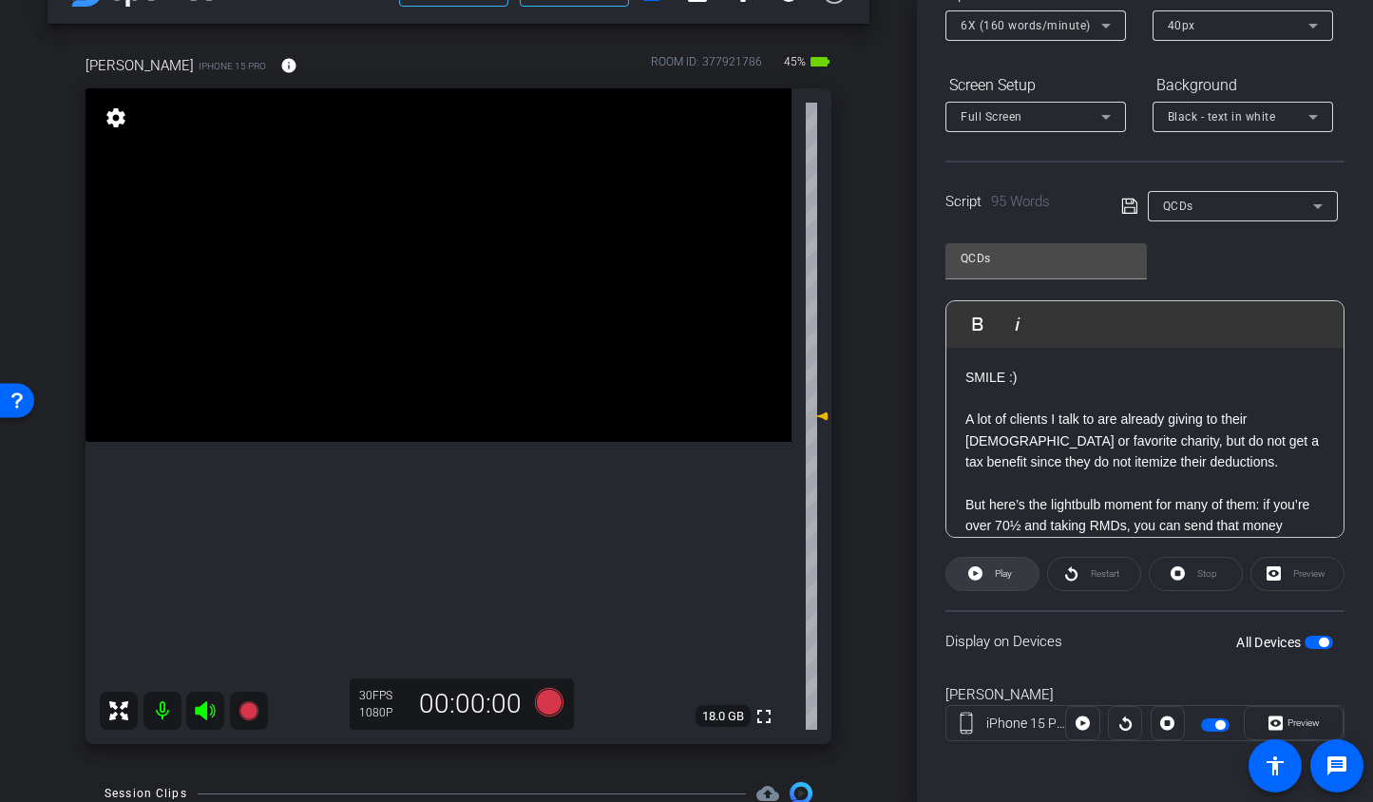
click at [1002, 577] on span "Play" at bounding box center [1003, 573] width 17 height 10
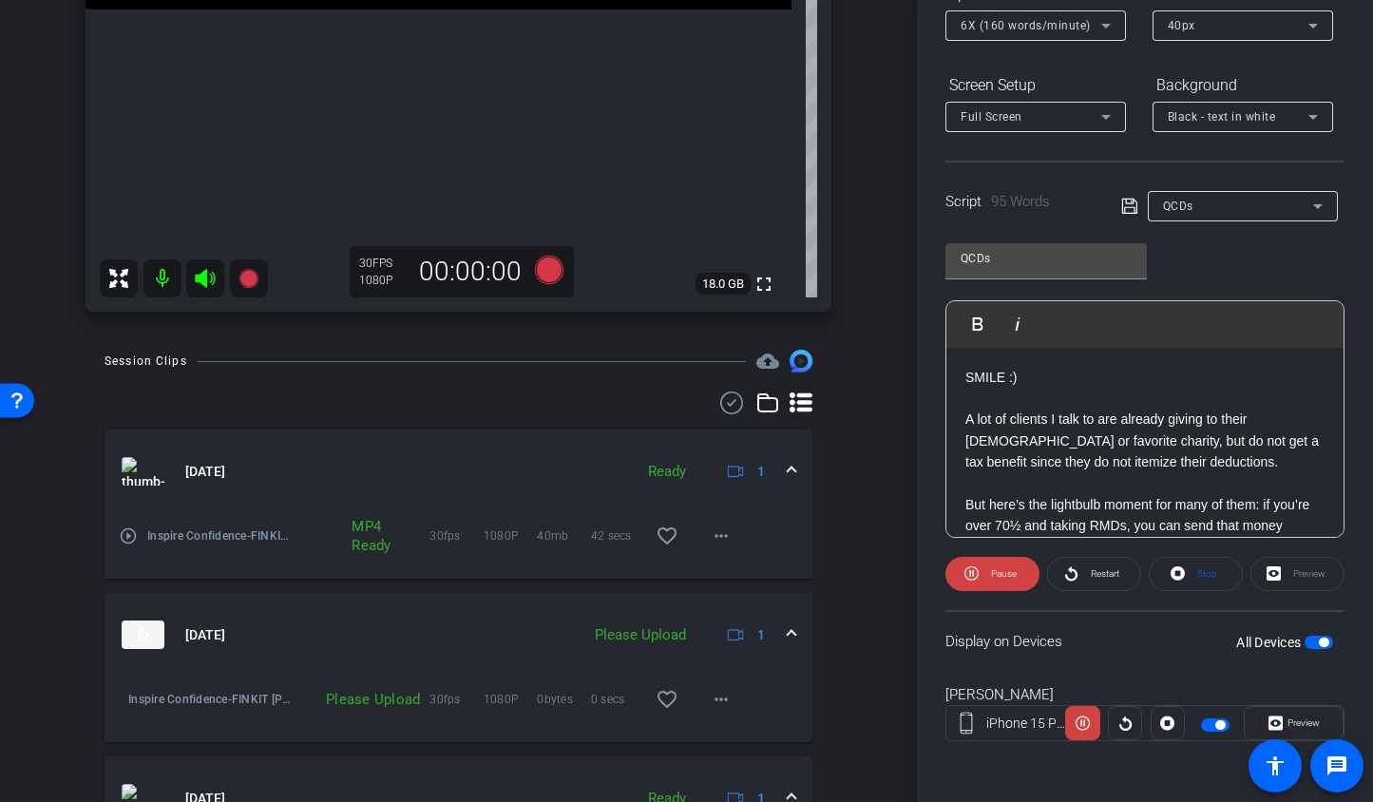
scroll to position [572, 0]
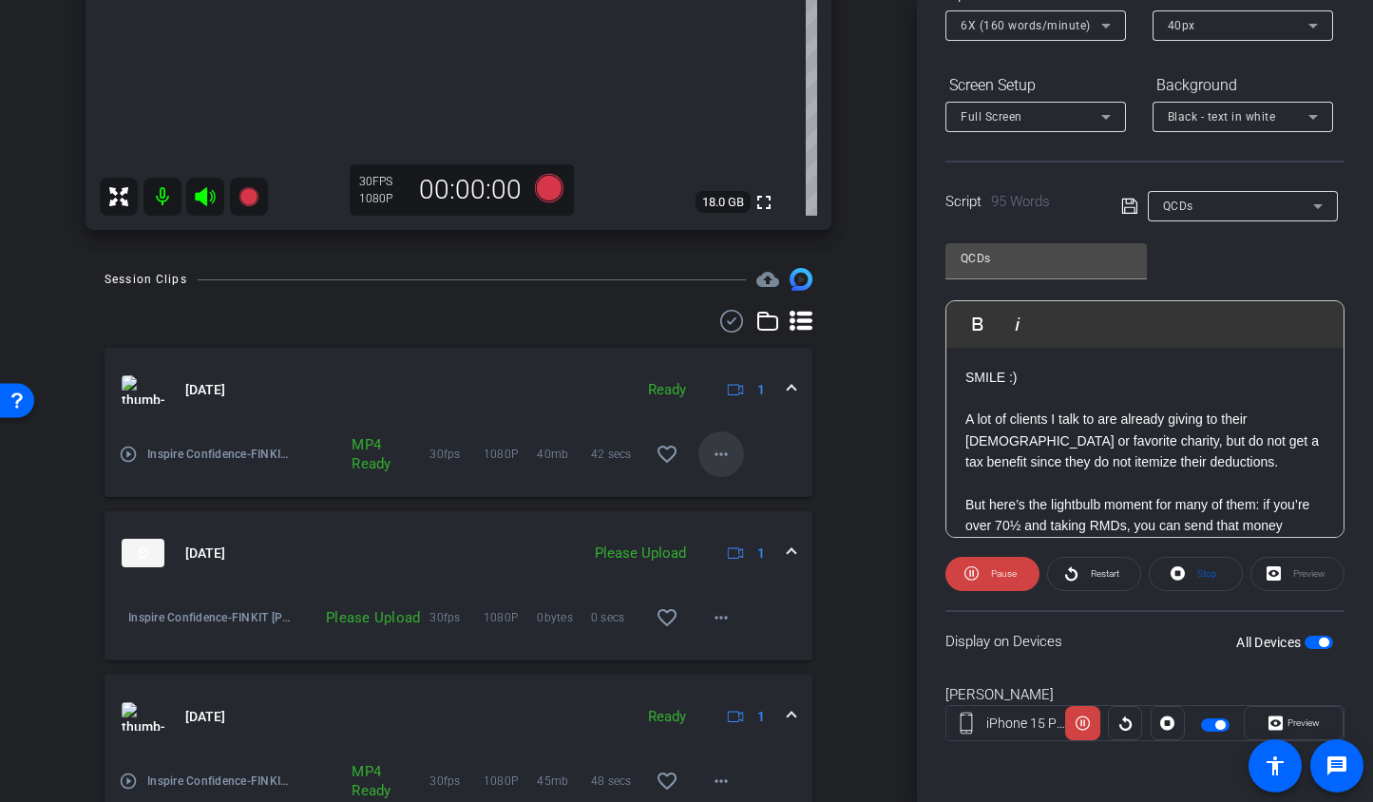
click at [710, 457] on mat-icon "more_horiz" at bounding box center [721, 454] width 23 height 23
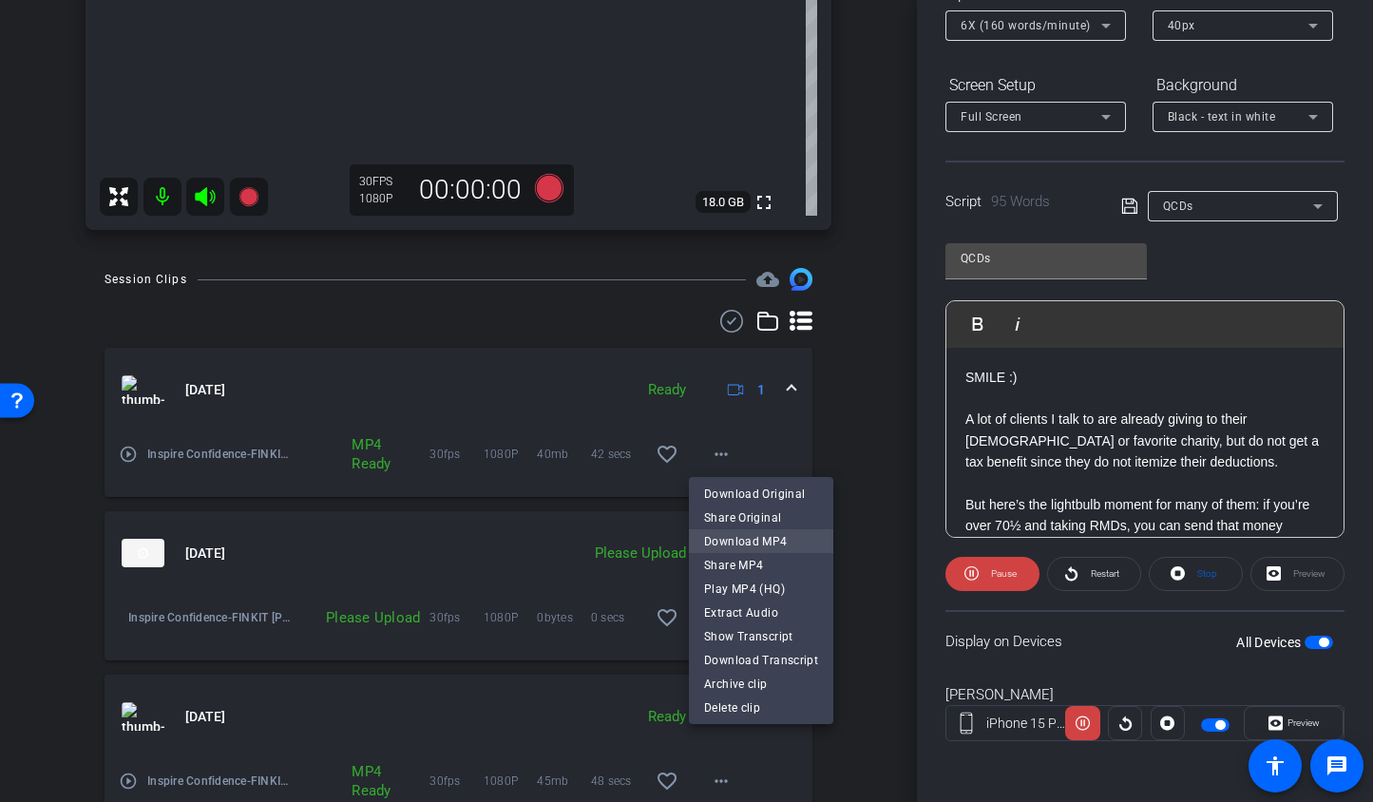
click at [719, 540] on span "Download MP4" at bounding box center [761, 541] width 114 height 23
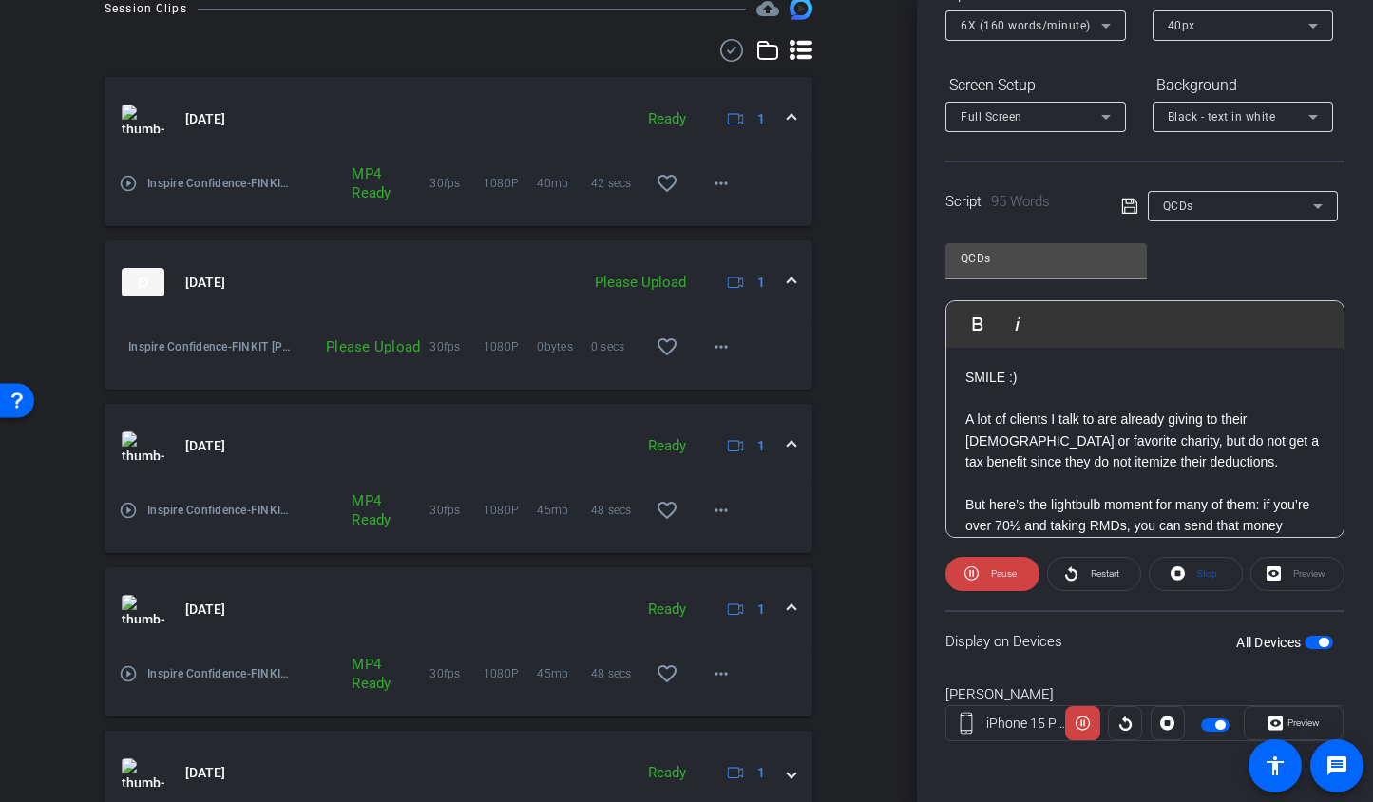
scroll to position [923, 0]
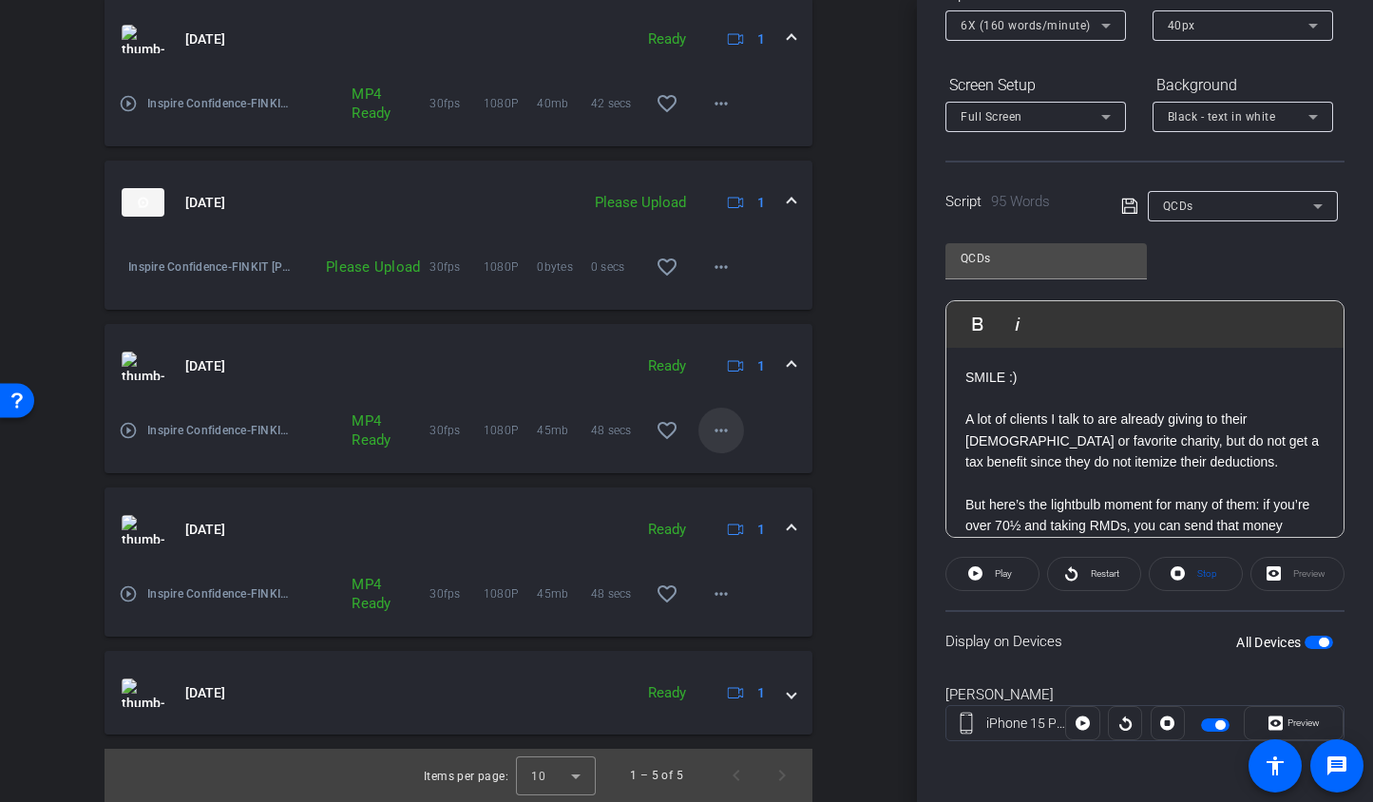
click at [710, 431] on mat-icon "more_horiz" at bounding box center [721, 430] width 23 height 23
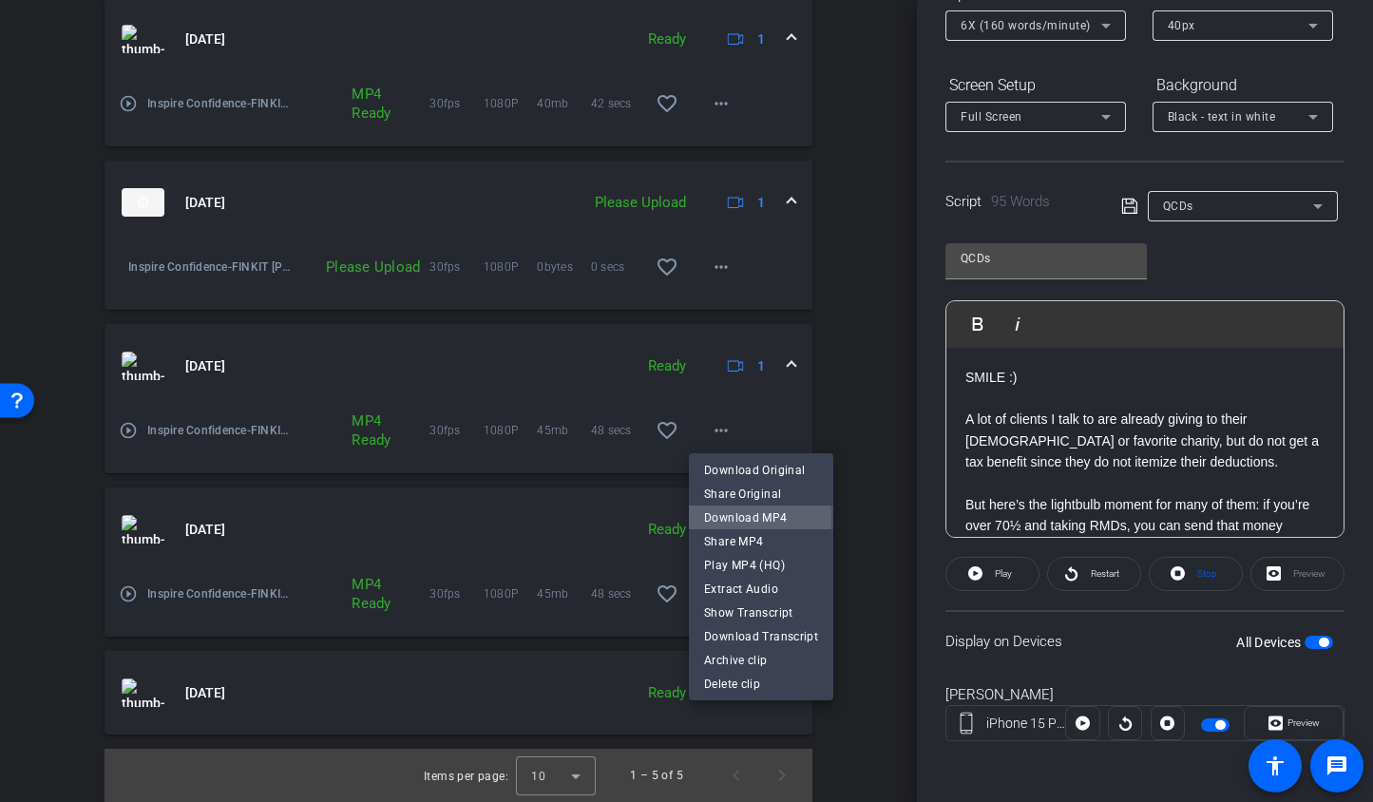
click at [729, 516] on span "Download MP4" at bounding box center [761, 518] width 114 height 23
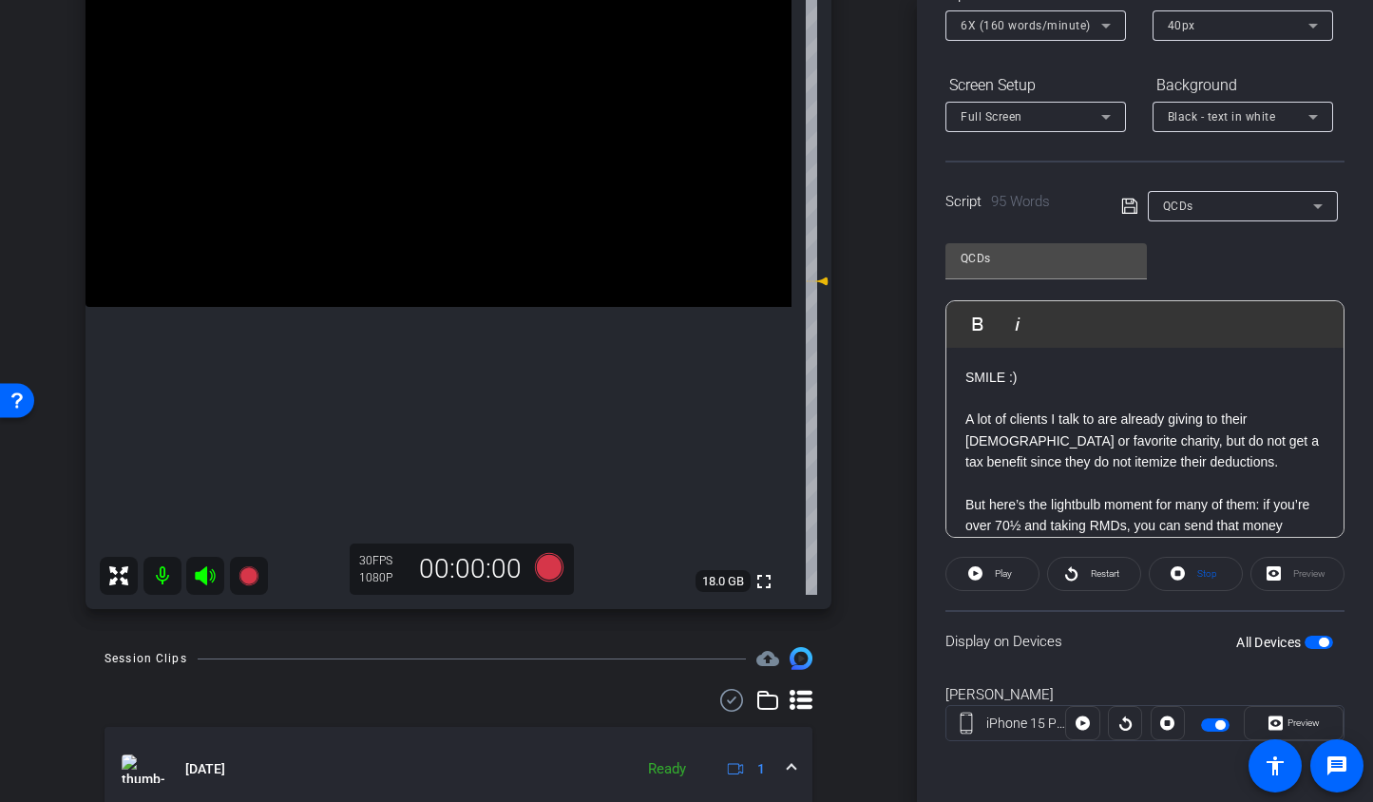
scroll to position [174, 0]
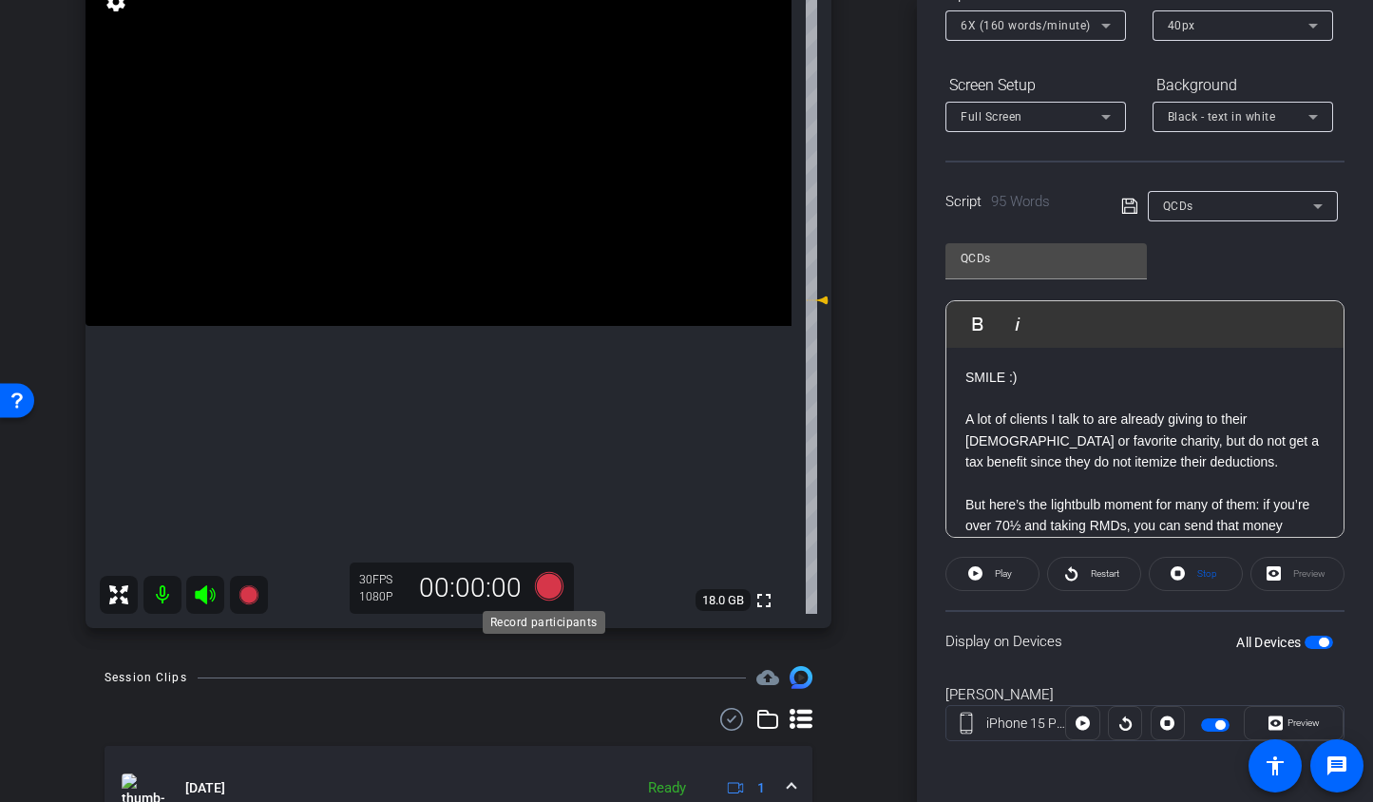
click at [550, 584] on icon at bounding box center [548, 586] width 29 height 29
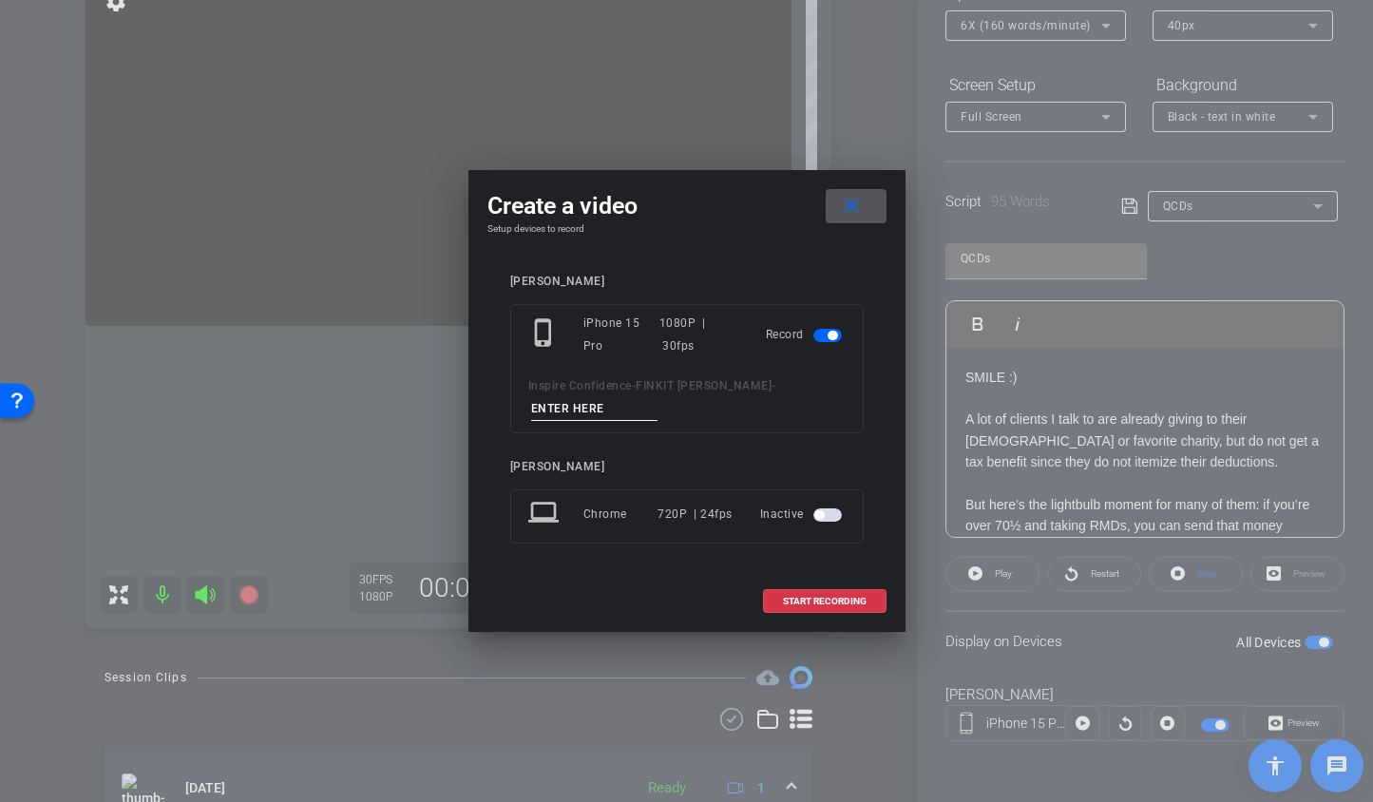
click at [607, 416] on input at bounding box center [594, 409] width 127 height 24
type input "Short 3 TA1"
click at [807, 601] on span "START RECORDING" at bounding box center [825, 602] width 84 height 10
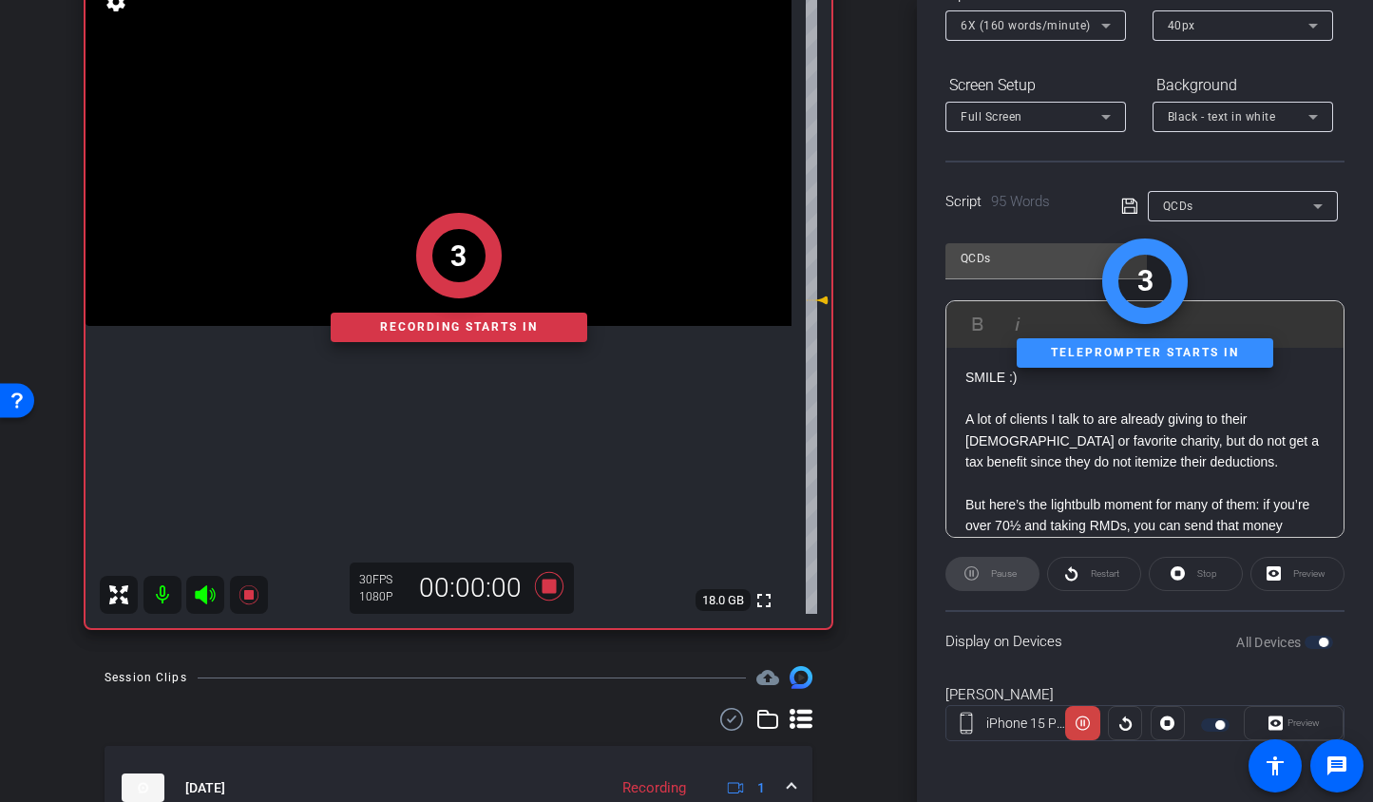
click at [991, 570] on div "Pause" at bounding box center [993, 574] width 94 height 34
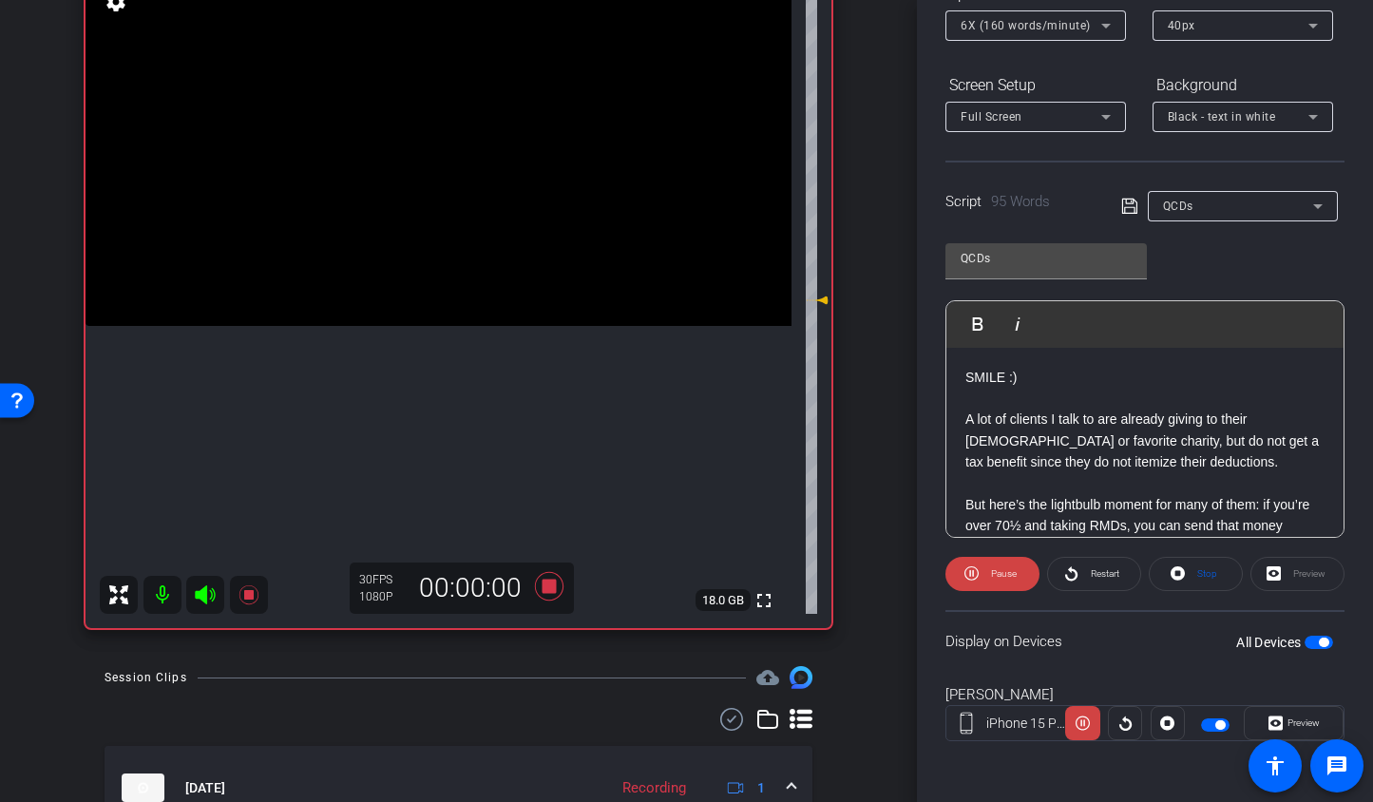
click at [199, 599] on icon at bounding box center [205, 595] width 23 height 23
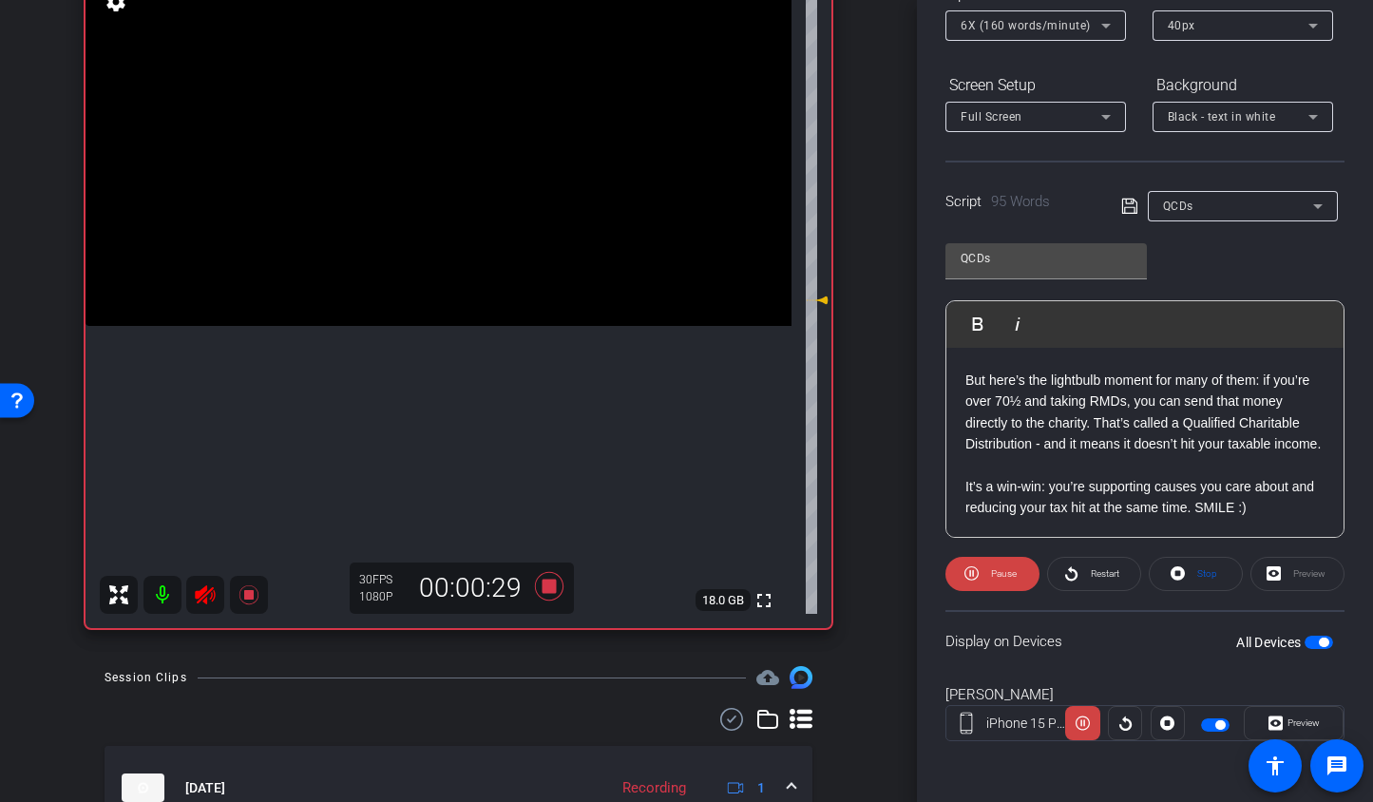
scroll to position [145, 0]
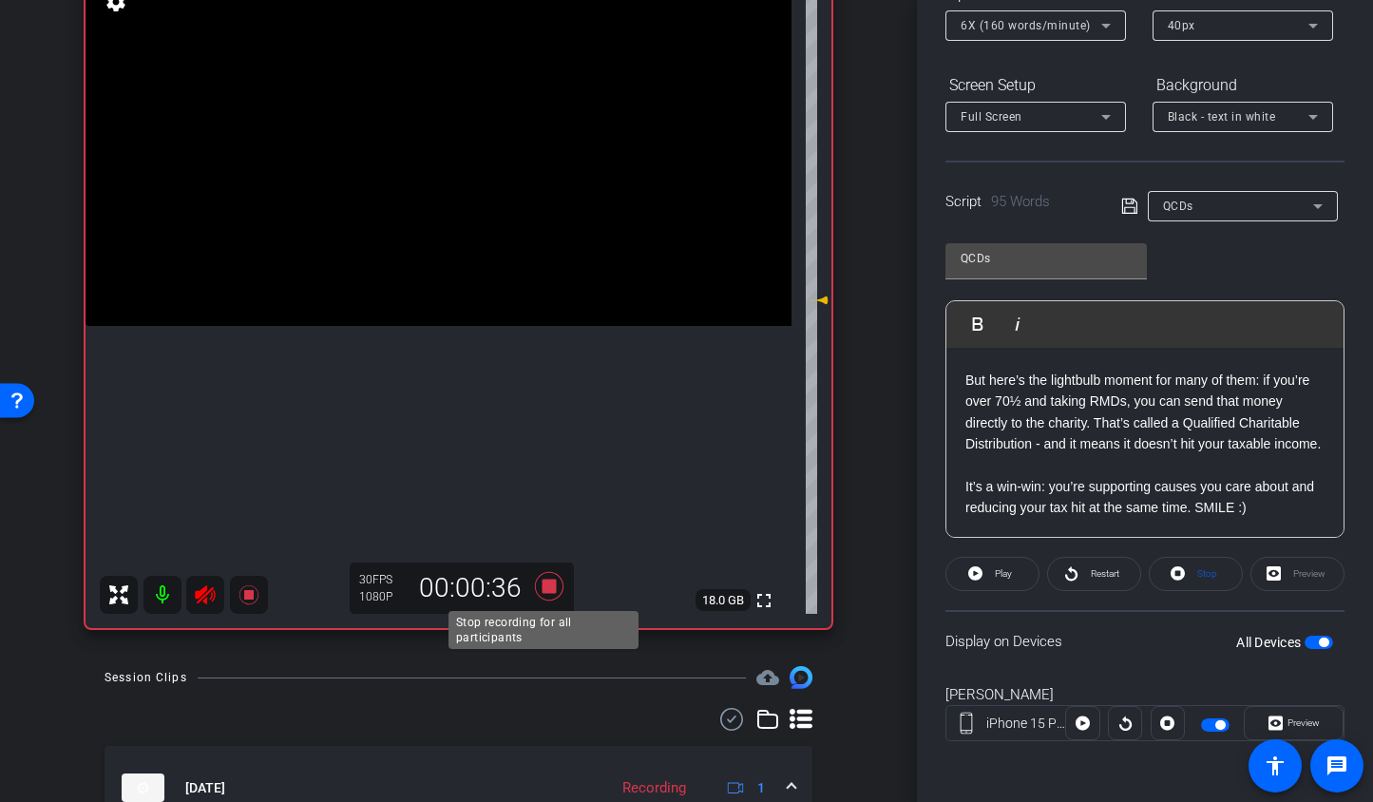
click at [546, 583] on icon at bounding box center [548, 586] width 29 height 29
click at [209, 590] on icon at bounding box center [205, 594] width 20 height 19
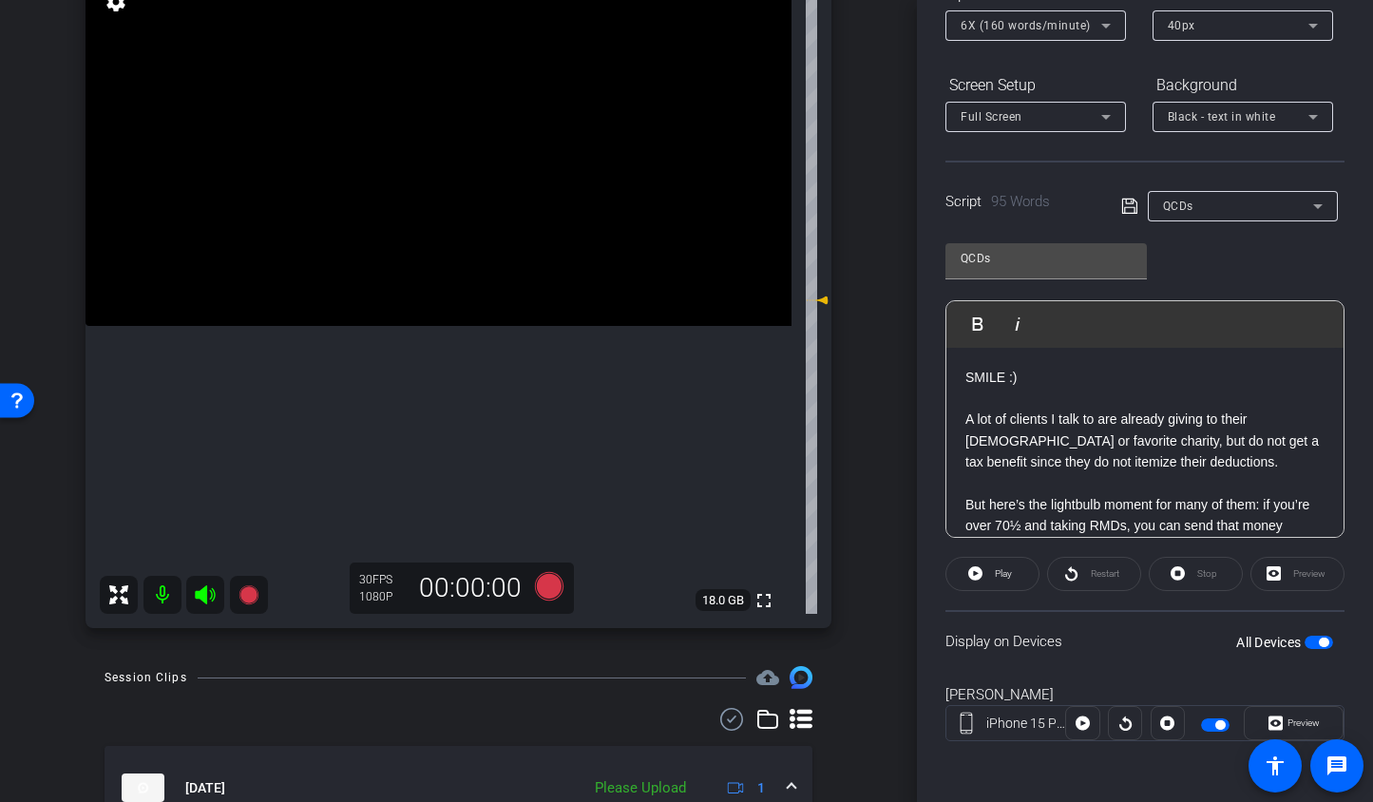
scroll to position [29, 0]
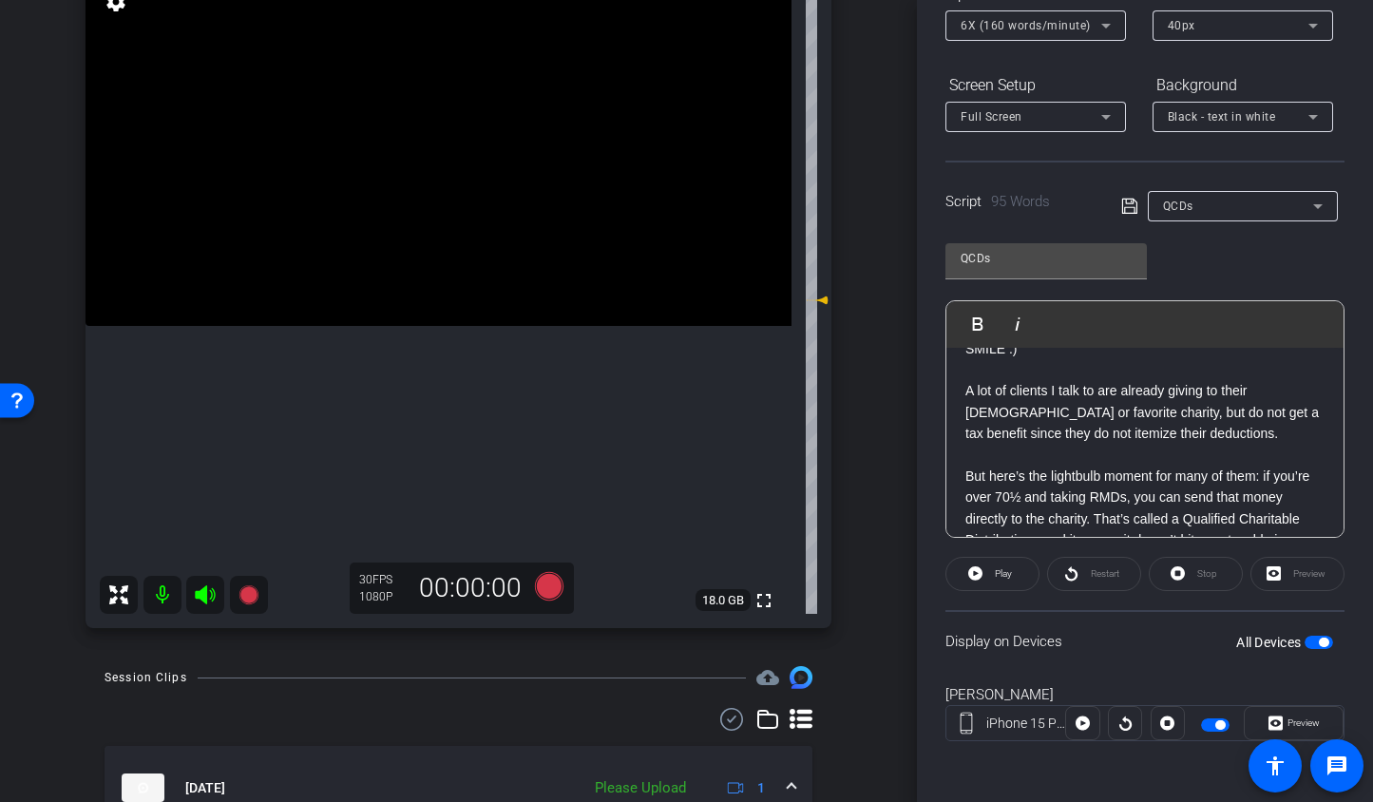
click at [1056, 20] on span "6X (160 words/minute)" at bounding box center [1026, 25] width 130 height 13
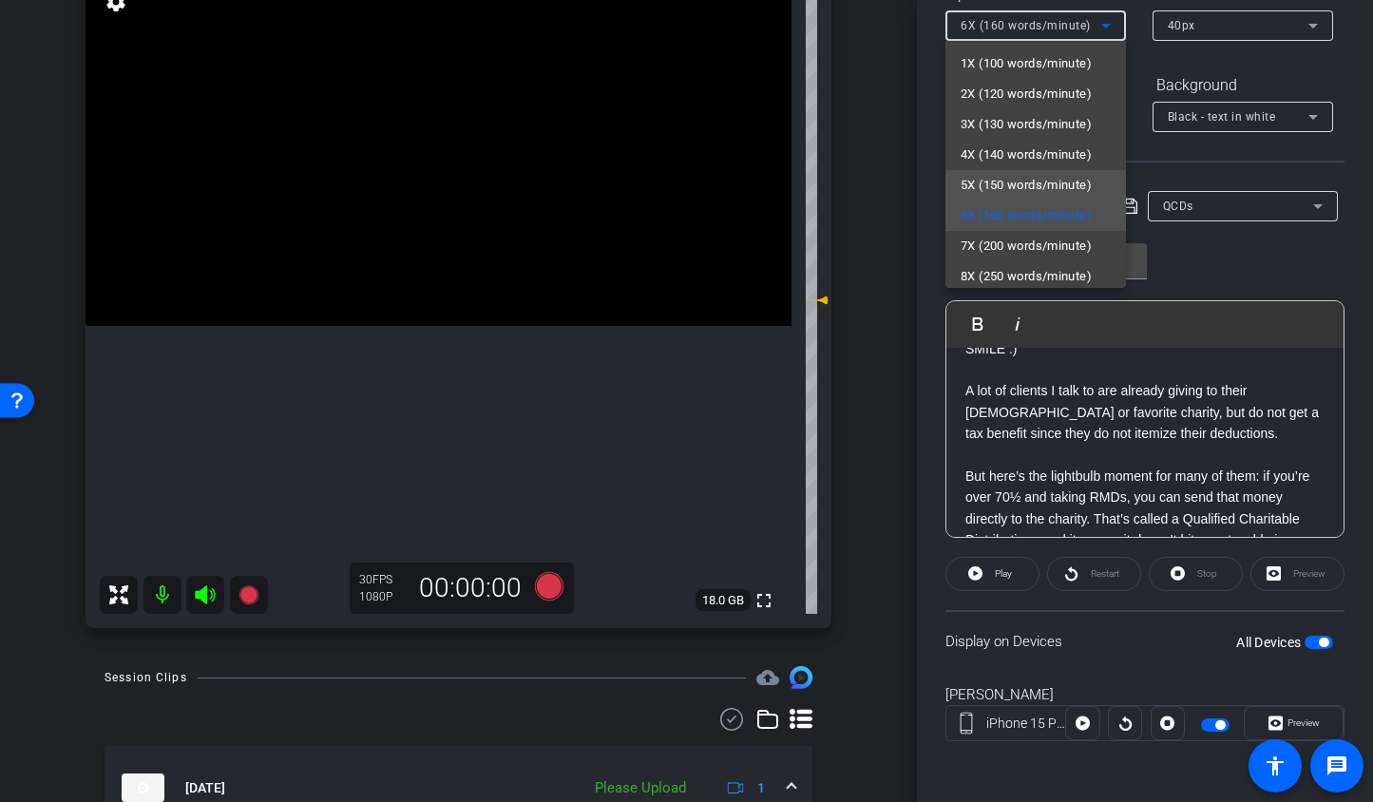
click at [1042, 176] on span "5X (150 words/minute)" at bounding box center [1026, 185] width 131 height 23
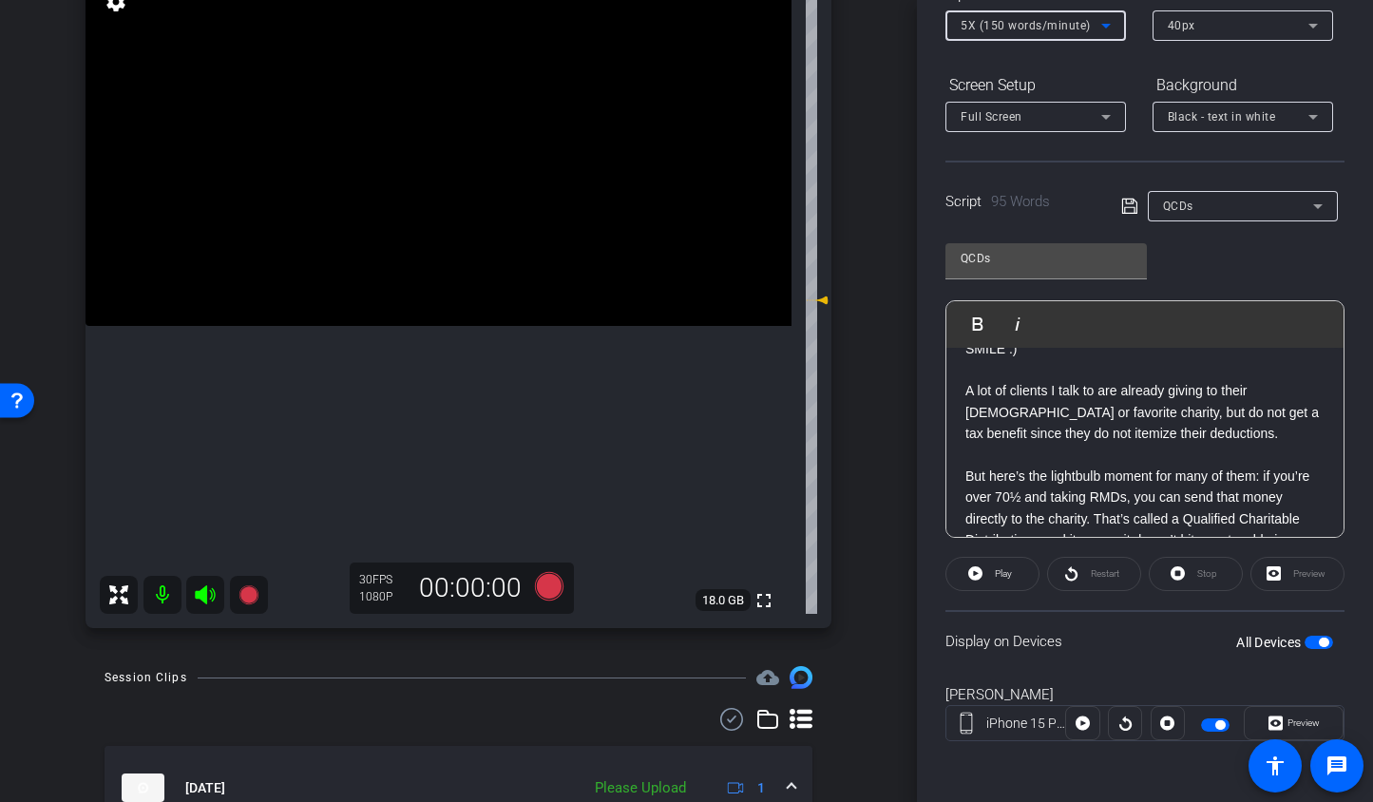
click at [1061, 450] on p at bounding box center [1145, 454] width 359 height 21
click at [1305, 637] on span "button" at bounding box center [1319, 642] width 29 height 13
click at [1315, 643] on span "button" at bounding box center [1319, 642] width 29 height 13
click at [541, 579] on icon at bounding box center [548, 586] width 29 height 29
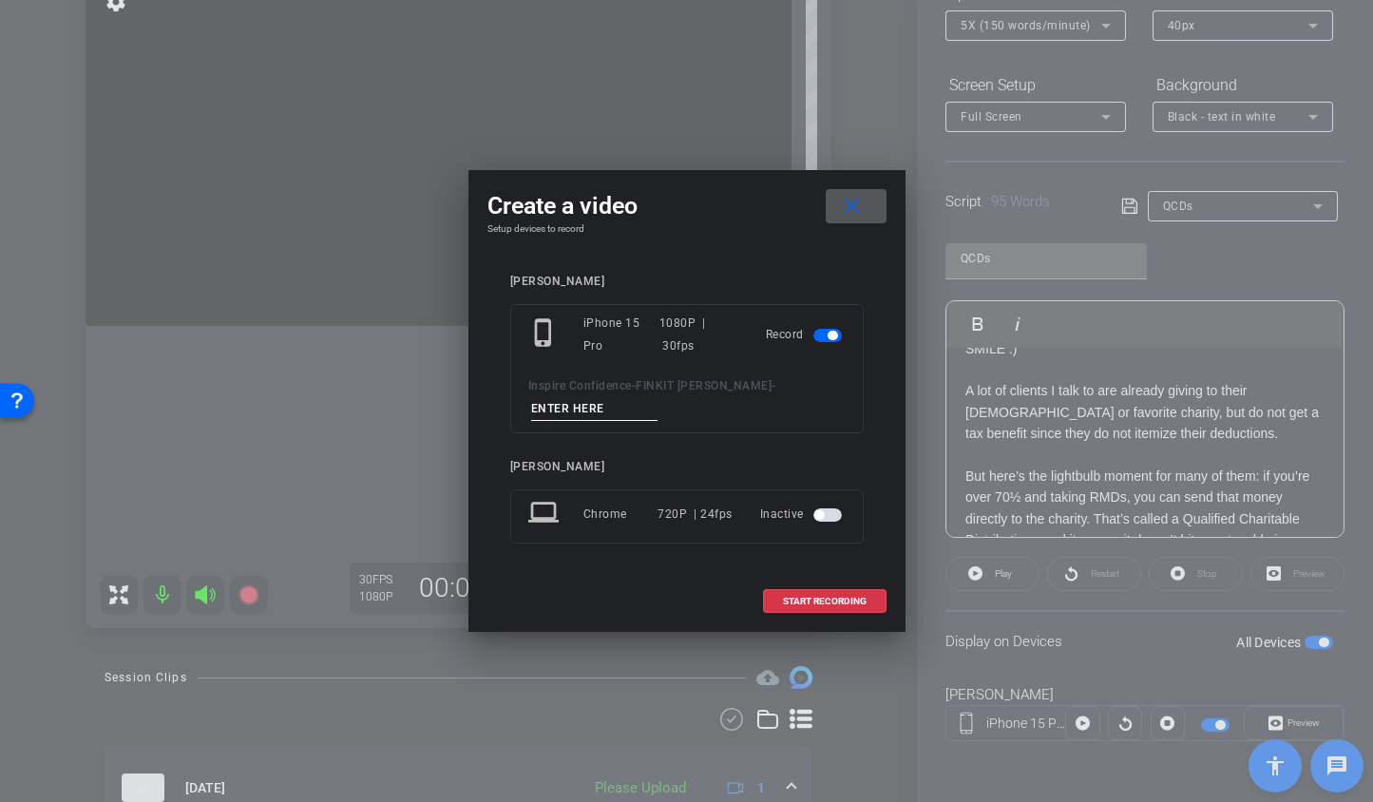
click at [602, 407] on input at bounding box center [594, 409] width 127 height 24
type input "Short 3 TA2"
click at [818, 597] on span "START RECORDING" at bounding box center [825, 602] width 84 height 10
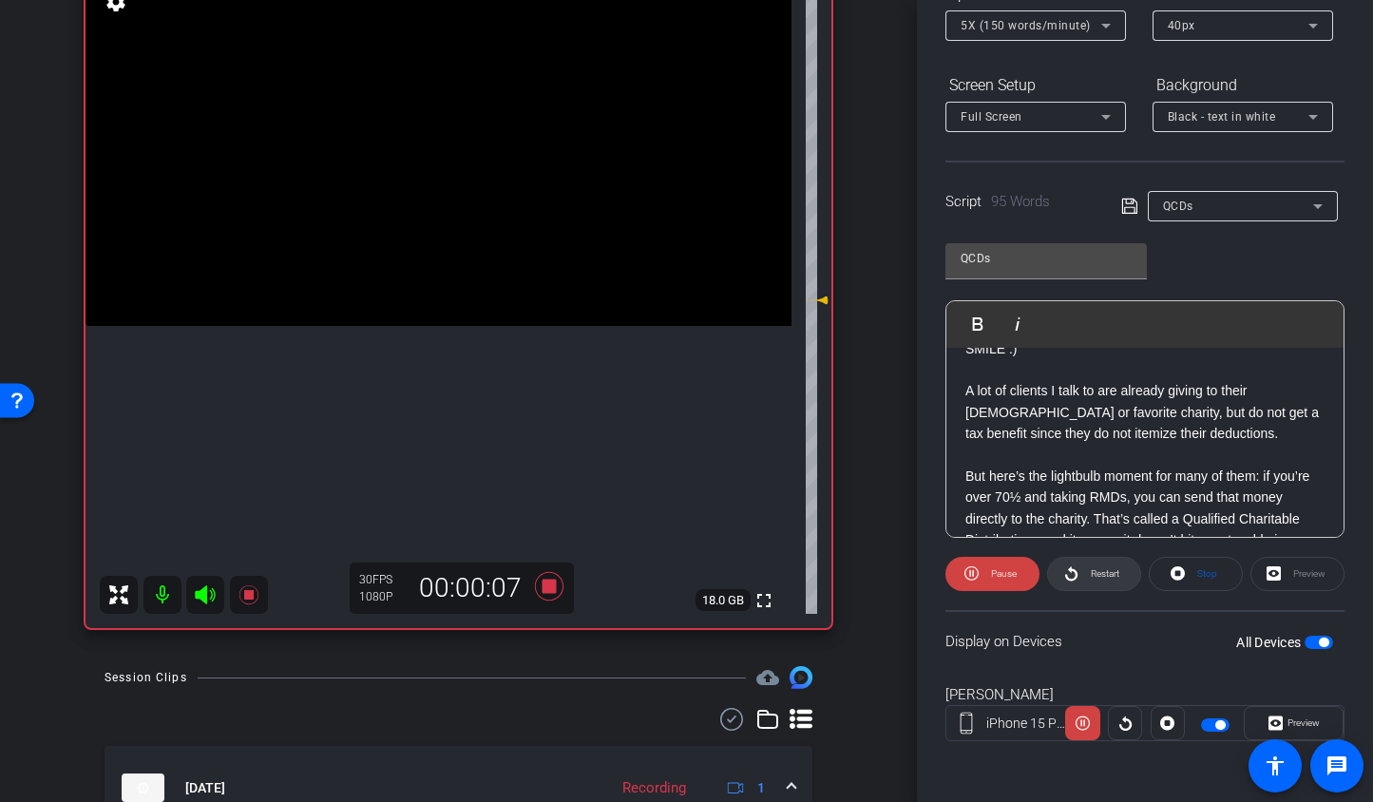
click at [1115, 585] on span "Restart" at bounding box center [1102, 574] width 33 height 27
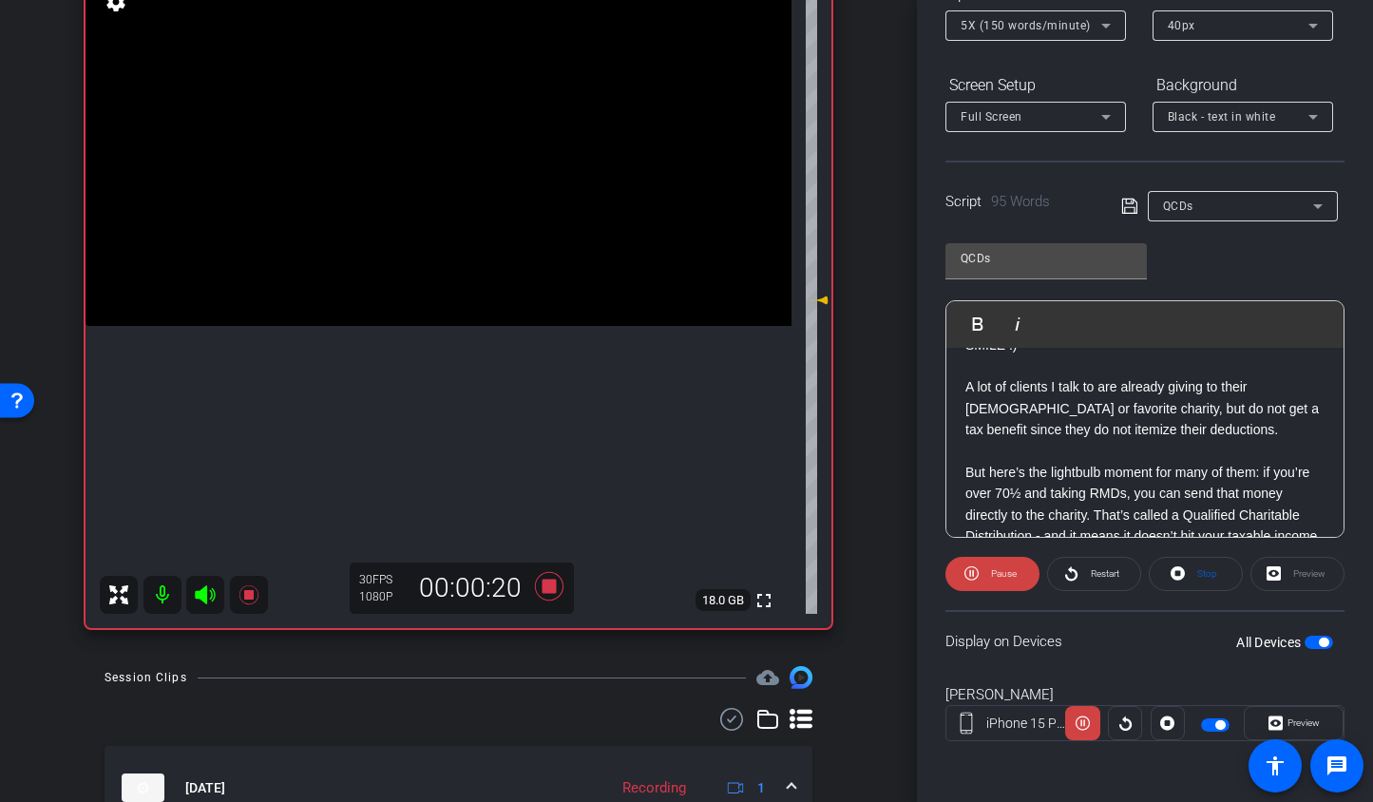
scroll to position [145, 0]
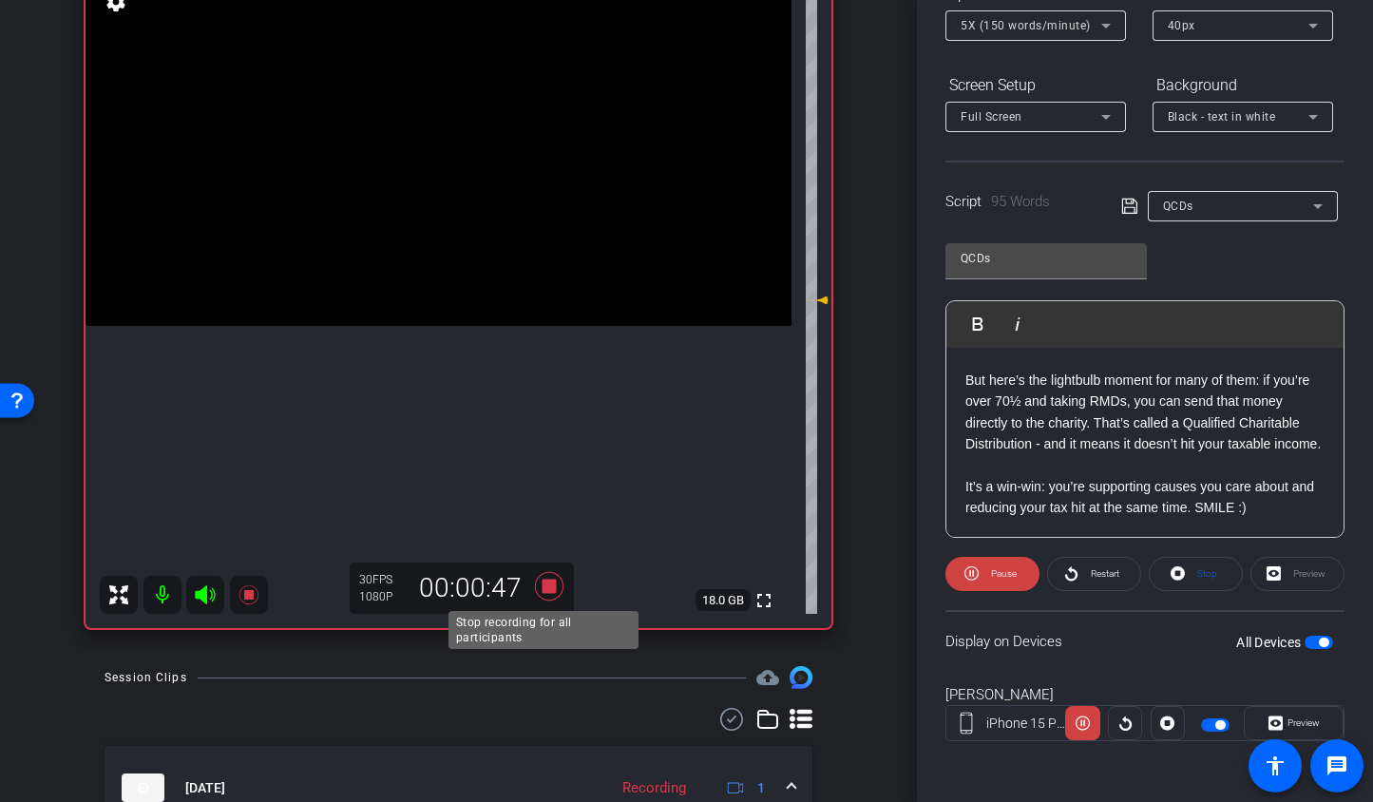
click at [547, 589] on icon at bounding box center [548, 586] width 29 height 29
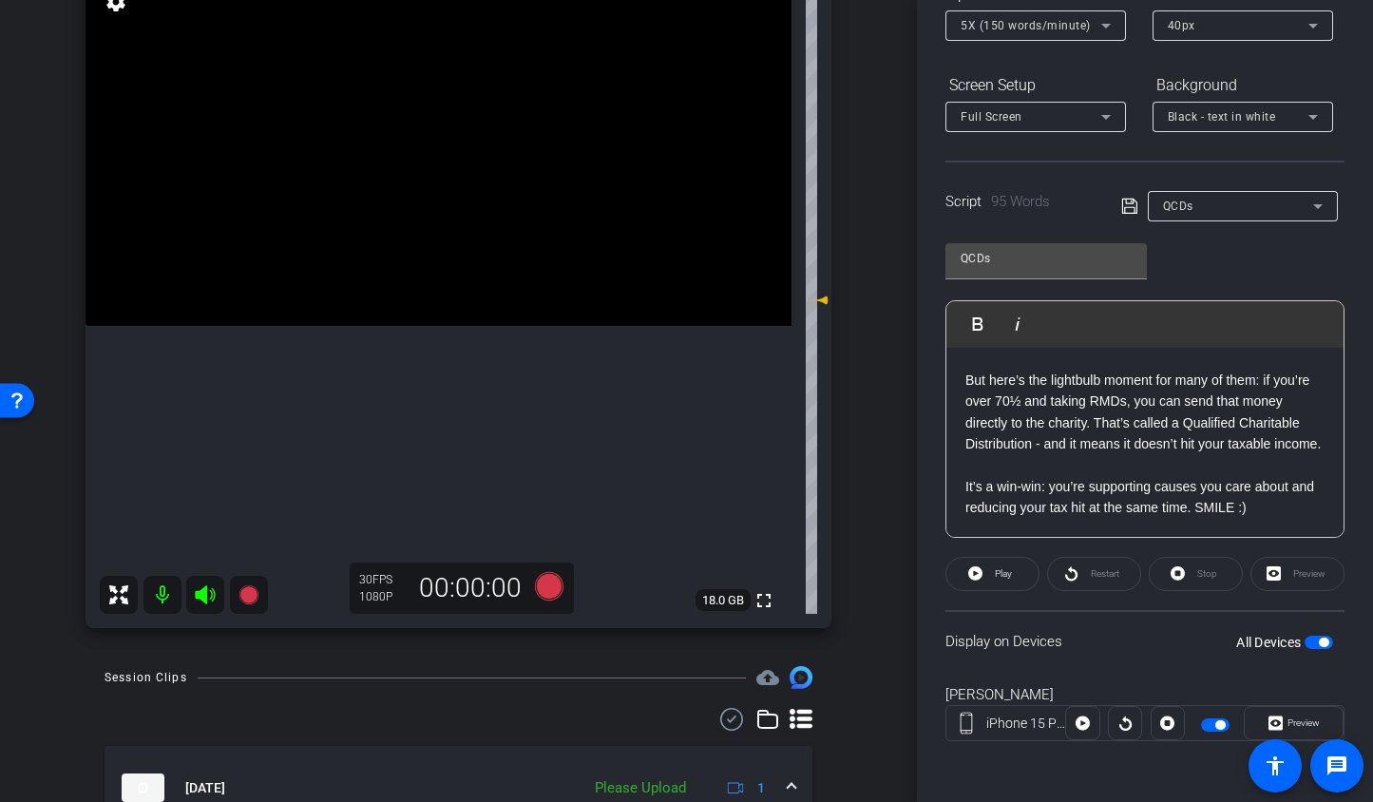
scroll to position [469, 0]
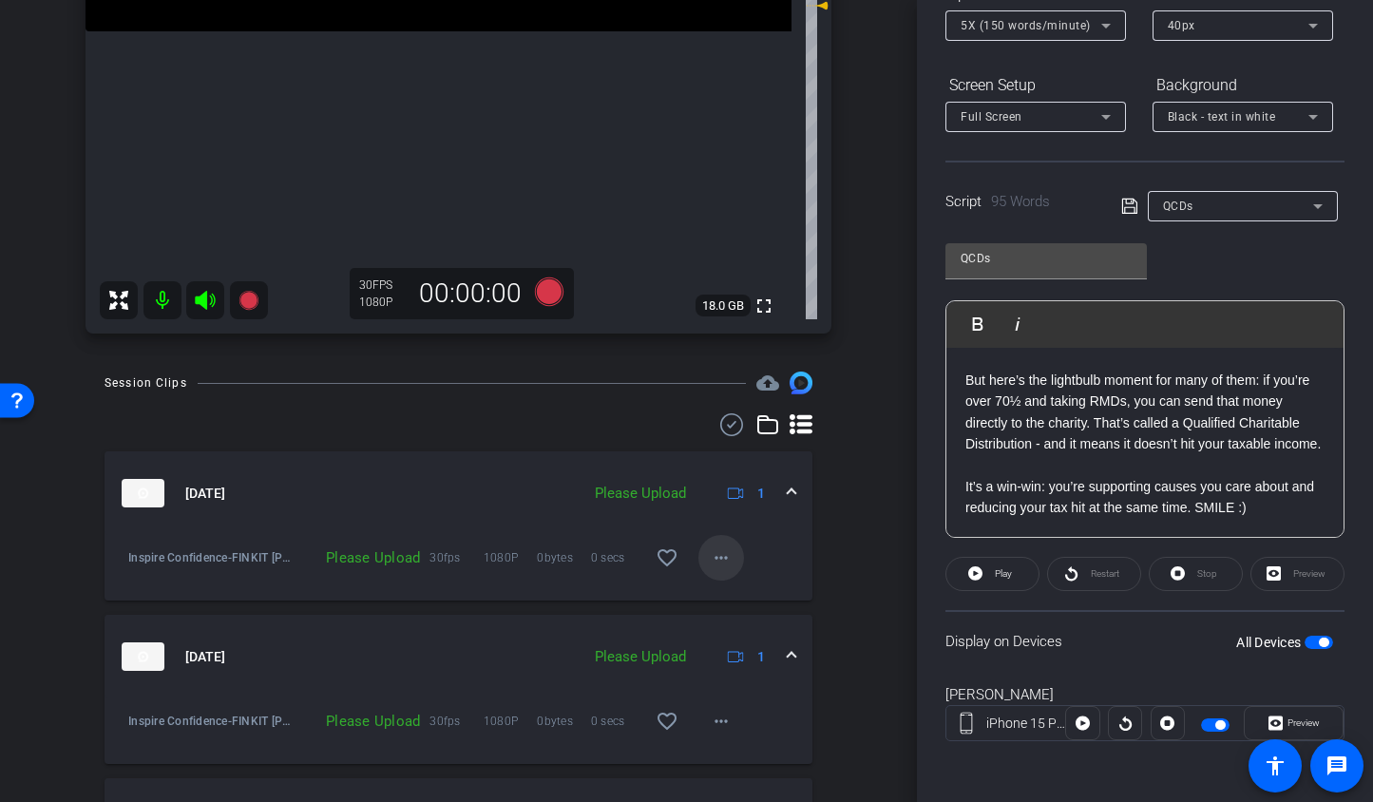
click at [712, 546] on mat-icon "more_horiz" at bounding box center [721, 557] width 23 height 23
click at [719, 597] on span "Upload" at bounding box center [742, 597] width 76 height 23
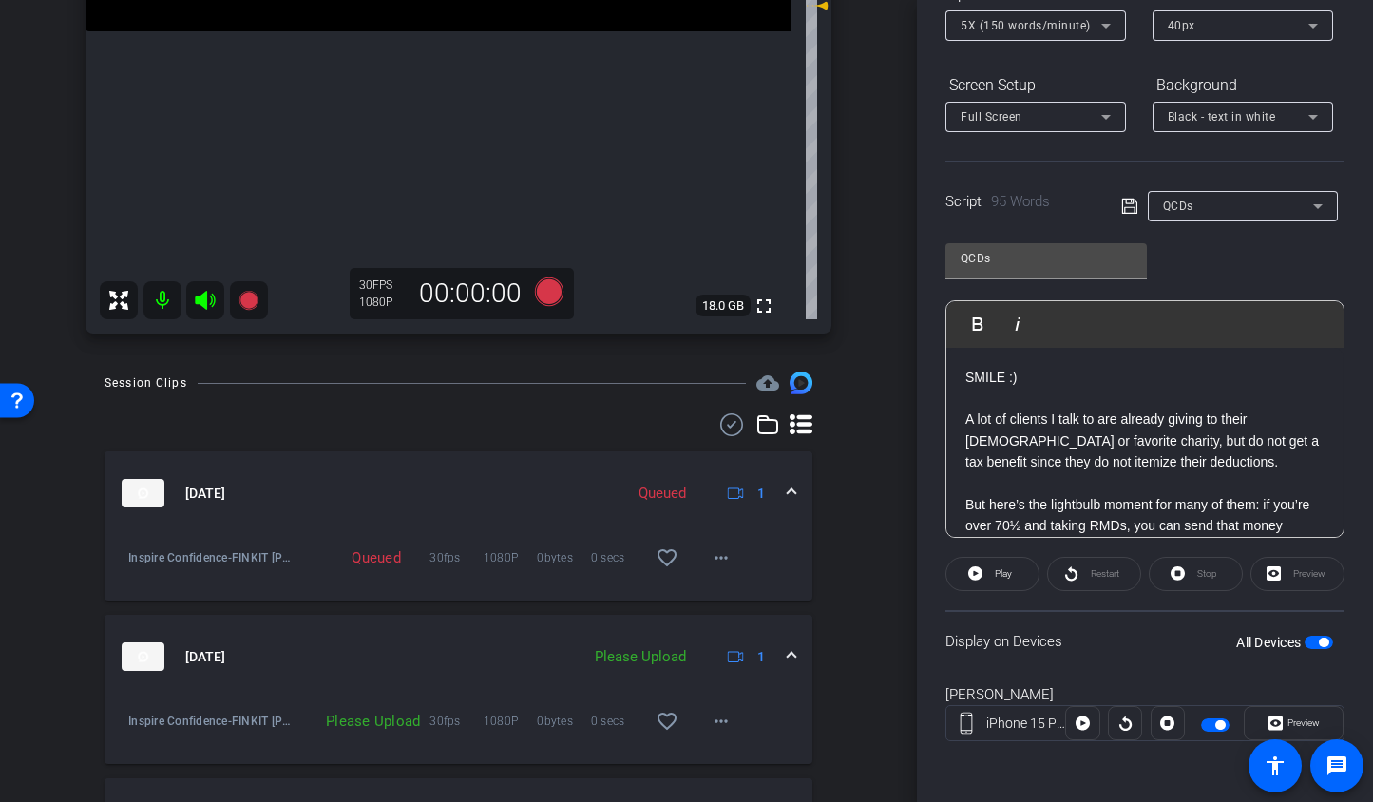
click at [1163, 206] on span "QCDs" at bounding box center [1178, 206] width 30 height 13
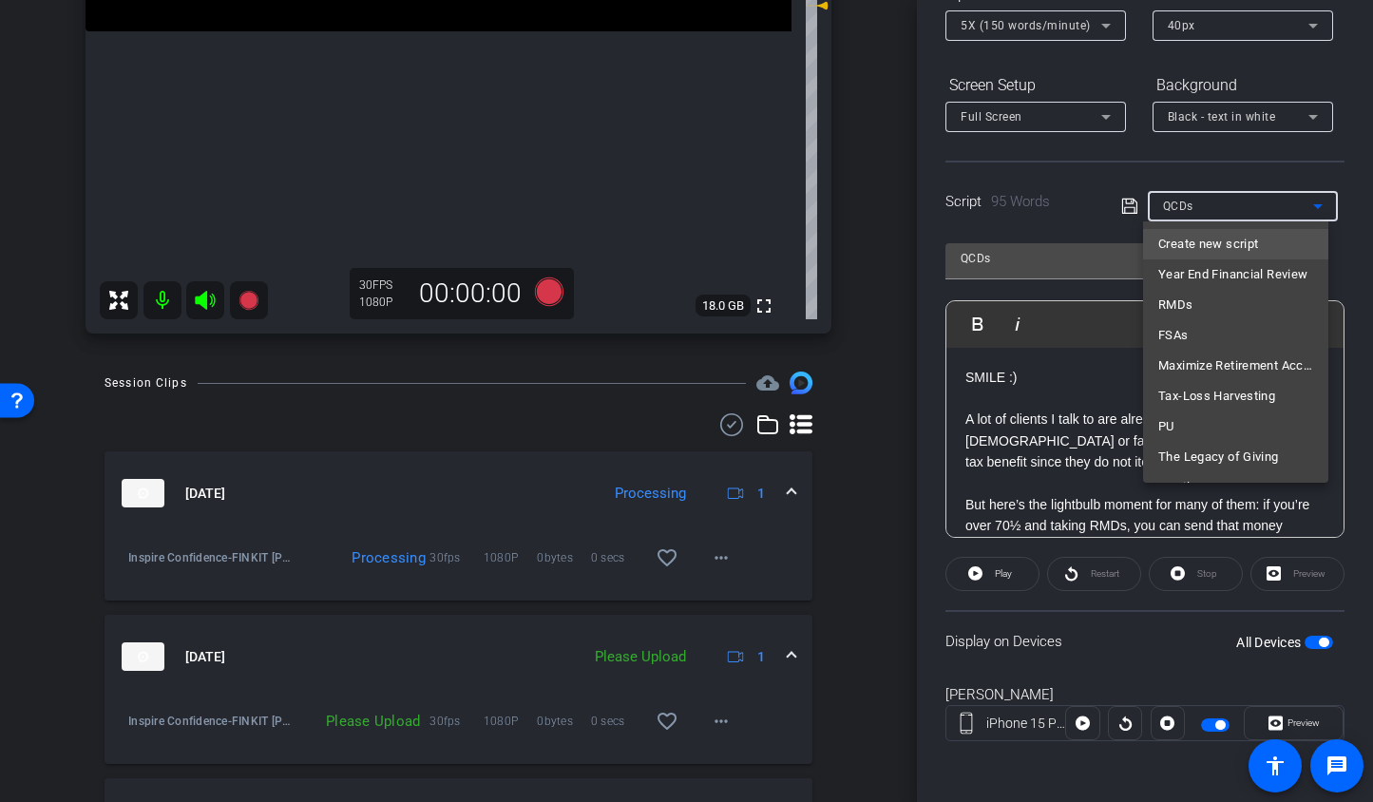
click at [1183, 240] on span "Create new script" at bounding box center [1209, 244] width 100 height 23
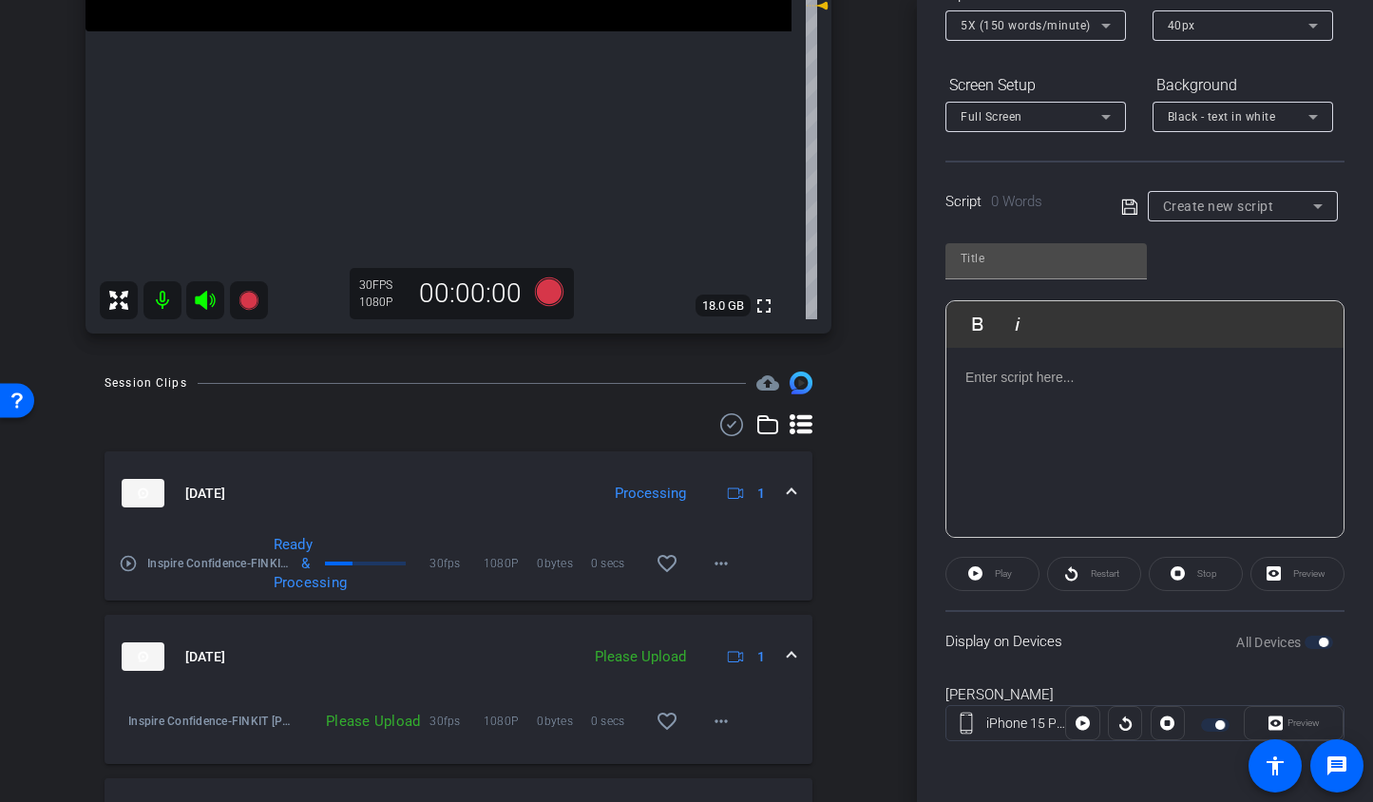
click at [1011, 374] on p at bounding box center [1145, 377] width 359 height 21
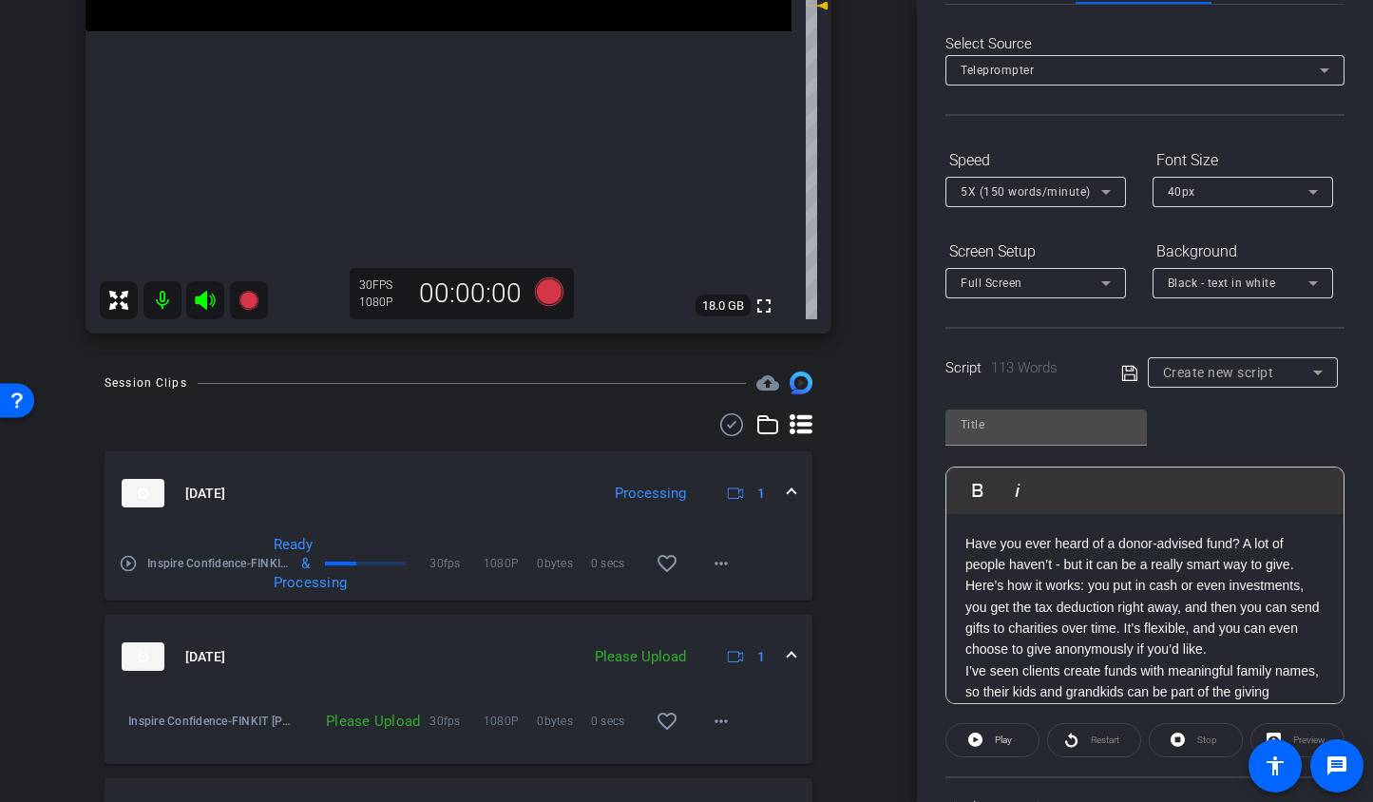
scroll to position [70, 0]
click at [967, 533] on p "Have you ever heard of a donor-advised fund? A lot of people haven’t - but it c…" at bounding box center [1145, 554] width 359 height 43
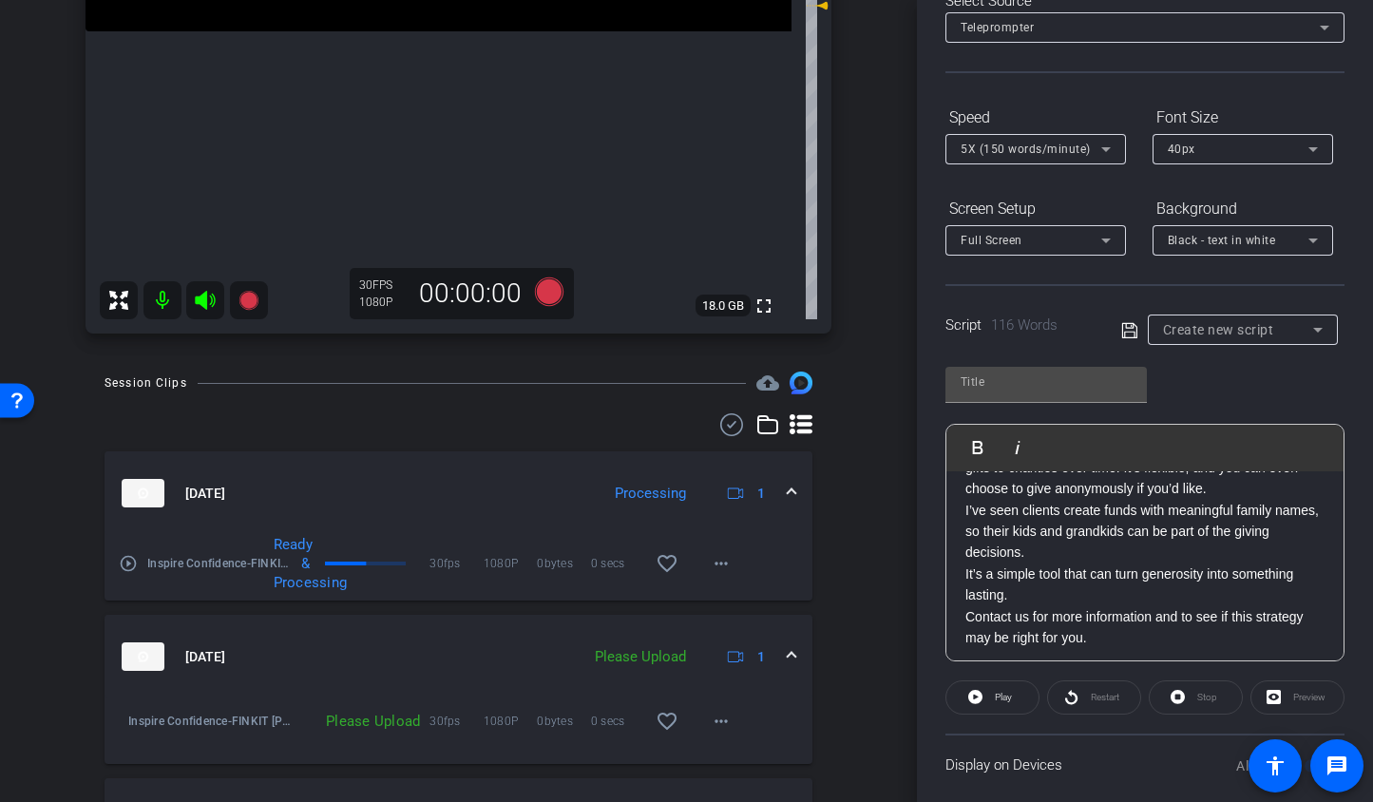
scroll to position [167, 0]
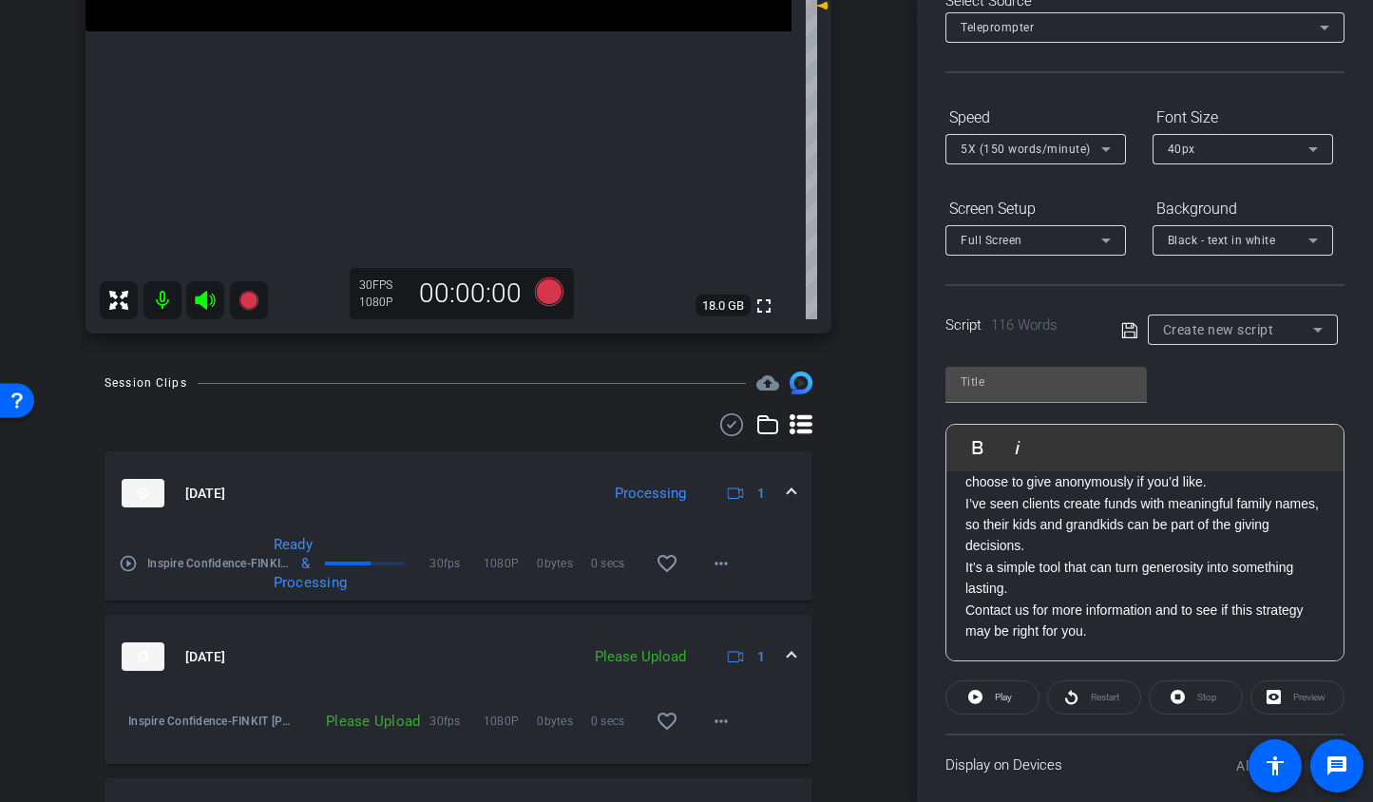
click at [1174, 623] on p "Contact us for more information and to see if this strategy may be right for yo…" at bounding box center [1145, 621] width 359 height 43
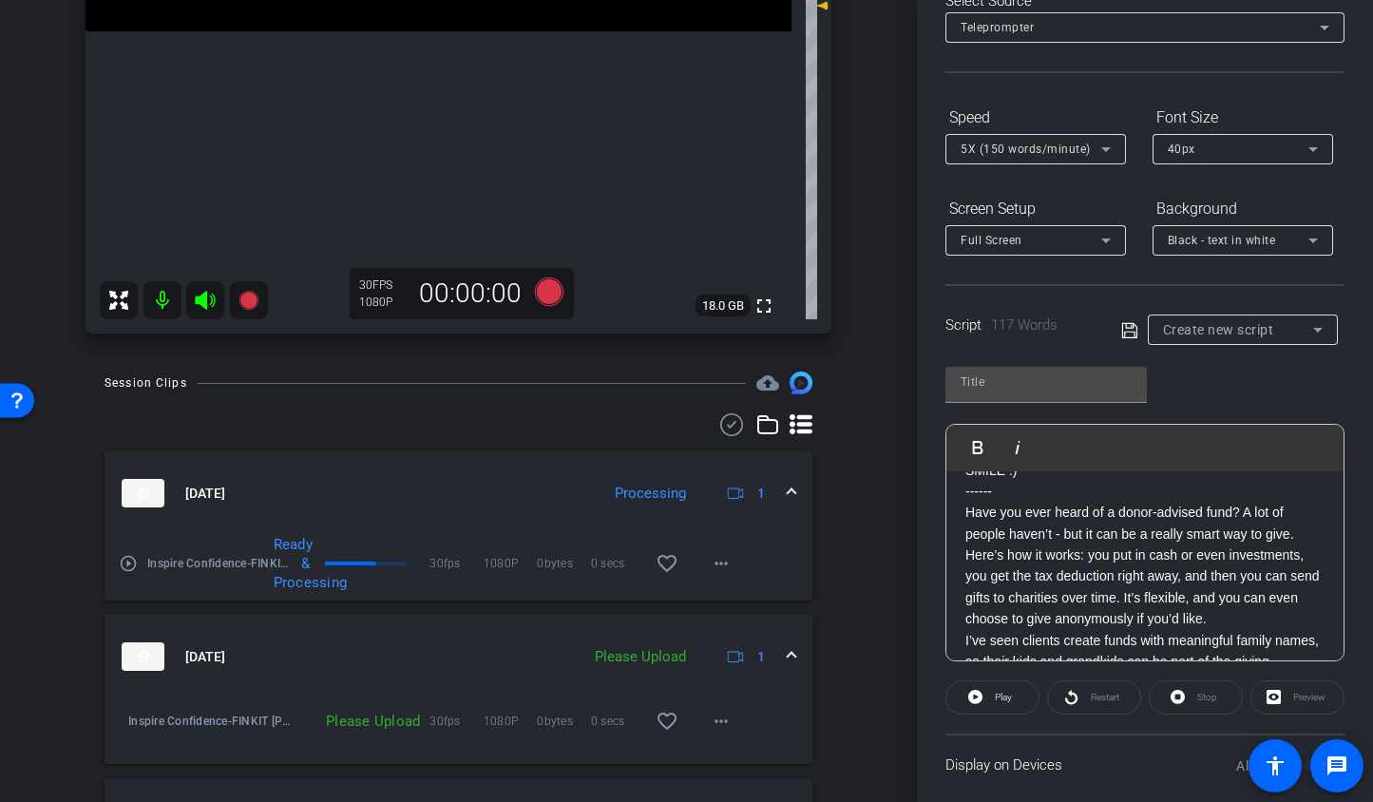
scroll to position [0, 0]
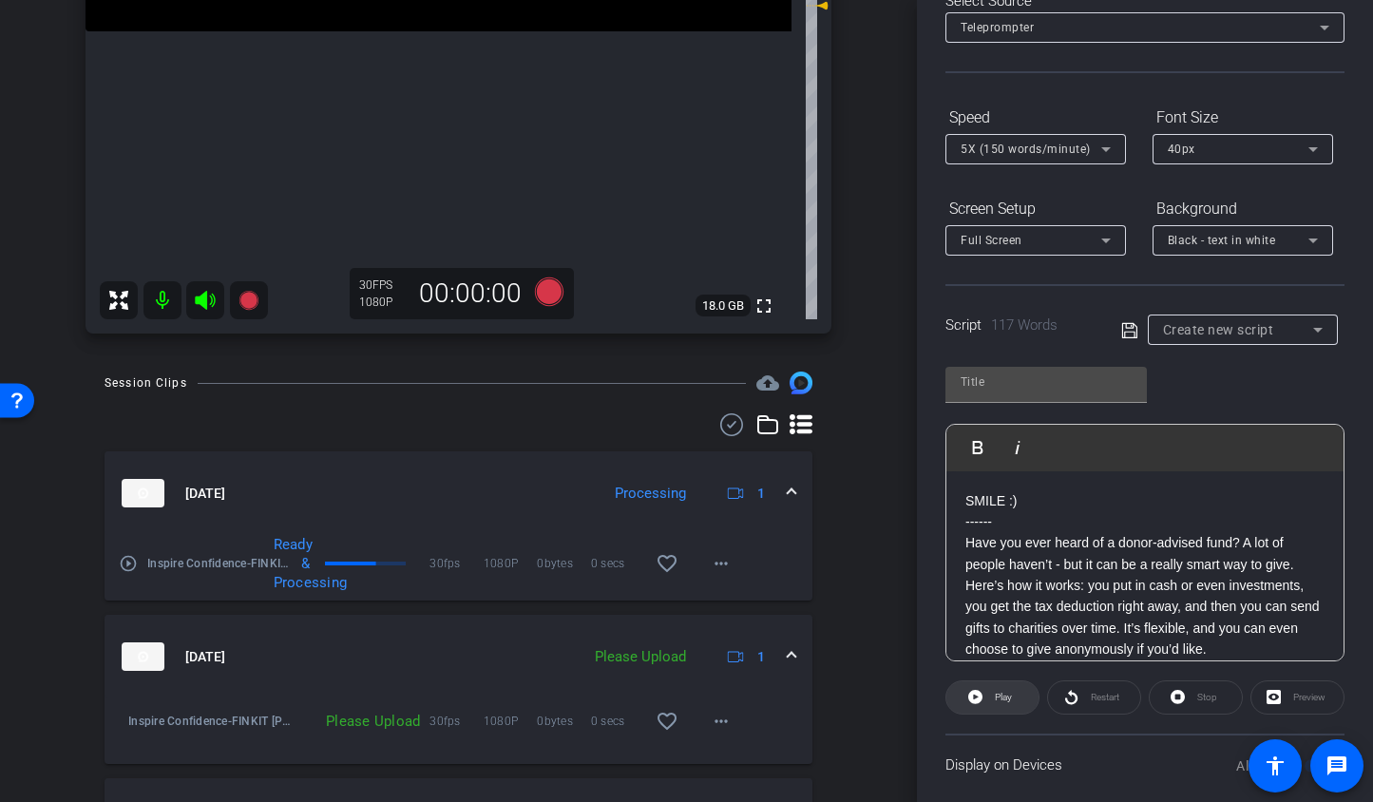
click at [991, 711] on span at bounding box center [993, 698] width 92 height 46
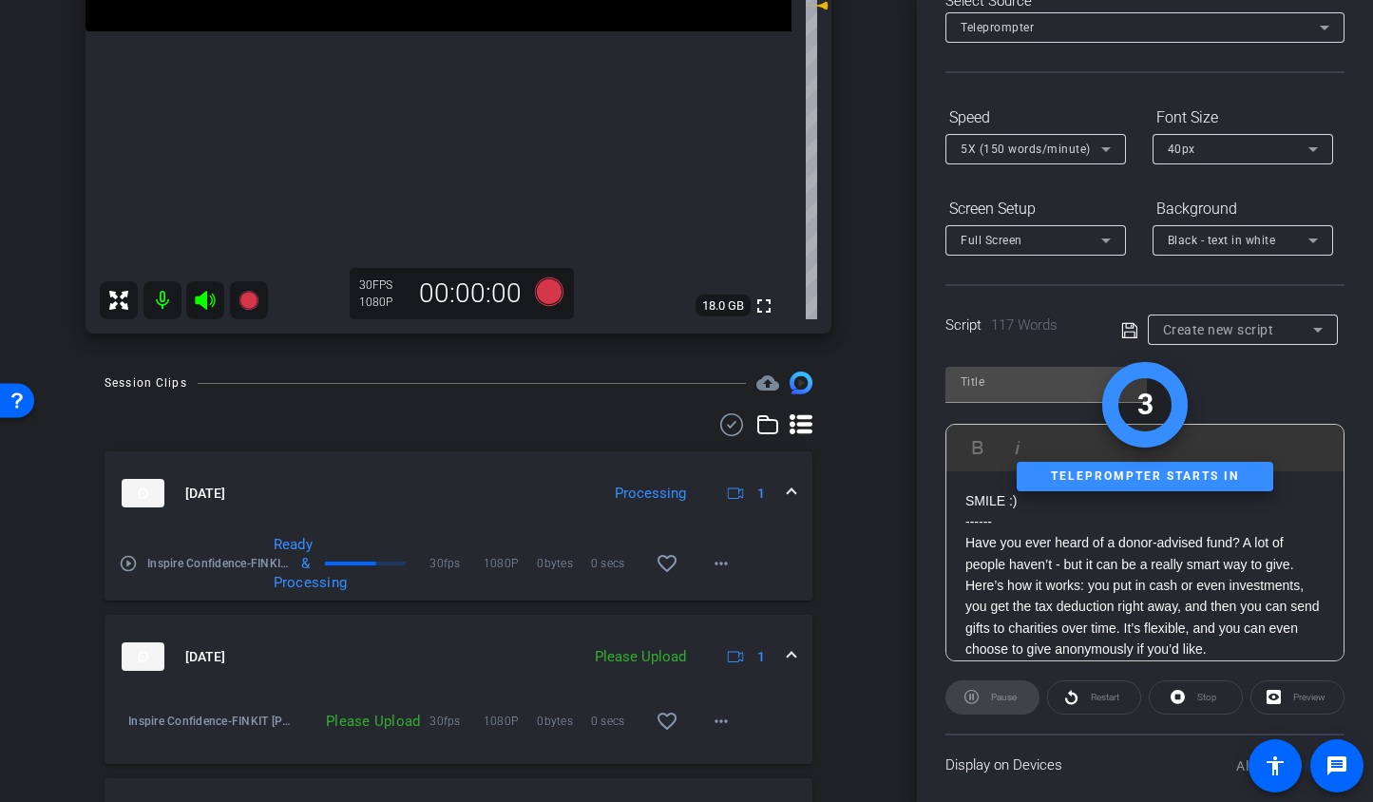
type input "Default title 7840"
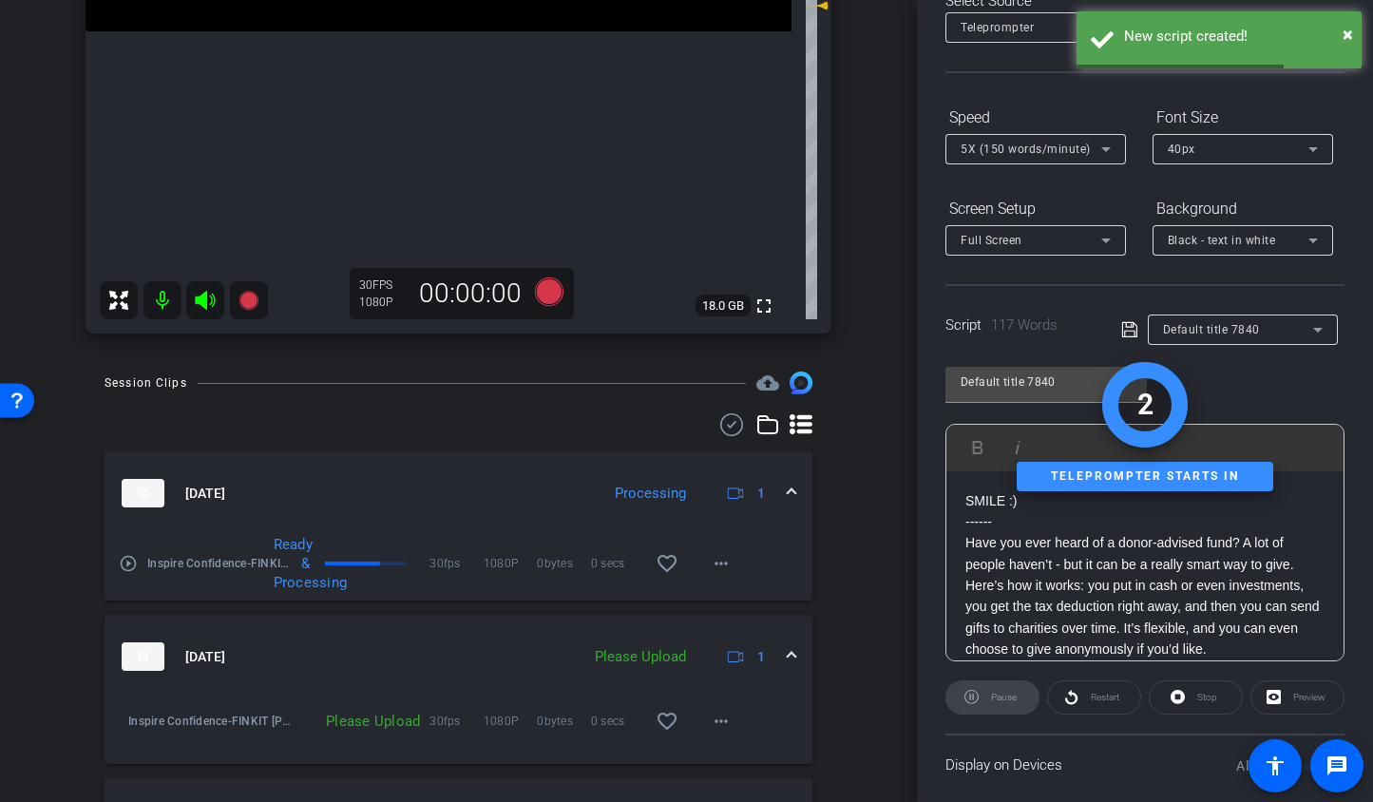
click at [1126, 330] on icon at bounding box center [1129, 329] width 17 height 23
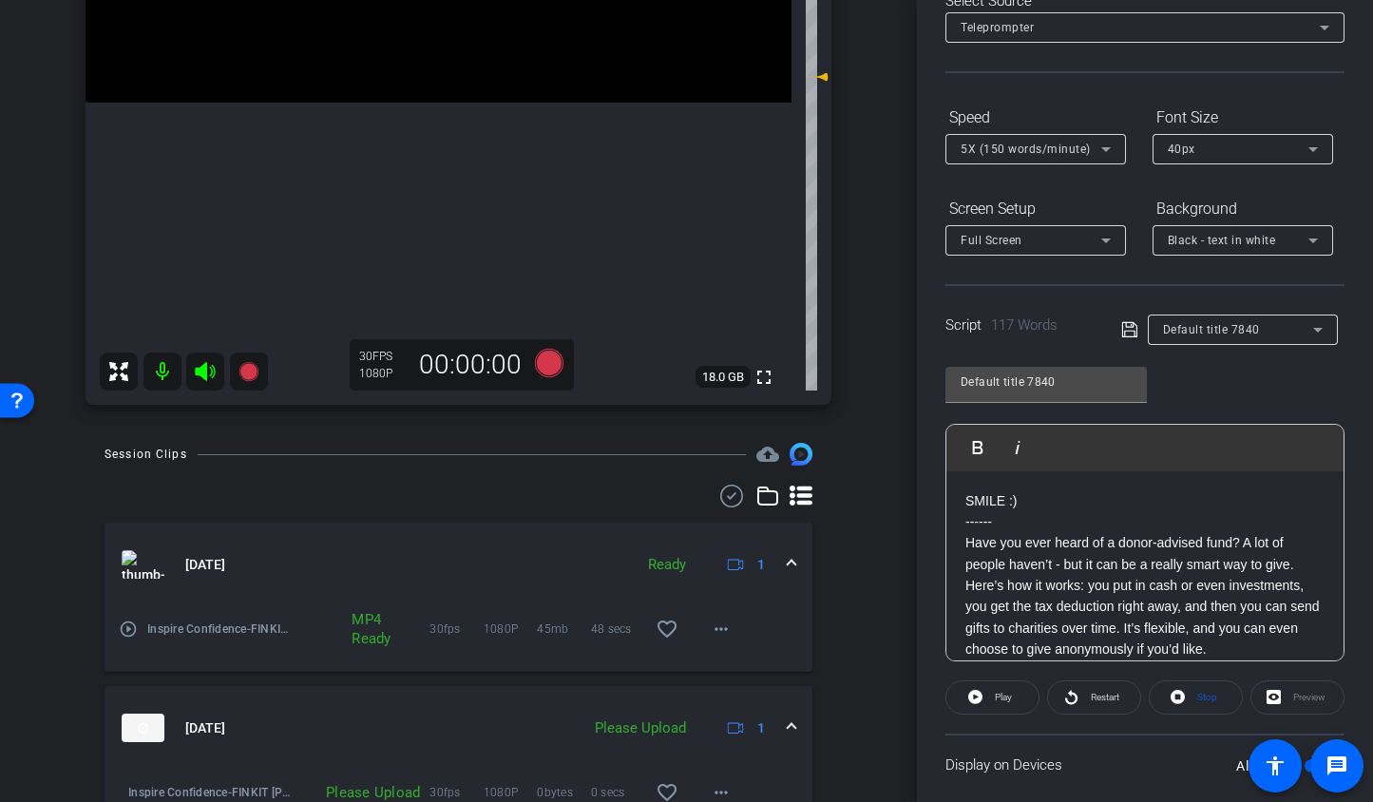
click at [984, 142] on div "5X (150 words/minute)" at bounding box center [1031, 149] width 141 height 24
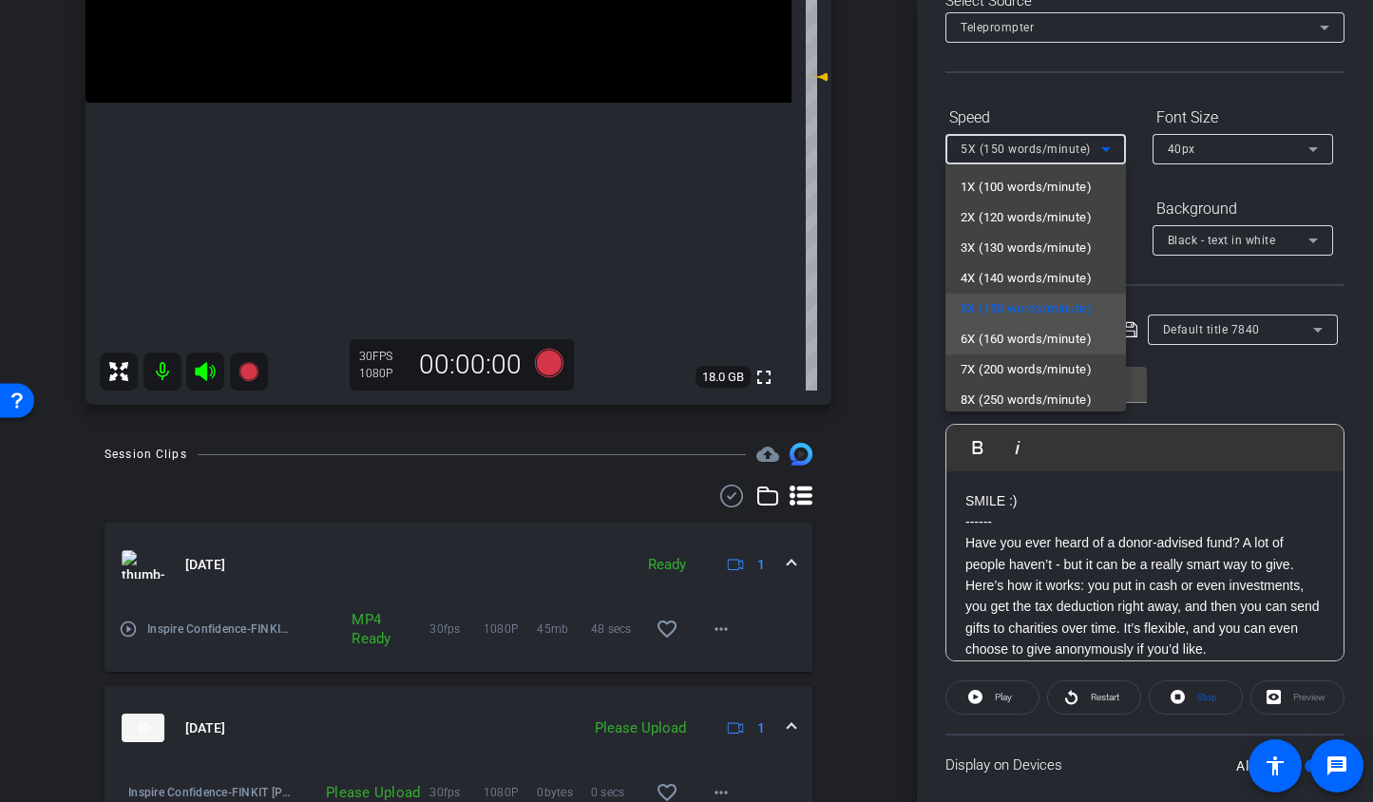
click at [997, 341] on span "6X (160 words/minute)" at bounding box center [1026, 339] width 131 height 23
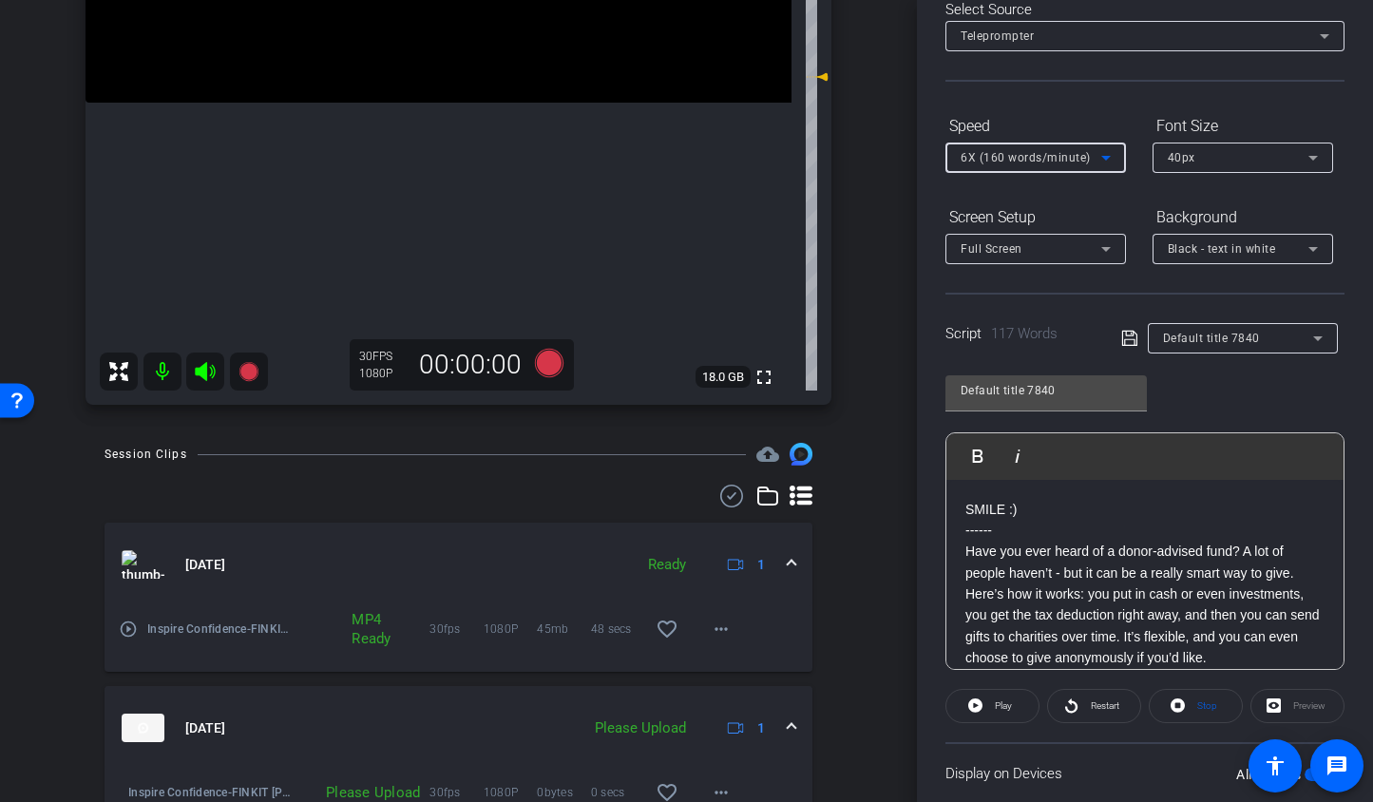
scroll to position [92, 0]
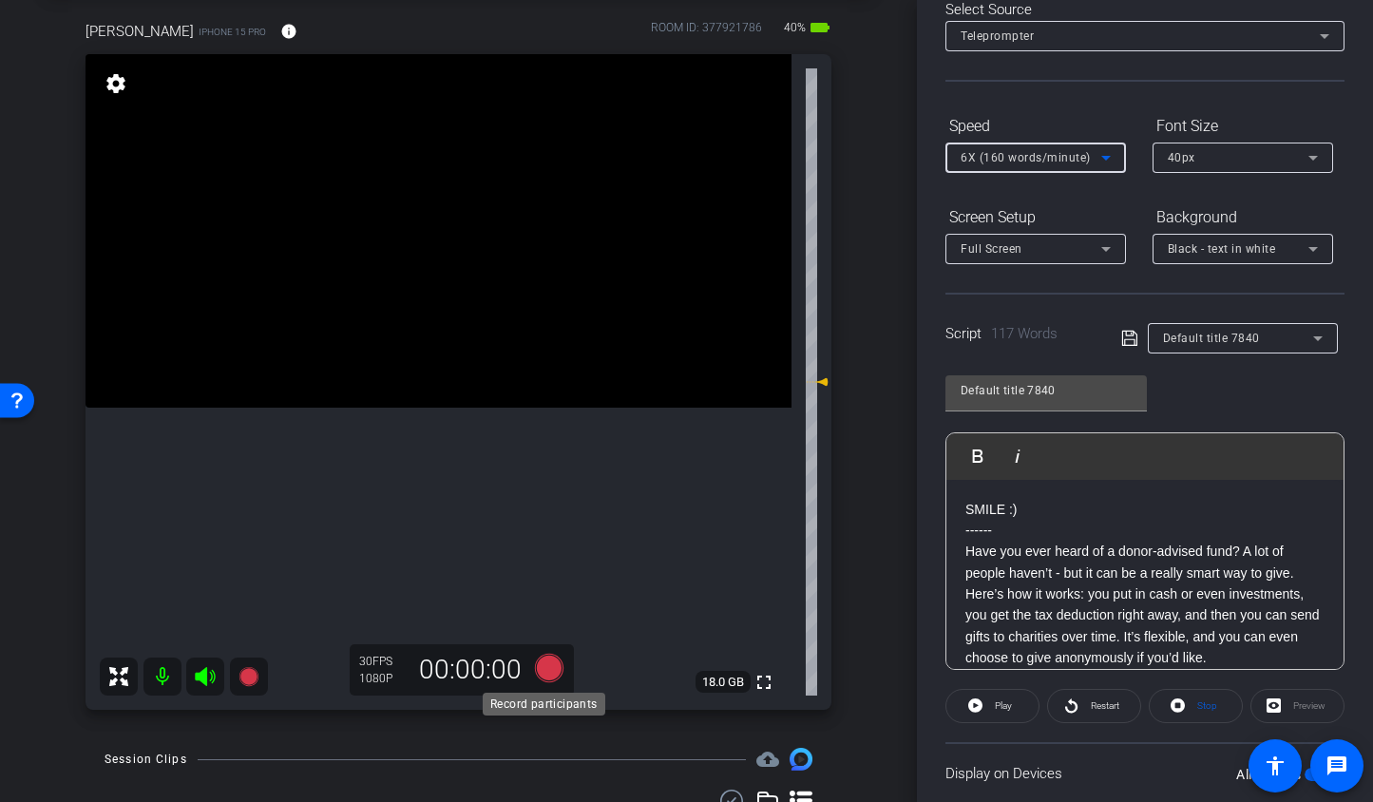
click at [550, 669] on icon at bounding box center [548, 668] width 29 height 29
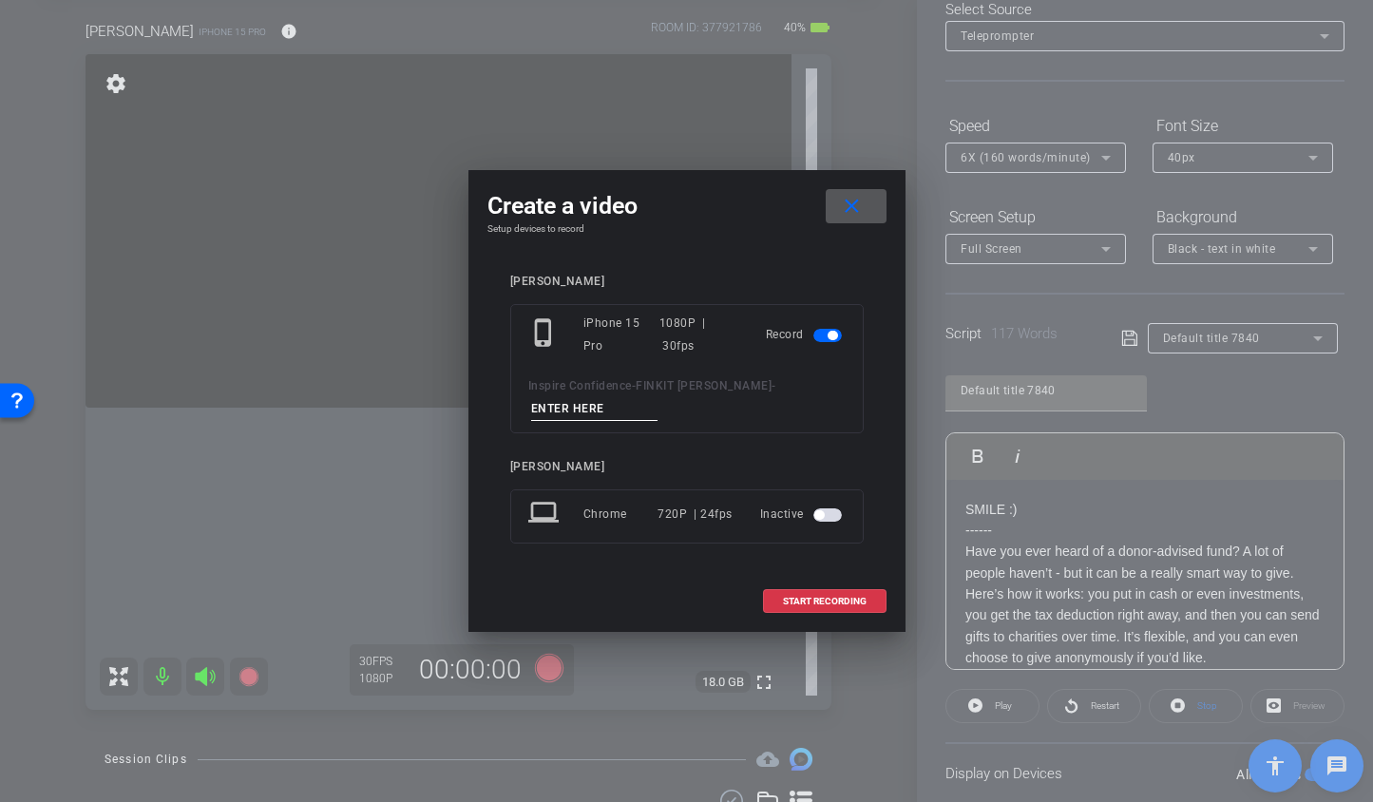
click at [617, 416] on input at bounding box center [594, 409] width 127 height 24
type input "Short 4 TA1"
click at [839, 598] on span "START RECORDING" at bounding box center [825, 602] width 84 height 10
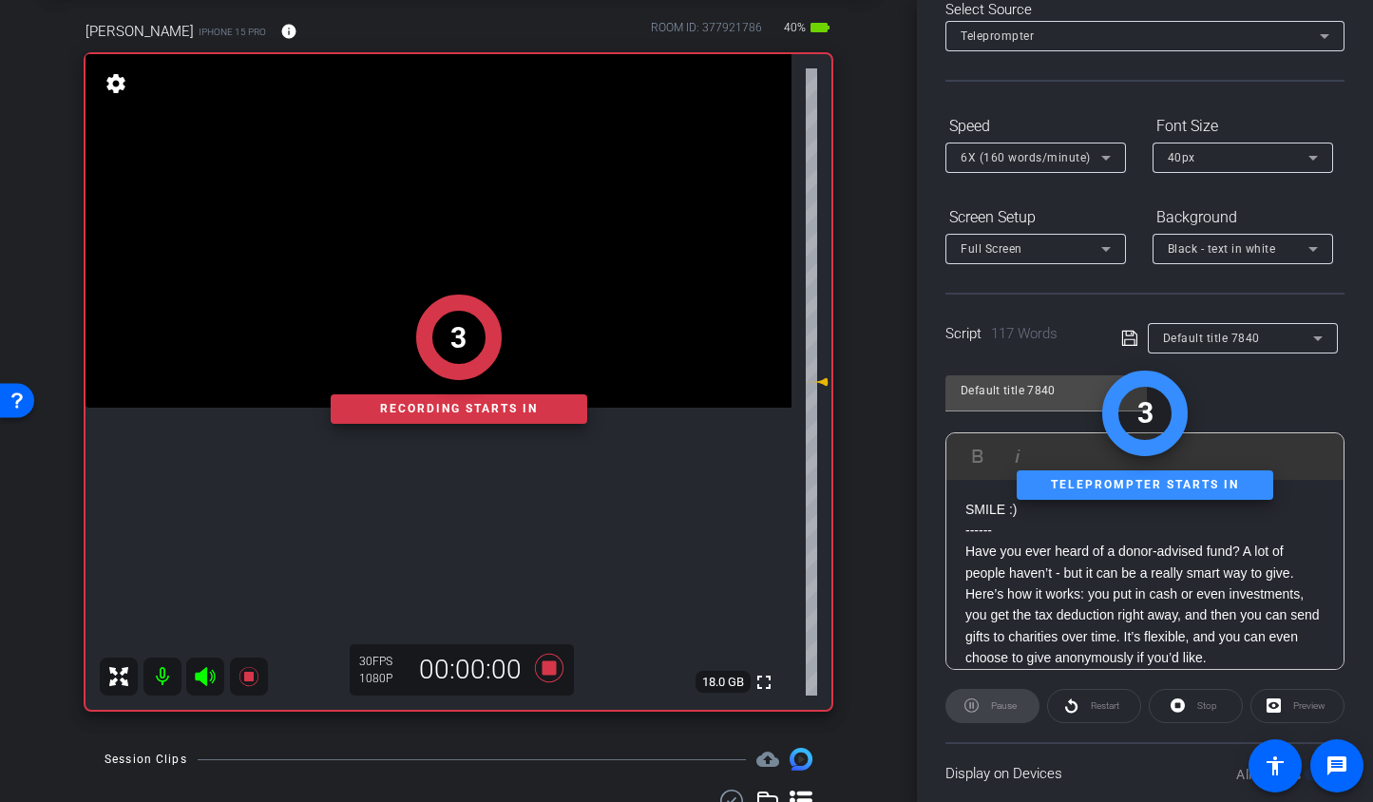
click at [1001, 711] on div "Pause" at bounding box center [993, 706] width 94 height 34
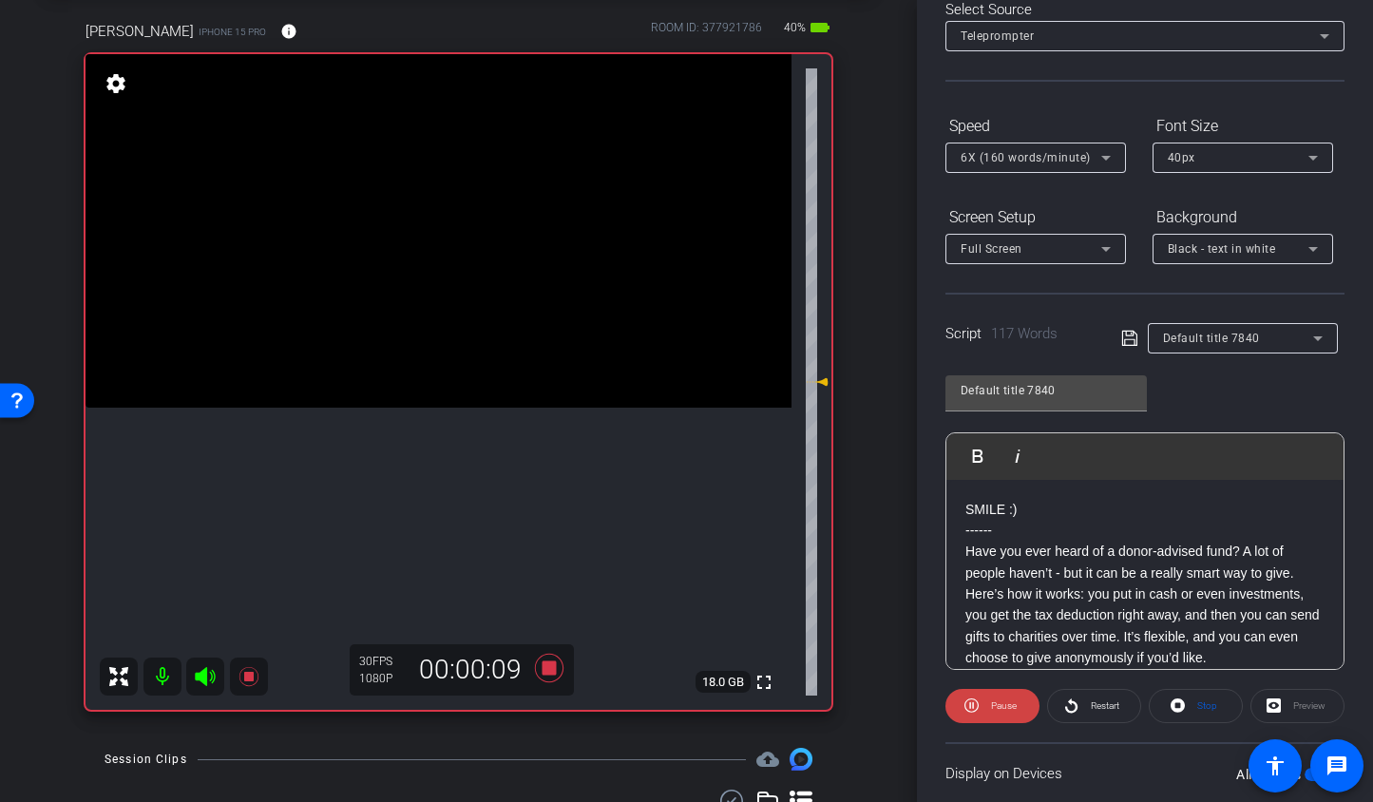
click at [1023, 167] on div "6X (160 words/minute)" at bounding box center [1031, 157] width 141 height 24
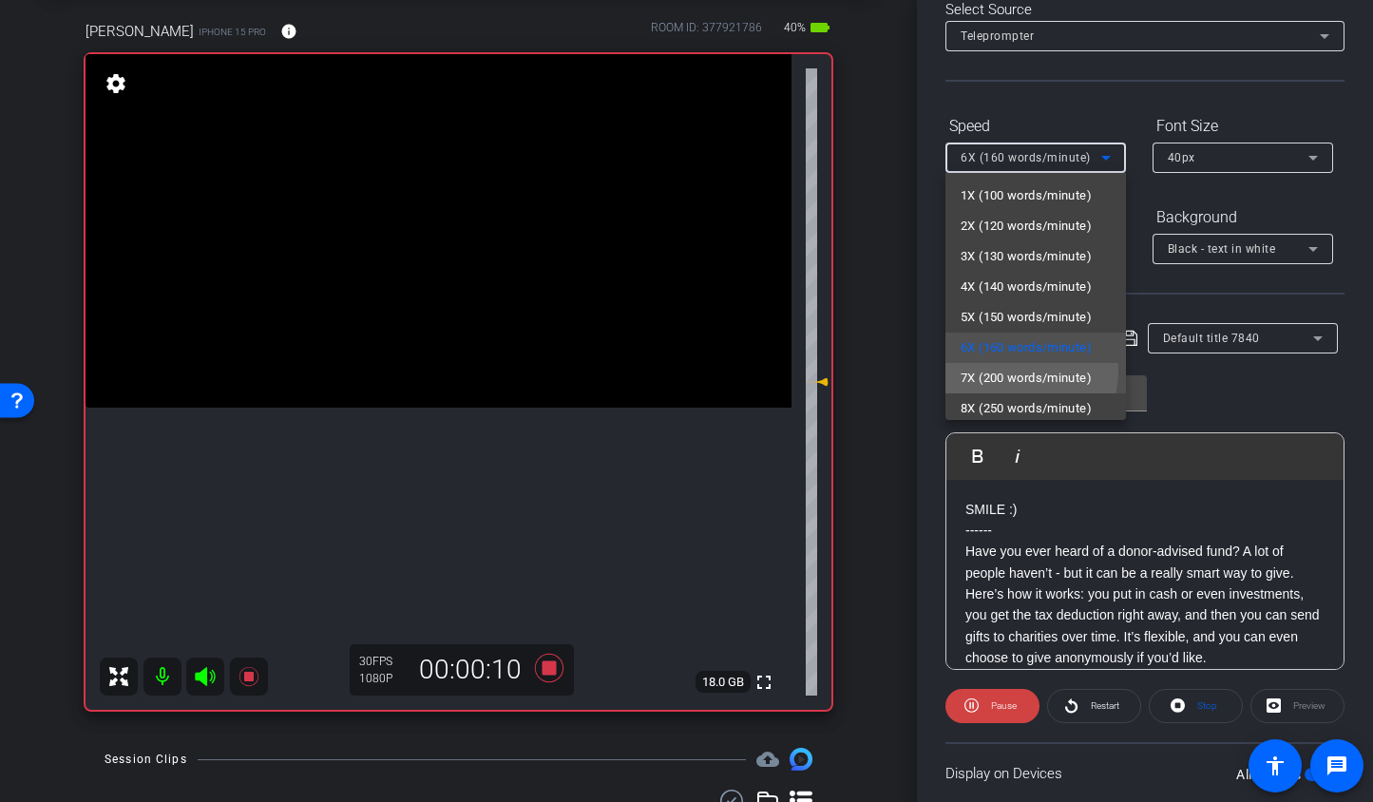
click at [1029, 372] on span "7X (200 words/minute)" at bounding box center [1026, 378] width 131 height 23
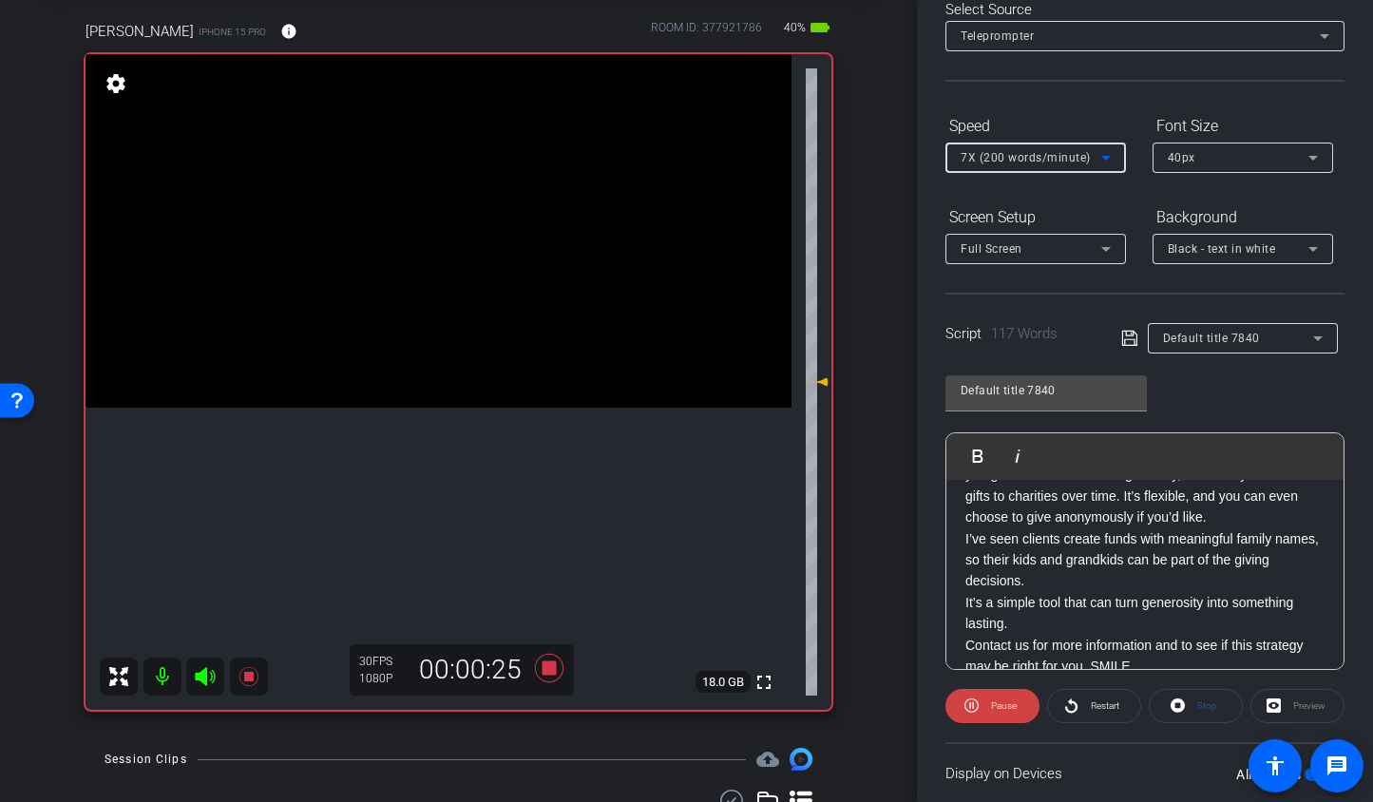
scroll to position [141, 0]
click at [539, 667] on icon at bounding box center [548, 668] width 29 height 29
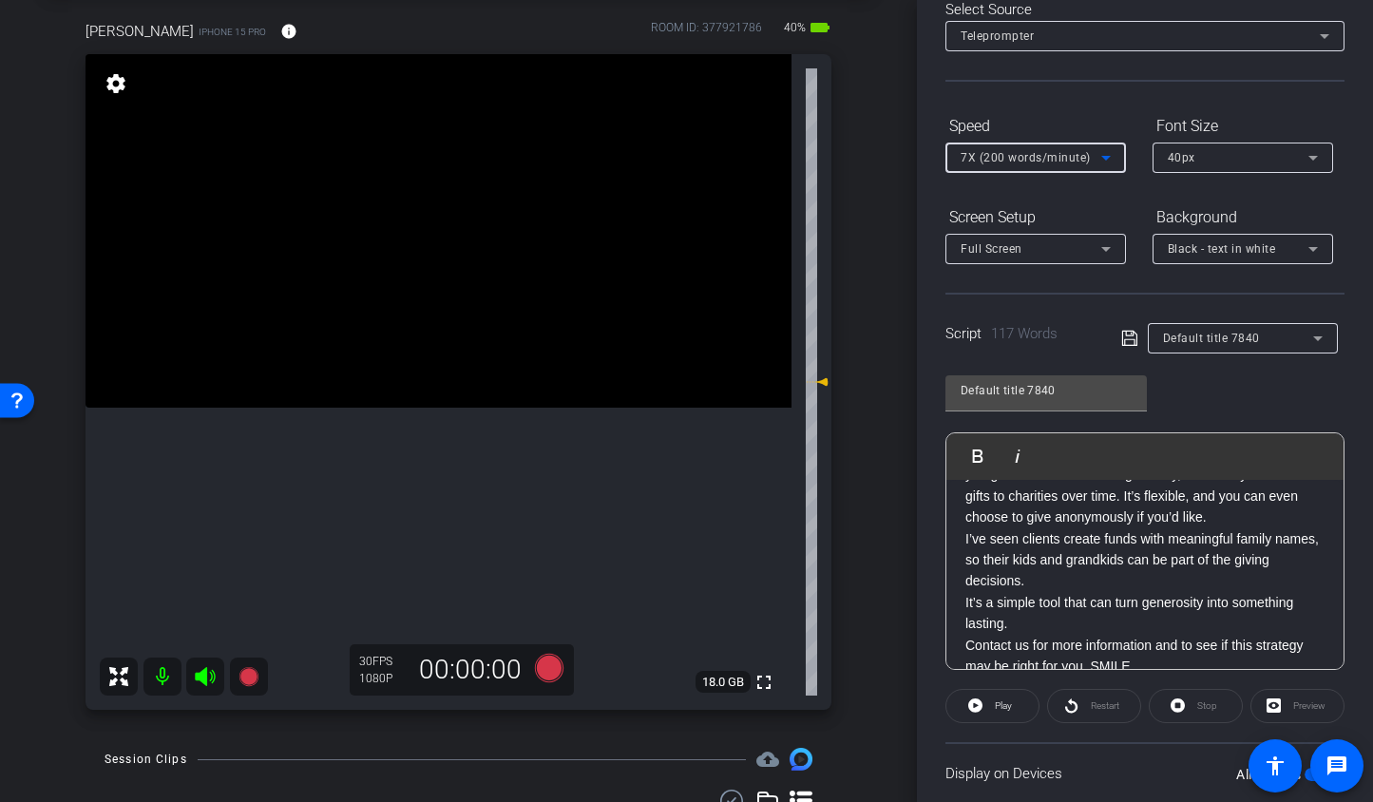
click at [1079, 158] on span "7X (200 words/minute)" at bounding box center [1026, 157] width 130 height 13
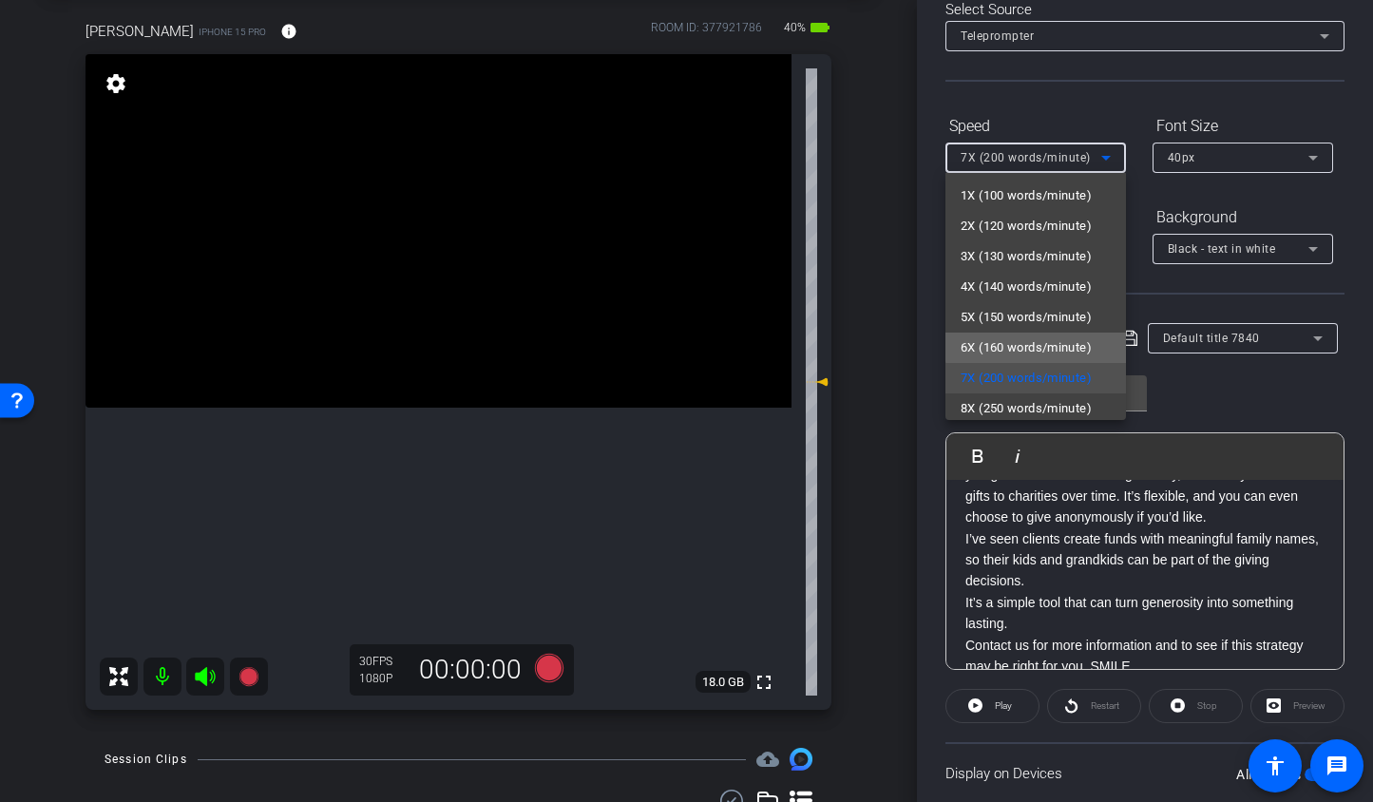
click at [1051, 341] on span "6X (160 words/minute)" at bounding box center [1026, 347] width 131 height 23
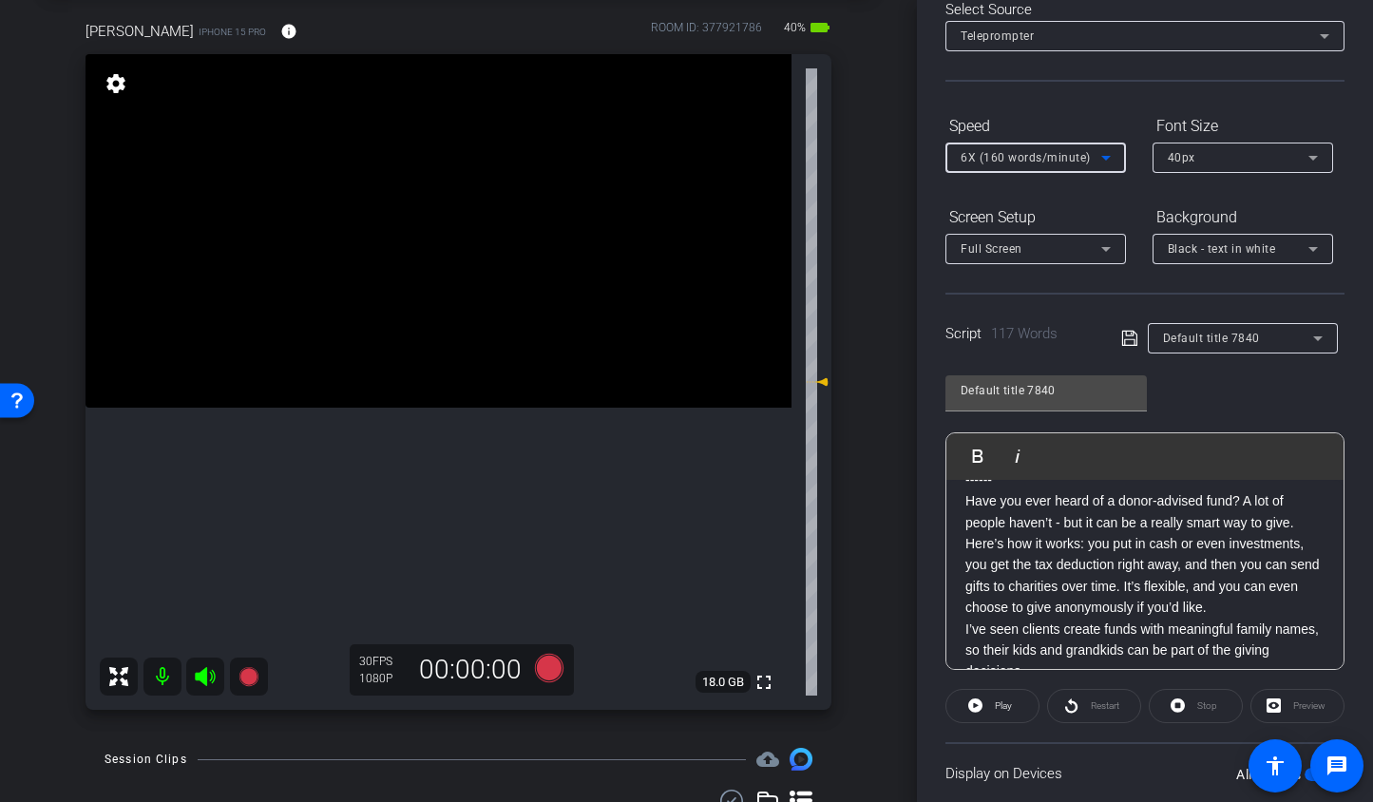
scroll to position [0, 0]
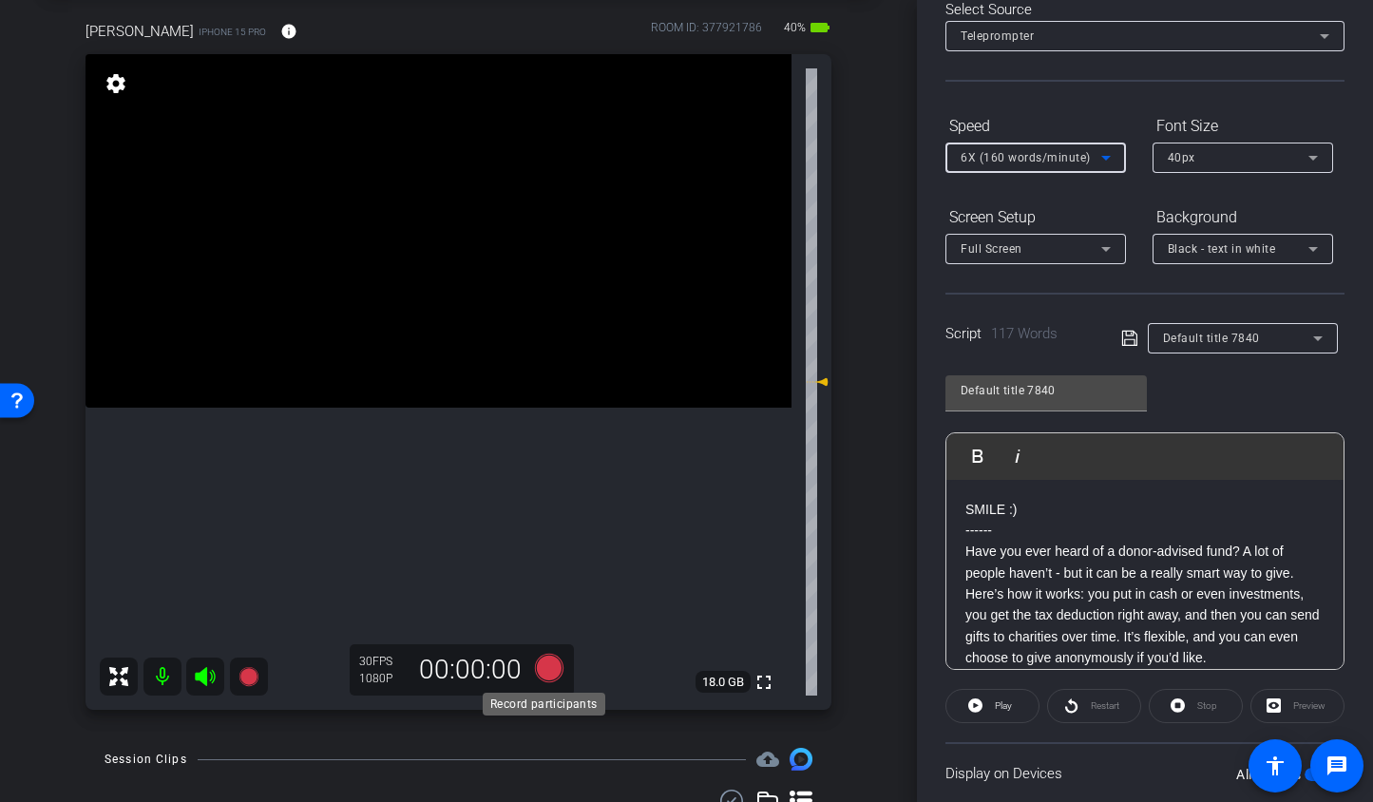
click at [543, 665] on icon at bounding box center [548, 668] width 29 height 29
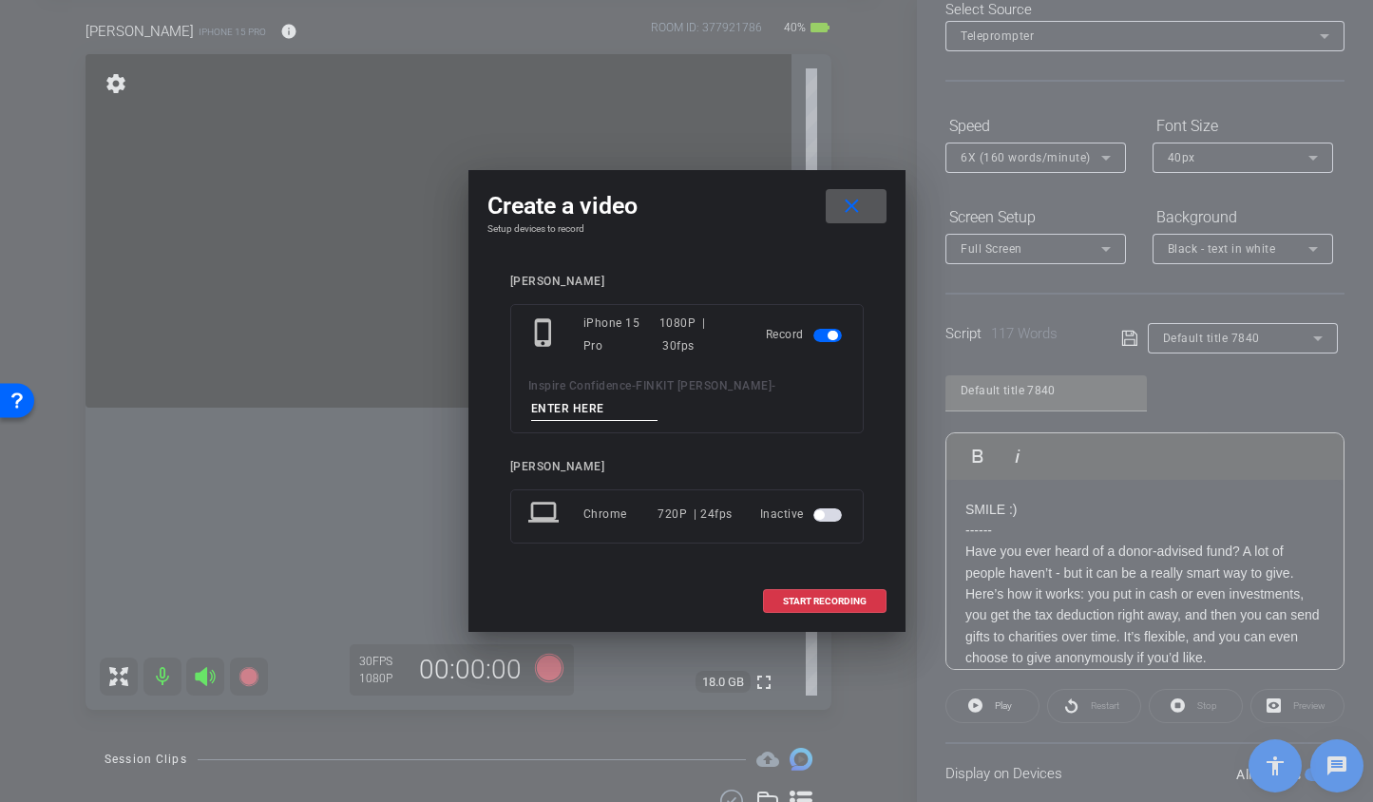
click at [599, 402] on input at bounding box center [594, 409] width 127 height 24
click at [568, 414] on input "Short r TA2" at bounding box center [594, 409] width 127 height 24
type input "Short 4 TA2"
click at [802, 602] on span "START RECORDING" at bounding box center [825, 602] width 84 height 10
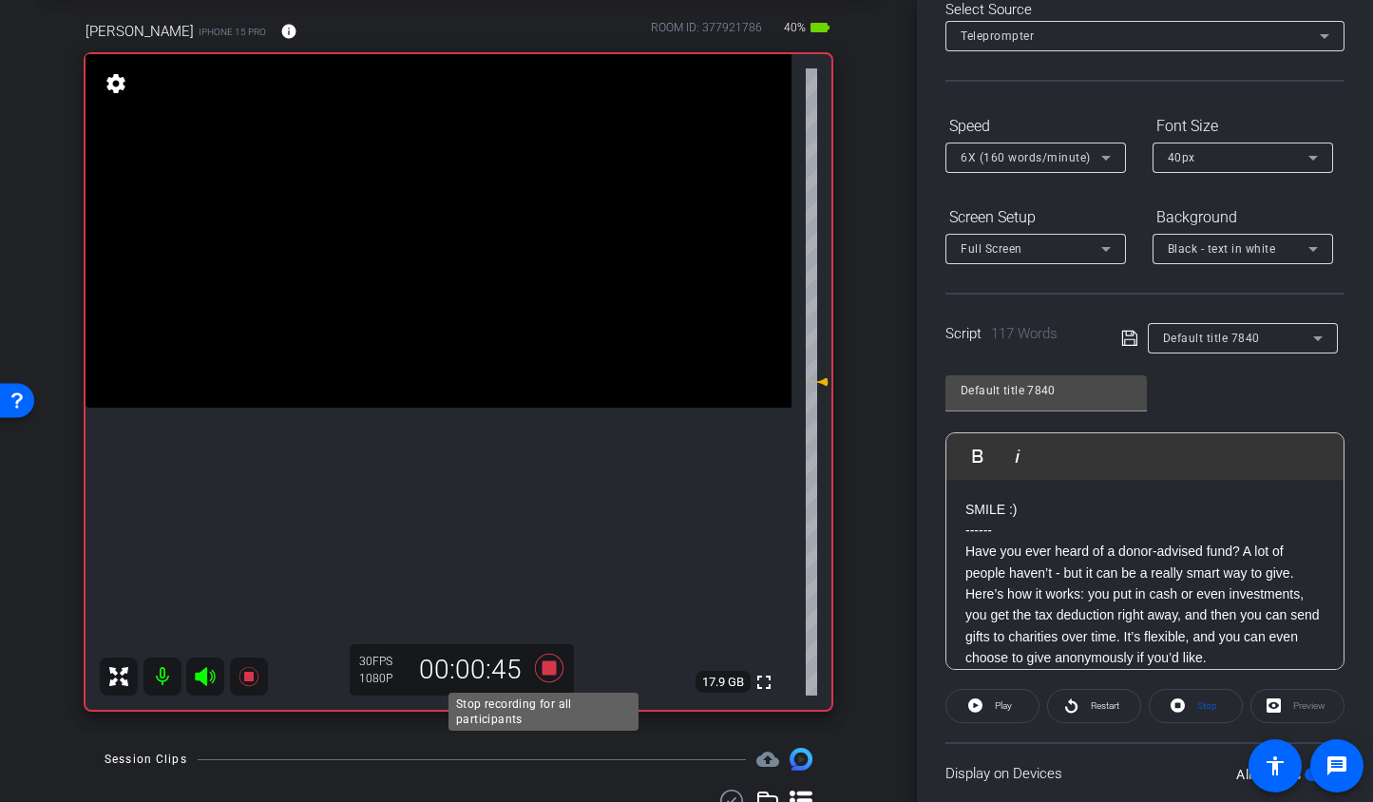
click at [546, 664] on icon at bounding box center [548, 668] width 29 height 29
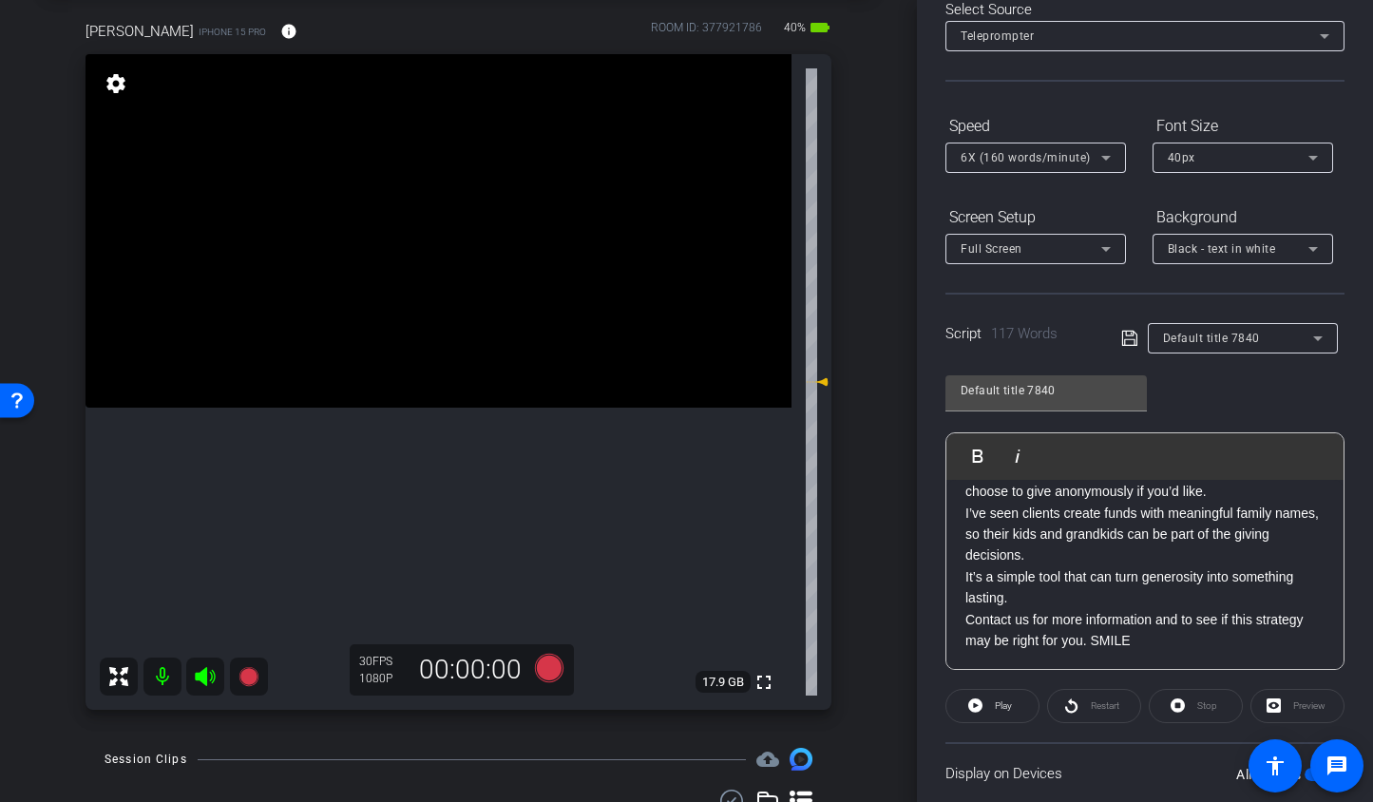
scroll to position [167, 0]
click at [543, 675] on icon at bounding box center [548, 668] width 29 height 29
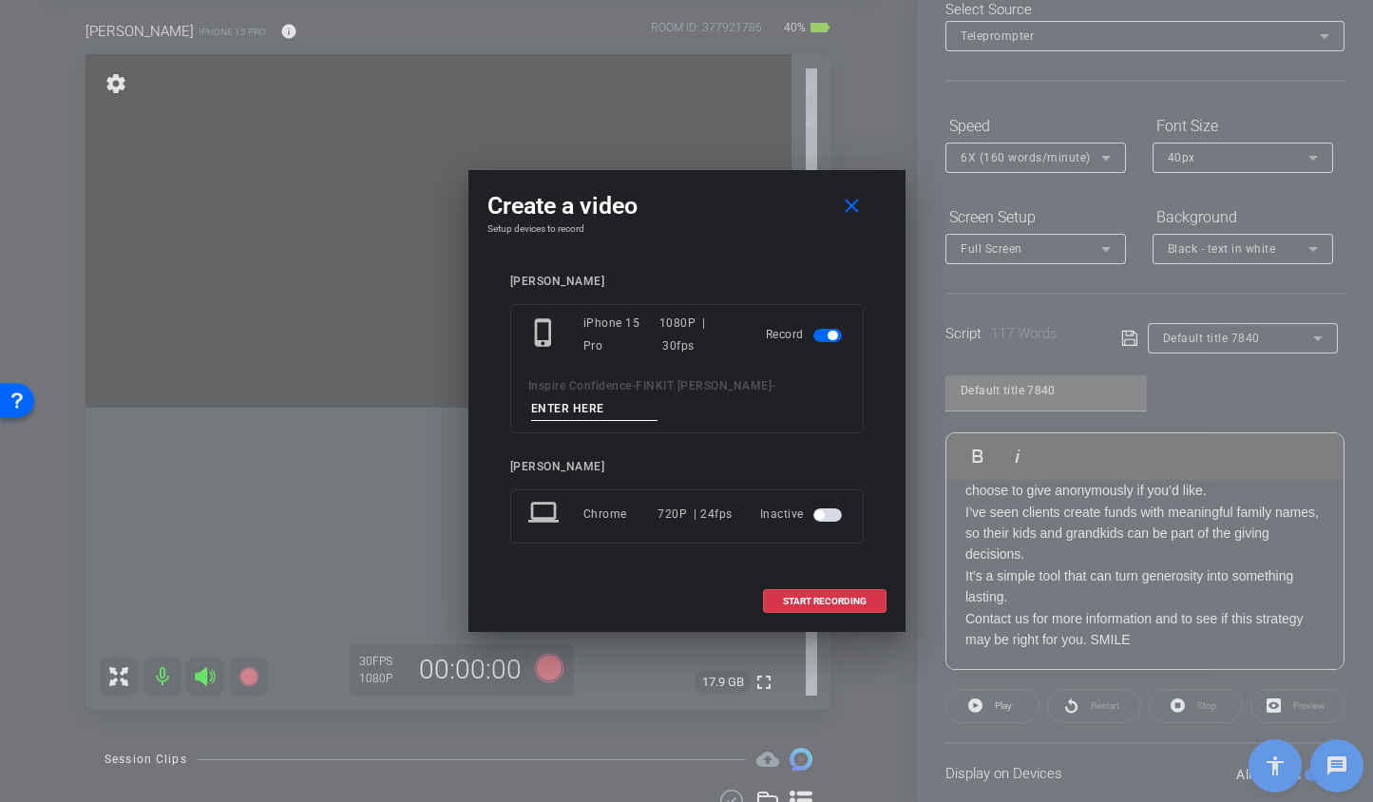
click at [607, 412] on input at bounding box center [594, 409] width 127 height 24
type input "Short 4 TA3"
click at [818, 604] on span "START RECORDING" at bounding box center [825, 602] width 84 height 10
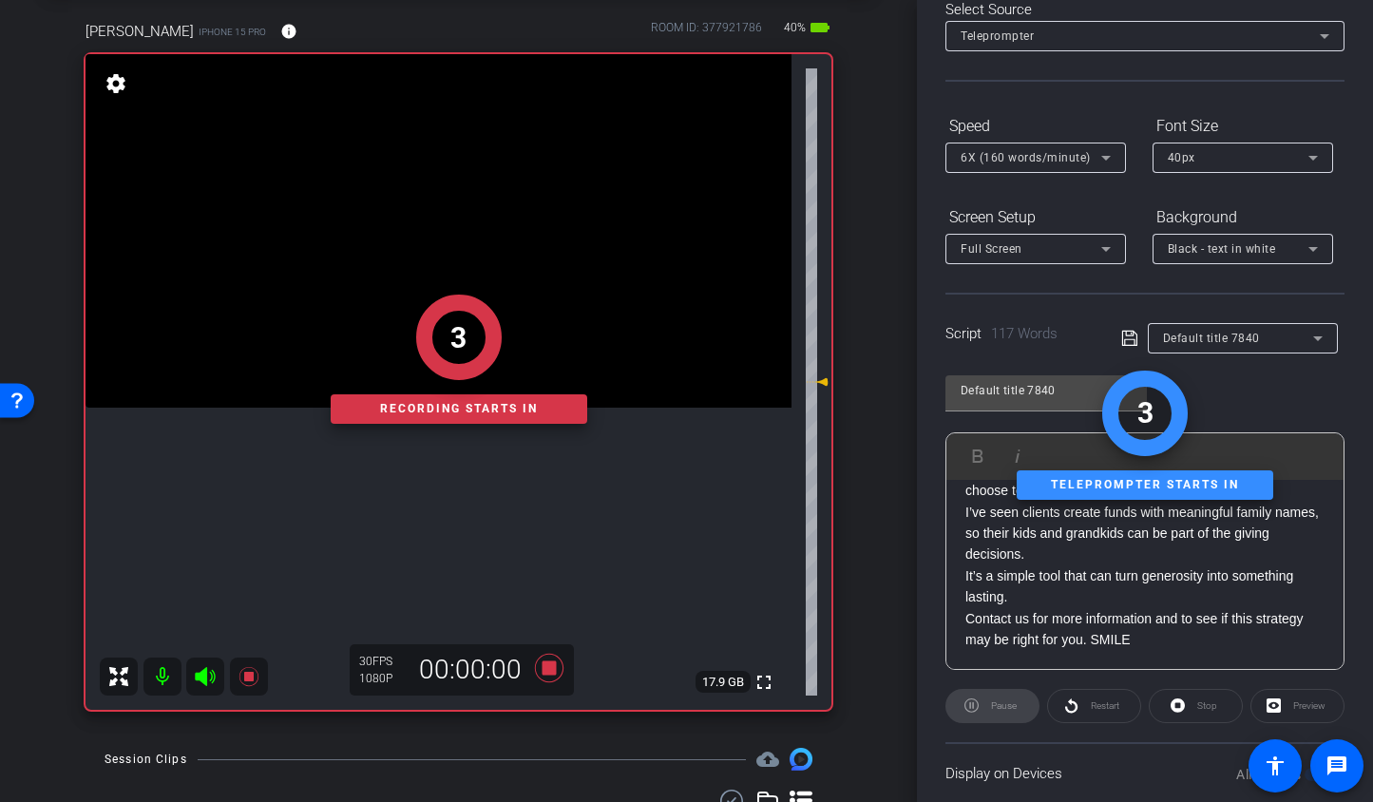
click at [996, 699] on div "Pause" at bounding box center [993, 706] width 94 height 34
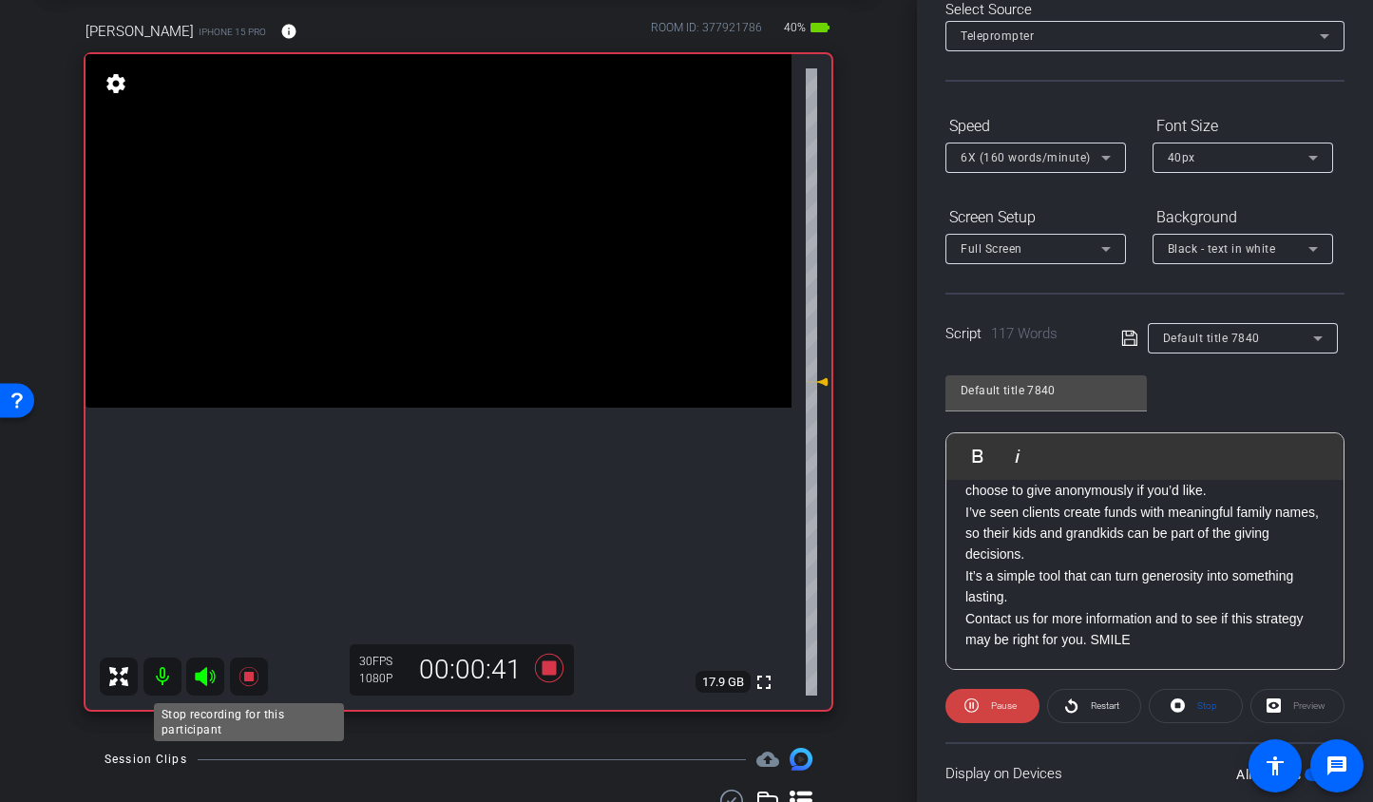
click at [255, 673] on icon at bounding box center [249, 676] width 23 height 23
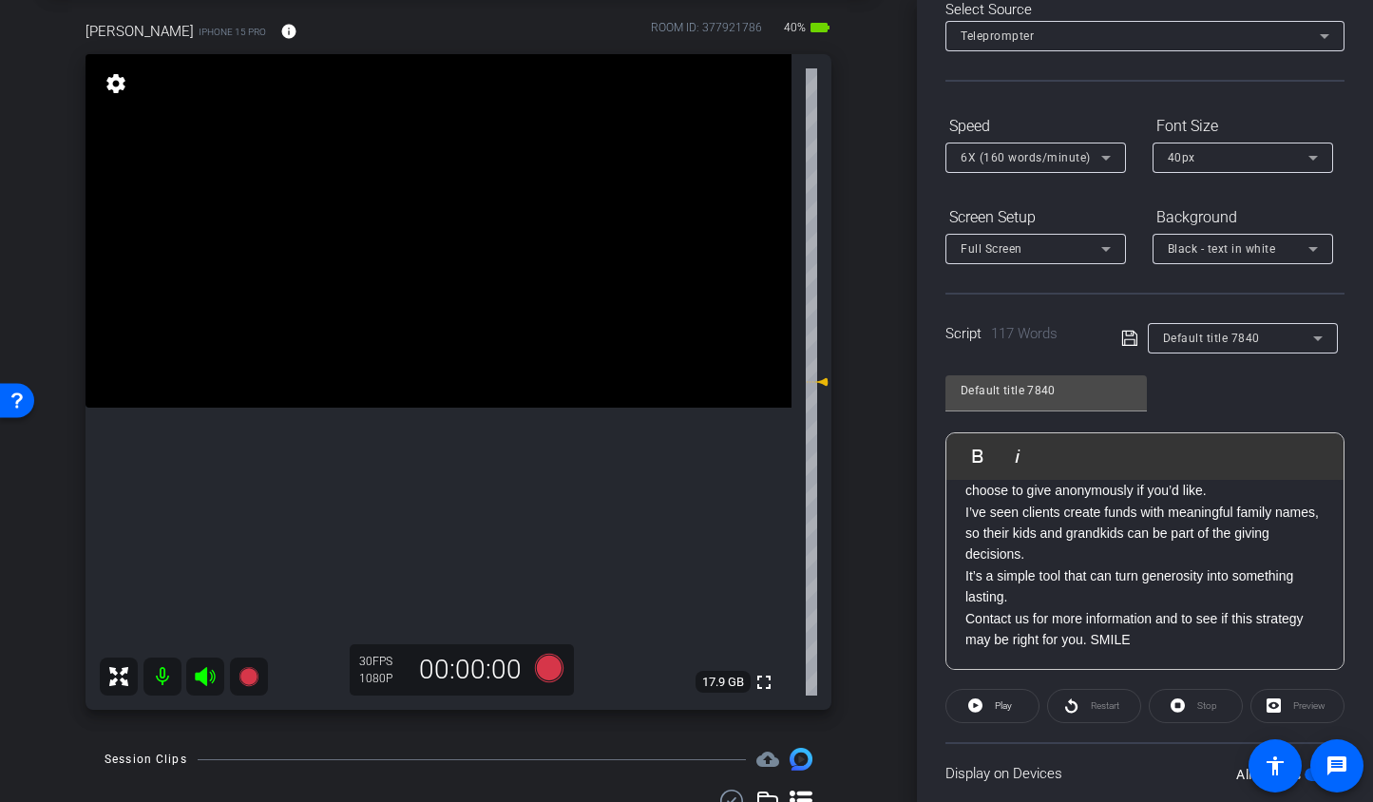
scroll to position [396, 0]
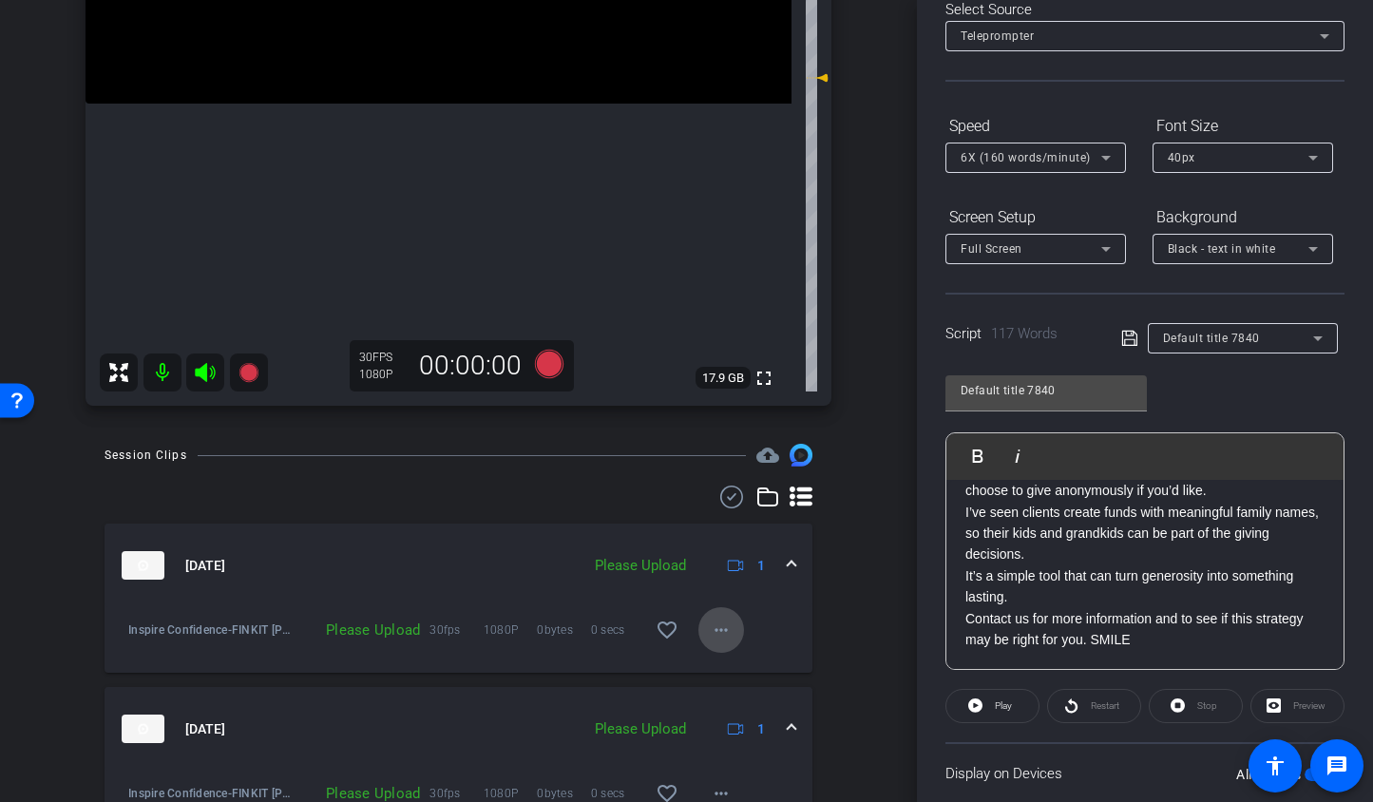
click at [710, 620] on mat-icon "more_horiz" at bounding box center [721, 630] width 23 height 23
click at [714, 659] on button "Upload" at bounding box center [742, 671] width 106 height 24
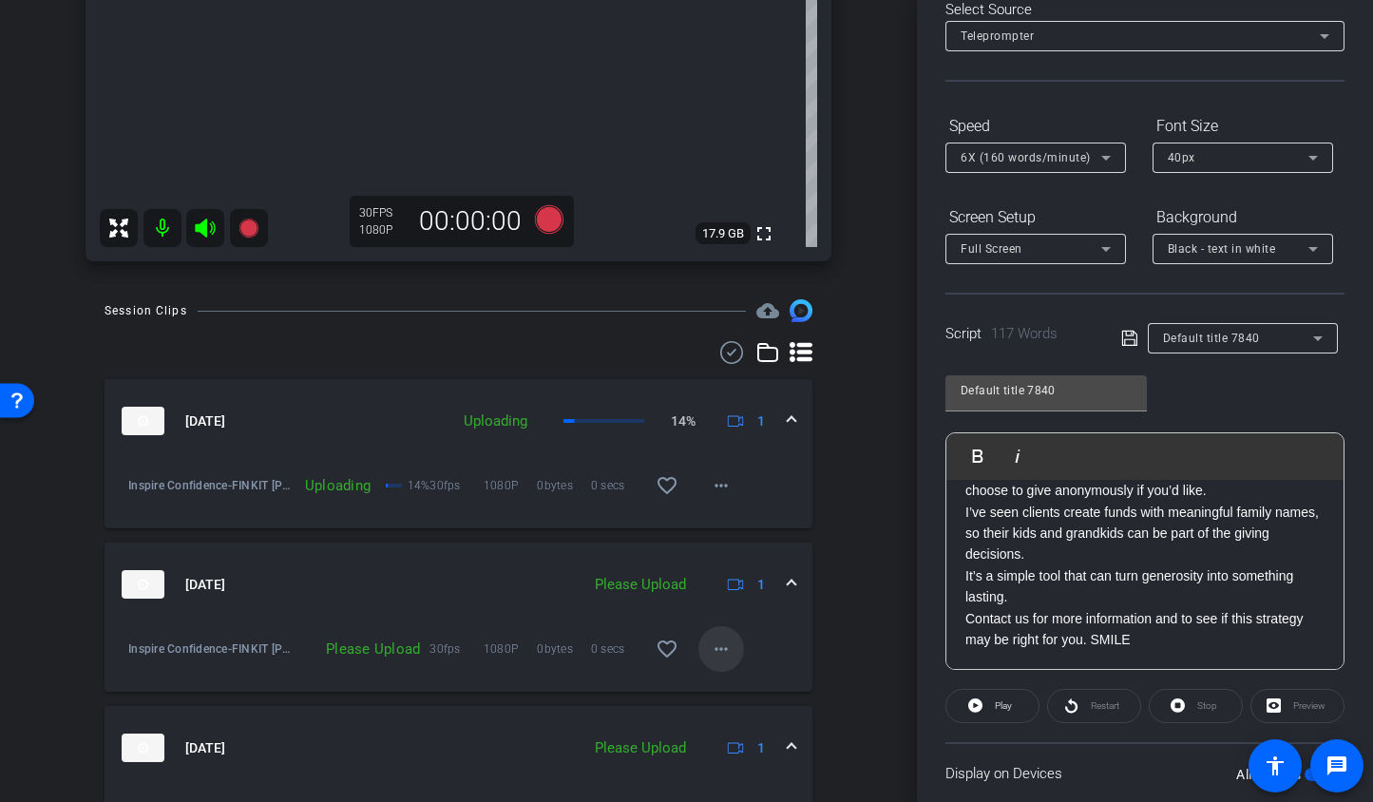
click at [711, 649] on mat-icon "more_horiz" at bounding box center [721, 649] width 23 height 23
click at [725, 686] on span "Upload" at bounding box center [742, 689] width 76 height 23
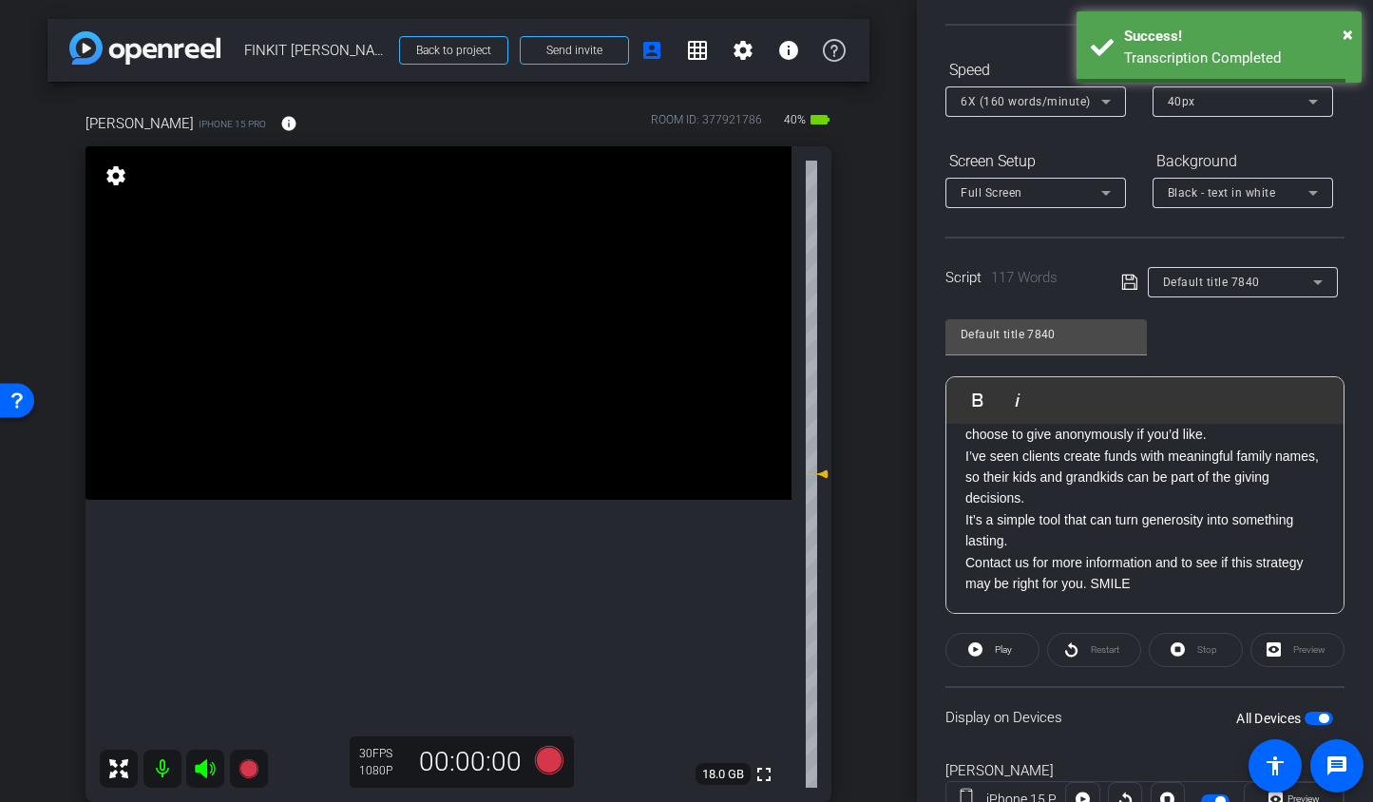
scroll to position [237, 0]
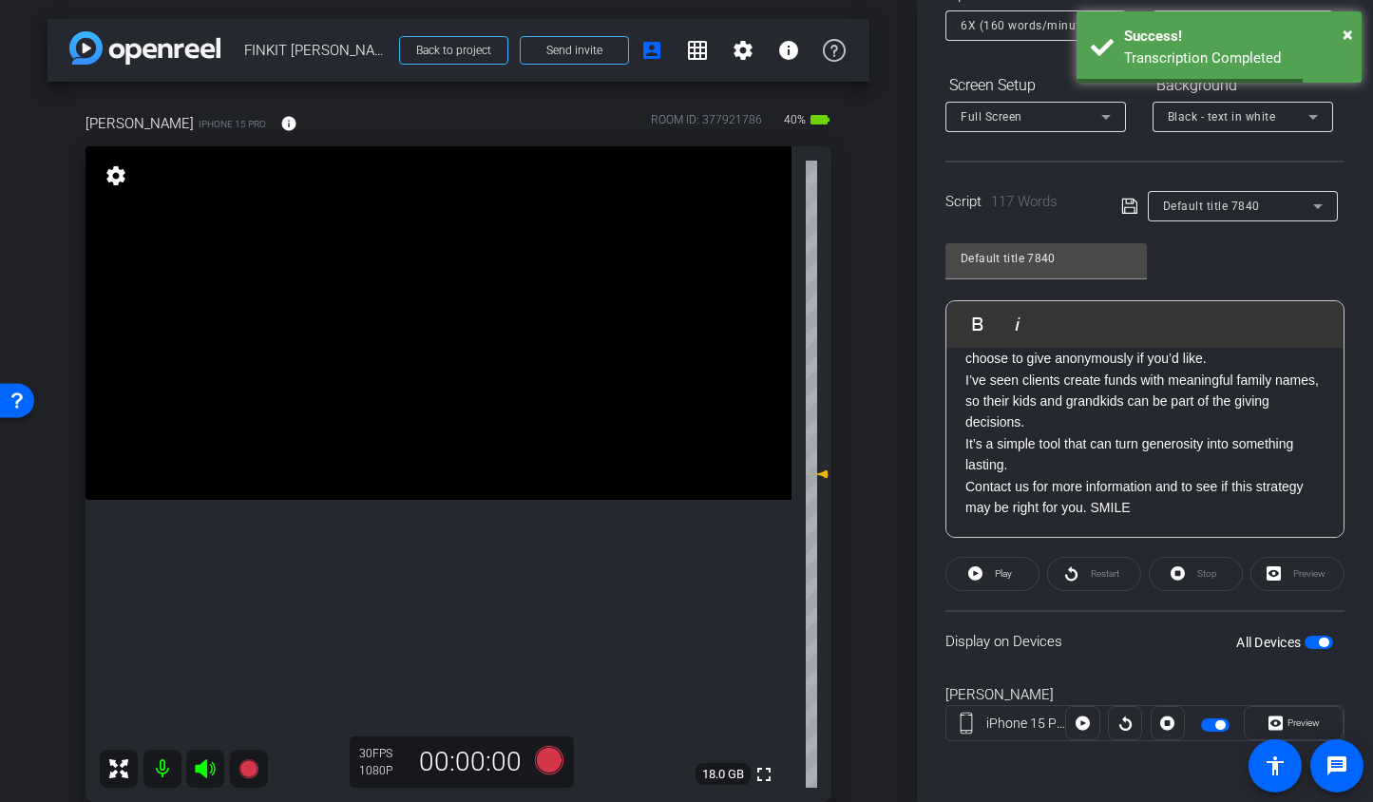
click at [1305, 641] on span "button" at bounding box center [1319, 642] width 29 height 13
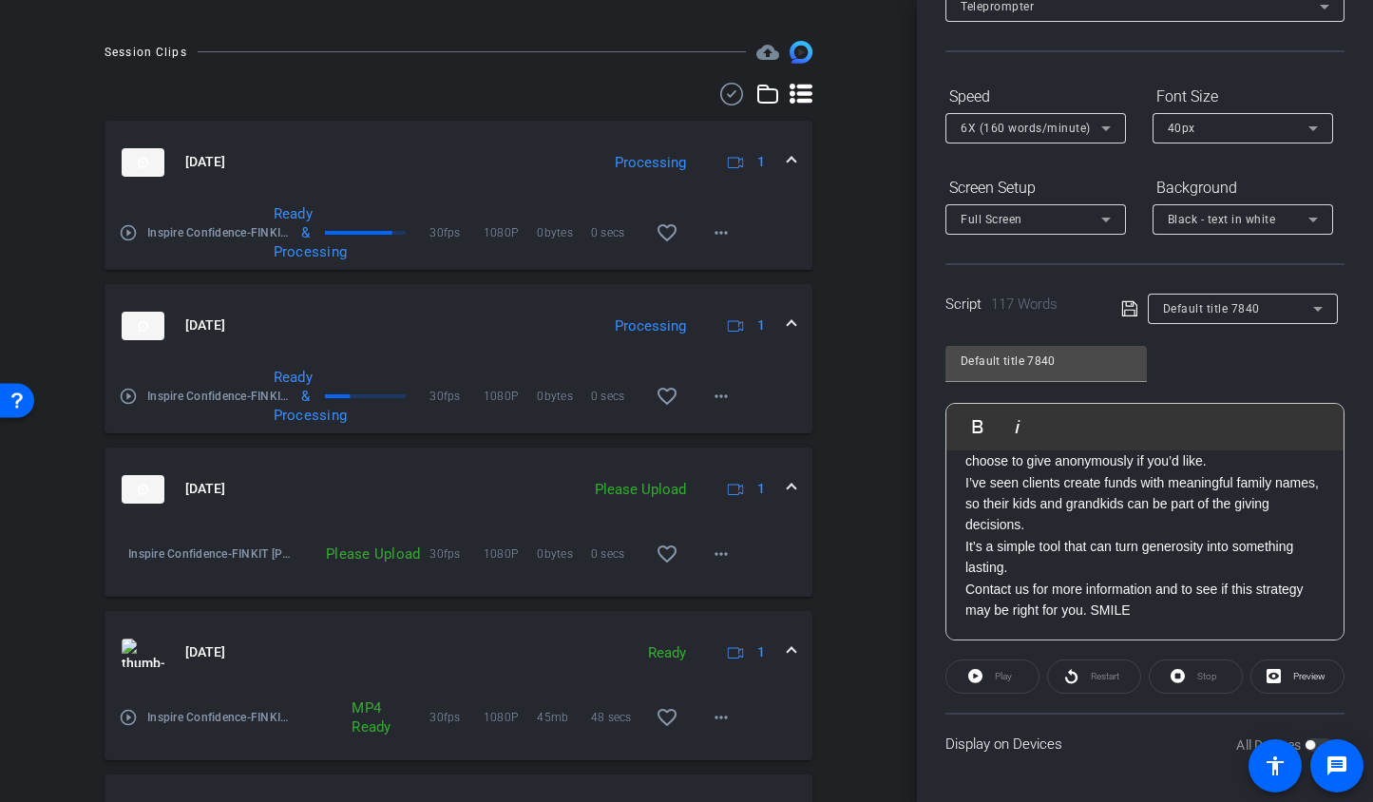
scroll to position [455, 0]
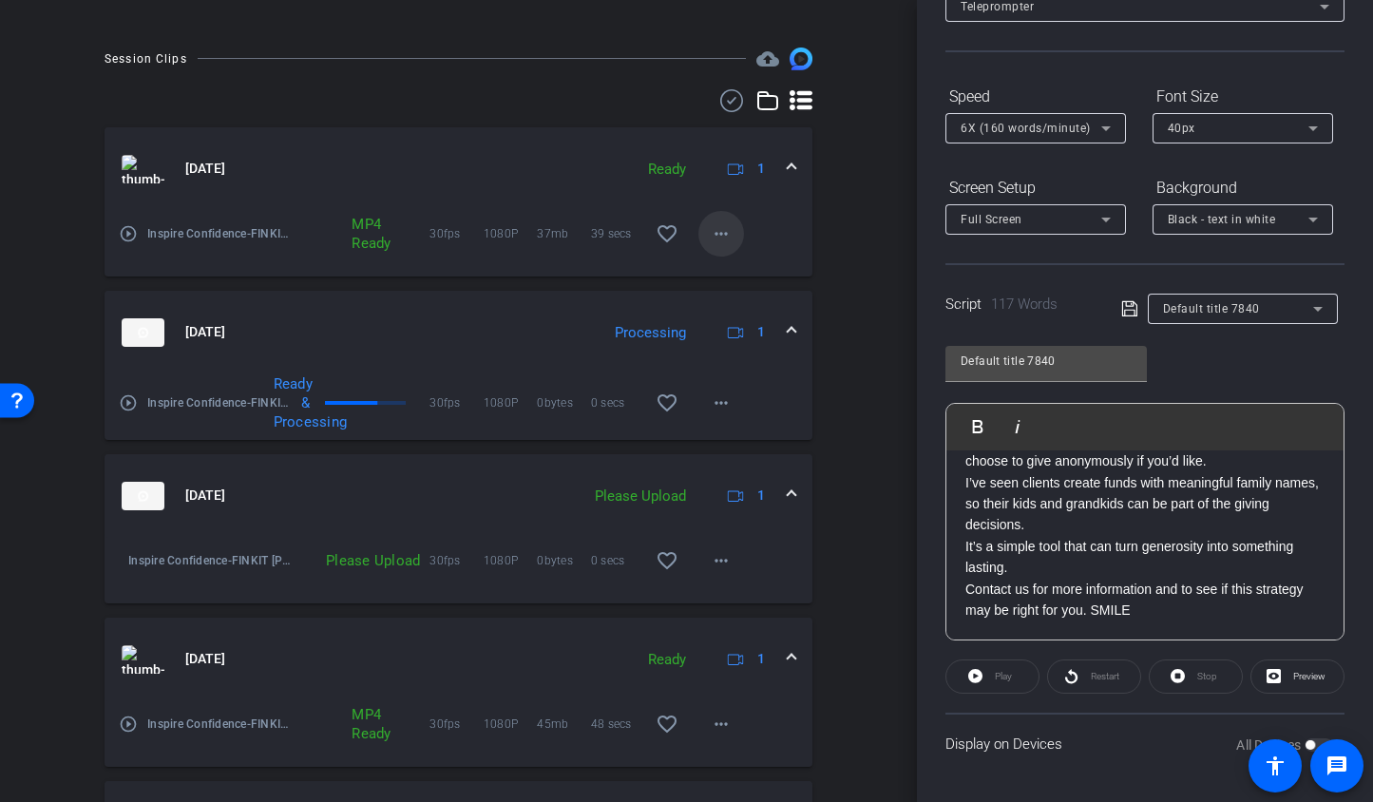
click at [730, 226] on span at bounding box center [722, 234] width 46 height 46
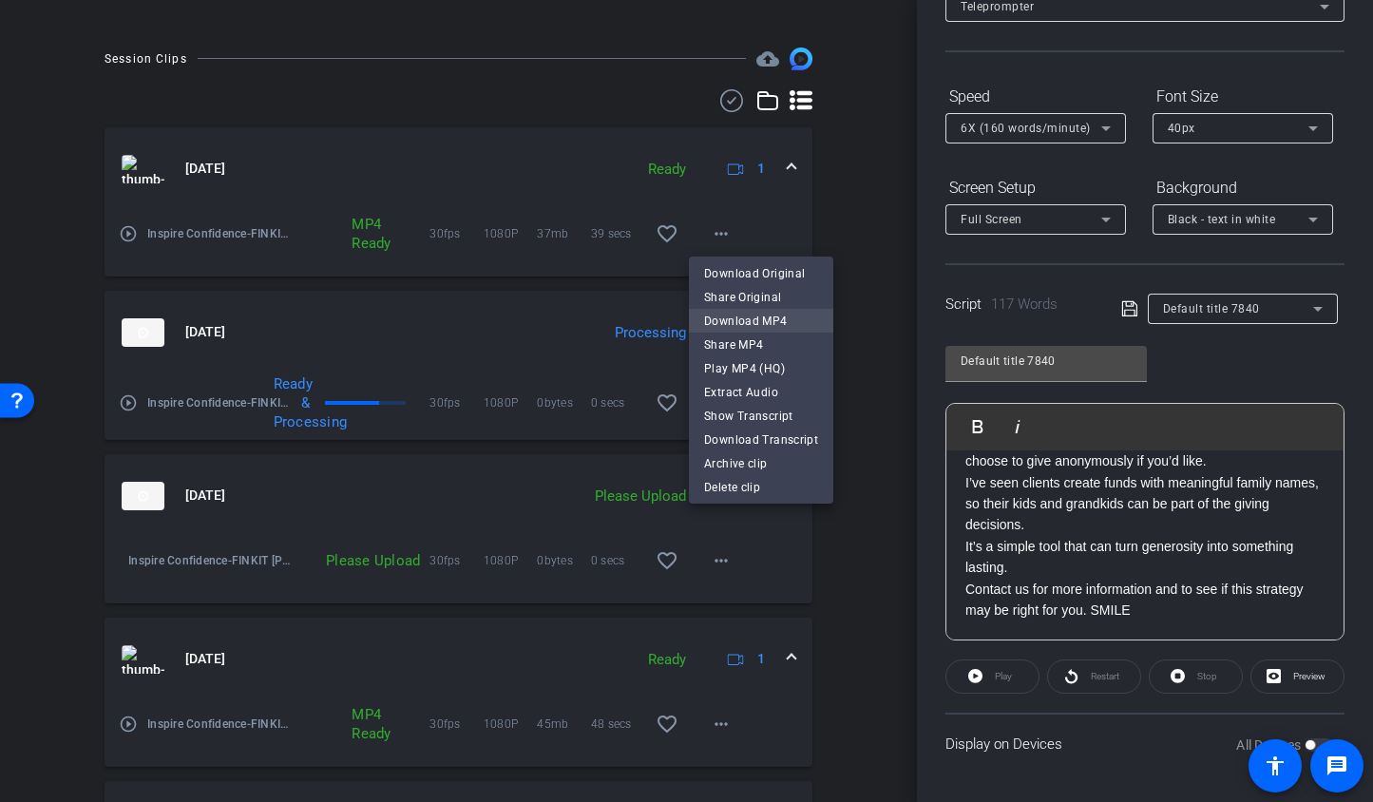
click at [731, 314] on span "Download MP4" at bounding box center [761, 321] width 114 height 23
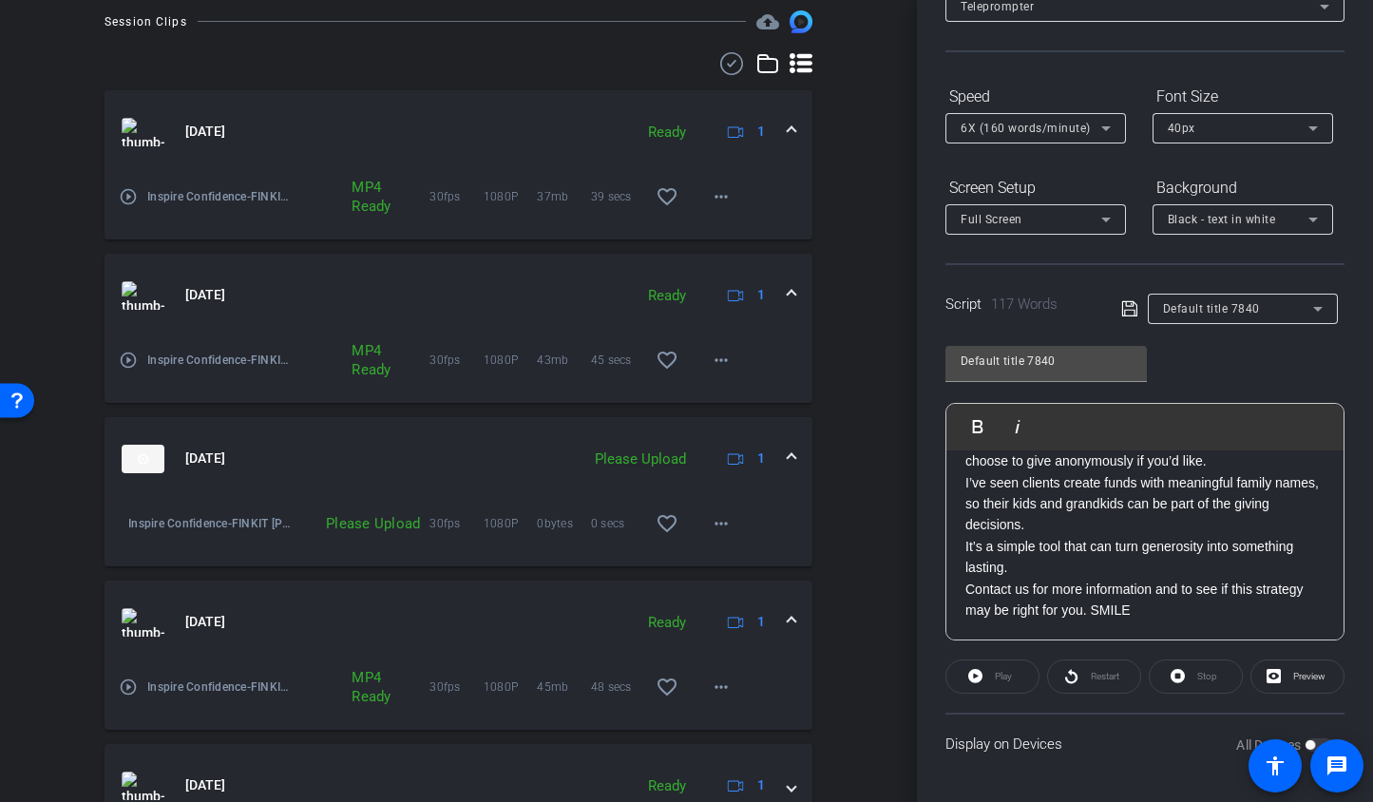
scroll to position [612, 0]
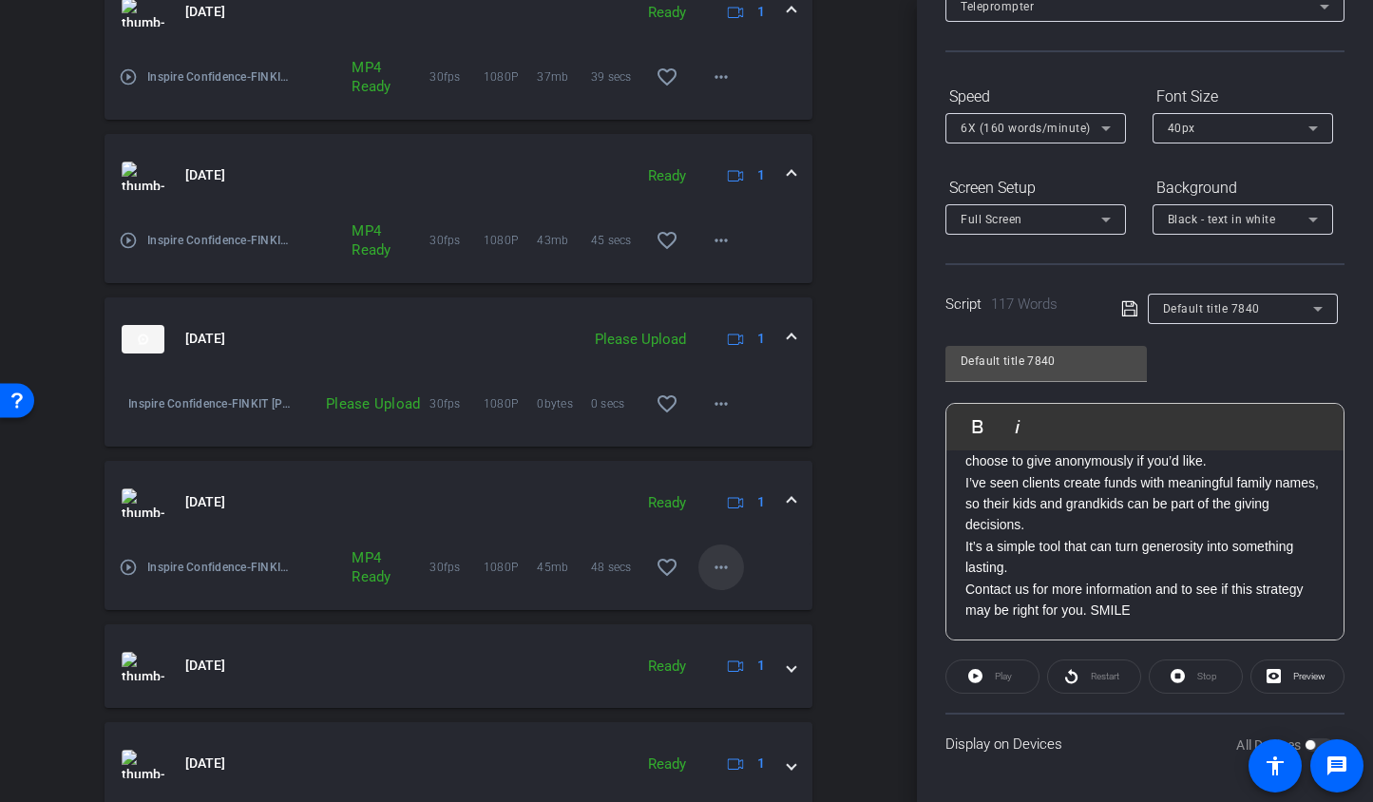
click at [699, 554] on span at bounding box center [722, 568] width 46 height 46
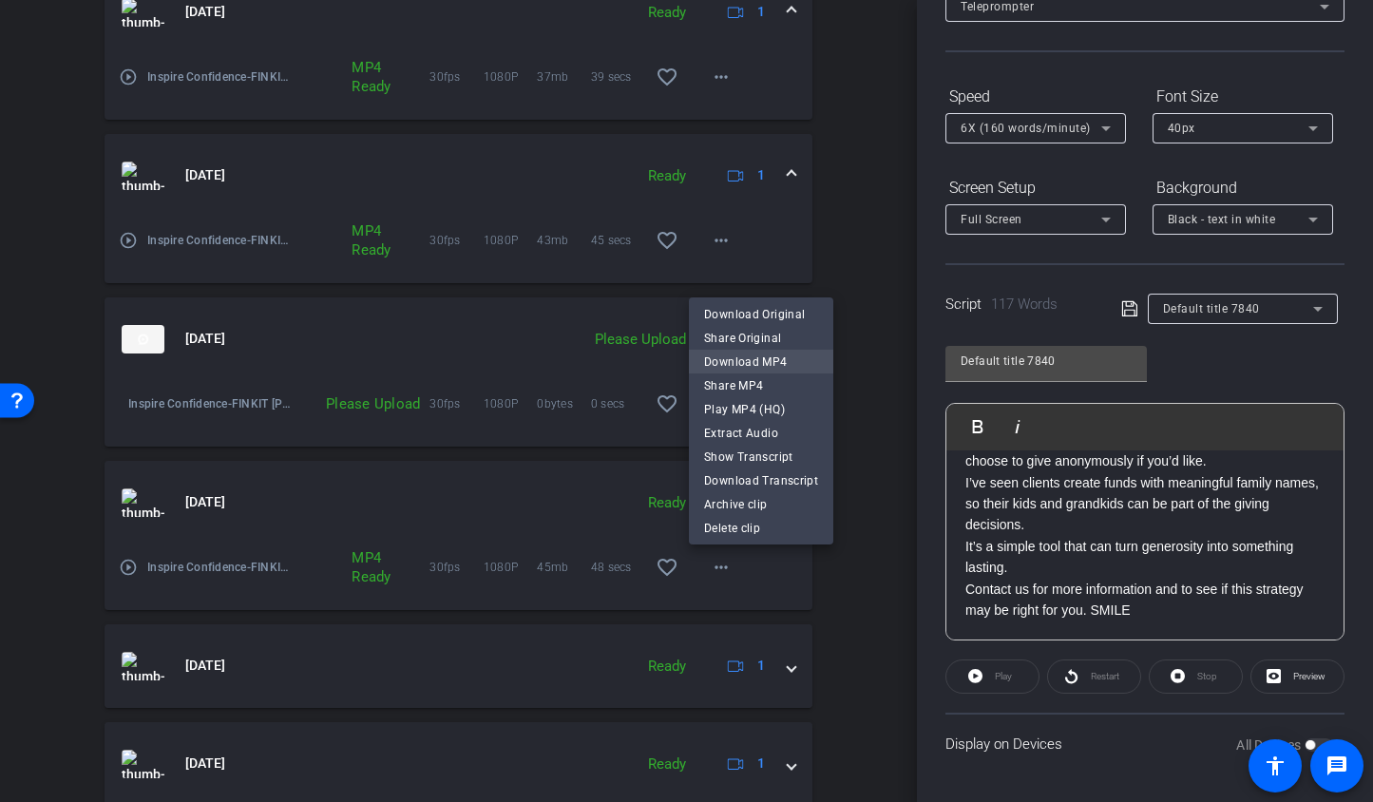
click at [720, 358] on span "Download MP4" at bounding box center [761, 361] width 114 height 23
